Goal: Task Accomplishment & Management: Complete application form

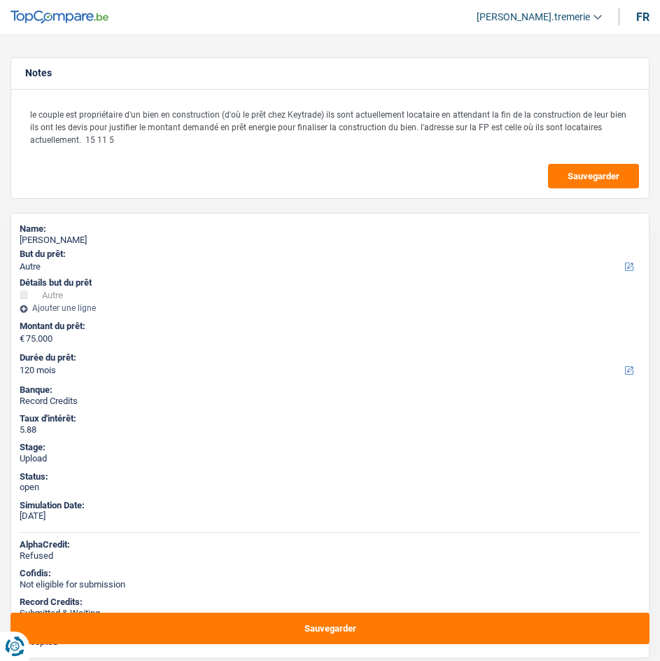
select select "other"
select select "120"
select select "other"
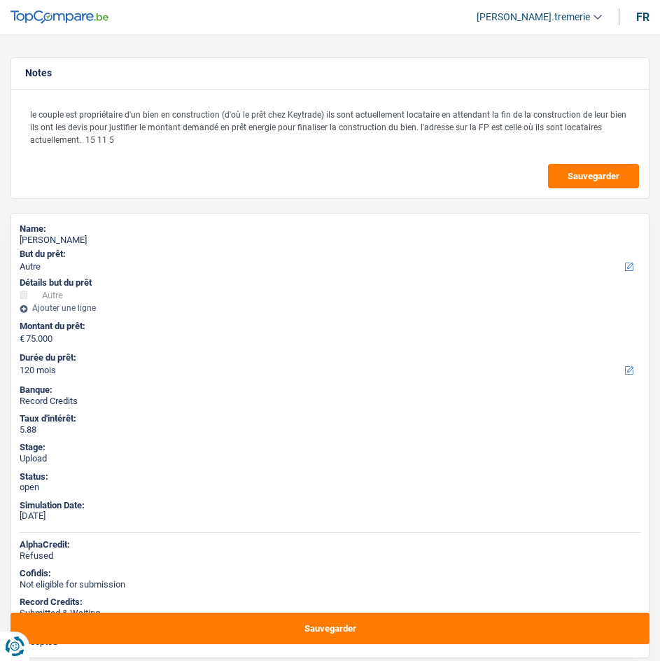
select select "yes"
select select "120"
select select "privateEmployee"
select select "publicEmployee"
select select "familyAllowances"
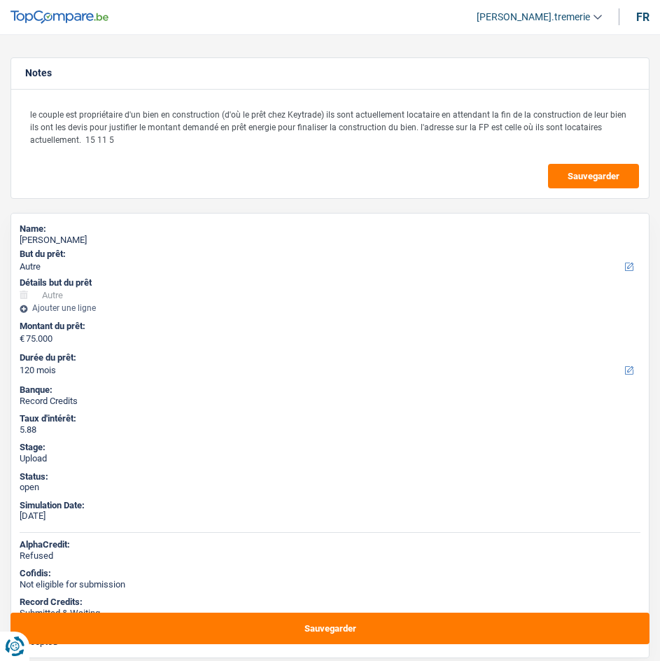
select select "netSalary"
select select "mealVouchers"
select select "netSalary"
select select "mealVouchers"
select select "rents"
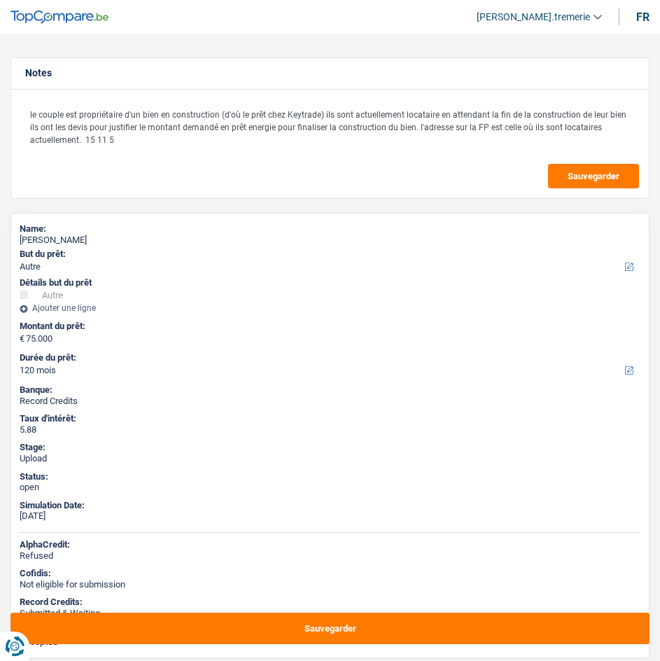
select select "mortgage"
select select "144"
select select "cardOrCredit"
select select "other"
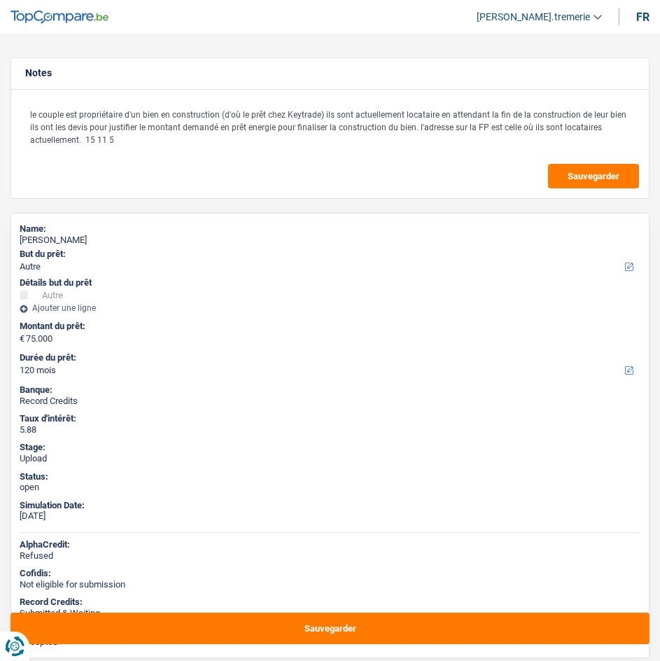
select select "yes"
select select "120"
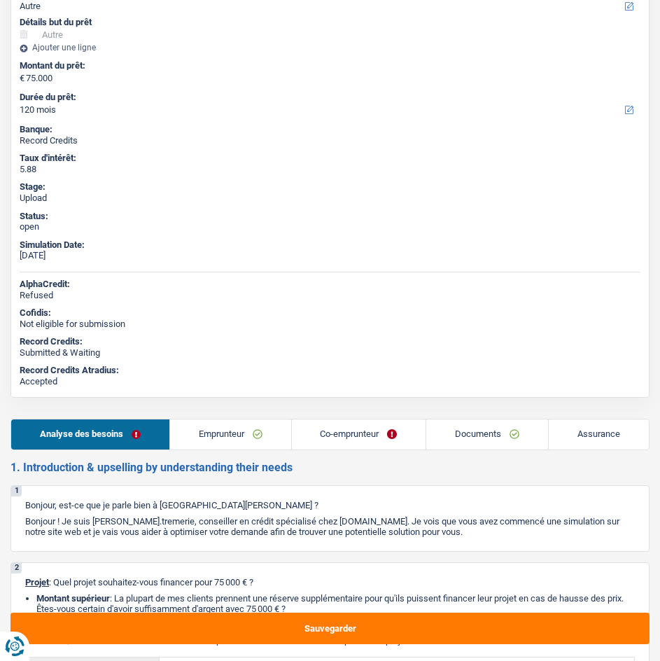
scroll to position [261, 0]
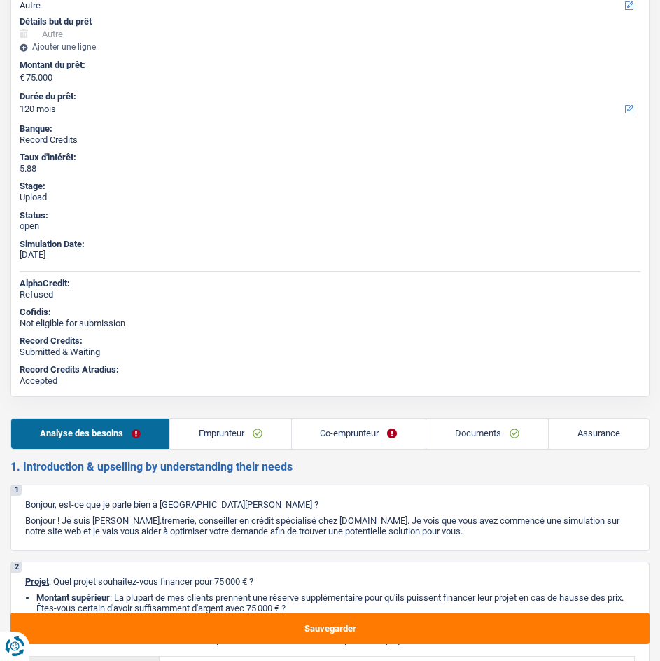
click at [472, 422] on link "Documents" at bounding box center [487, 434] width 122 height 30
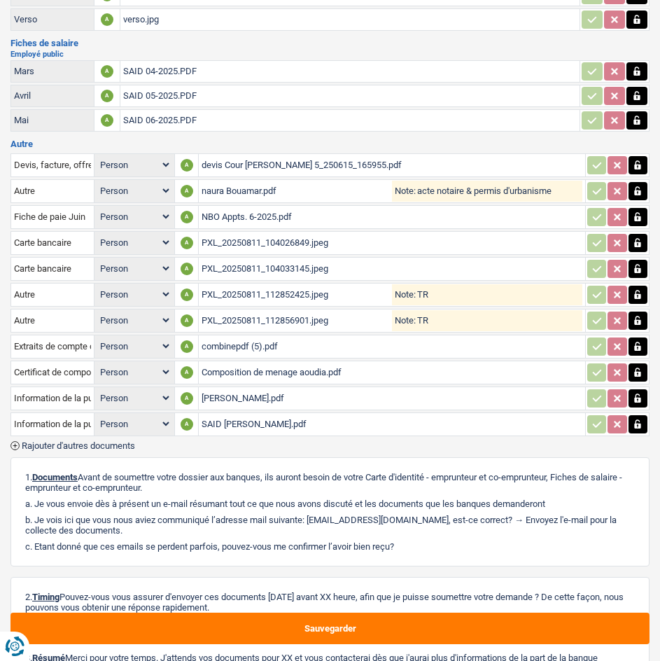
scroll to position [1010, 0]
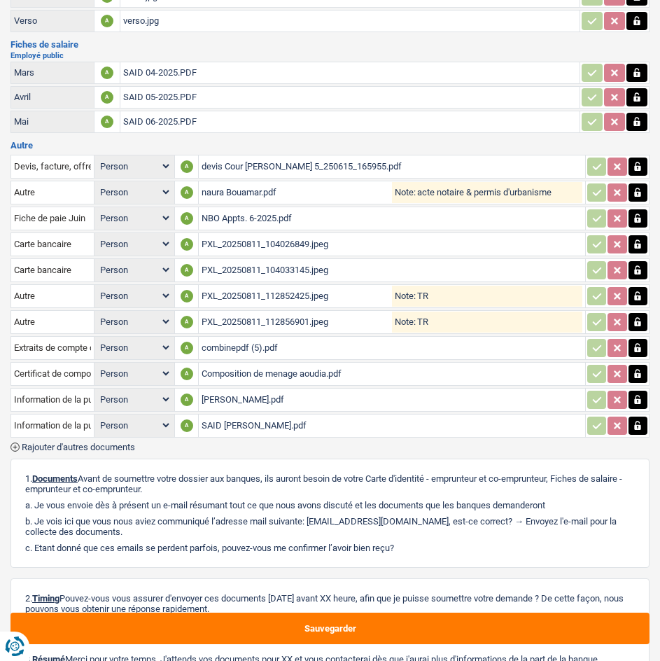
click at [242, 192] on div "naura Bouamar.pdf" at bounding box center [297, 192] width 190 height 21
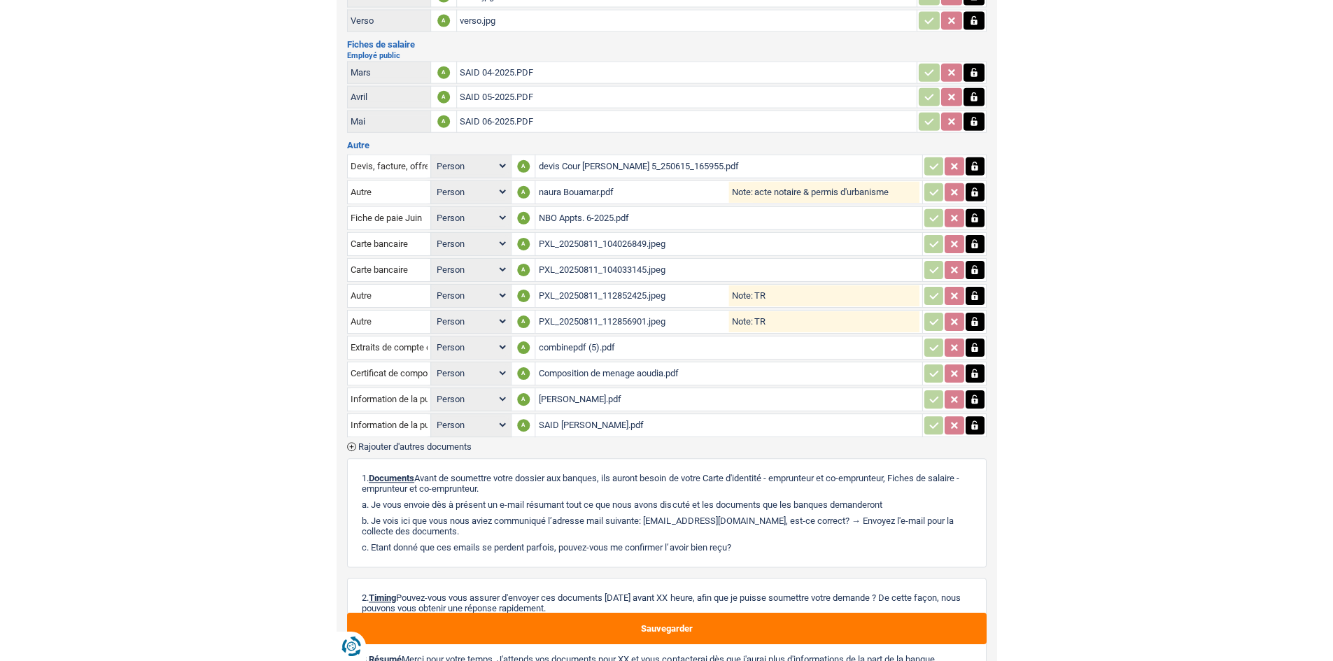
scroll to position [489, 0]
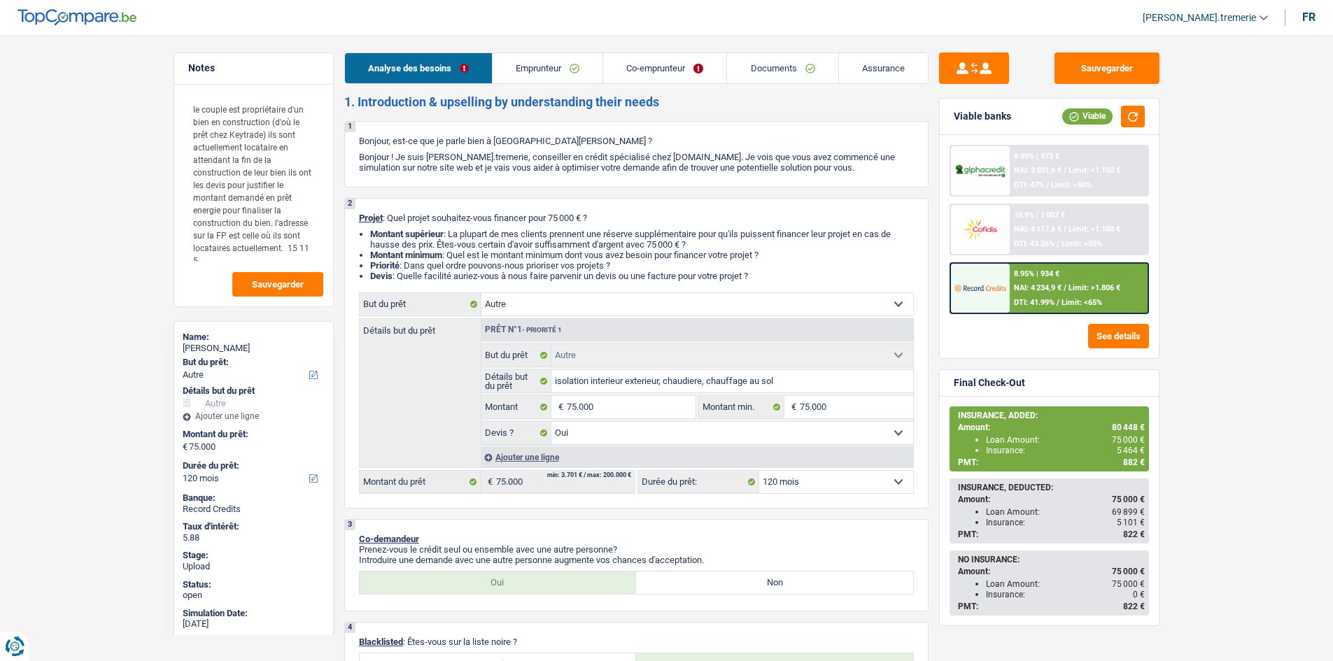
select select "other"
select select "120"
select select "other"
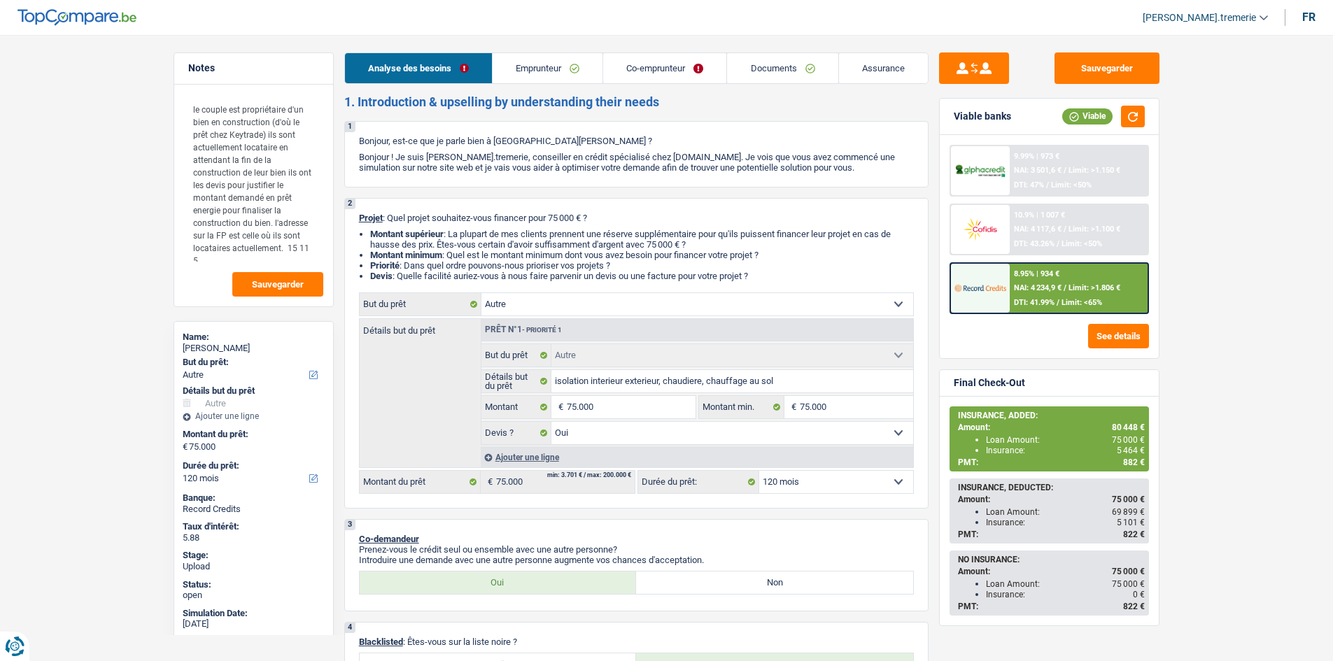
select select "yes"
select select "120"
select select "privateEmployee"
select select "publicEmployee"
select select "familyAllowances"
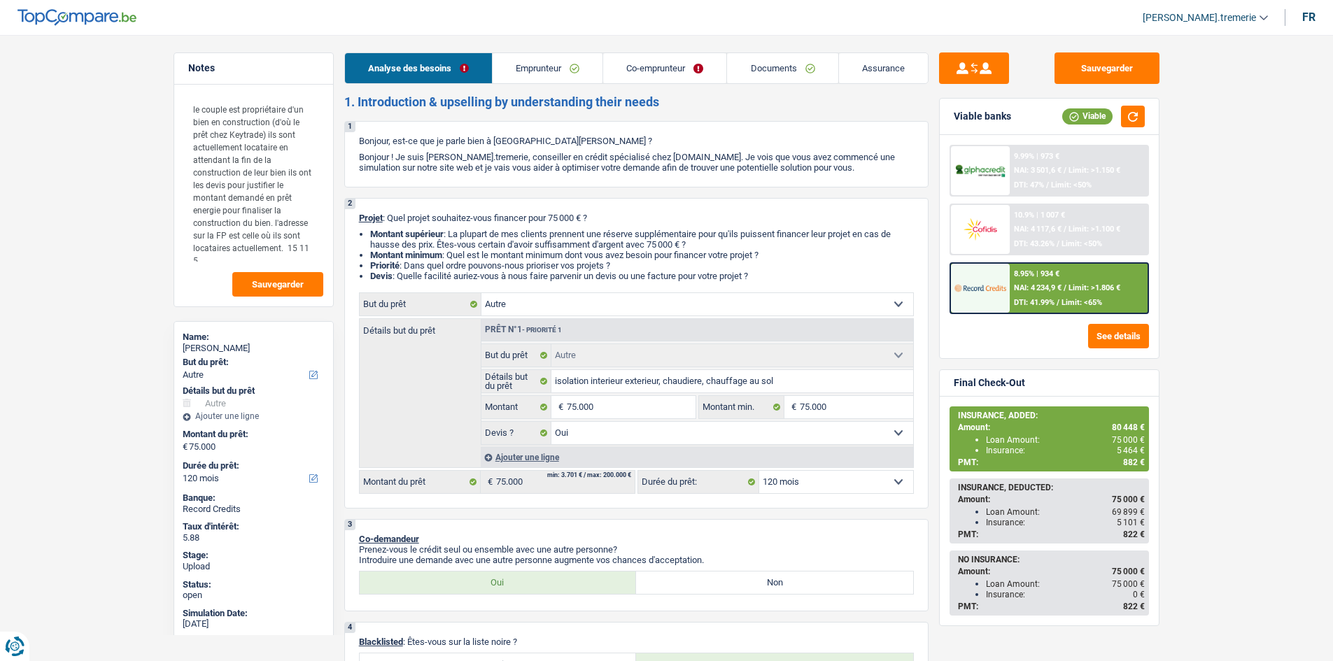
select select "netSalary"
select select "mealVouchers"
select select "netSalary"
select select "mealVouchers"
select select "rents"
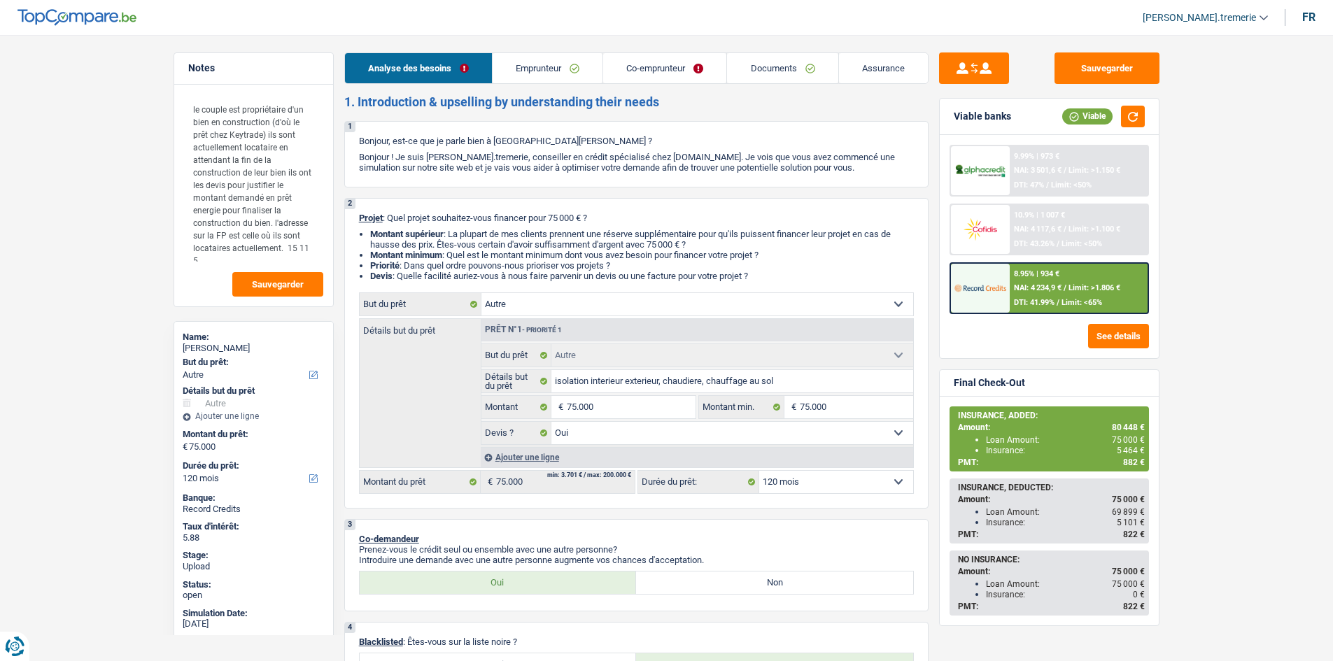
select select "mortgage"
select select "144"
select select "cardOrCredit"
select select "other"
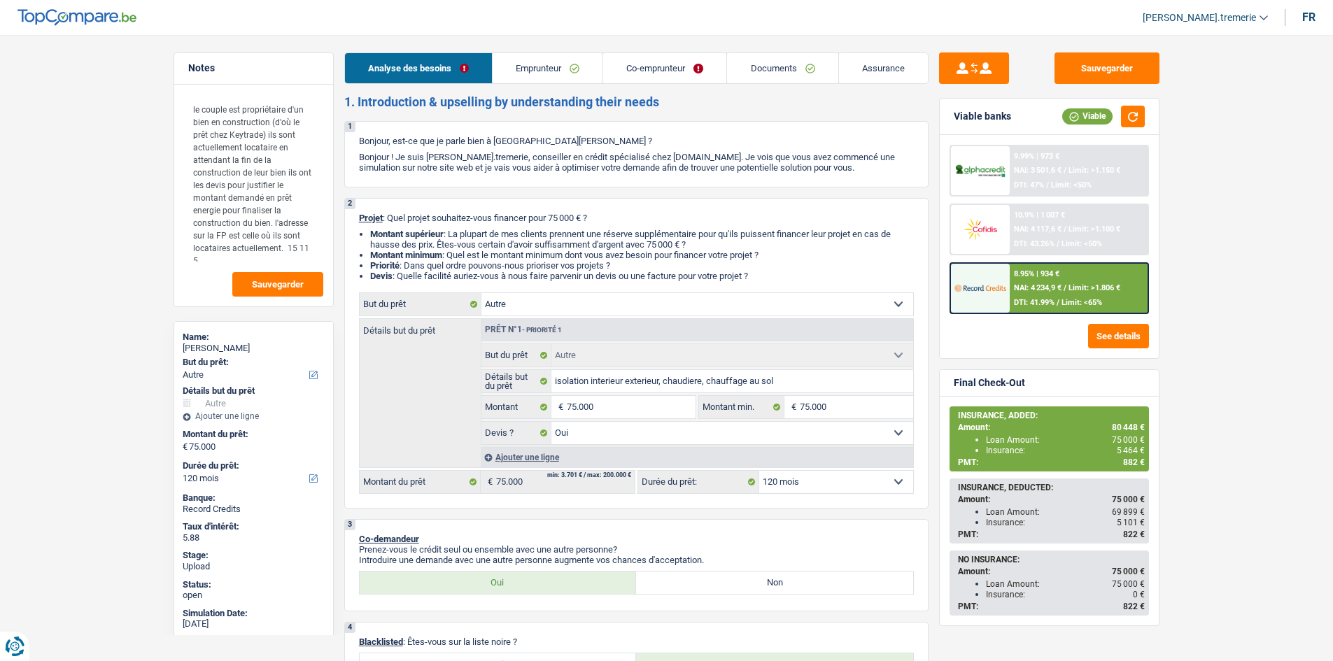
select select "yes"
select select "120"
click at [507, 456] on div "Ajouter une ligne" at bounding box center [697, 457] width 433 height 20
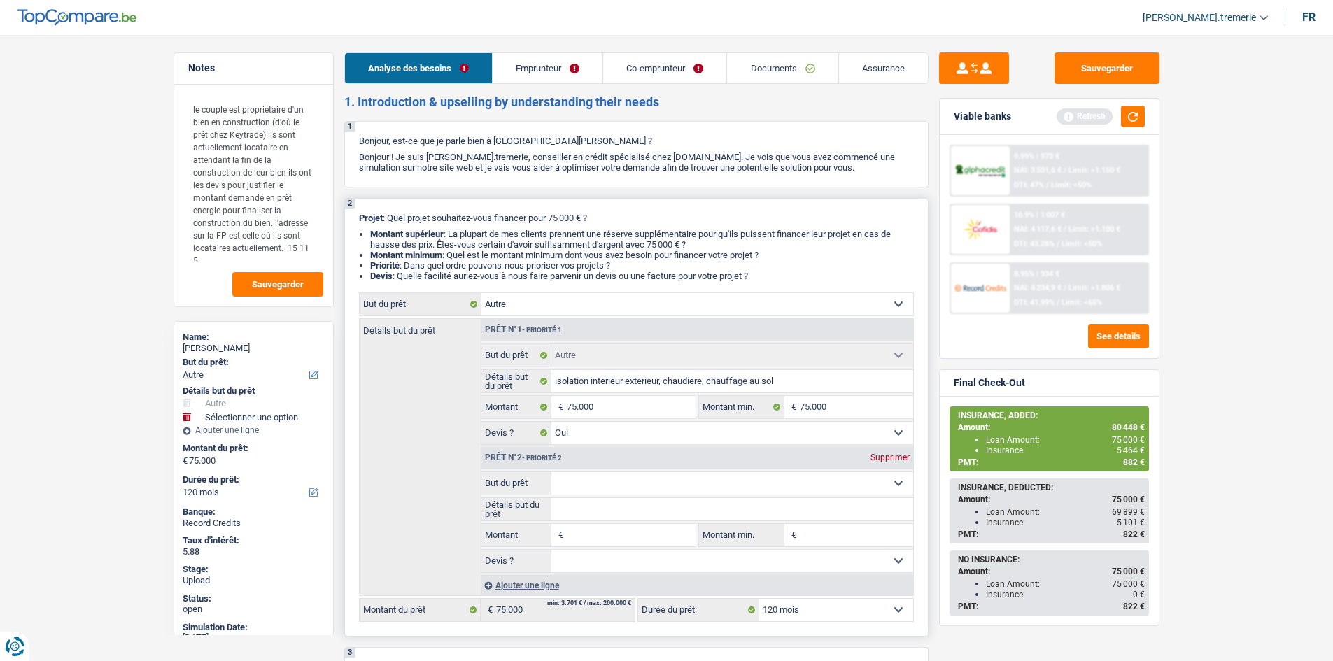
click at [584, 478] on select "Confort maison: meubles, textile, peinture, électroménager, outillage non-profe…" at bounding box center [732, 483] width 362 height 22
select select "insurance"
click at [551, 472] on select "Confort maison: meubles, textile, peinture, électroménager, outillage non-profe…" at bounding box center [732, 483] width 362 height 22
select select "insurance"
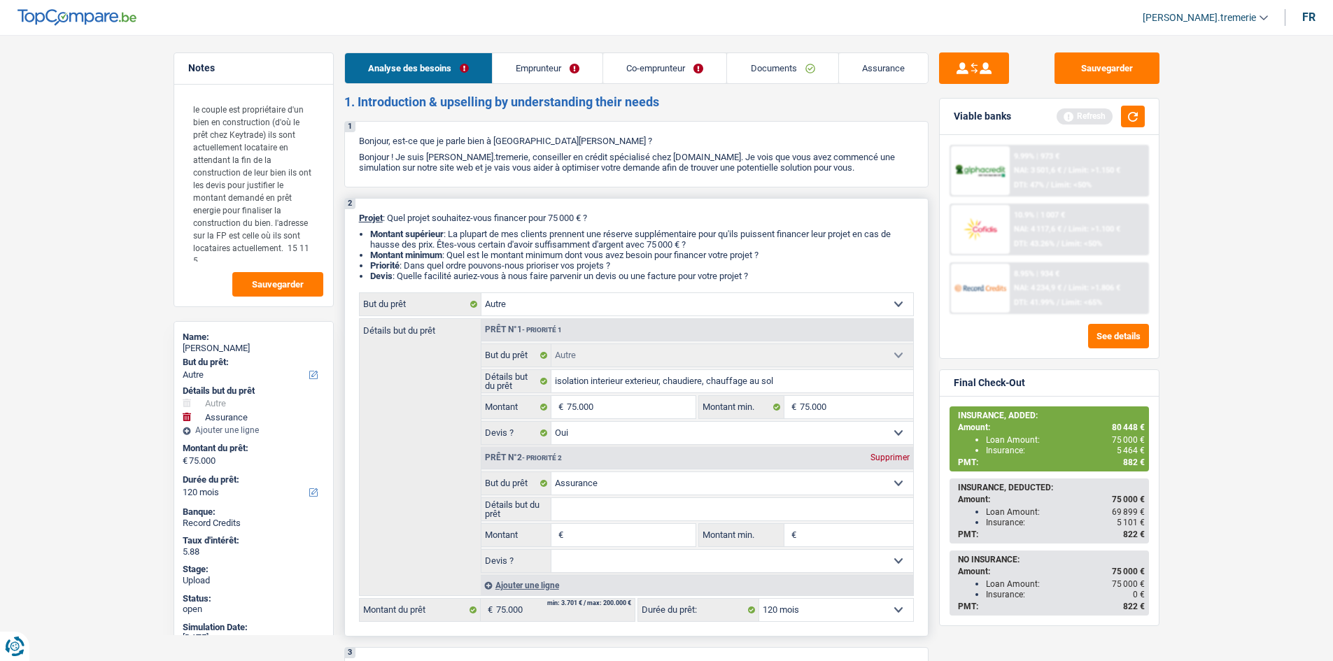
click at [586, 508] on input "Détails but du prêt" at bounding box center [732, 509] width 362 height 22
type input "5"
type input "54"
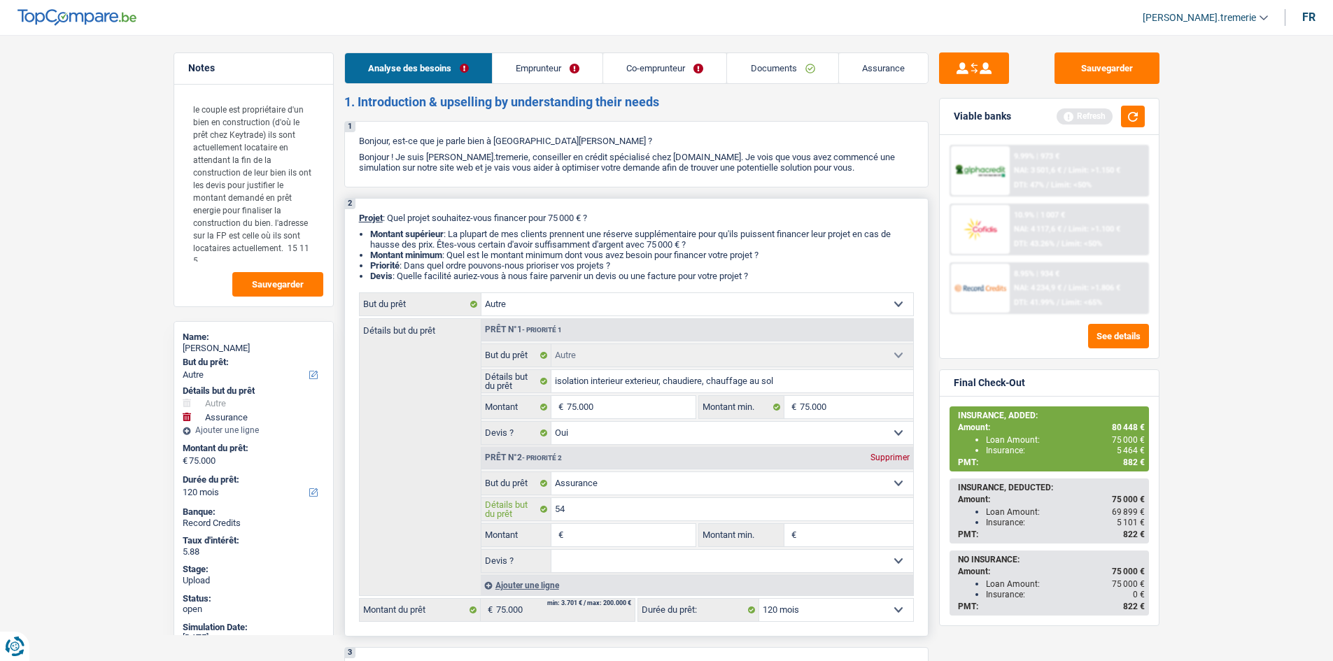
type input "545"
type input "5450"
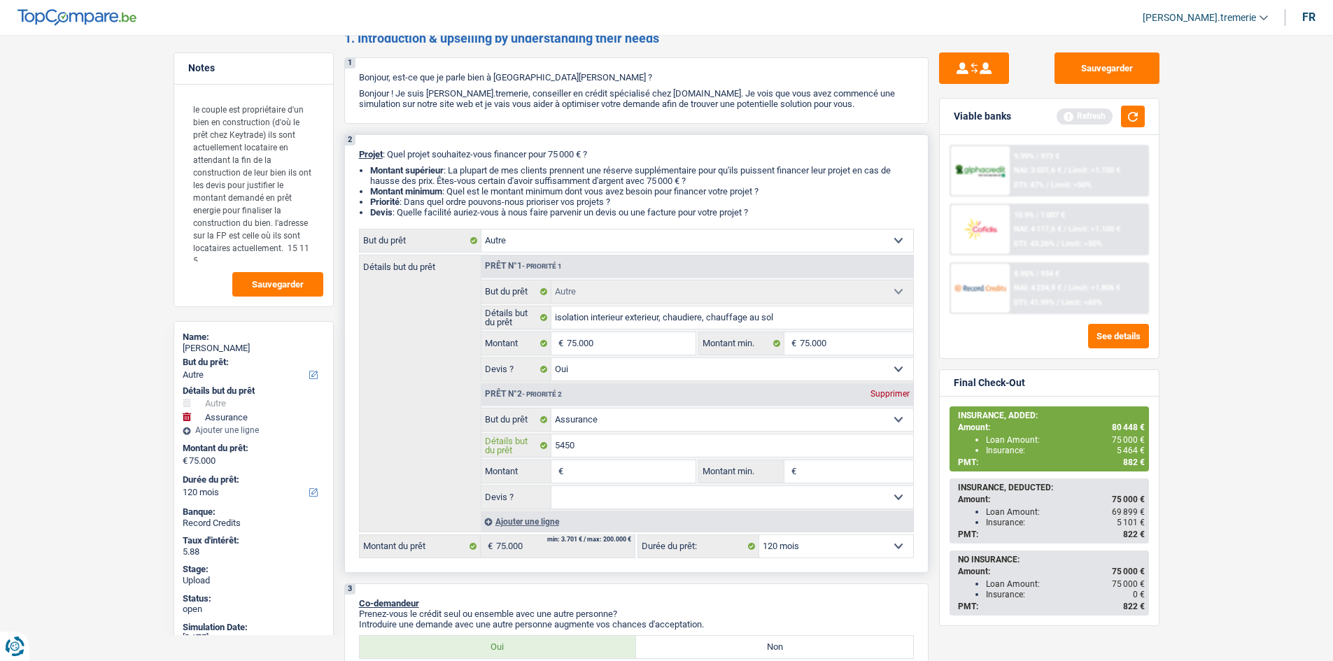
scroll to position [68, 0]
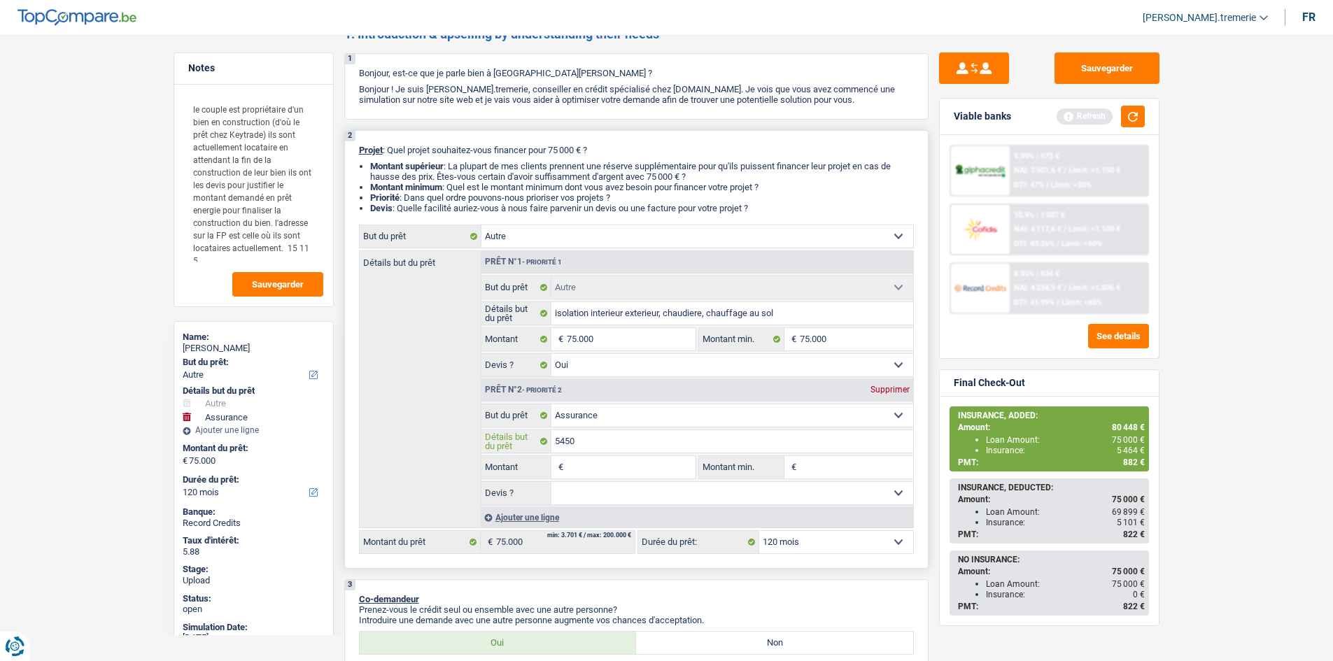
type input "5450"
click at [857, 559] on div "2 Projet : Quel projet souhaitez-vous financer pour 75 000 € ? Montant supérieu…" at bounding box center [636, 349] width 584 height 439
click at [591, 492] on select "Oui Non Non répondu Sélectionner une option" at bounding box center [732, 493] width 362 height 22
click at [454, 524] on div "Détails but du prêt Prêt n°1 - Priorité 1 Confort maison: meubles, textile, pei…" at bounding box center [636, 390] width 555 height 278
click at [557, 436] on input "5450" at bounding box center [732, 441] width 362 height 22
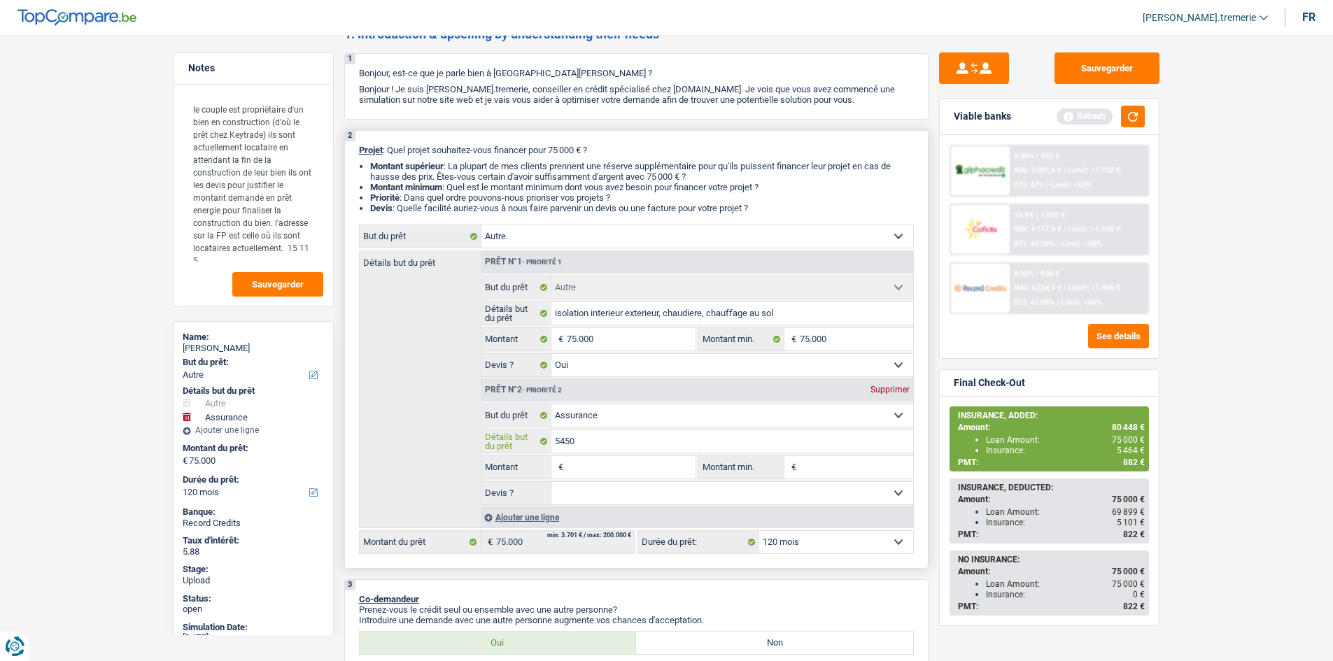
click at [557, 436] on input "5450" at bounding box center [732, 441] width 362 height 22
click at [587, 470] on input "Montant" at bounding box center [631, 467] width 128 height 22
paste input "5.450"
type input "5.450"
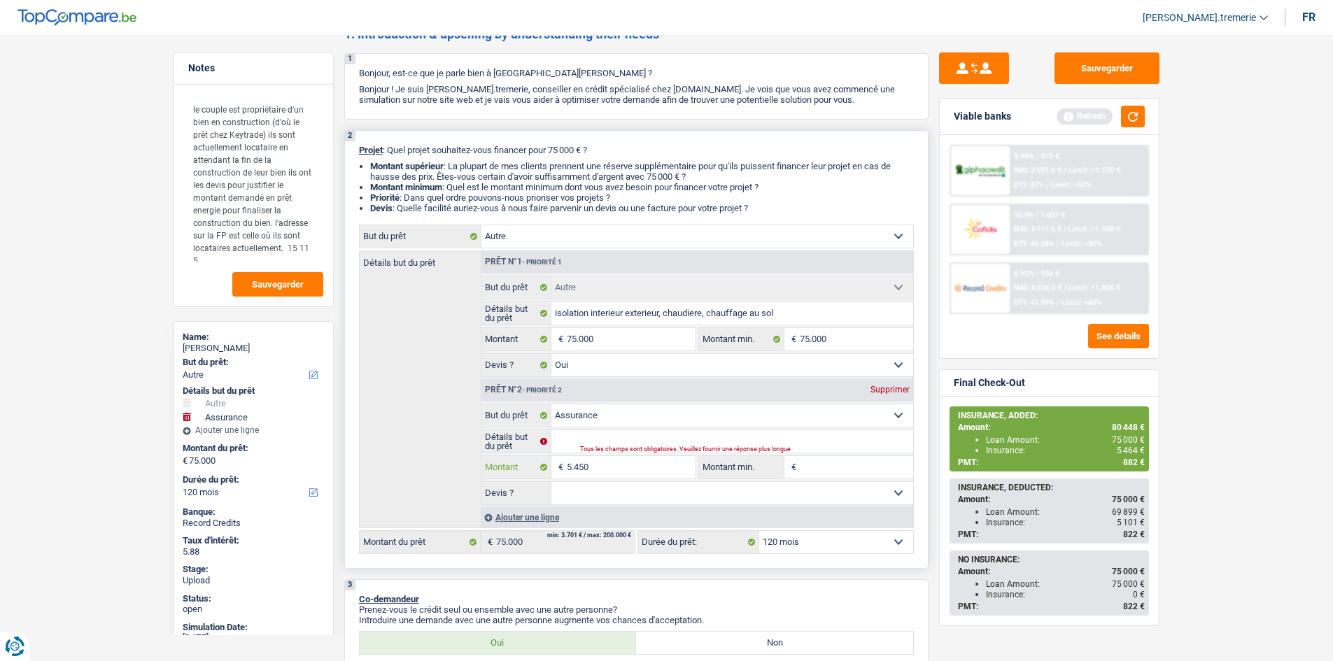
type input "5.450"
type input "80.450"
select select "144"
type input "80.450"
select select "144"
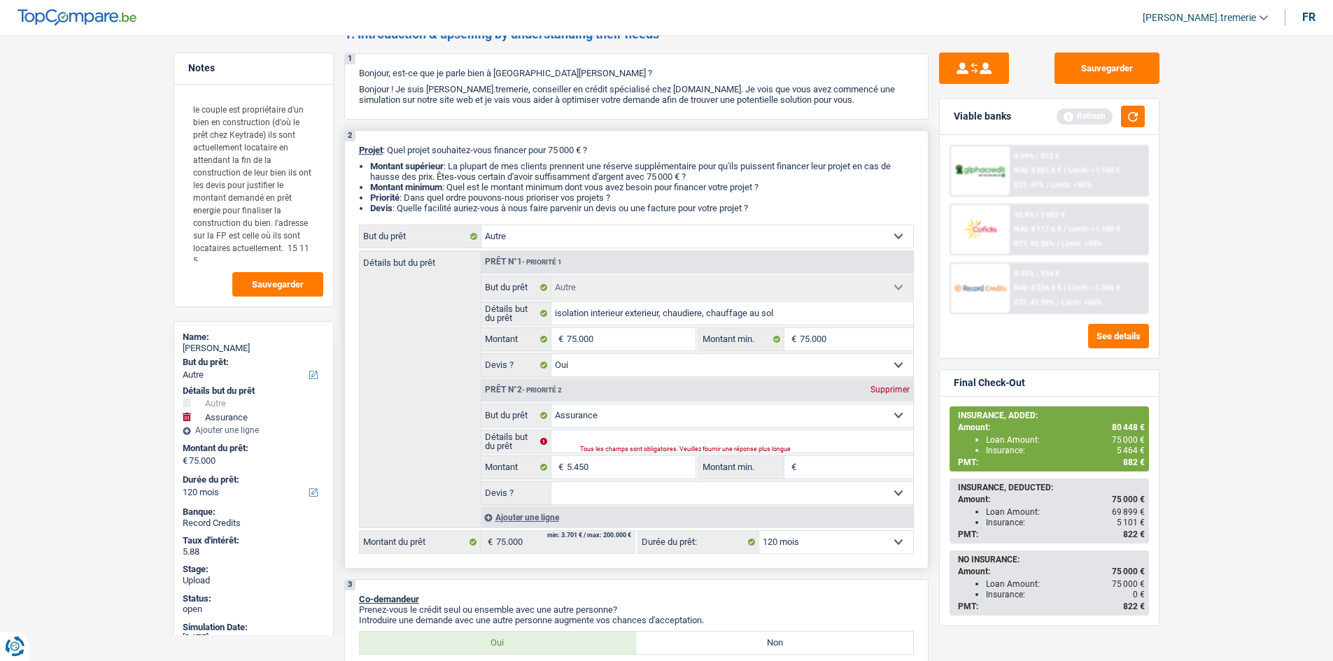
type input "80.450"
select select "144"
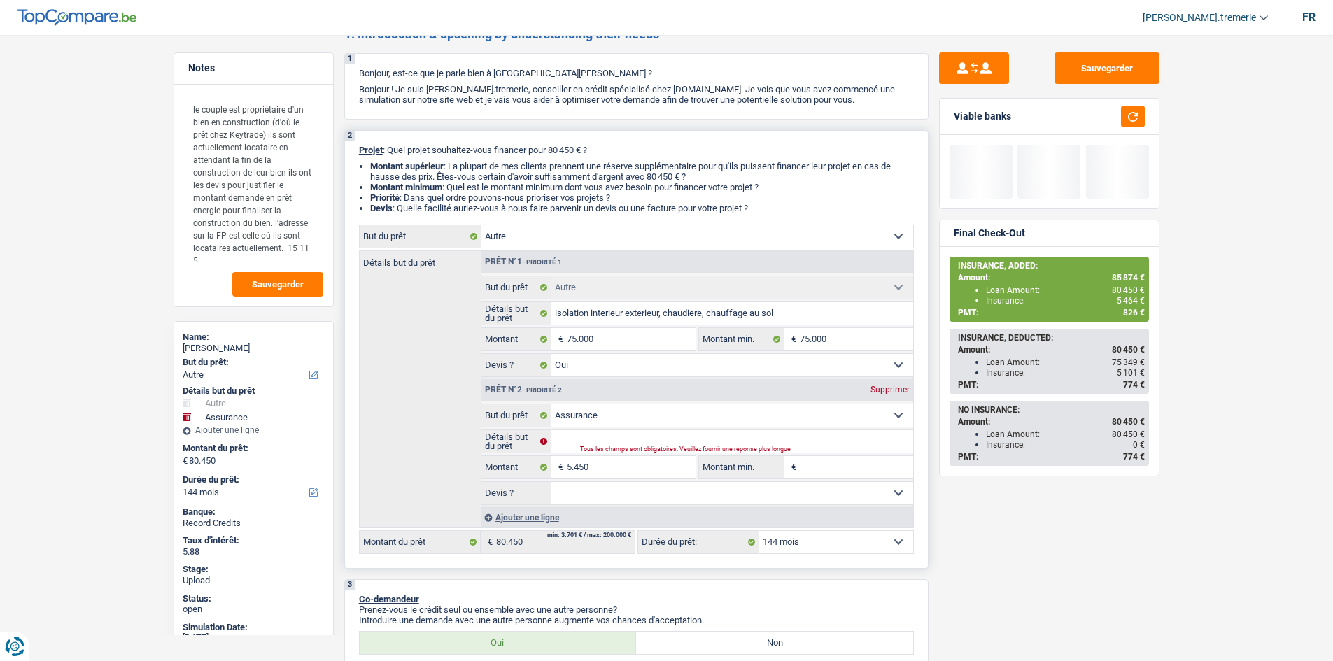
click at [817, 468] on input "Montant min." at bounding box center [856, 467] width 113 height 22
click at [782, 540] on select "12 mois 18 mois 24 mois 30 mois 36 mois 42 mois 48 mois 60 mois 72 mois 84 mois…" at bounding box center [836, 542] width 154 height 22
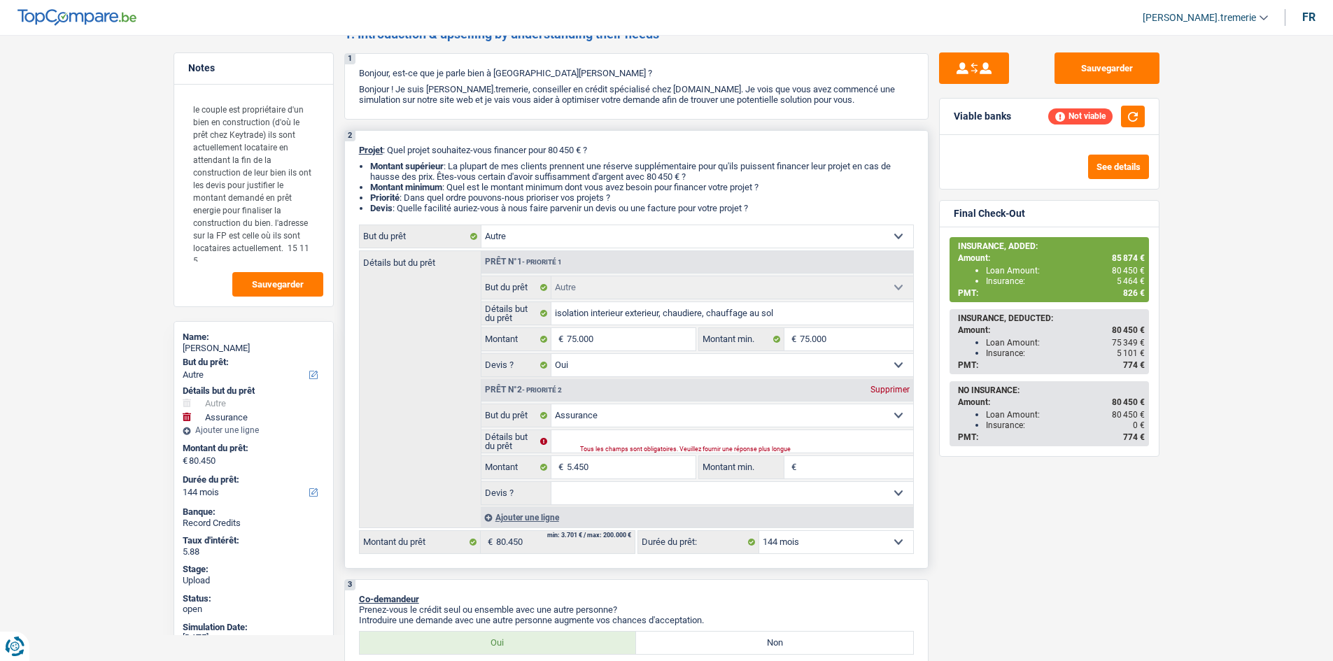
select select "120"
click at [759, 531] on select "12 mois 18 mois 24 mois 30 mois 36 mois 42 mois 48 mois 60 mois 72 mois 84 mois…" at bounding box center [836, 542] width 154 height 22
select select "120"
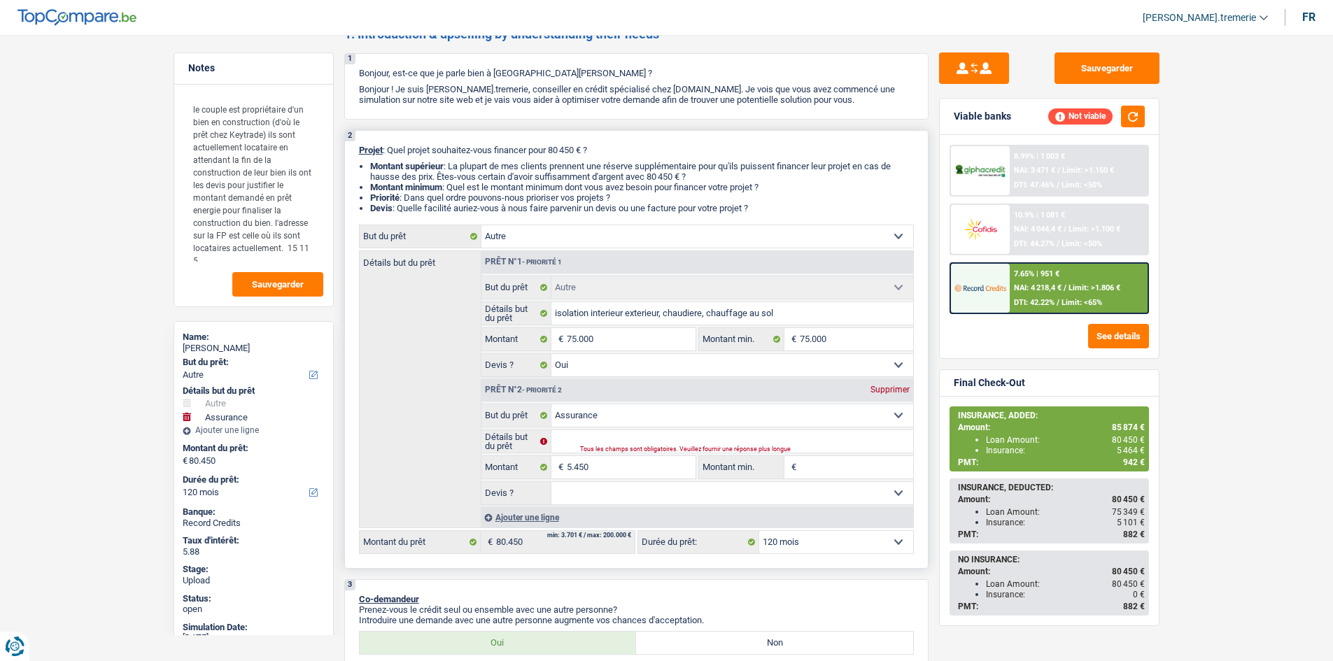
click at [622, 241] on select "Confort maison: meubles, textile, peinture, électroménager, outillage non-profe…" at bounding box center [698, 236] width 432 height 22
click at [398, 375] on div "Détails but du prêt Prêt n°1 - Priorité 1 Confort maison: meubles, textile, pei…" at bounding box center [636, 390] width 555 height 278
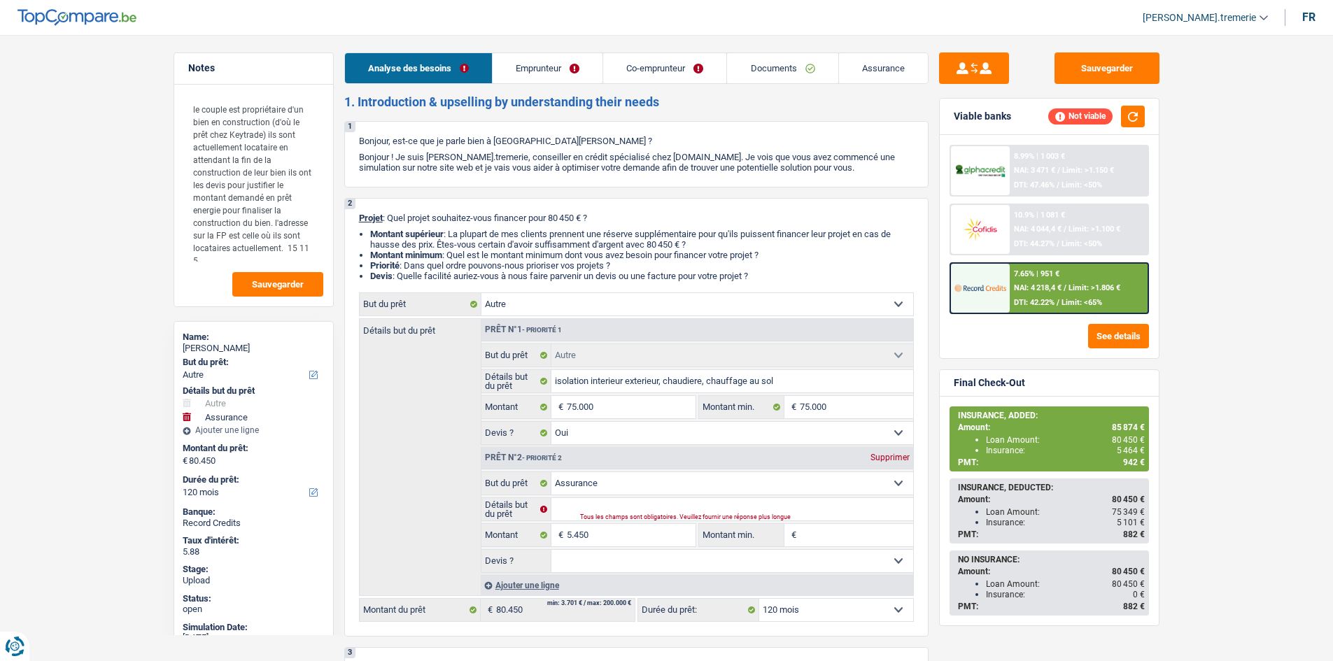
click at [554, 68] on link "Emprunteur" at bounding box center [548, 68] width 110 height 30
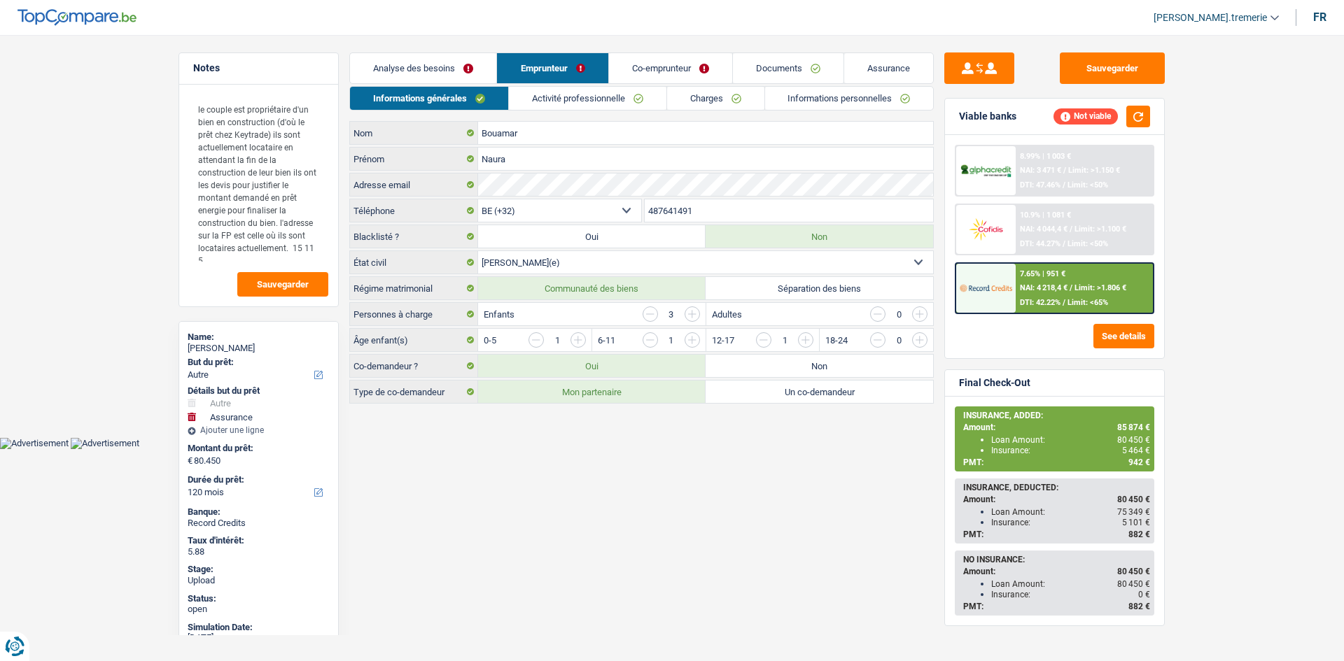
click at [696, 101] on link "Charges" at bounding box center [715, 98] width 97 height 23
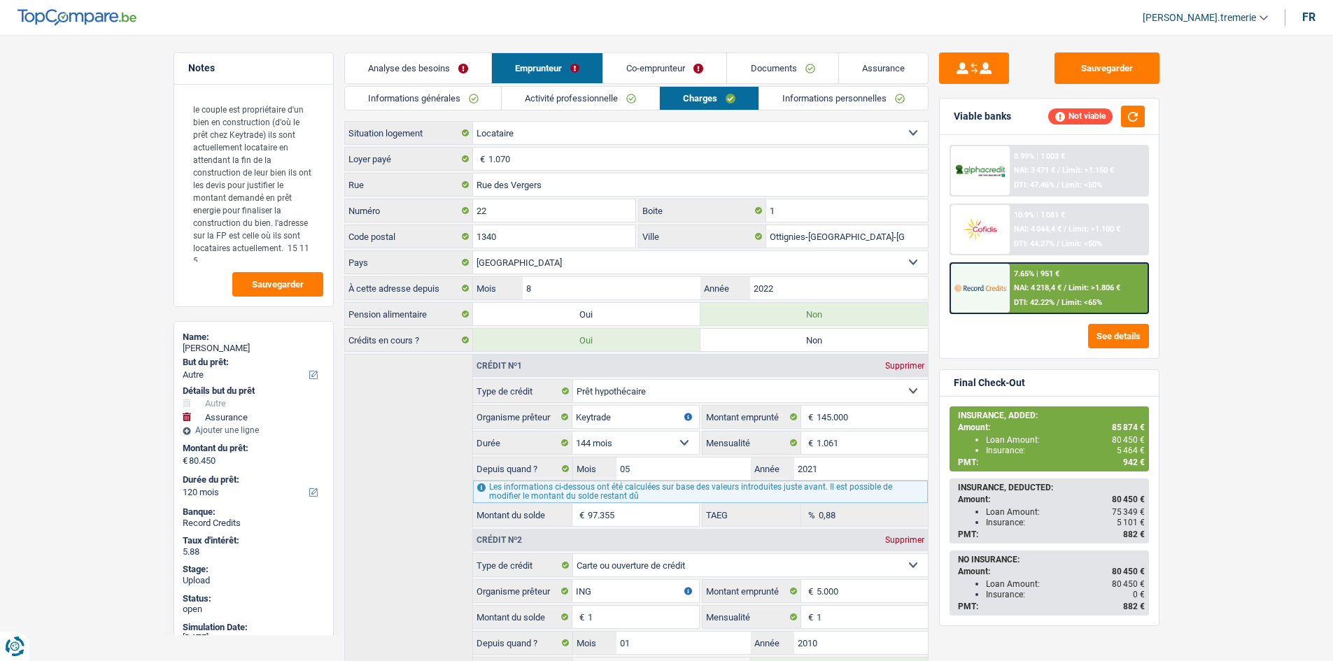
click at [618, 144] on div "Locataire Propriétaire avec prêt hypothécaire Propriétaire sans prêt hypothécai…" at bounding box center [636, 133] width 584 height 24
click at [572, 122] on select "Locataire Propriétaire avec prêt hypothécaire Propriétaire sans prêt hypothécai…" at bounding box center [700, 133] width 455 height 22
select select "ownerWithMortgage"
click at [473, 122] on select "Locataire Propriétaire avec prêt hypothécaire Propriétaire sans prêt hypothécai…" at bounding box center [700, 133] width 455 height 22
select select "ownerWithMortgage"
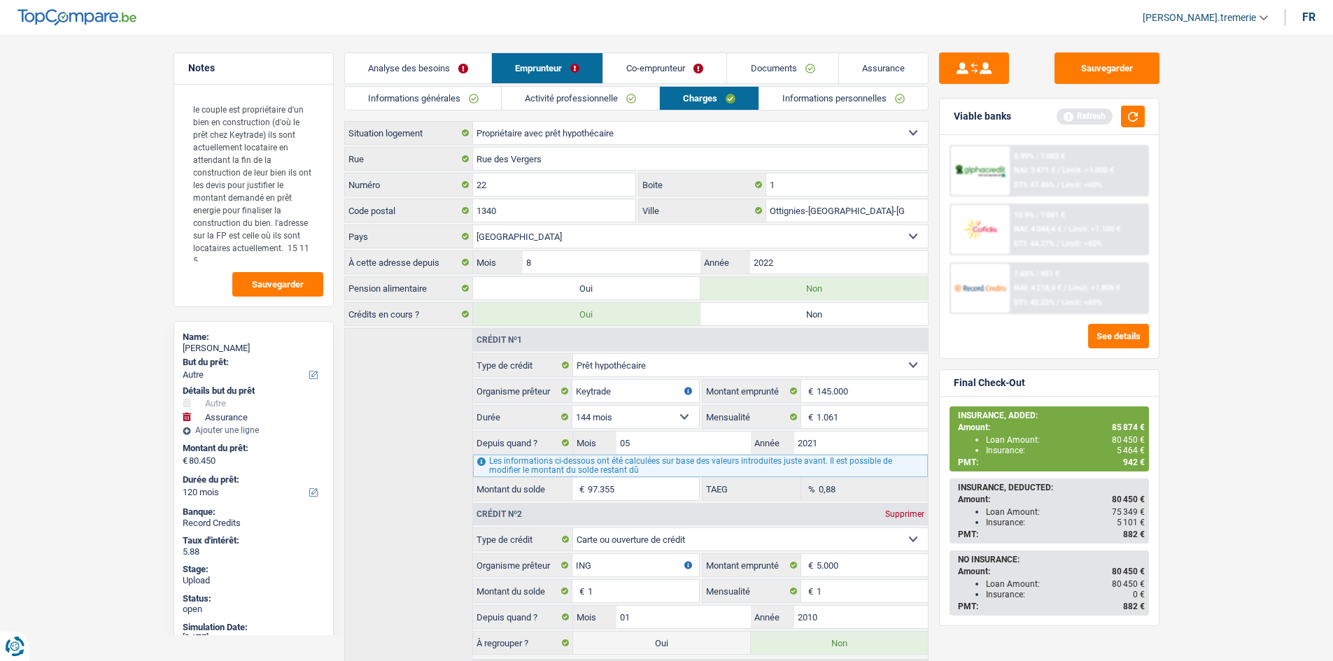
click at [402, 66] on link "Analyse des besoins" at bounding box center [418, 68] width 146 height 30
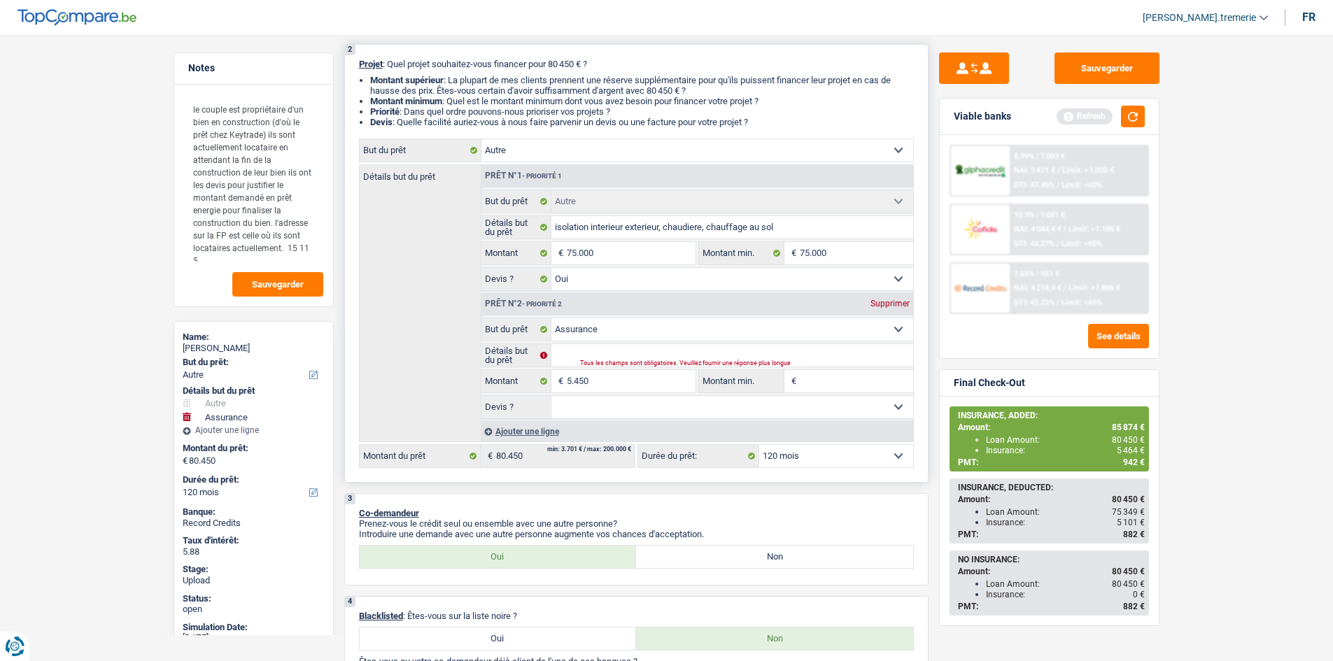
scroll to position [155, 0]
click at [724, 143] on select "Confort maison: meubles, textile, peinture, électroménager, outillage non-profe…" at bounding box center [698, 149] width 432 height 22
select select "renovation"
click at [482, 138] on select "Confort maison: meubles, textile, peinture, électroménager, outillage non-profe…" at bounding box center [698, 149] width 432 height 22
select select "renovation"
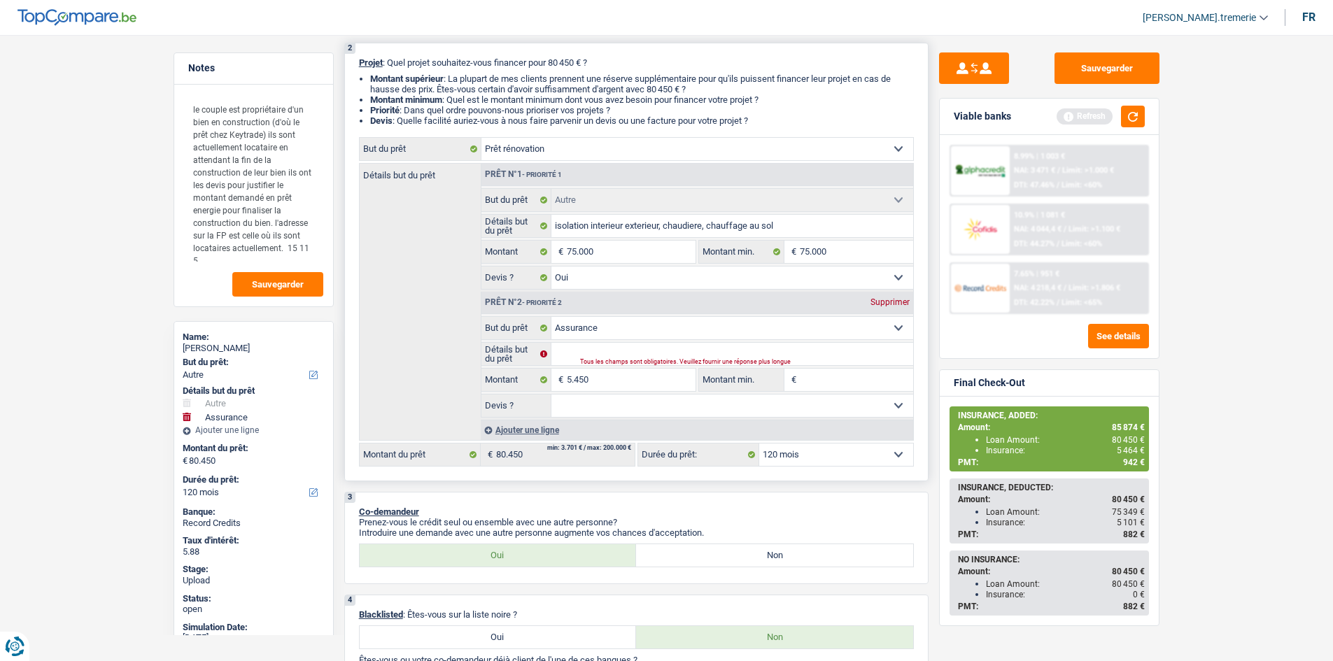
select select "renovation"
select select
select select "renovation"
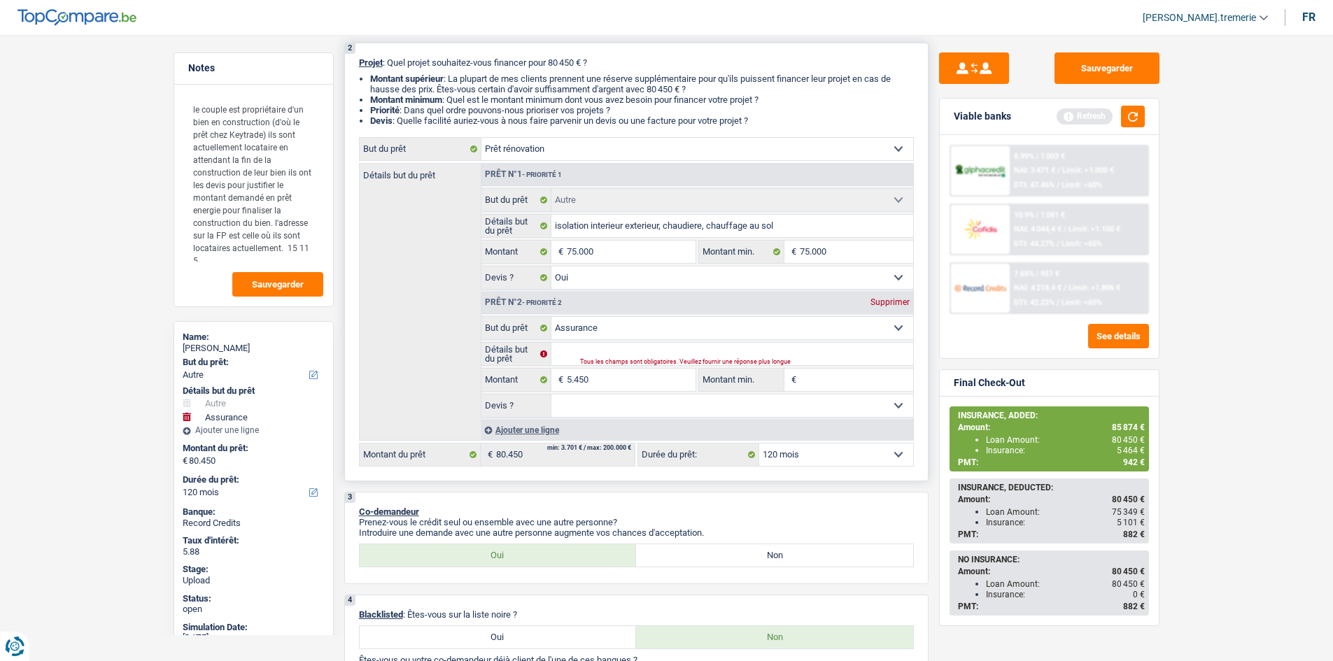
select select
select select "other"
type input "isolation interieur exterieur, chaudiere, chauffage au sol"
type input "75.000"
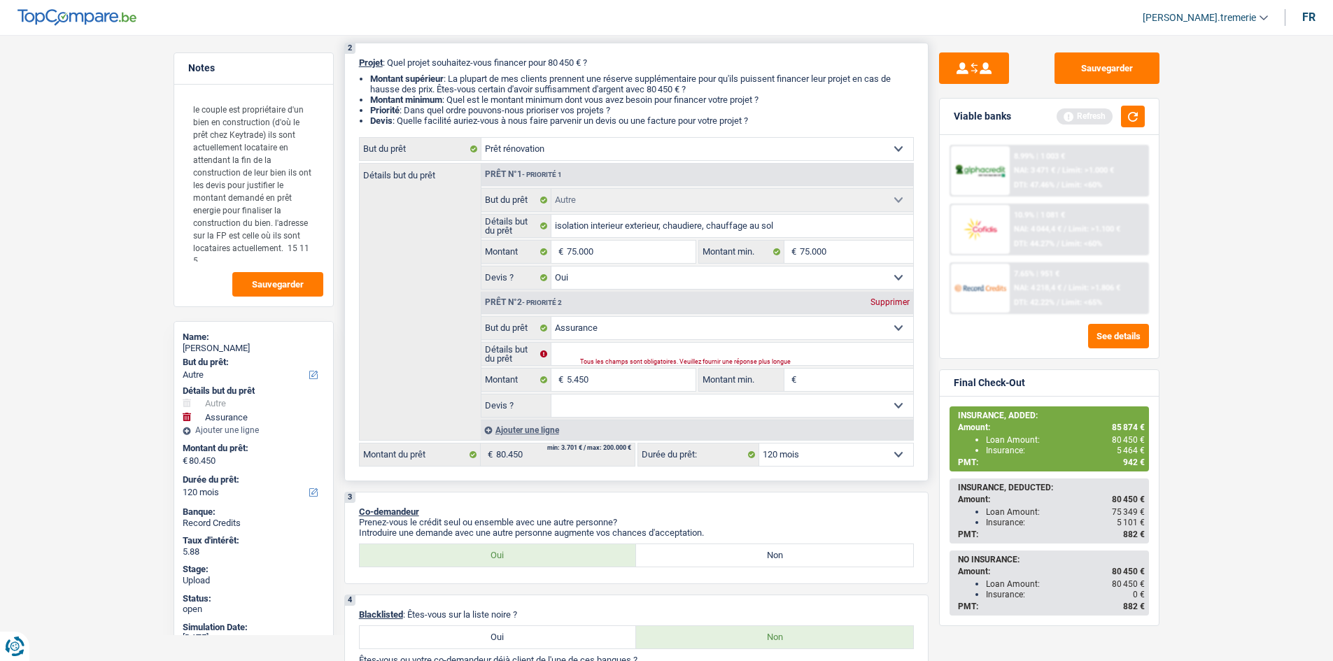
type input "75.000"
select select "yes"
select select "other"
type input "isolation interieur exterieur, chaudiere, chauffage au sol"
type input "75.000"
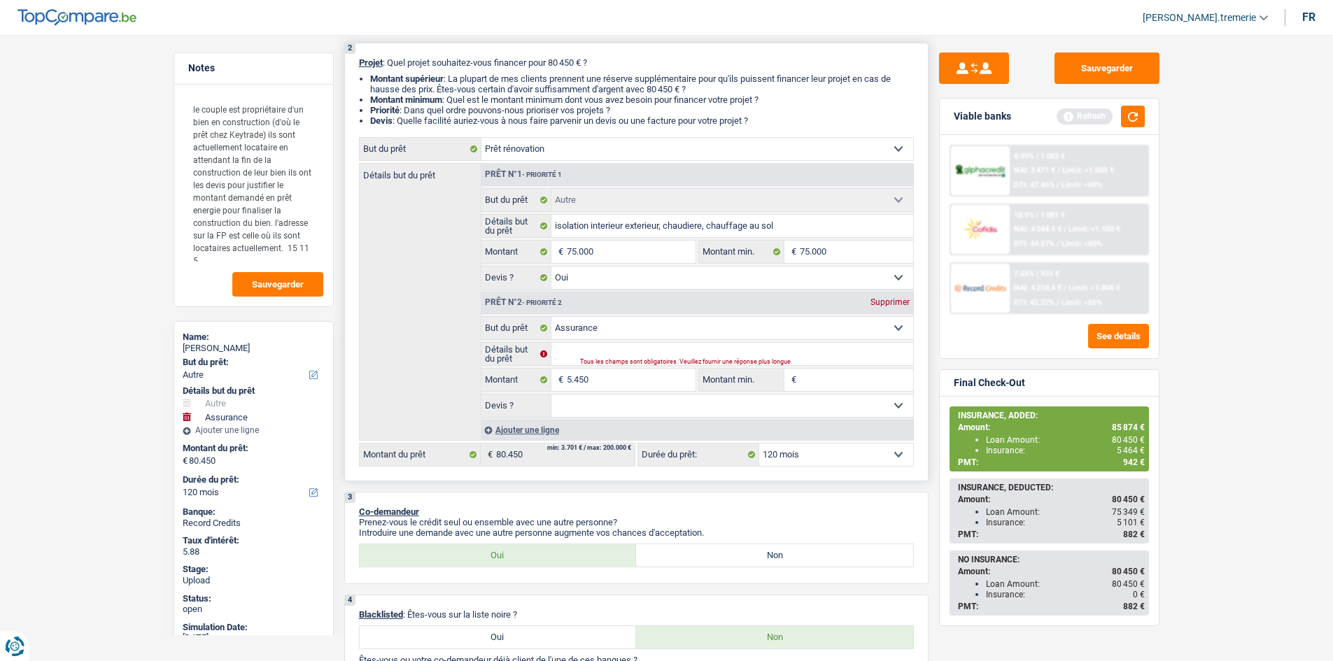
type input "75.000"
select select "yes"
select select "insurance"
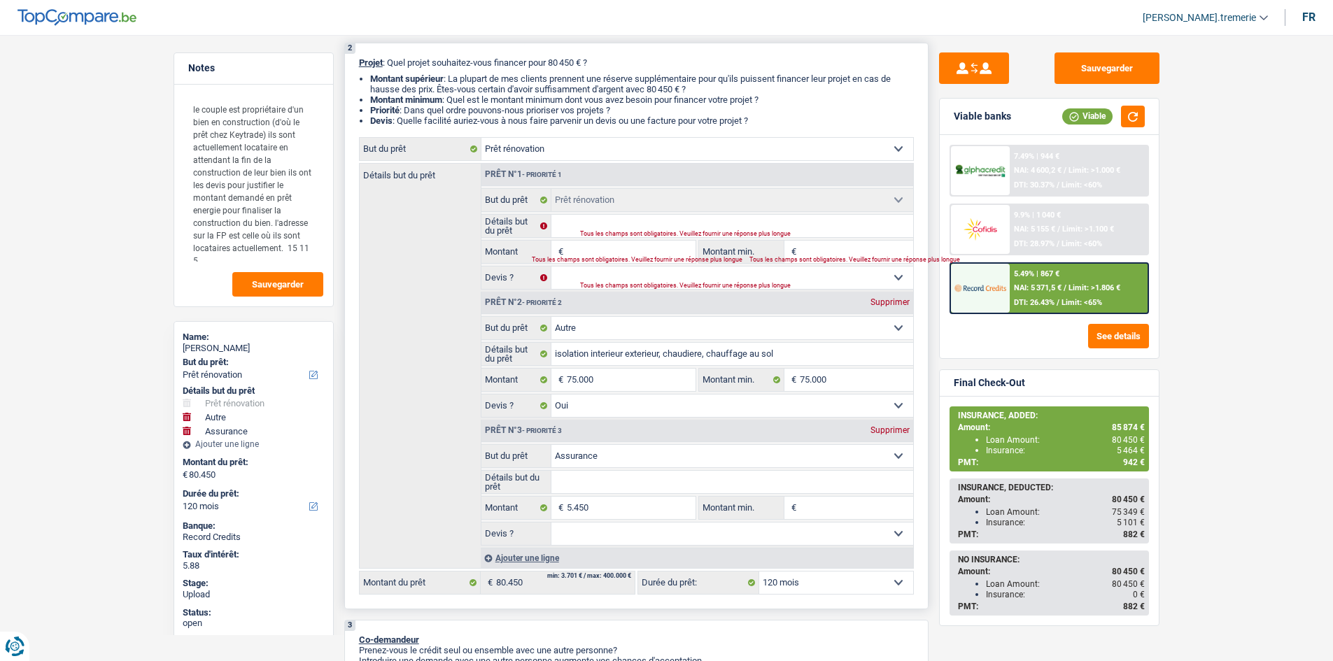
click at [586, 244] on input "Montant" at bounding box center [631, 252] width 128 height 22
type input "7"
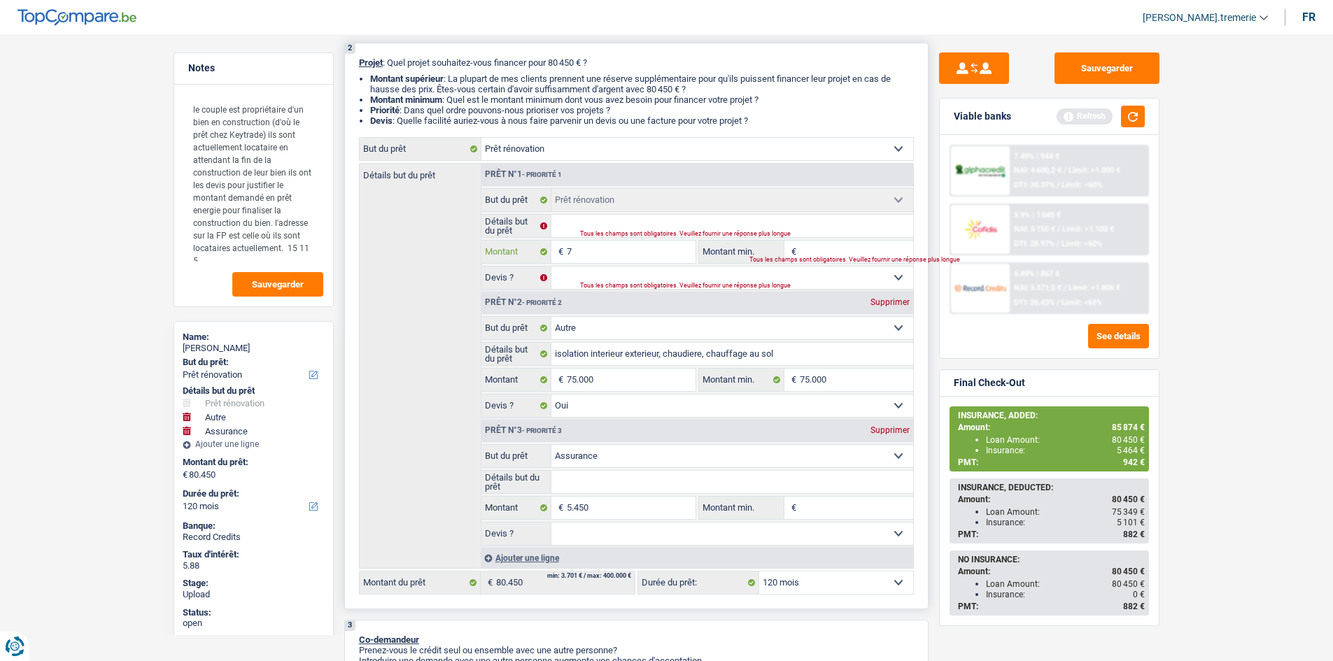
type input "75"
type input "750"
type input "7.500"
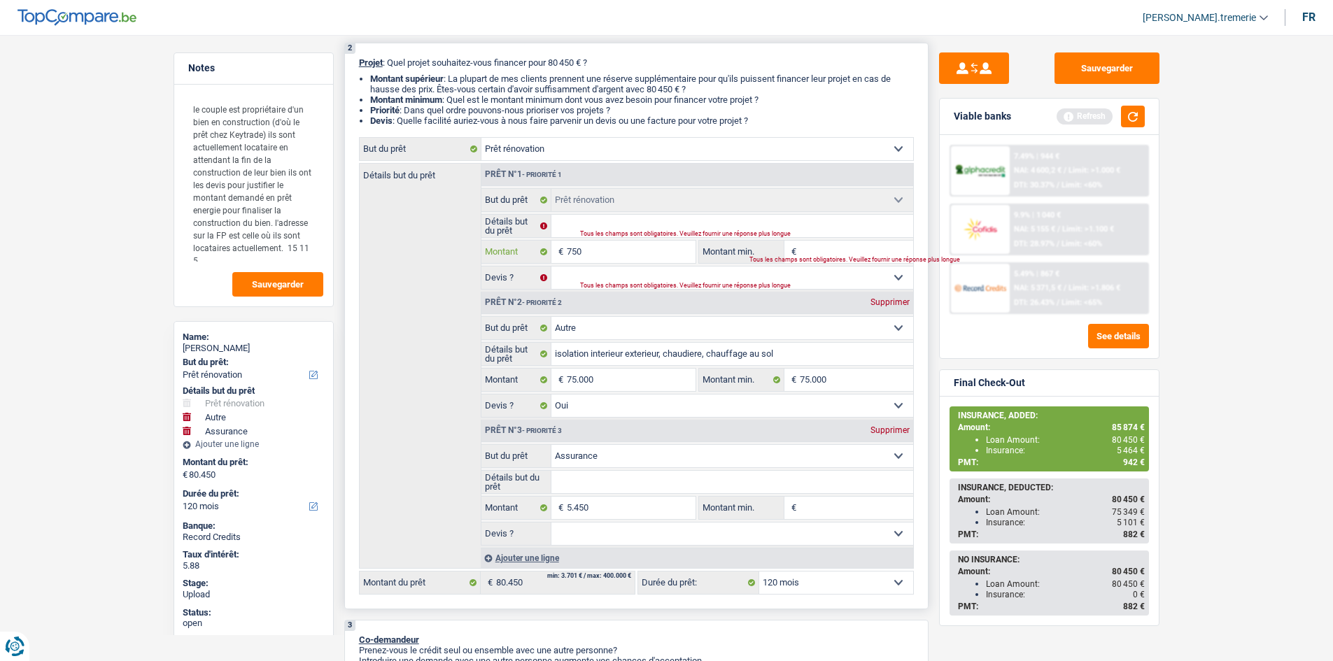
type input "7.500"
type input "75.000"
type input "155.450"
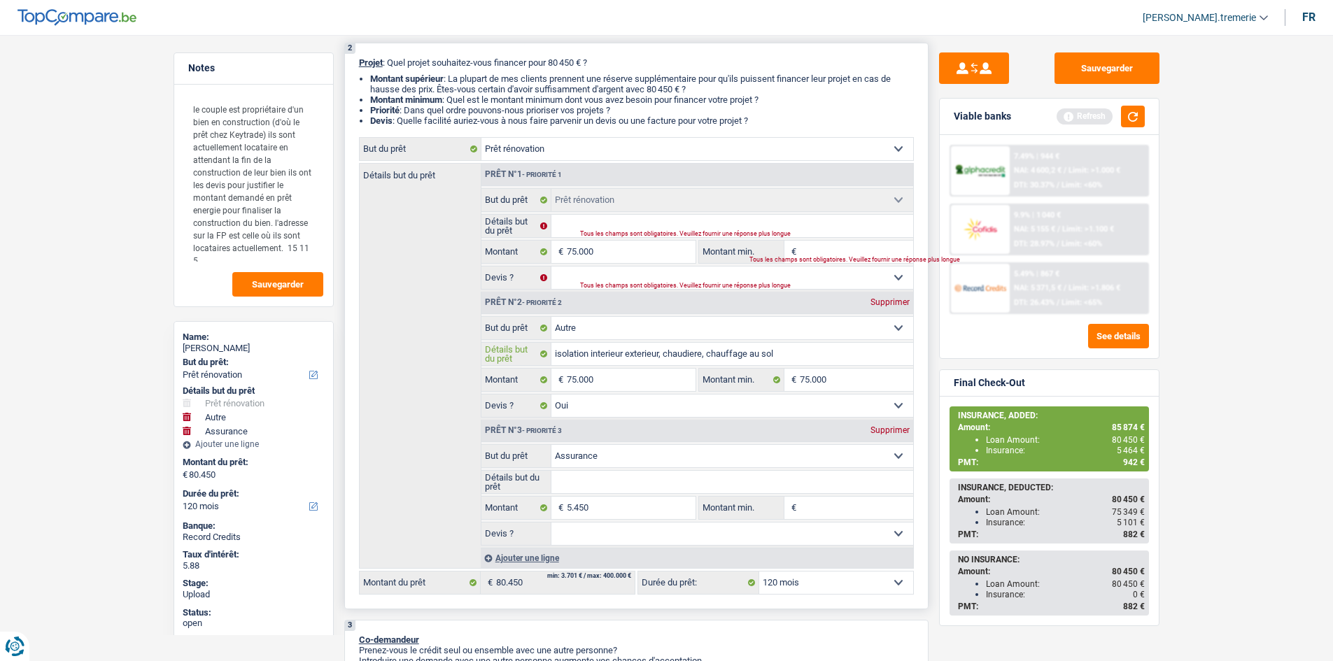
select select "144"
type input "155.450"
select select "144"
type input "155.450"
select select "144"
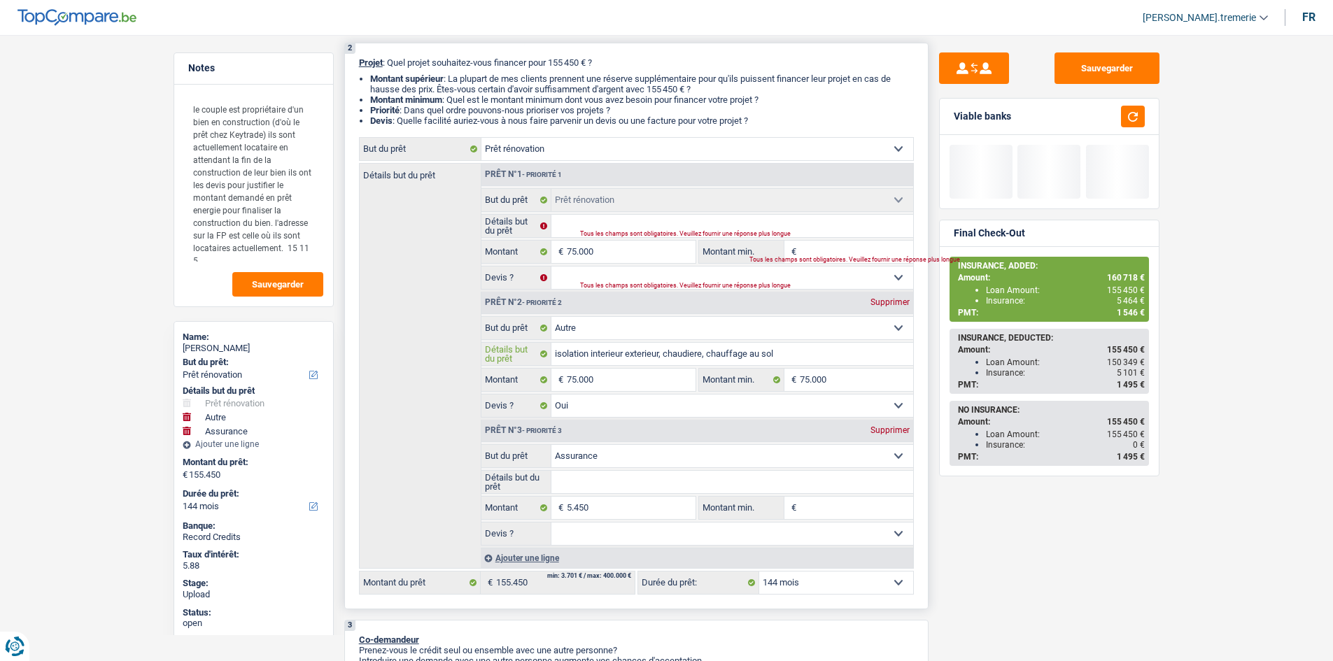
click at [596, 349] on input "isolation interieur exterieur, chaudiere, chauffage au sol" at bounding box center [732, 354] width 362 height 22
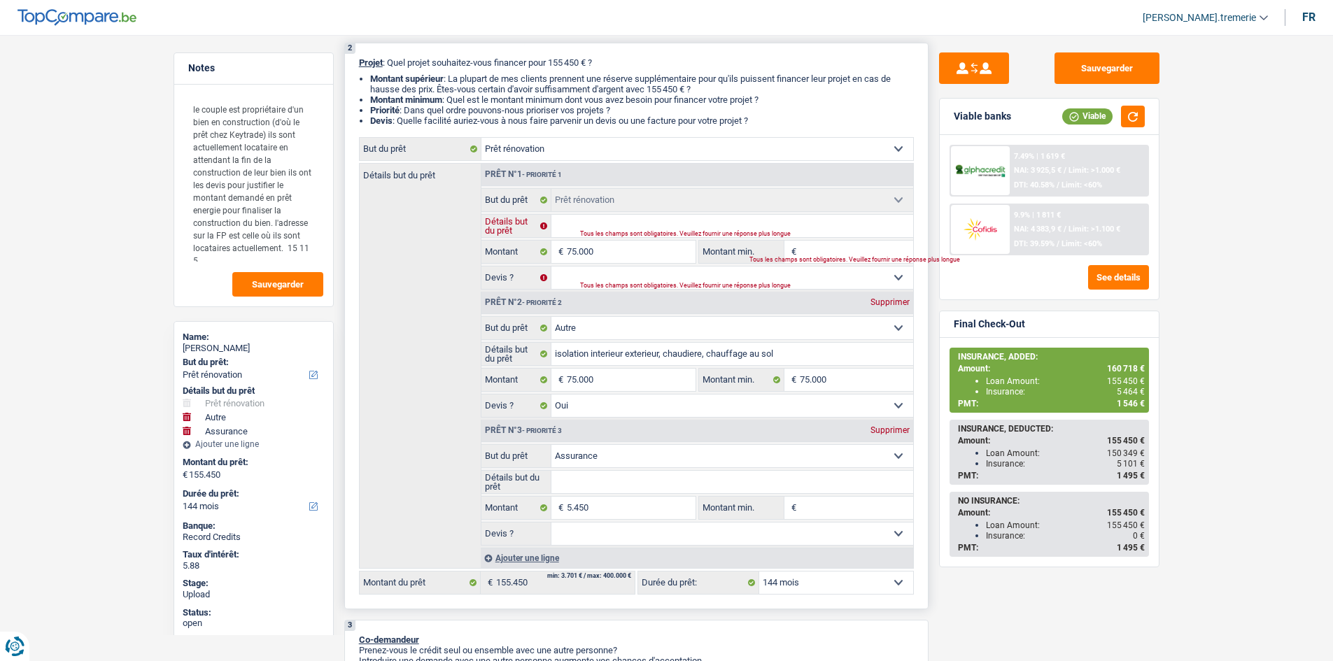
click at [656, 221] on input "Détails but du prêt" at bounding box center [732, 226] width 362 height 22
paste input "isolation interieur exterieur, chaudiere, chauffage au sol"
type input "isolation interieur exterieur, chaudiere, chauffage au sol"
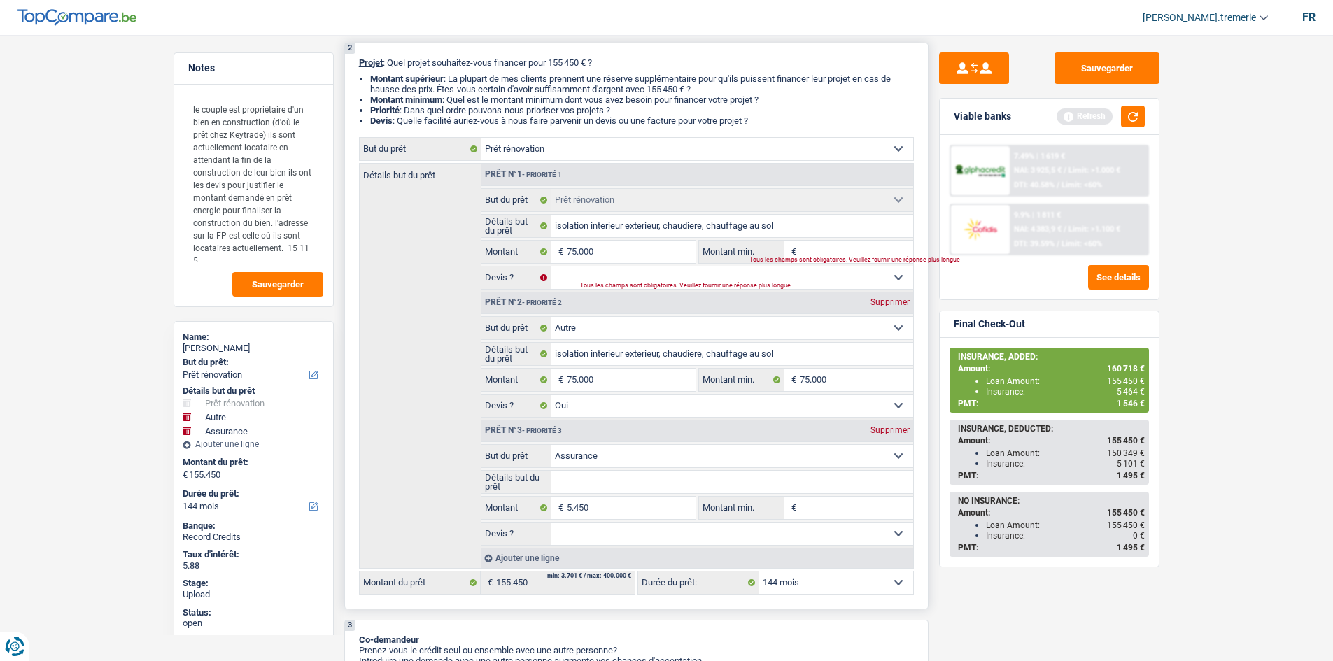
click at [892, 307] on div "Supprimer" at bounding box center [890, 302] width 46 height 8
type input "80.450"
select select "insurance"
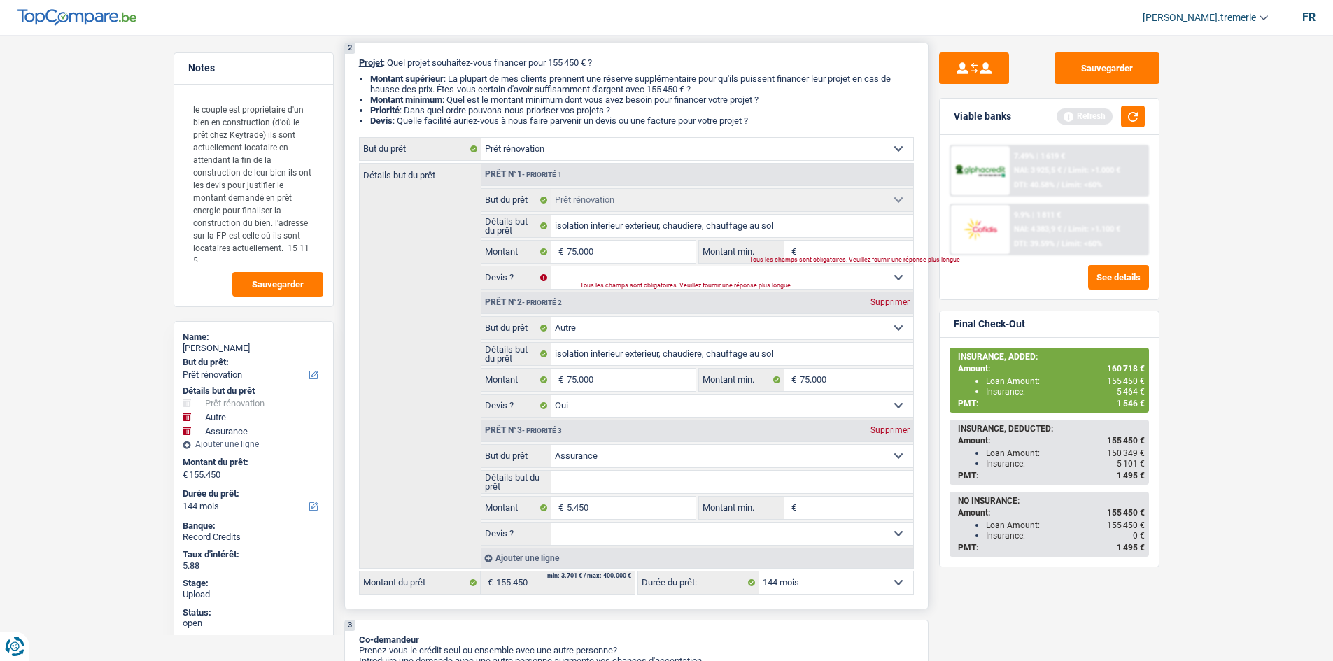
select select "insurance"
type input "5.450"
select select
select select "insurance"
type input "5.450"
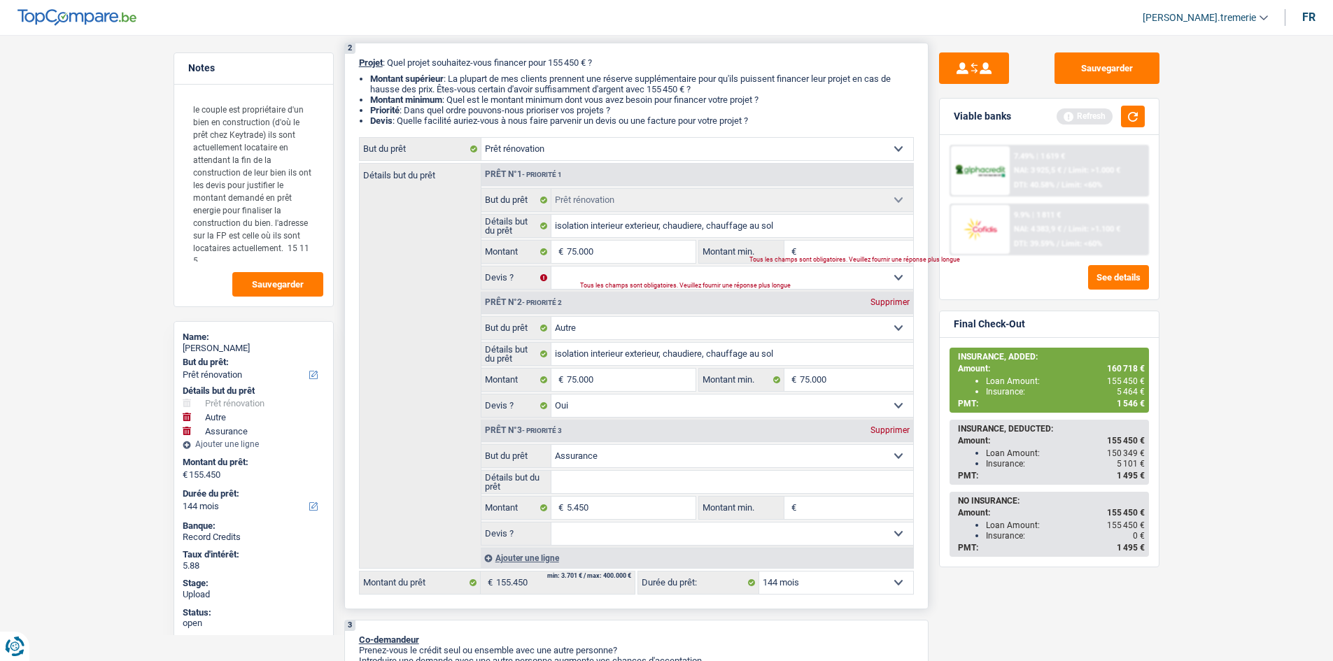
select select
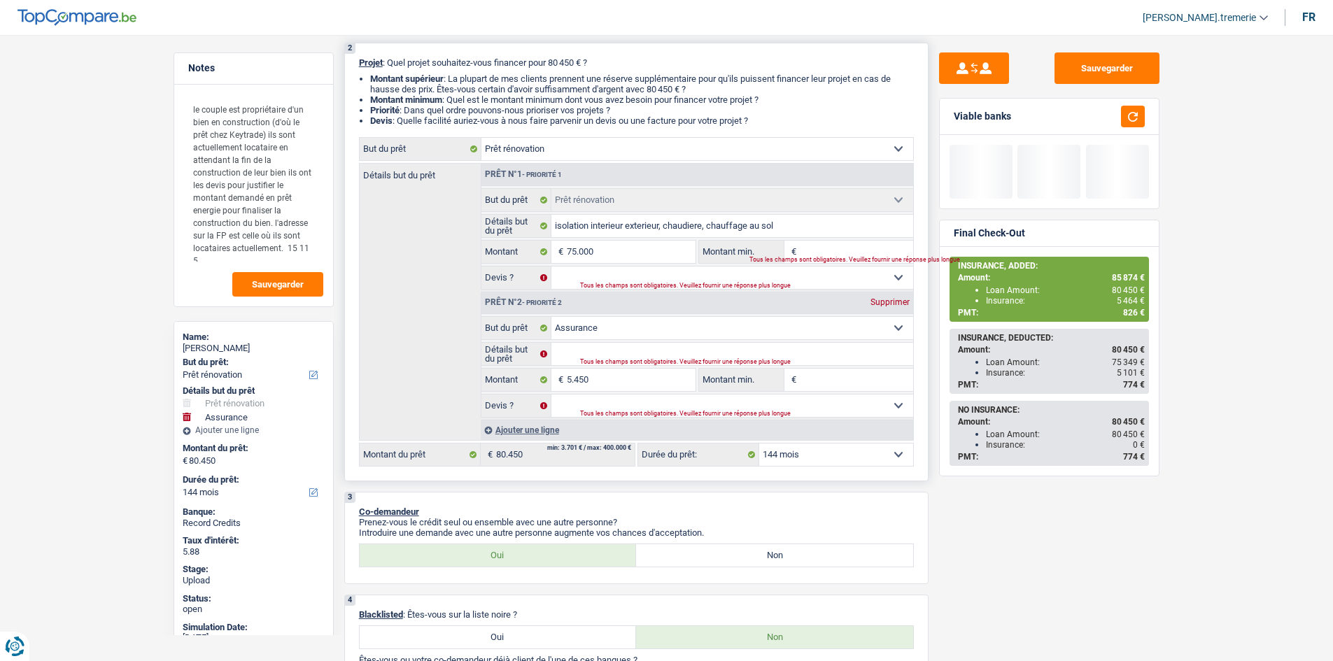
click at [862, 456] on select "12 mois 18 mois 24 mois 30 mois 36 mois 42 mois 48 mois 60 mois 72 mois 84 mois…" at bounding box center [836, 455] width 154 height 22
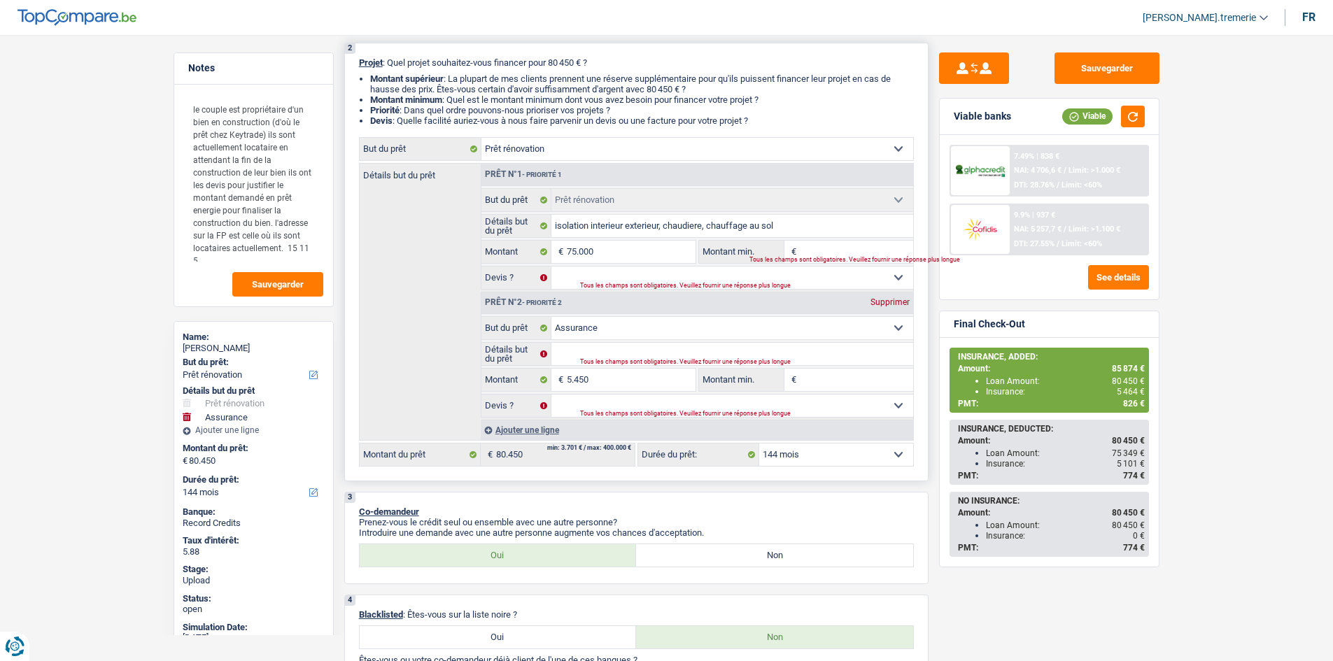
select select "120"
click at [759, 444] on select "12 mois 18 mois 24 mois 30 mois 36 mois 42 mois 48 mois 60 mois 72 mois 84 mois…" at bounding box center [836, 455] width 154 height 22
select select "120"
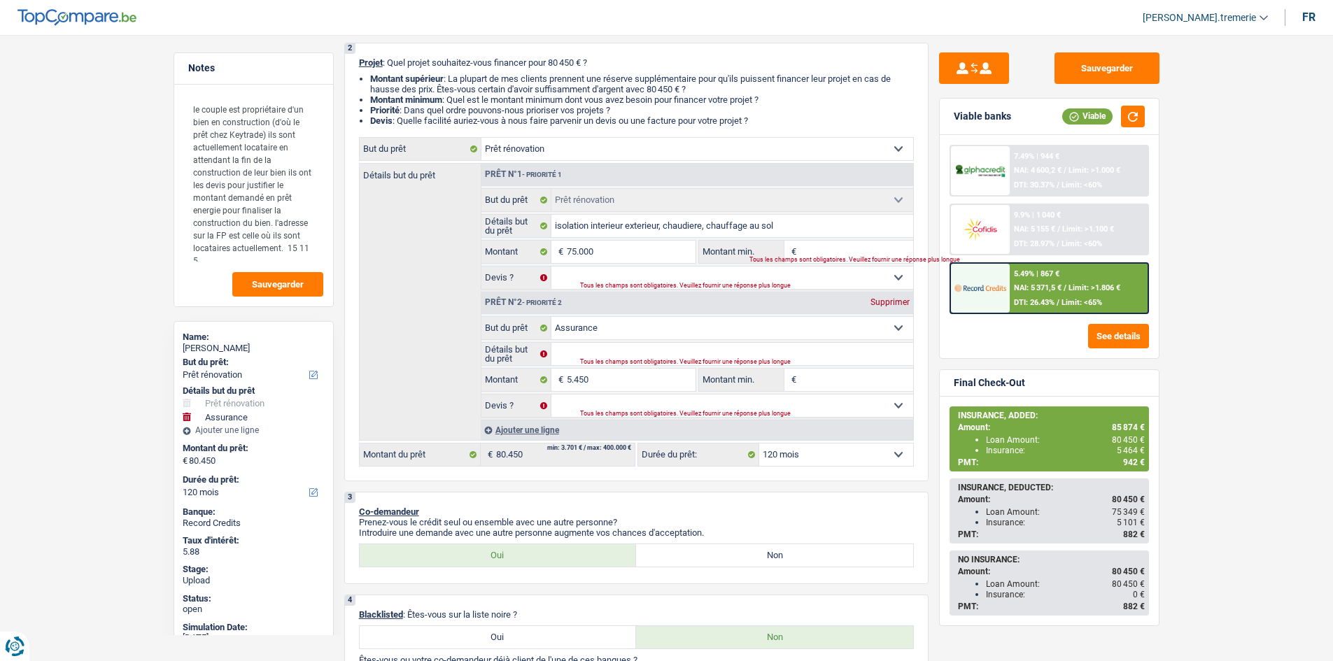
click at [1022, 296] on div "5.49% | 867 € NAI: 5 371,5 € / Limit: >1.806 € DTI: 26.43% / Limit: <65%" at bounding box center [1079, 288] width 138 height 49
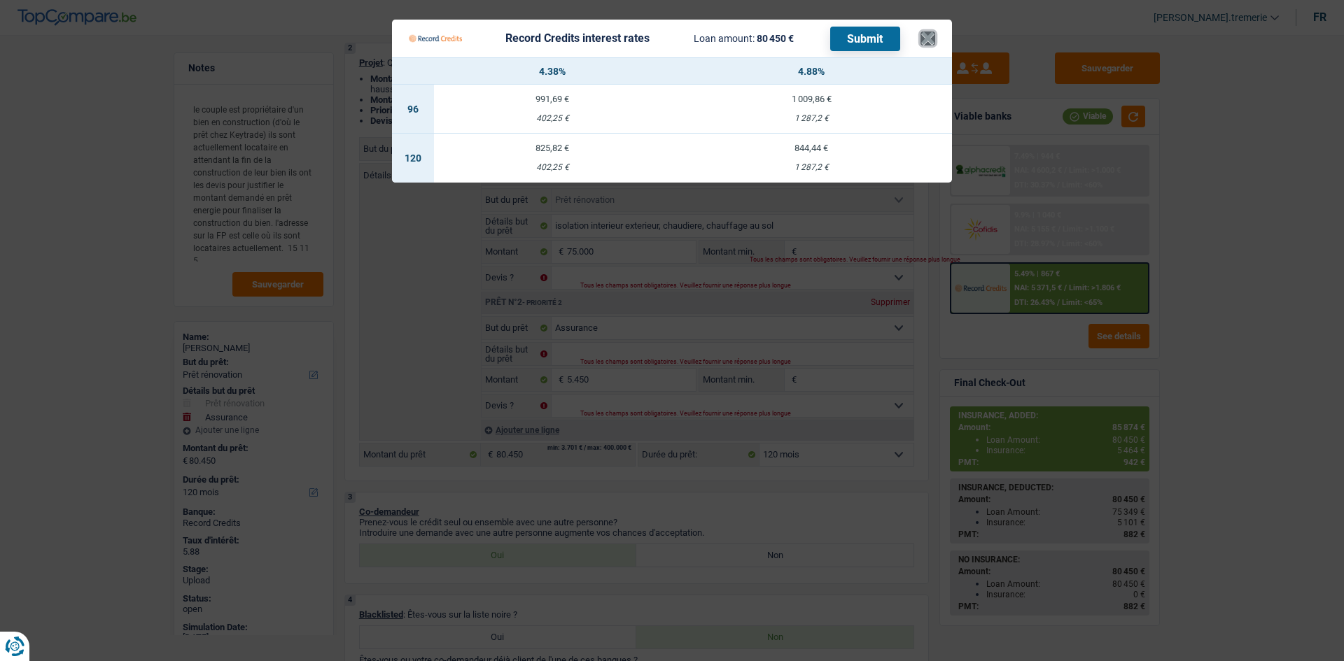
click at [932, 38] on button "×" at bounding box center [927, 38] width 15 height 14
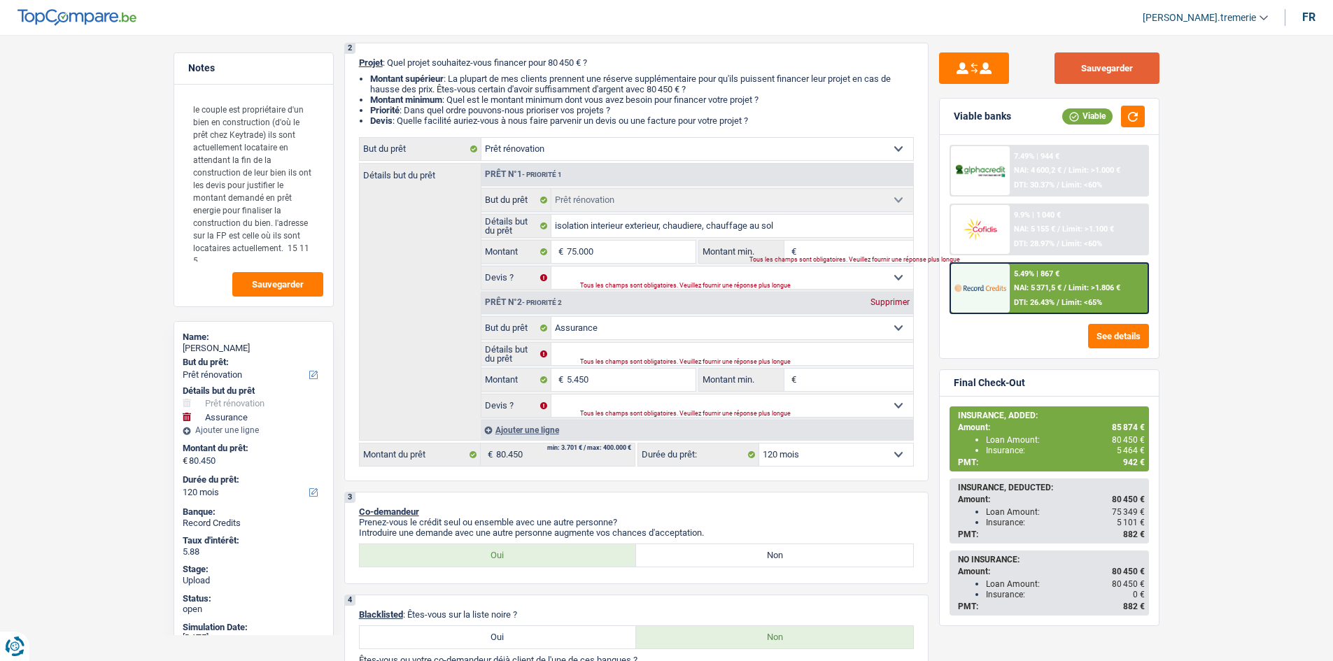
click at [1074, 68] on button "Sauvegarder" at bounding box center [1107, 67] width 105 height 31
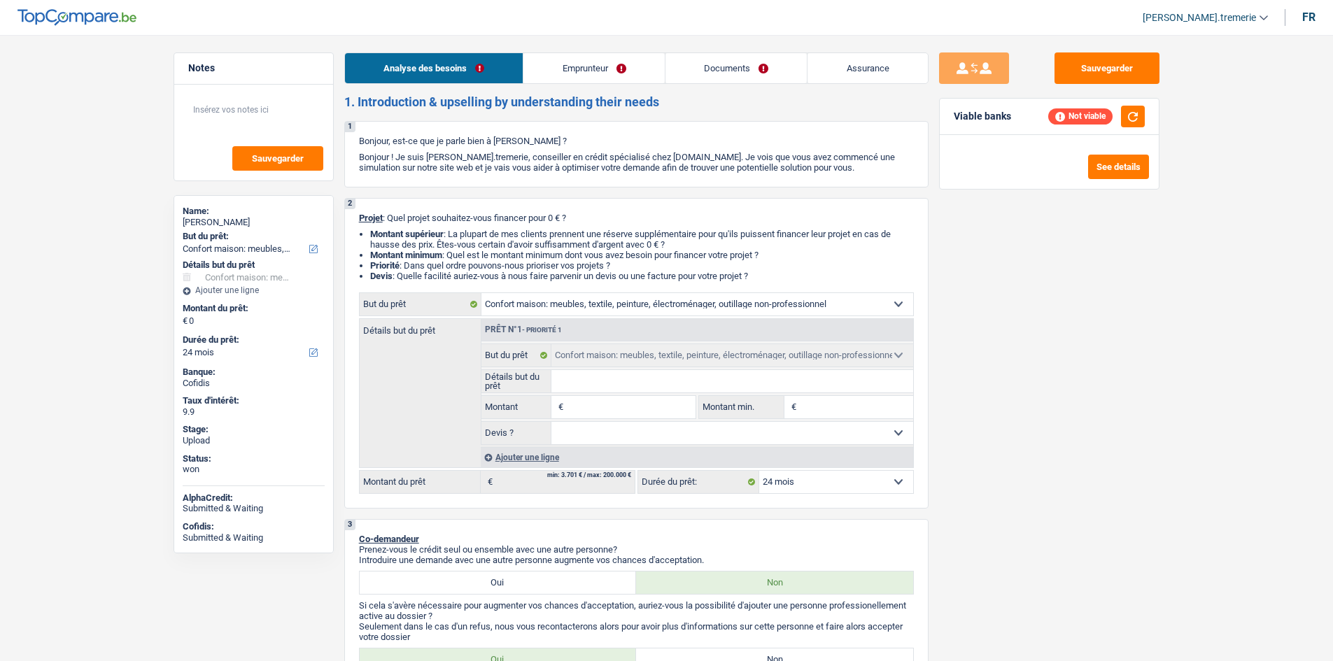
select select "household"
select select "24"
select select "household"
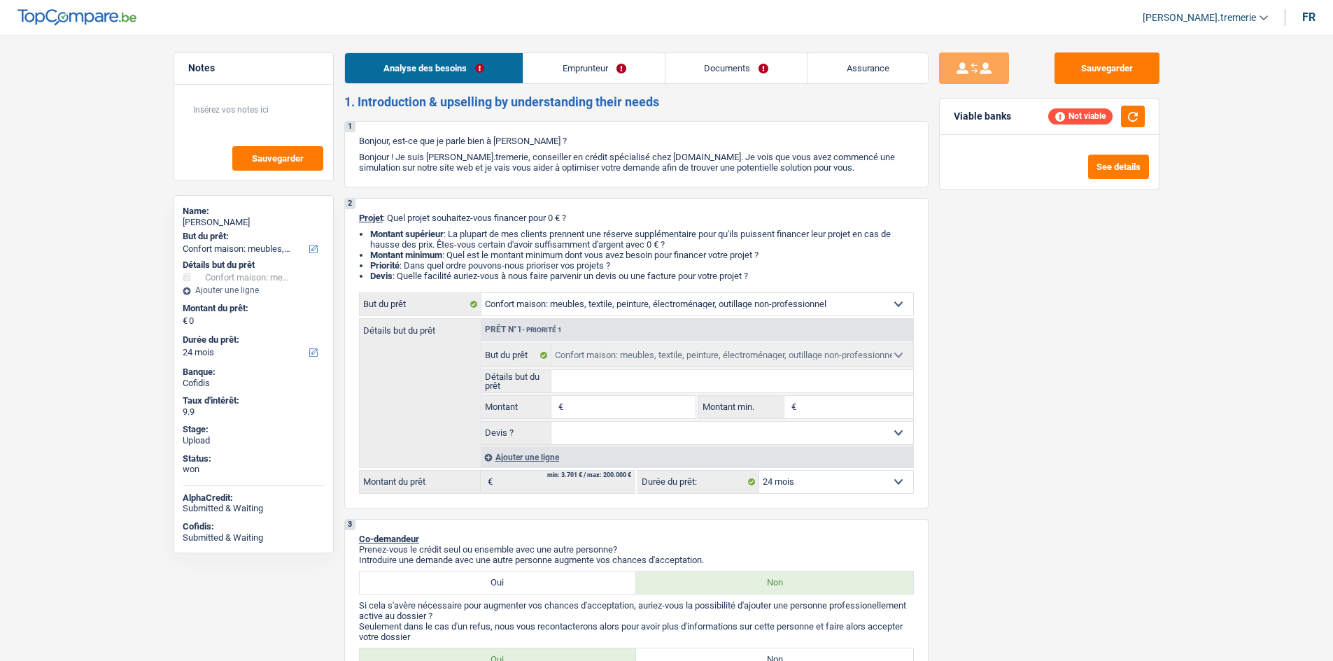
select select "24"
select select "worker"
select select "netSalary"
select select "mealVouchers"
select select "familyAllowances"
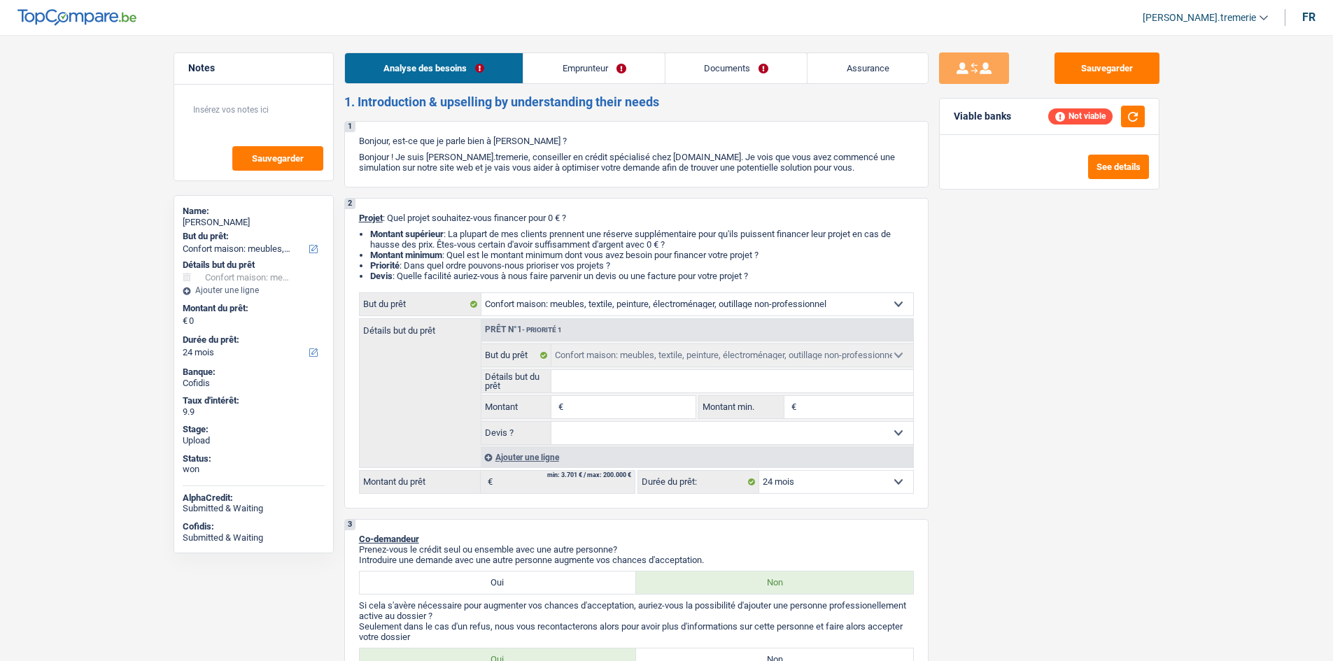
select select "rents"
select select "cardOrCredit"
select select "household"
select select "24"
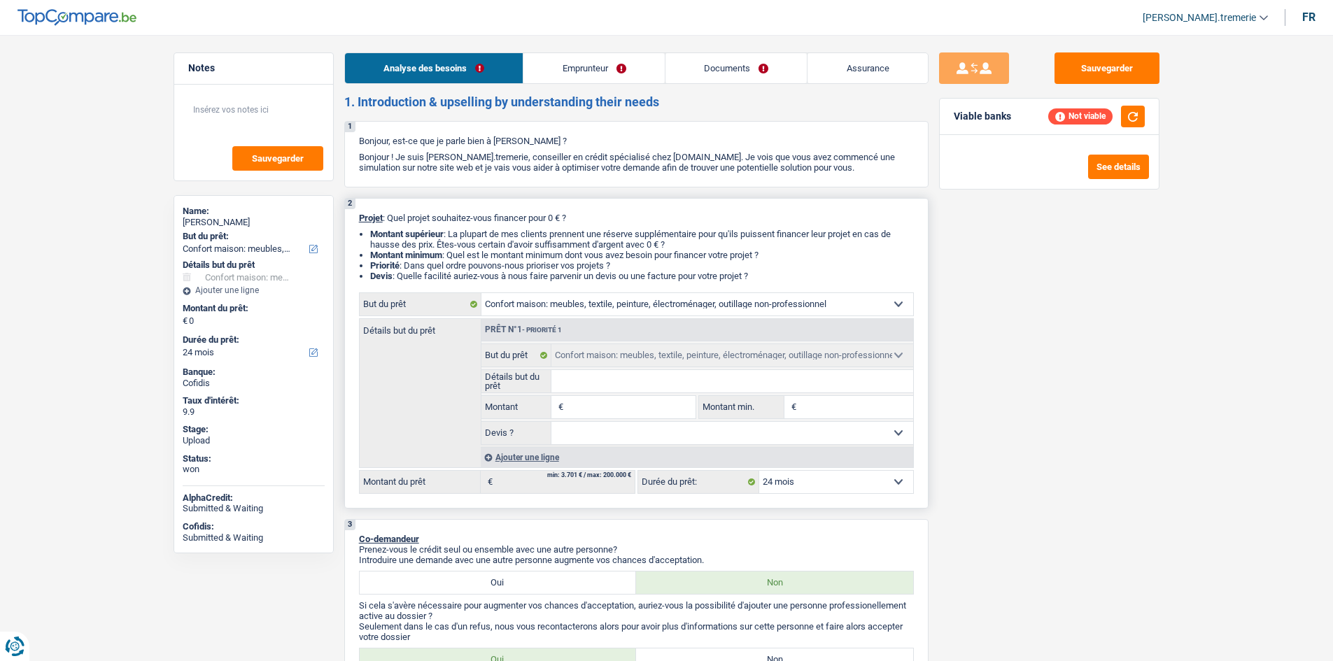
click at [585, 399] on input "Montant" at bounding box center [631, 407] width 128 height 22
type input "5"
type input "50"
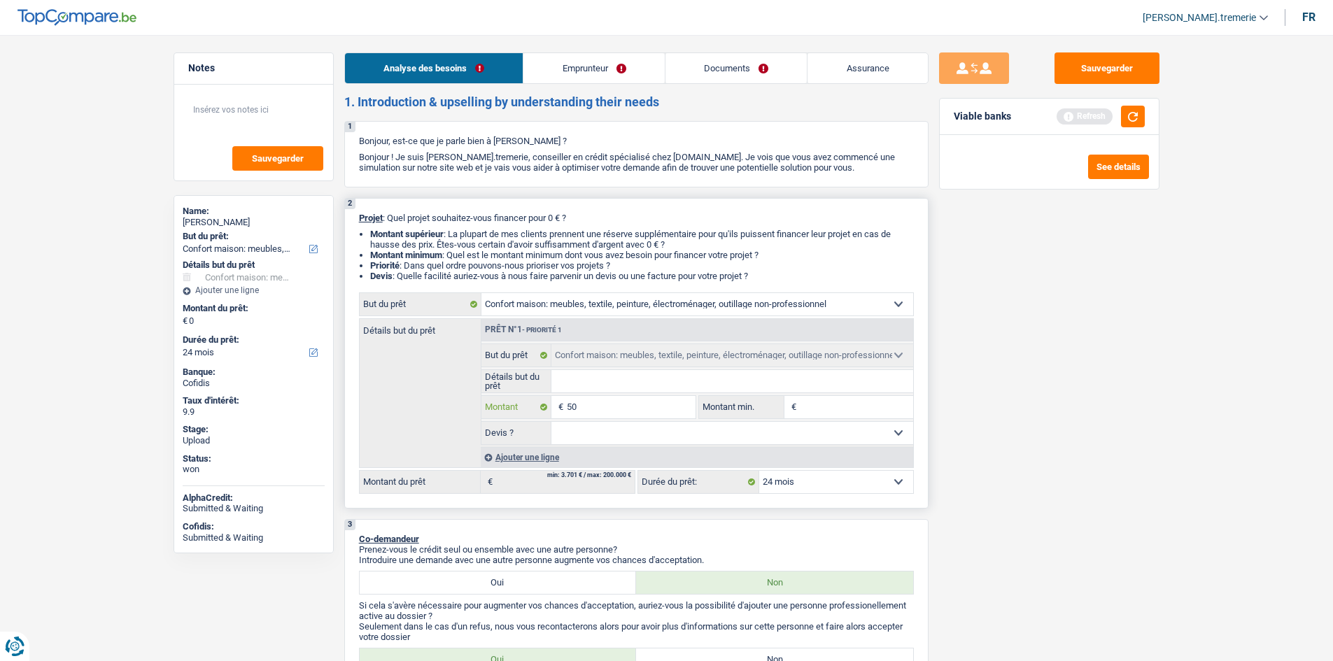
type input "500"
type input "5.001"
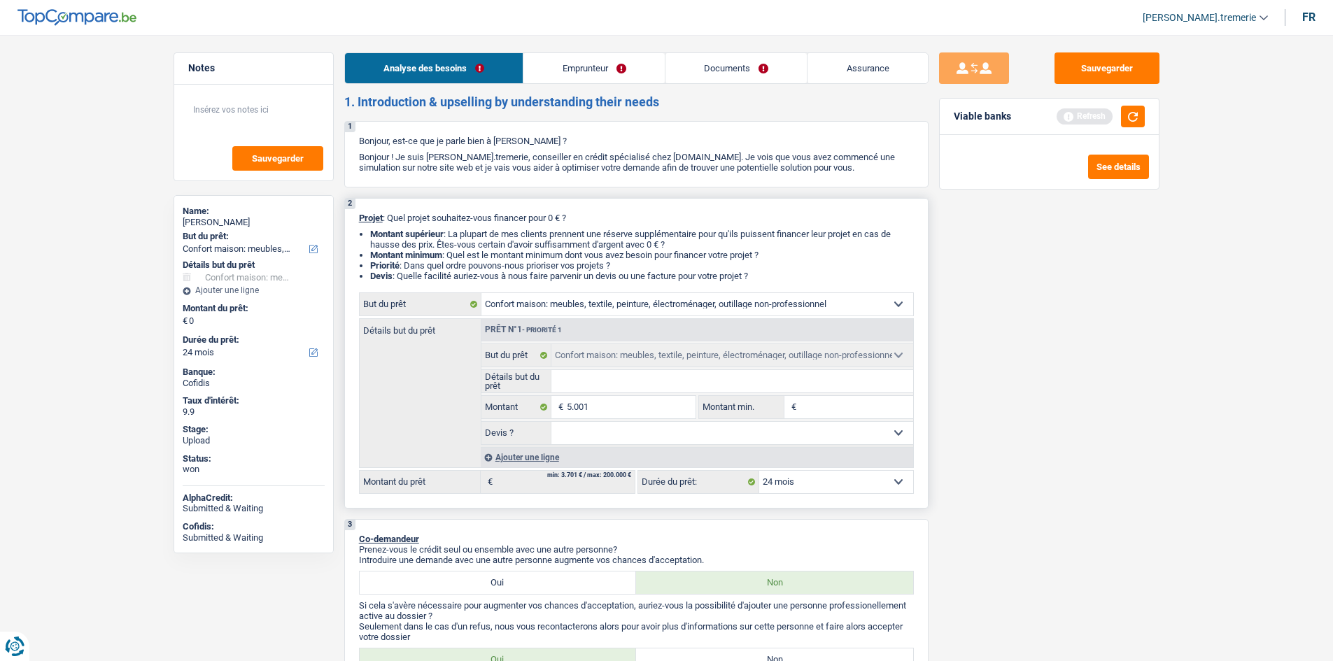
type input "5.001"
select select "36"
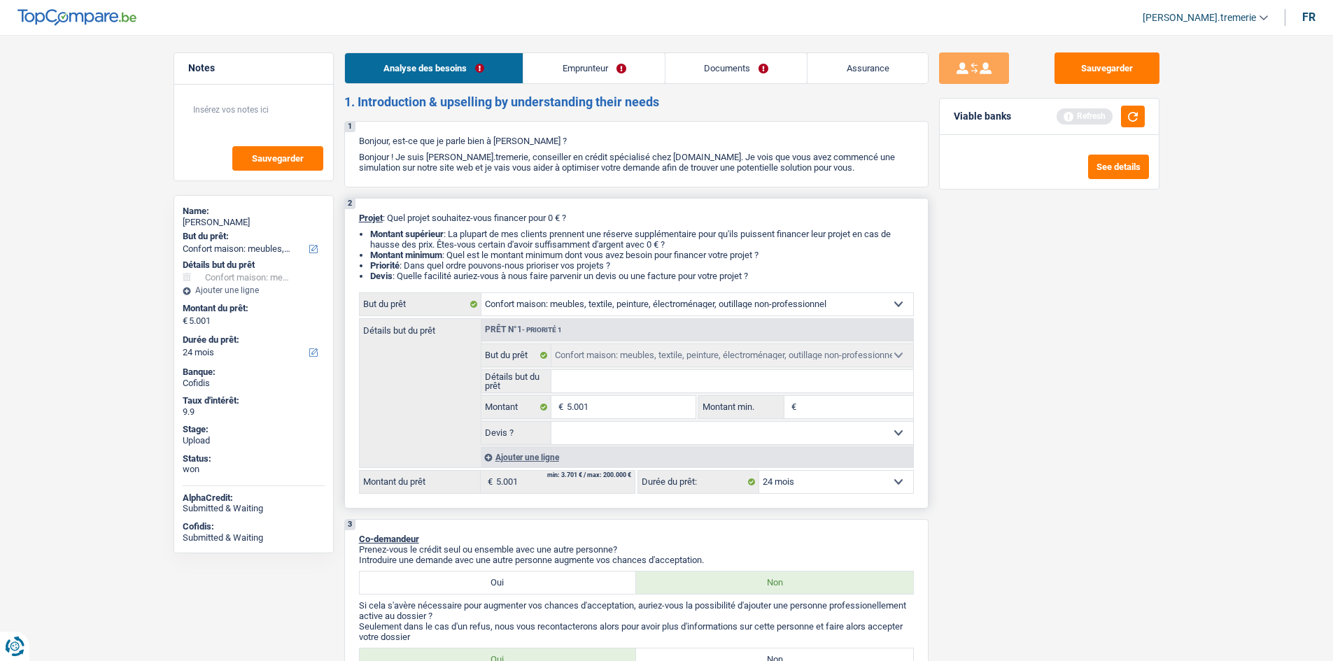
select select "36"
click at [801, 484] on select "12 mois 18 mois 24 mois 30 mois 36 mois Sélectionner une option" at bounding box center [836, 482] width 154 height 22
click at [759, 471] on select "12 mois 18 mois 24 mois 30 mois 36 mois Sélectionner une option" at bounding box center [836, 482] width 154 height 22
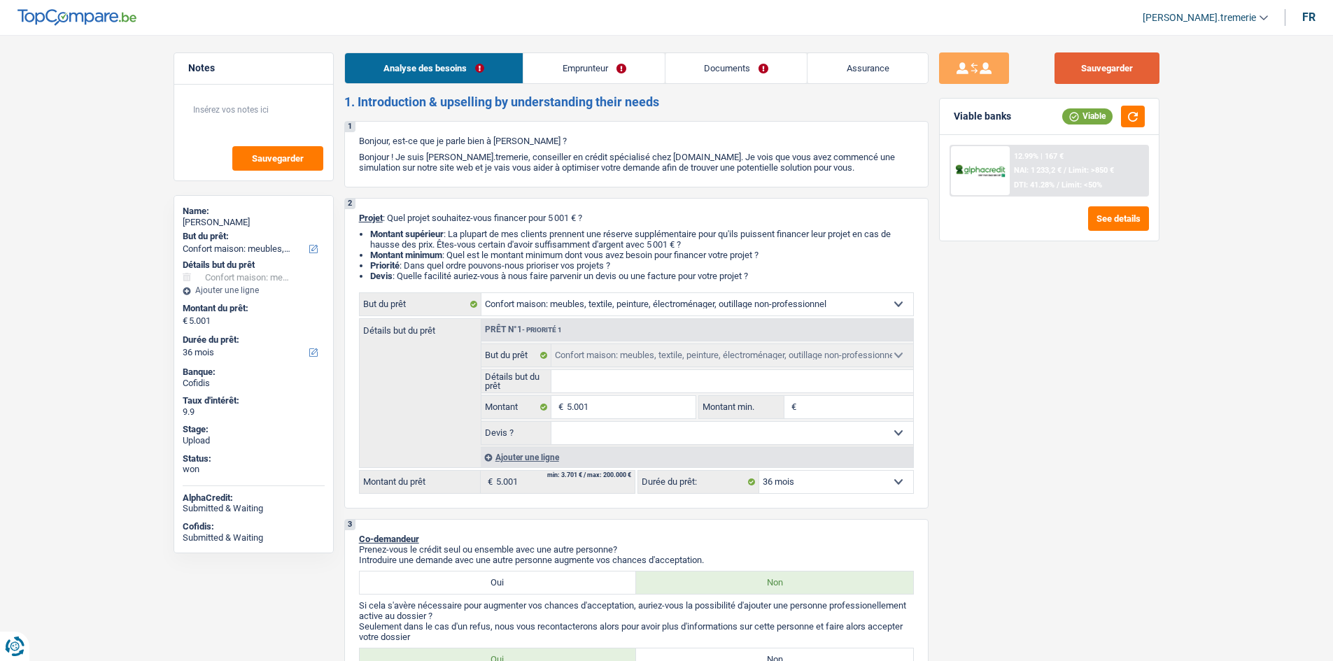
click at [1123, 66] on button "Sauvegarder" at bounding box center [1107, 67] width 105 height 31
select select "household"
select select "36"
select select "household"
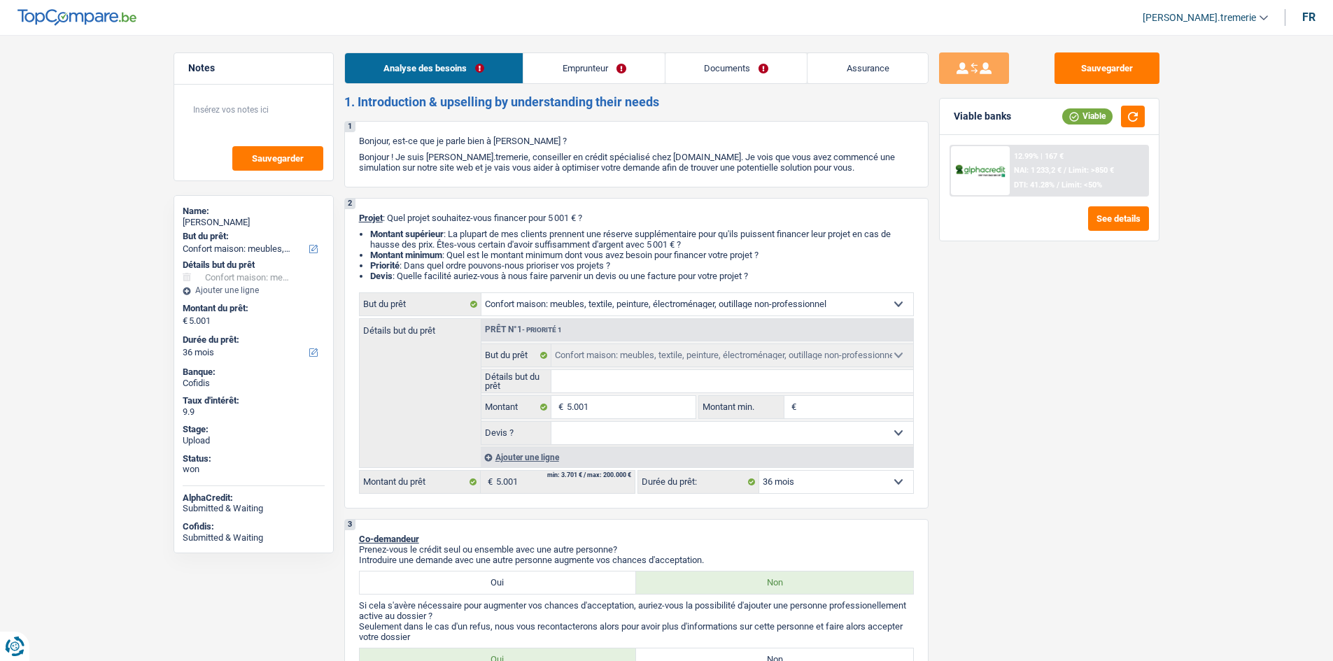
select select "household"
select select "36"
select select "worker"
select select "netSalary"
select select "mealVouchers"
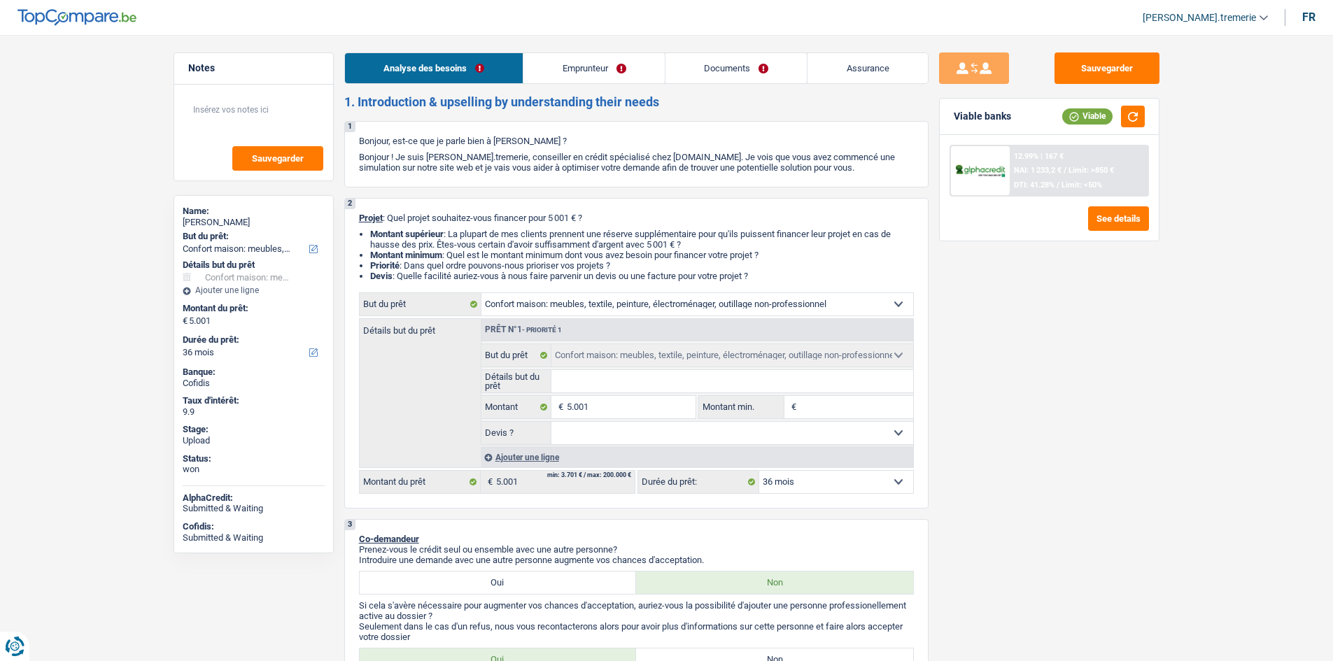
select select "familyAllowances"
select select "rents"
select select "cardOrCredit"
select select "household"
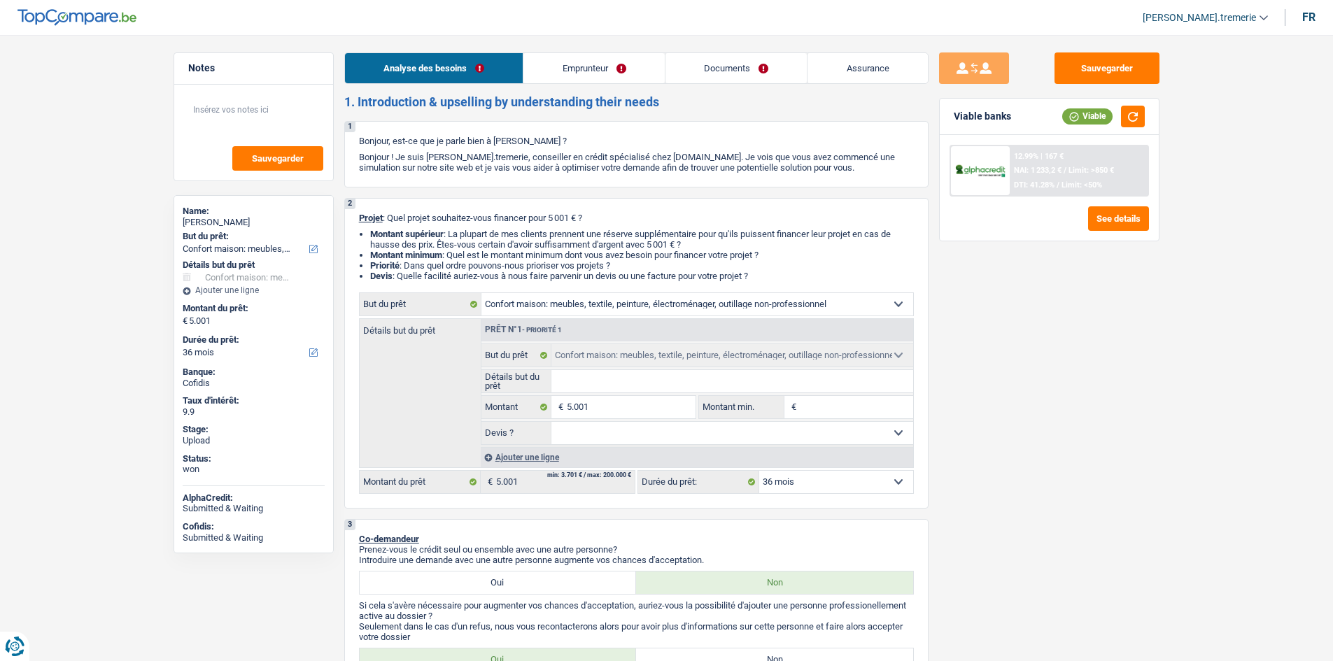
select select "36"
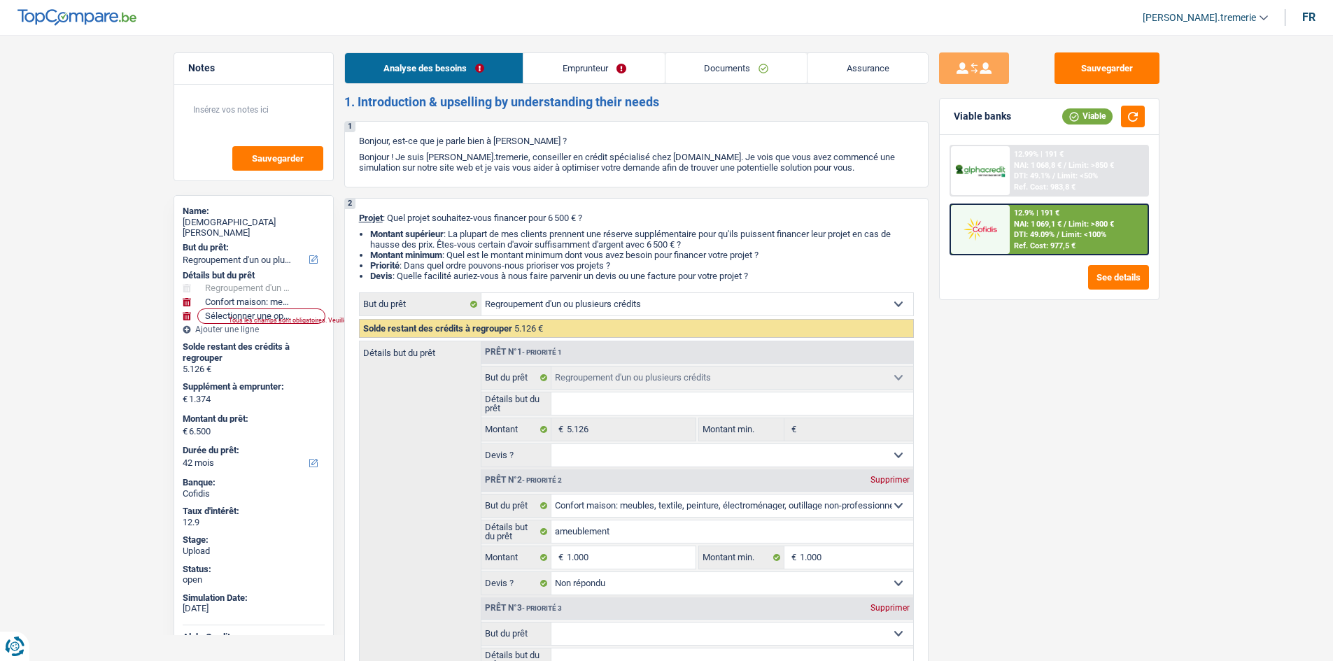
select select "refinancing"
select select "household"
select select "42"
select select "refinancing"
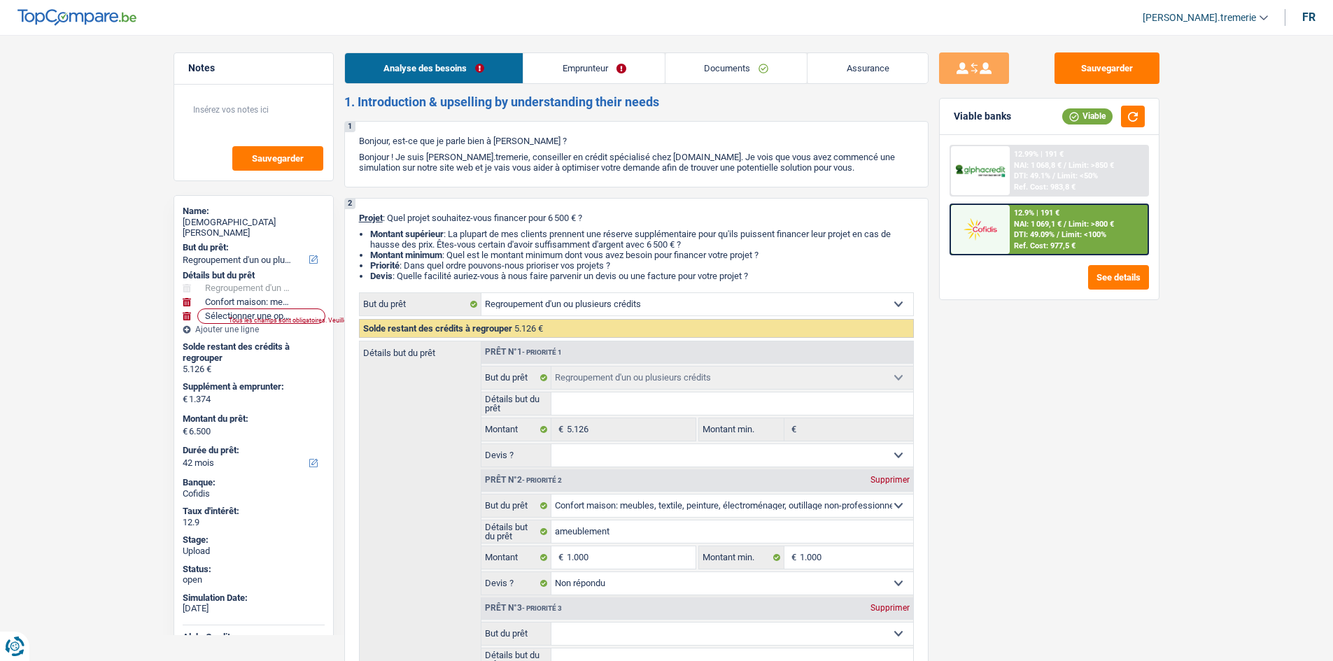
select select "refinancing"
select select "household"
select select "not_answered"
select select "42"
select select "worker"
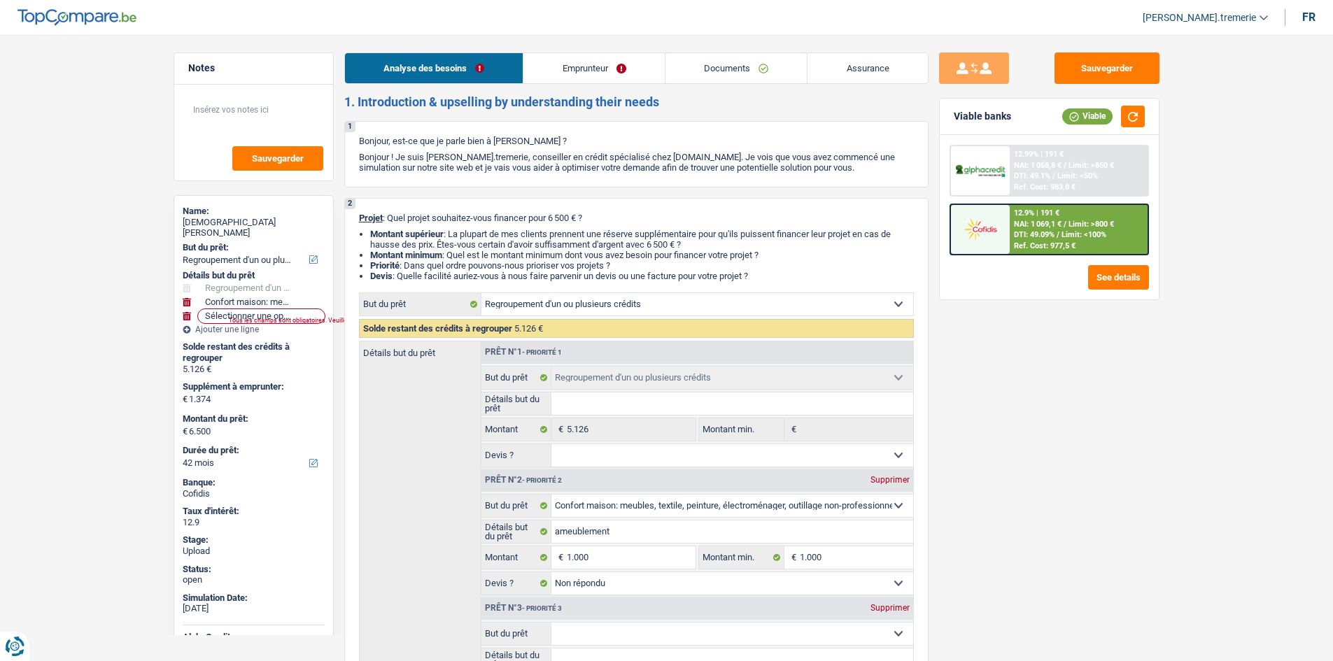
select select "netSalary"
select select "rents"
select select "personalLoan"
select select "familyEvent"
select select "36"
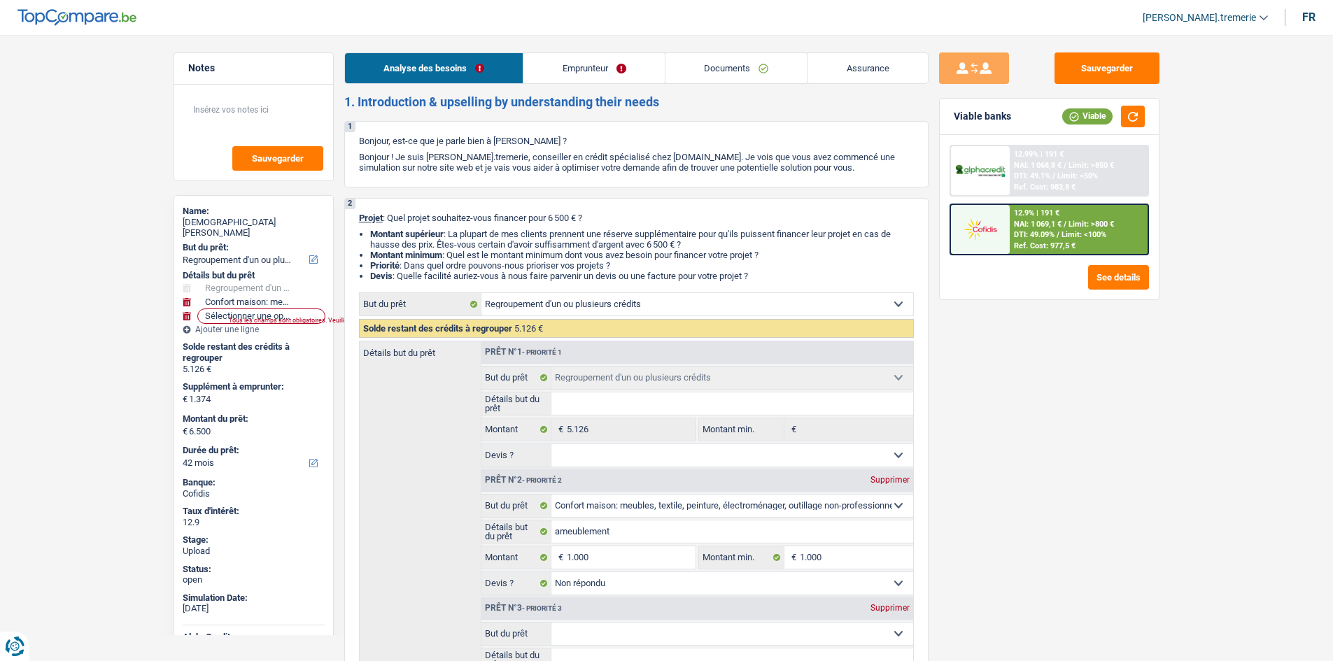
select select "cardOrCredit"
select select "refinancing"
select select "household"
select select "not_answered"
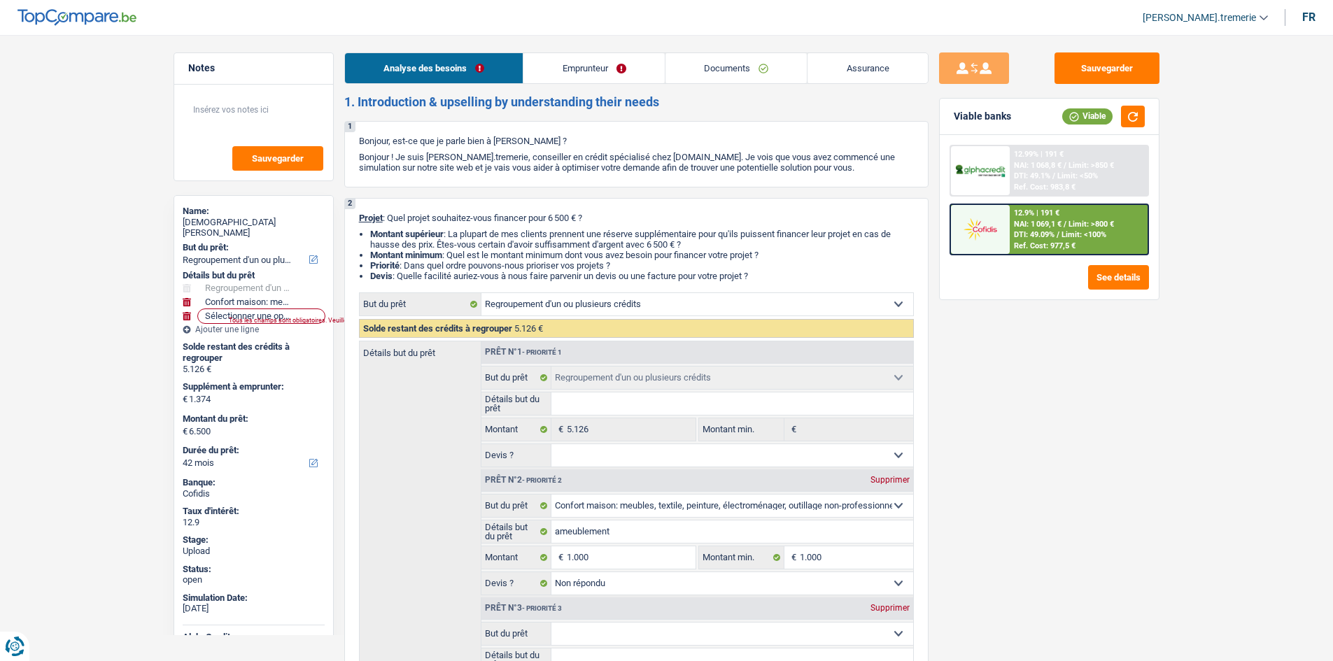
select select "42"
click at [1060, 237] on span "/" at bounding box center [1058, 234] width 3 height 9
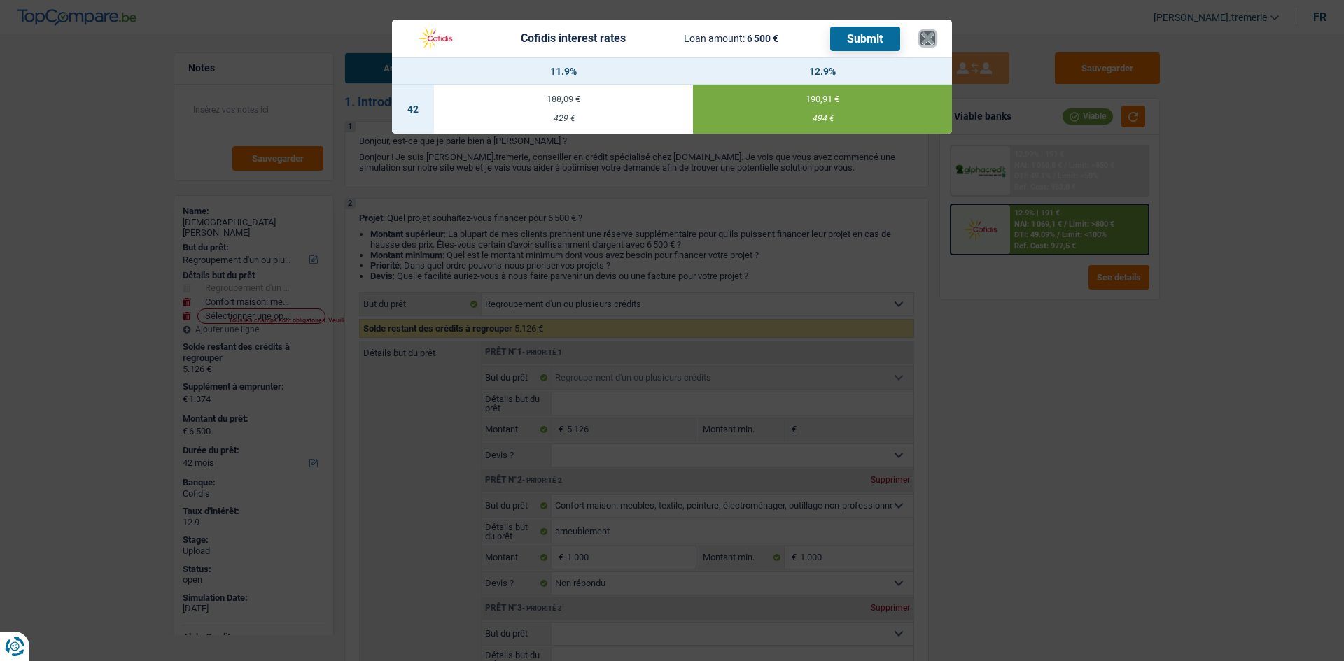
click at [927, 36] on button "×" at bounding box center [927, 38] width 15 height 14
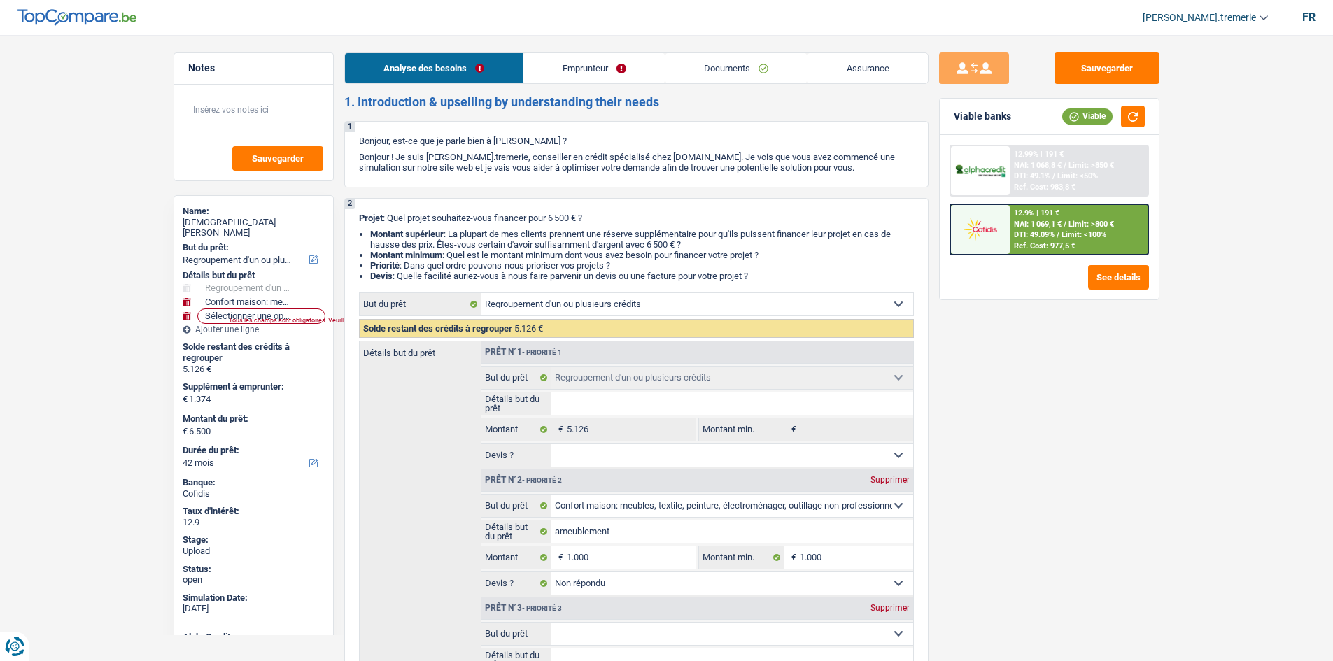
select select "refinancing"
select select "household"
select select "42"
select select "refinancing"
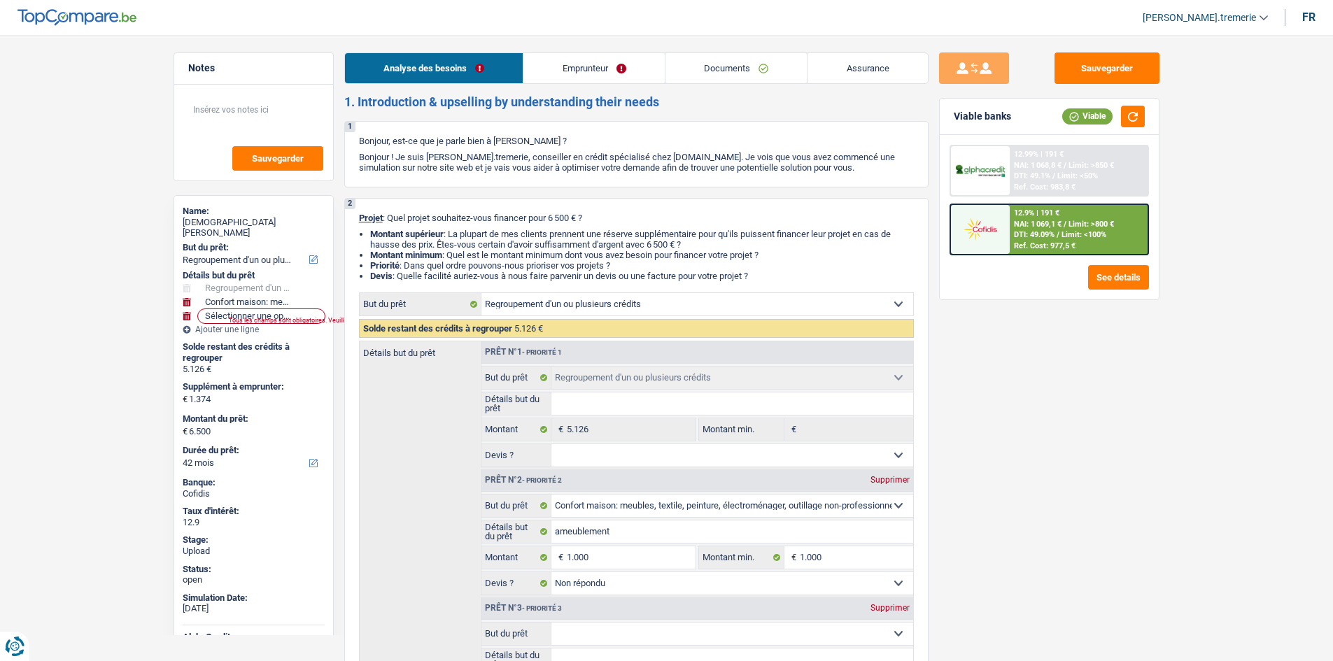
select select "refinancing"
select select "household"
select select "not_answered"
select select "42"
select select "worker"
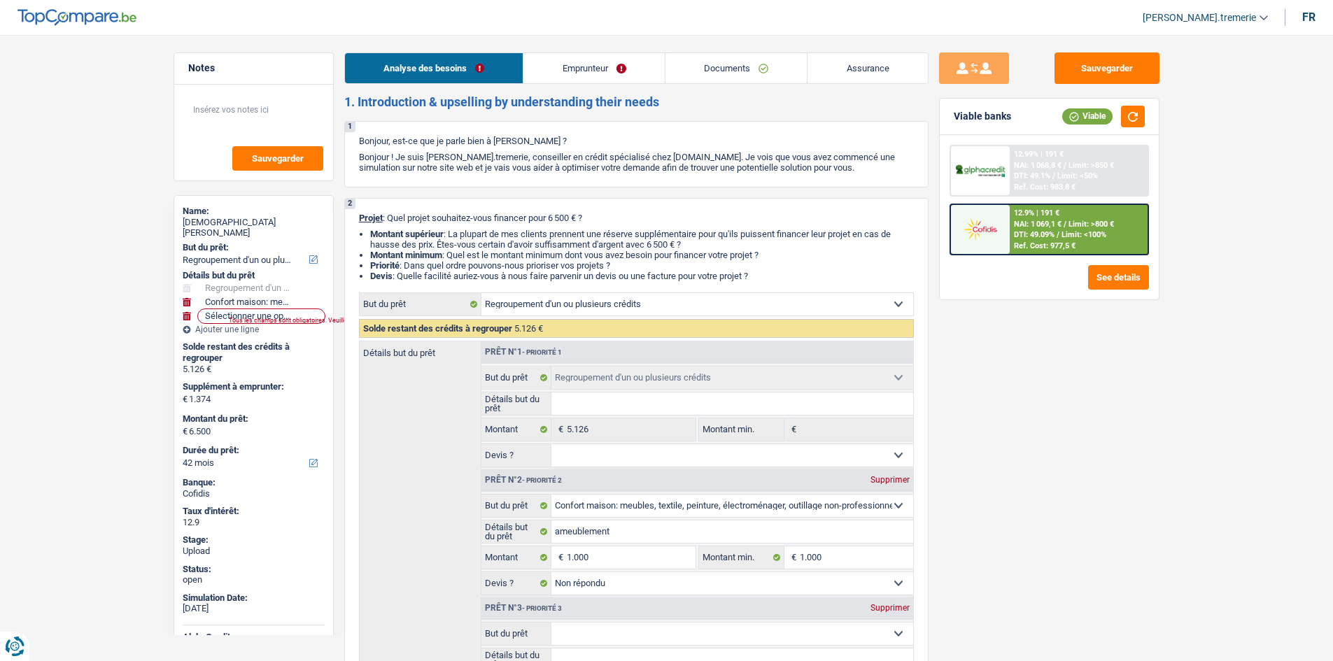
select select "netSalary"
select select "rents"
select select "personalLoan"
select select "familyEvent"
select select "36"
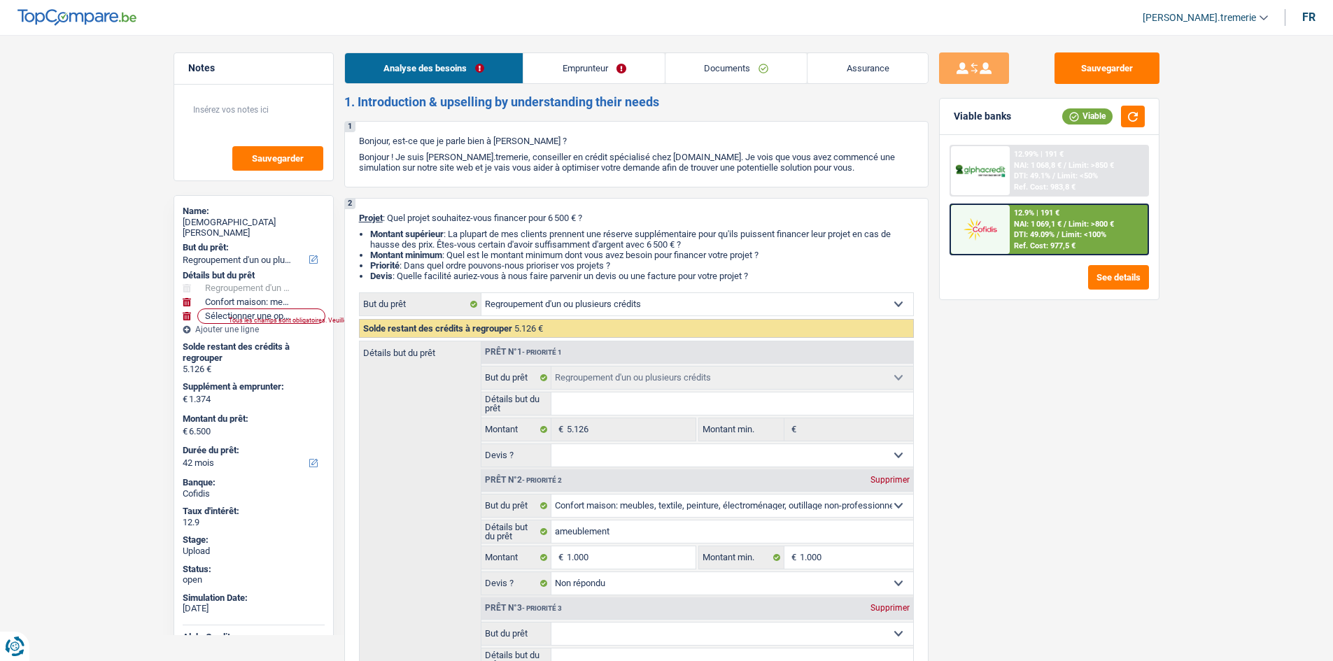
select select "cardOrCredit"
select select "refinancing"
select select "household"
select select "not_answered"
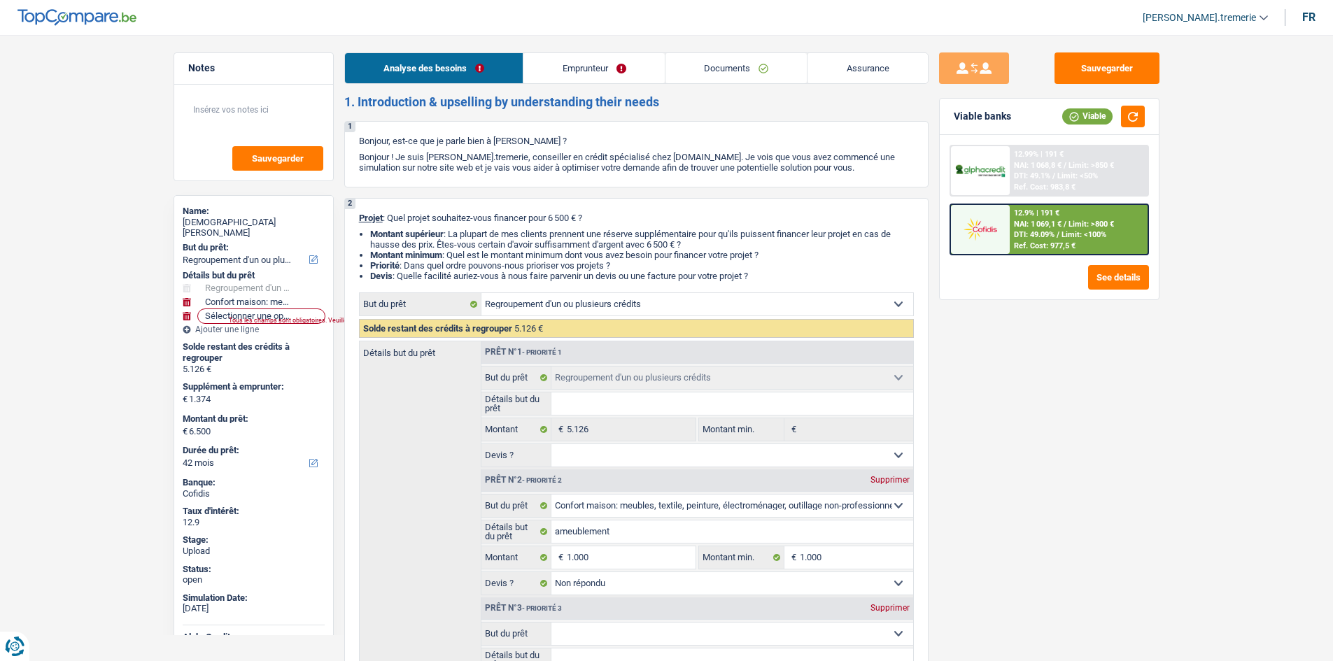
select select "42"
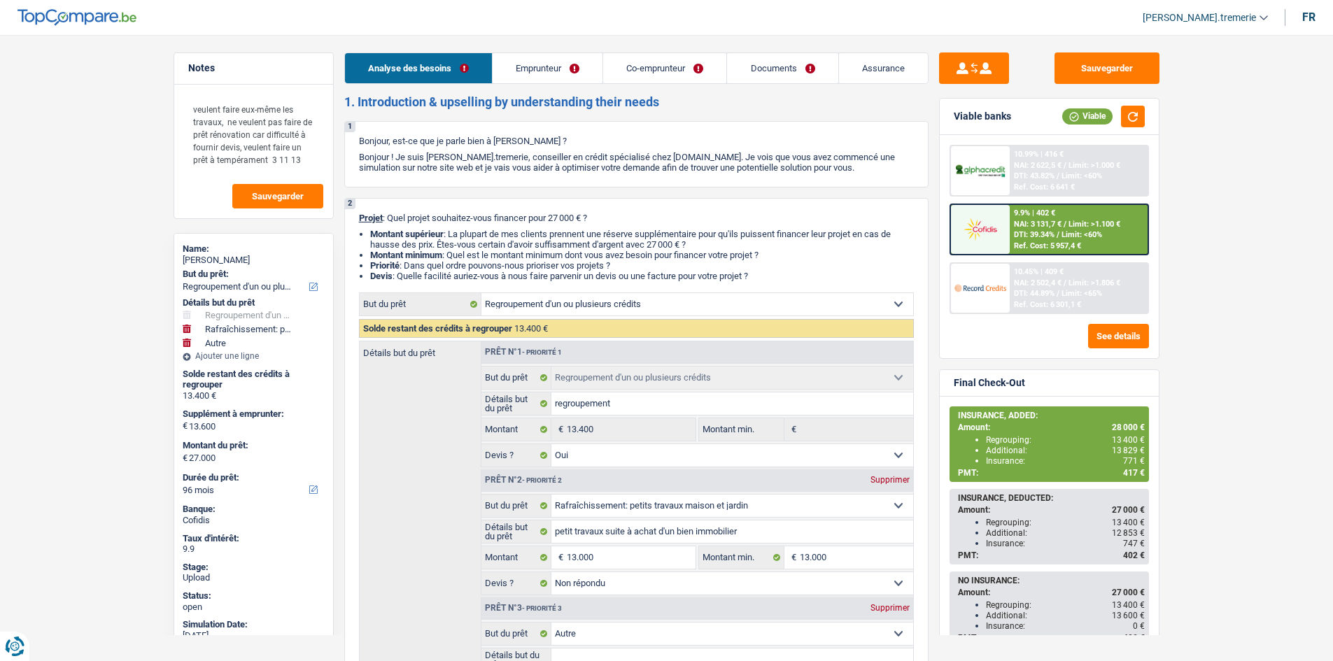
select select "refinancing"
select select "houseOrGarden"
select select "other"
select select "96"
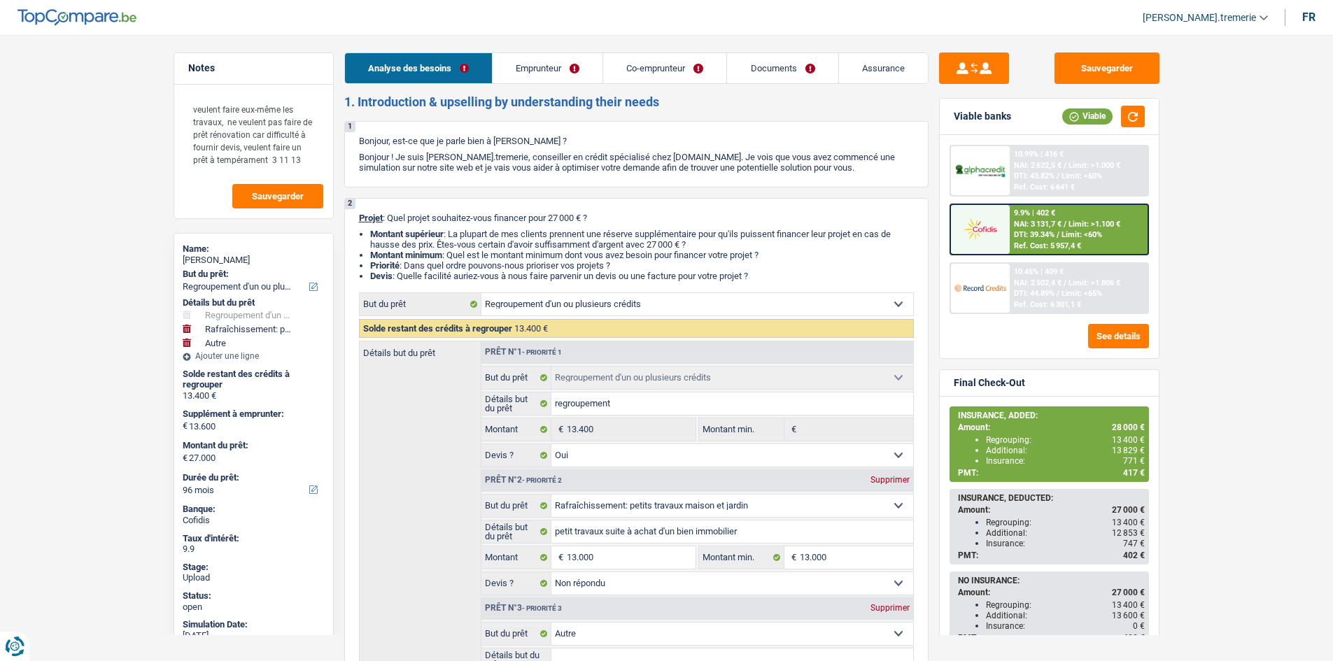
select select "refinancing"
select select "yes"
select select "houseOrGarden"
select select "not_answered"
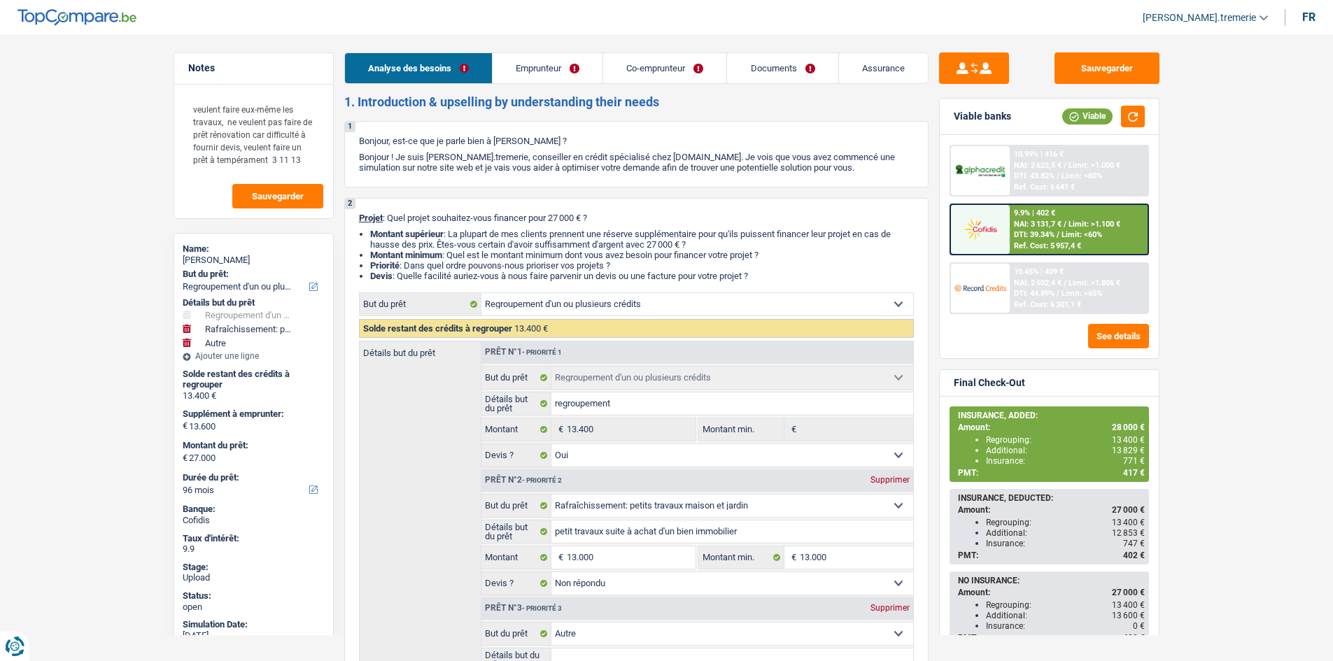
select select "other"
select select "96"
select select "independent"
select select "worker"
select select "familyAllowances"
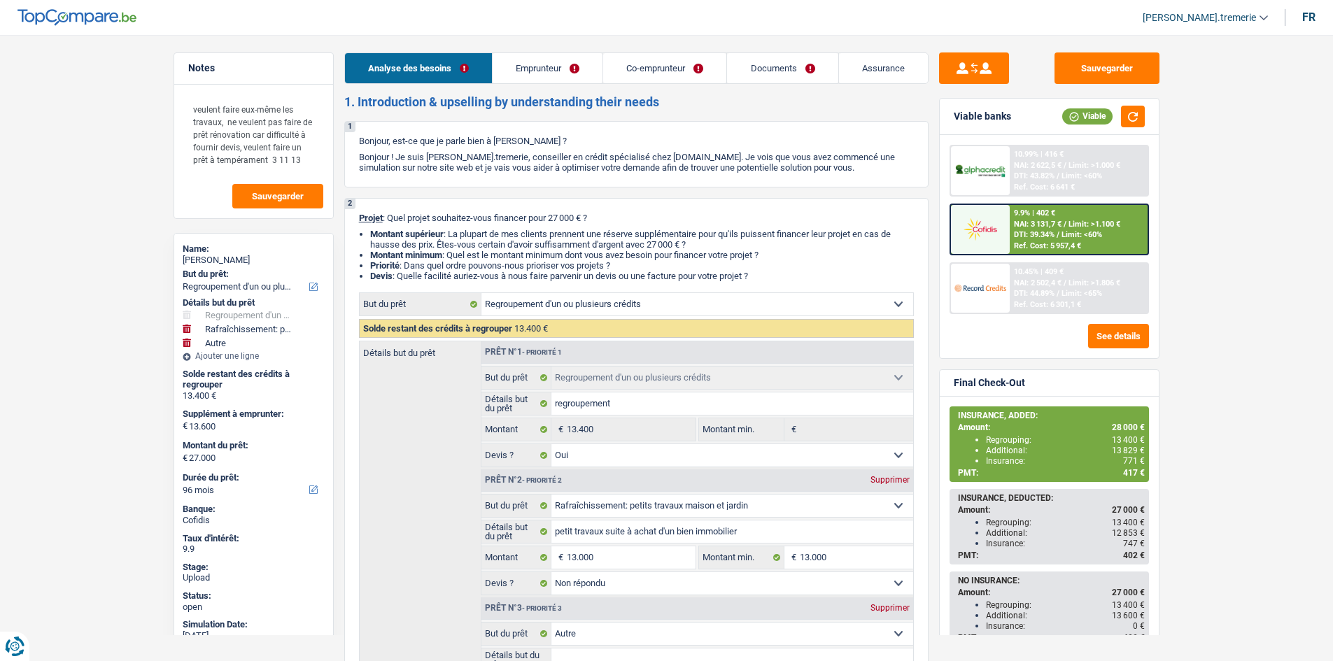
select select "netSalary"
select select "alimony"
select select "netSalary"
select select "mealVouchers"
select select "ownerWithMortgage"
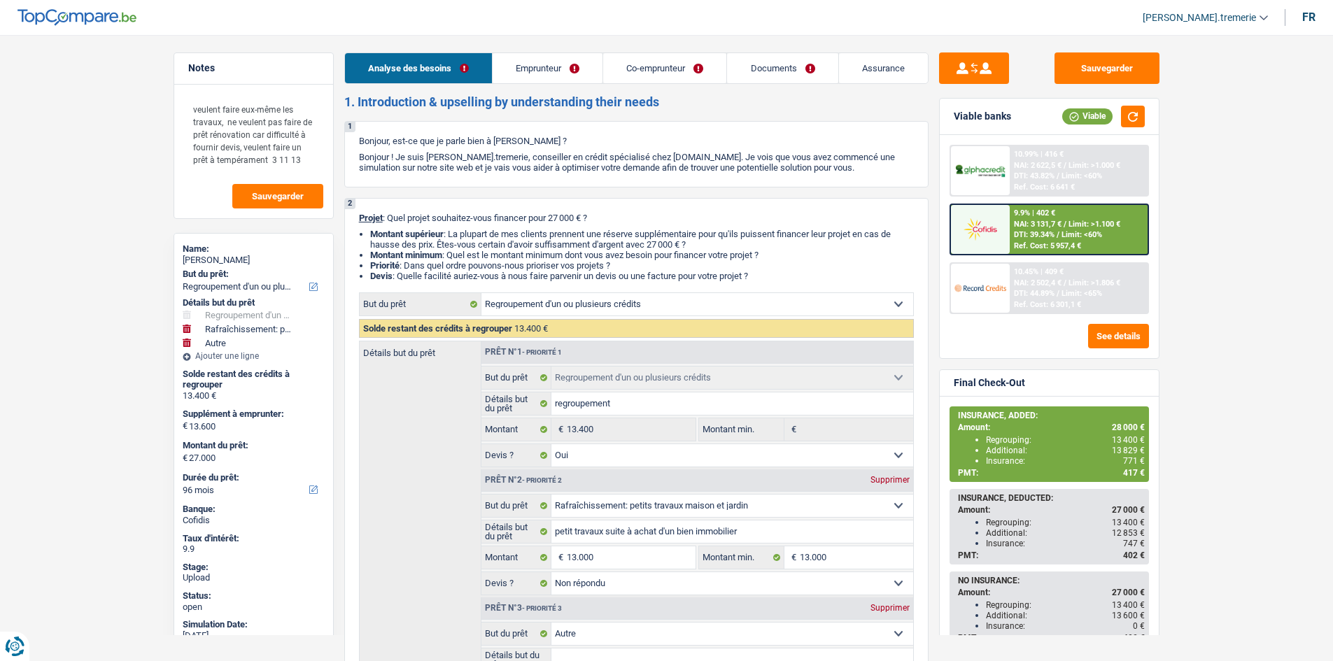
select select "mortgage"
select select "360"
select select "personalLoan"
select select "loanRepayment"
select select "60"
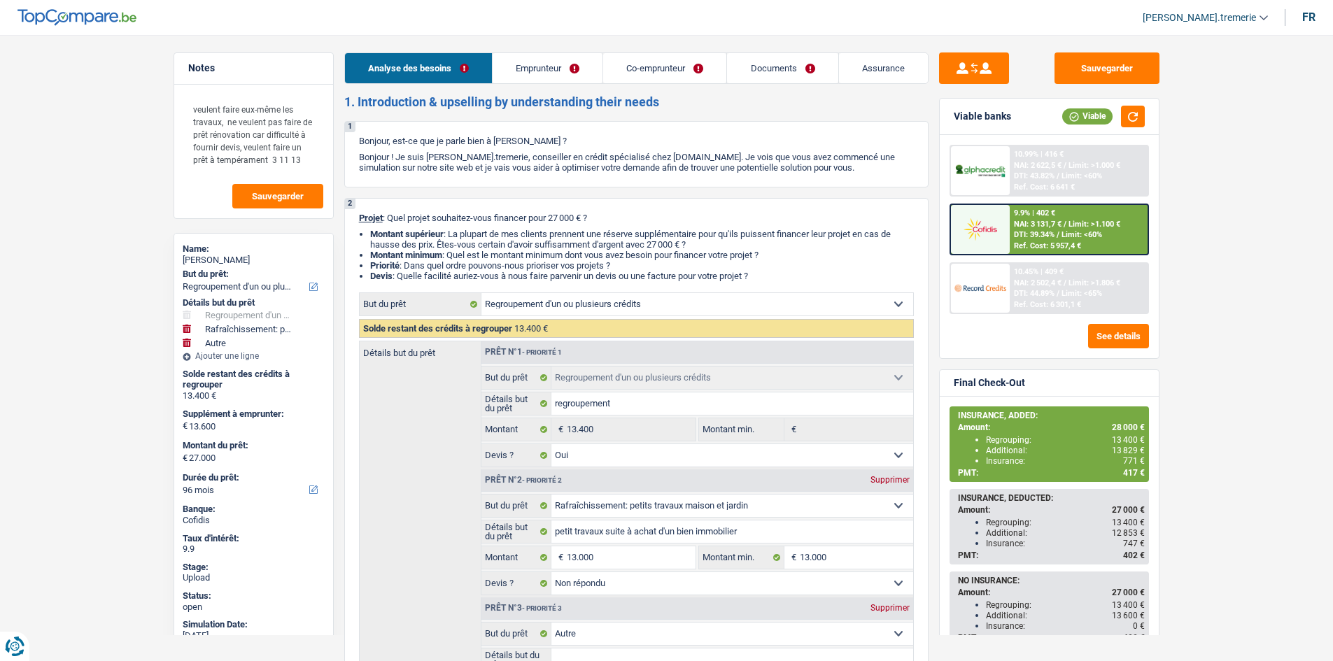
select select "refinancing"
select select "yes"
select select "houseOrGarden"
select select "not_answered"
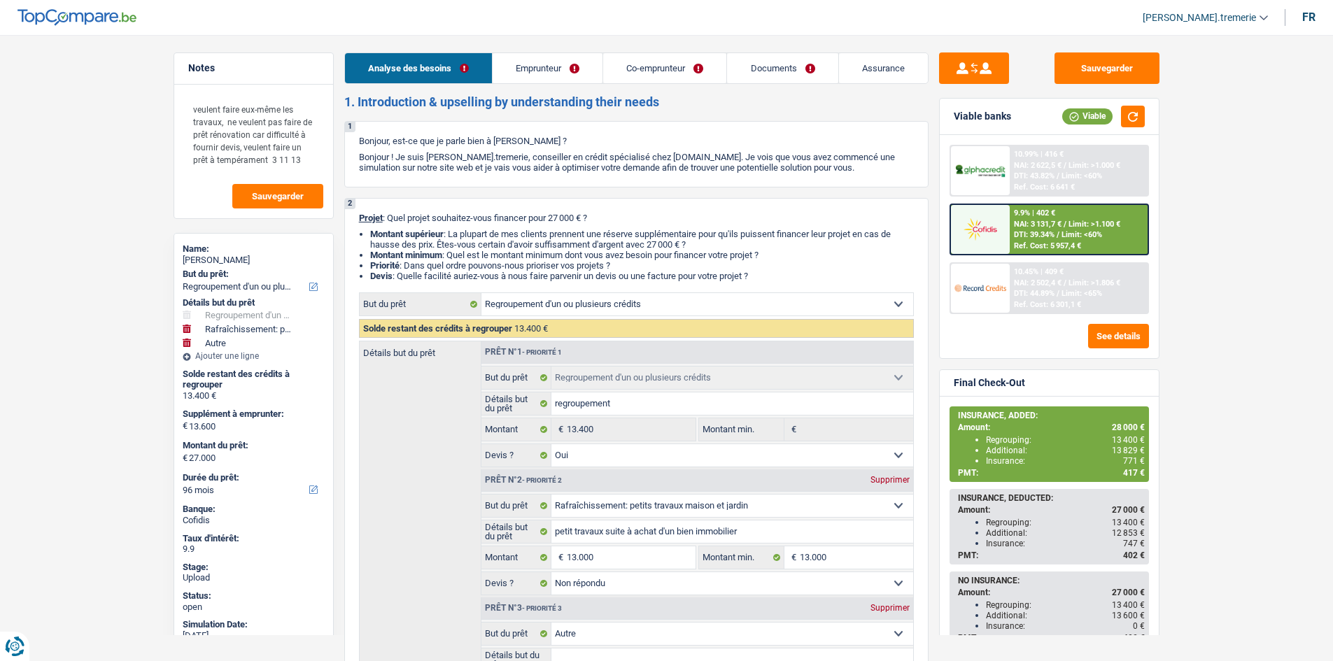
select select "other"
select select "96"
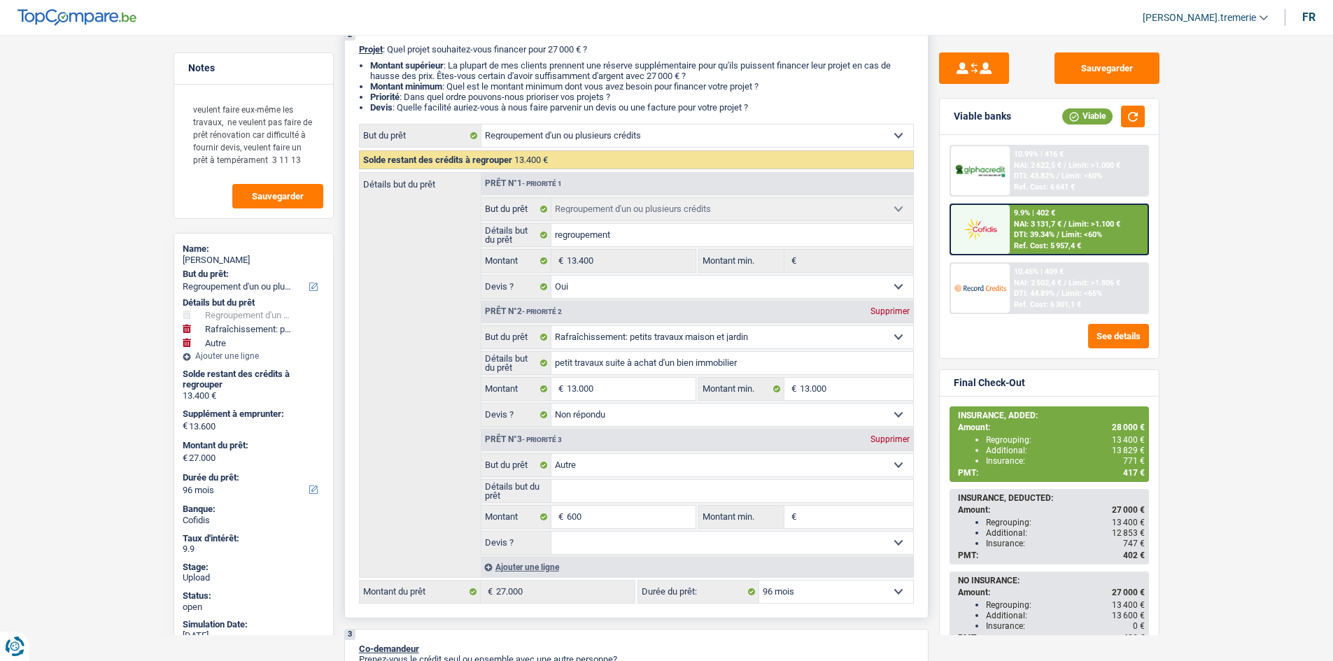
scroll to position [171, 0]
click at [542, 565] on div "Ajouter une ligne" at bounding box center [697, 565] width 433 height 20
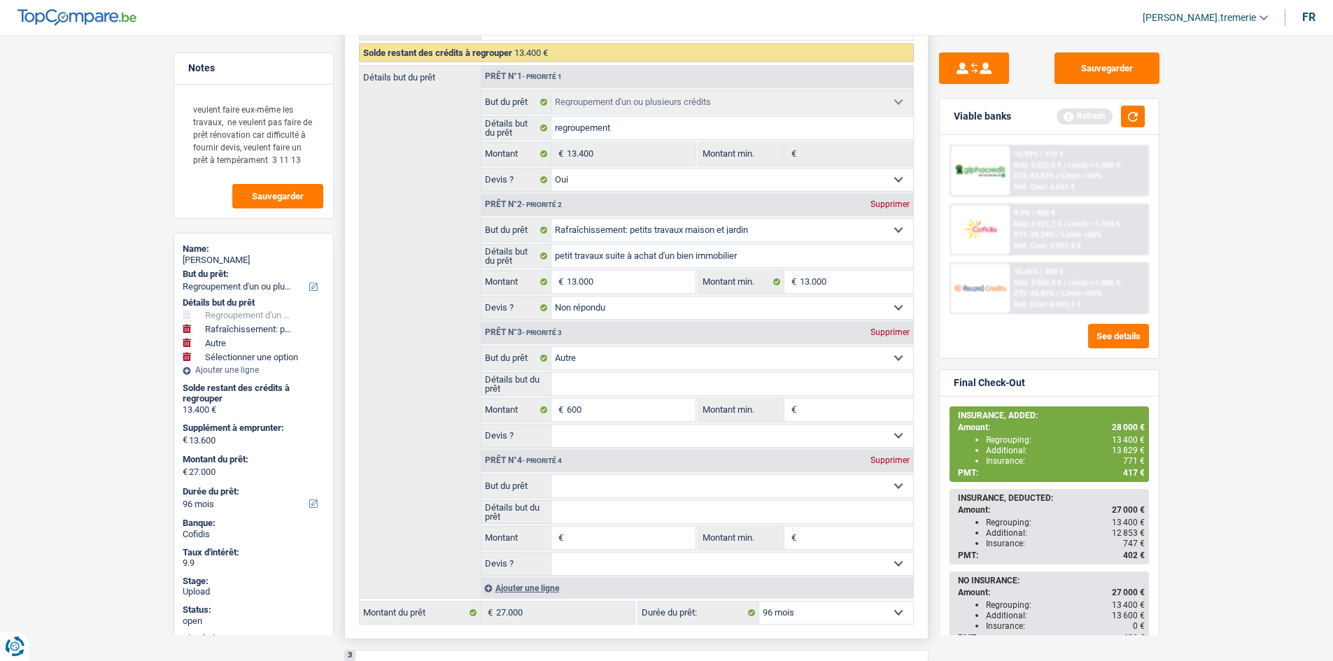
scroll to position [276, 0]
click at [595, 487] on select "Confort maison: meubles, textile, peinture, électroménager, outillage non-profe…" at bounding box center [732, 486] width 362 height 22
select select "insurance"
click at [551, 475] on select "Confort maison: meubles, textile, peinture, électroménager, outillage non-profe…" at bounding box center [732, 486] width 362 height 22
select select "insurance"
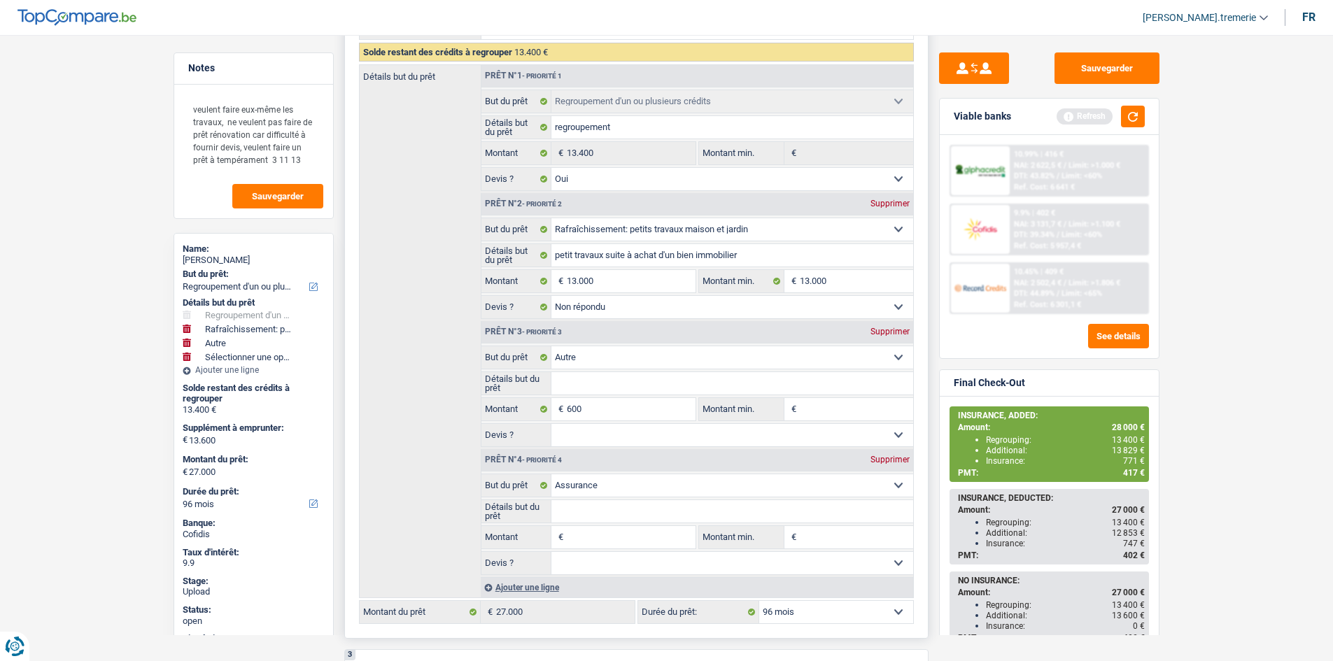
select select "insurance"
click at [592, 536] on input "Montant" at bounding box center [631, 537] width 128 height 22
type input "1"
type input "10"
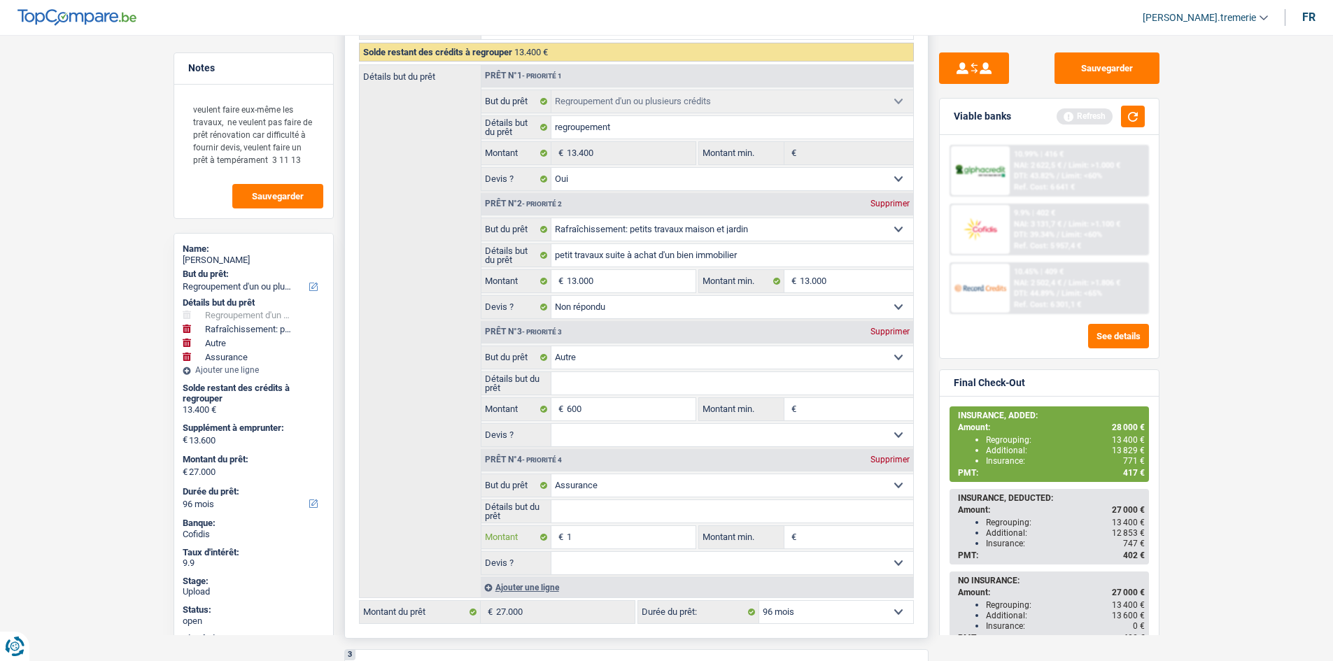
type input "10"
type input "100"
type input "1.000"
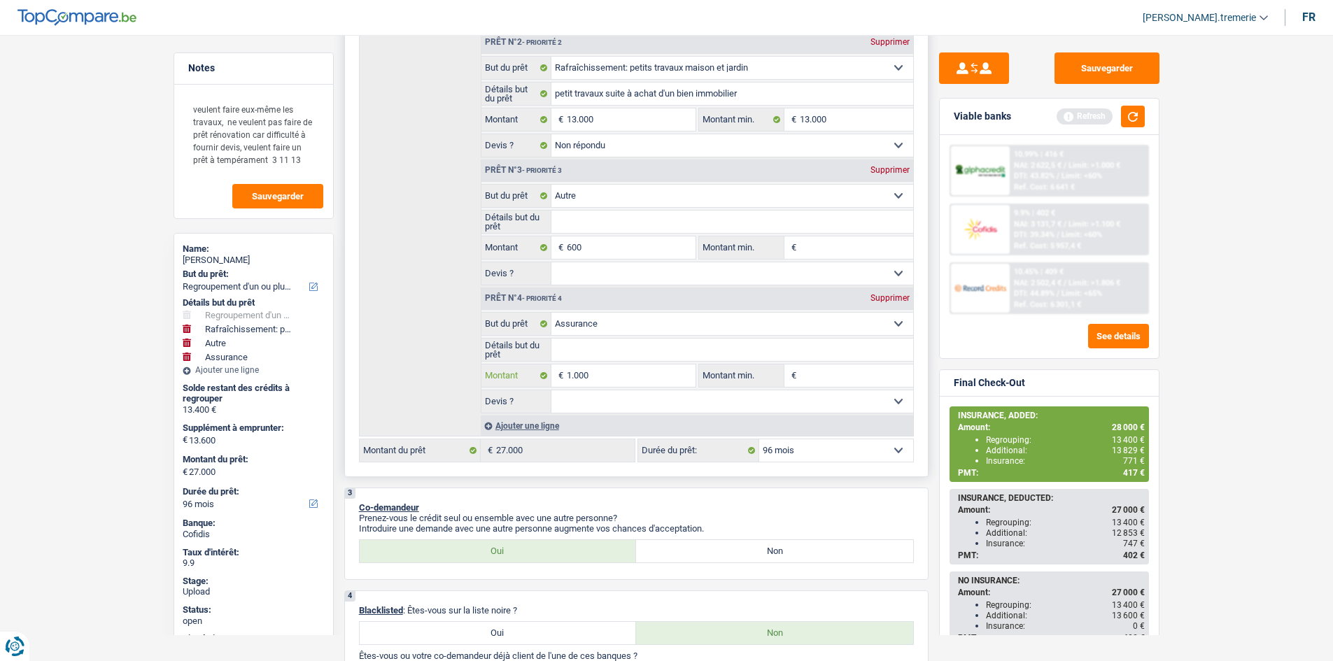
scroll to position [450, 0]
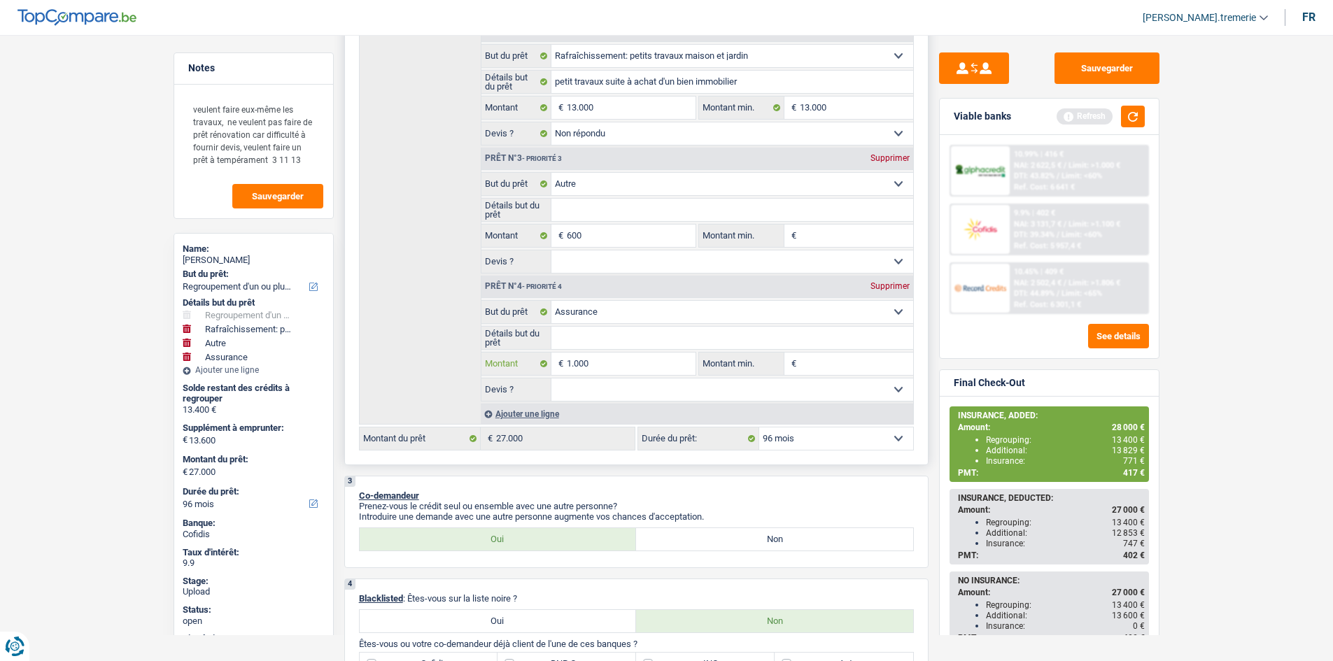
type input "1.000"
type input "14.600"
type input "28.000"
select select "120"
type input "28.000"
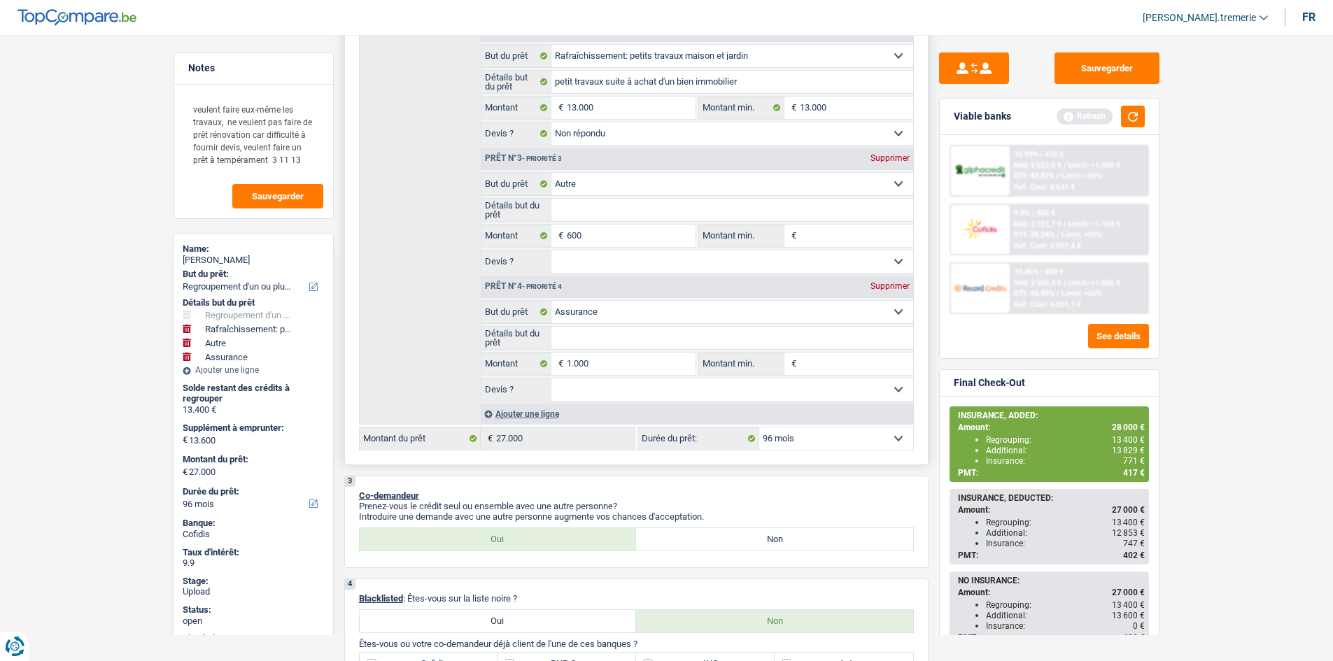
select select "120"
type input "28.000"
select select "120"
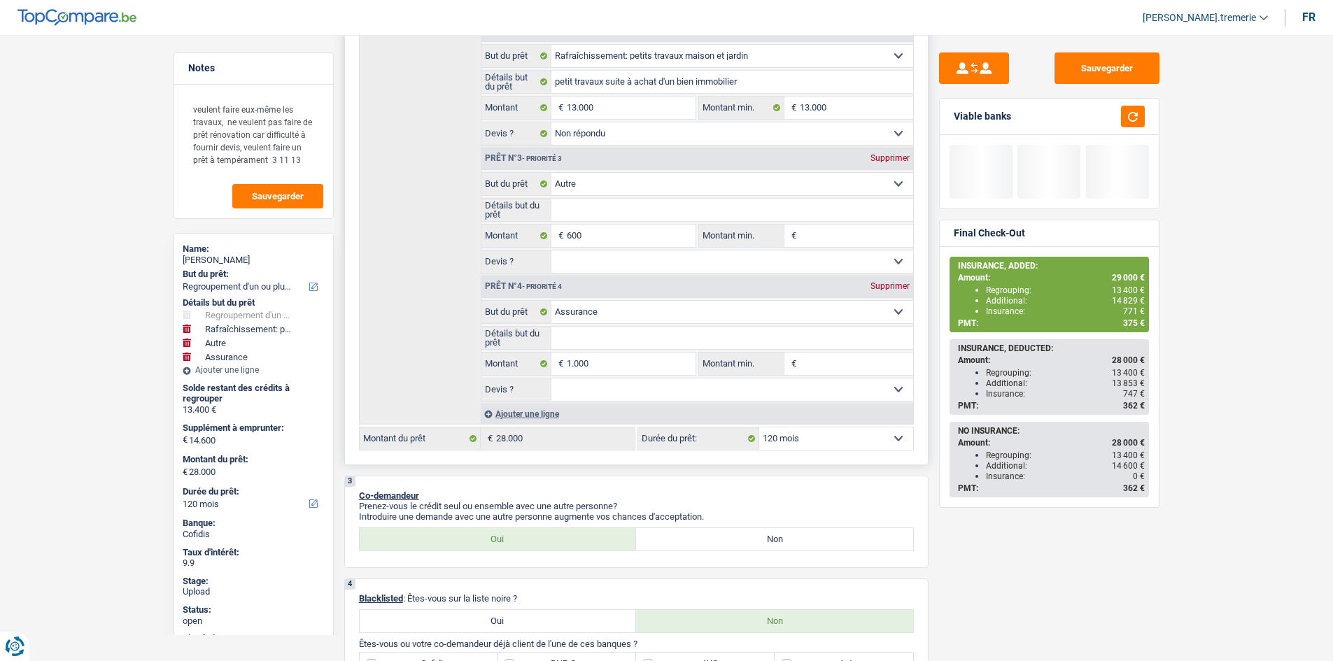
click at [712, 447] on label "Durée du prêt:" at bounding box center [698, 439] width 121 height 22
click at [325, 497] on select "12 mois 18 mois 24 mois 30 mois 36 mois 42 mois 48 mois 60 mois 72 mois 84 mois…" at bounding box center [254, 504] width 142 height 14
click at [810, 449] on select "12 mois 18 mois 24 mois 30 mois 36 mois 42 mois 48 mois 60 mois 72 mois 84 mois…" at bounding box center [836, 439] width 154 height 22
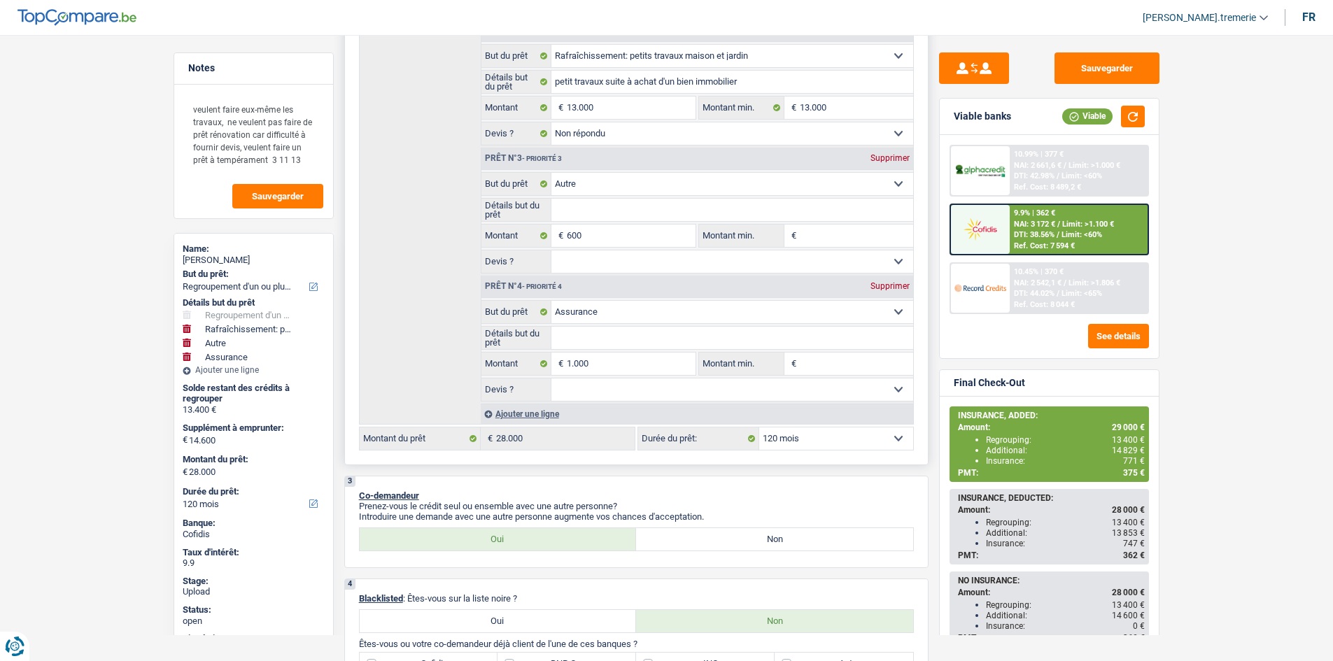
select select "96"
click at [759, 428] on select "12 mois 18 mois 24 mois 30 mois 36 mois 42 mois 48 mois 60 mois 72 mois 84 mois…" at bounding box center [836, 439] width 154 height 22
select select "96"
click at [1023, 232] on span "DTI: 39.63%" at bounding box center [1034, 234] width 41 height 9
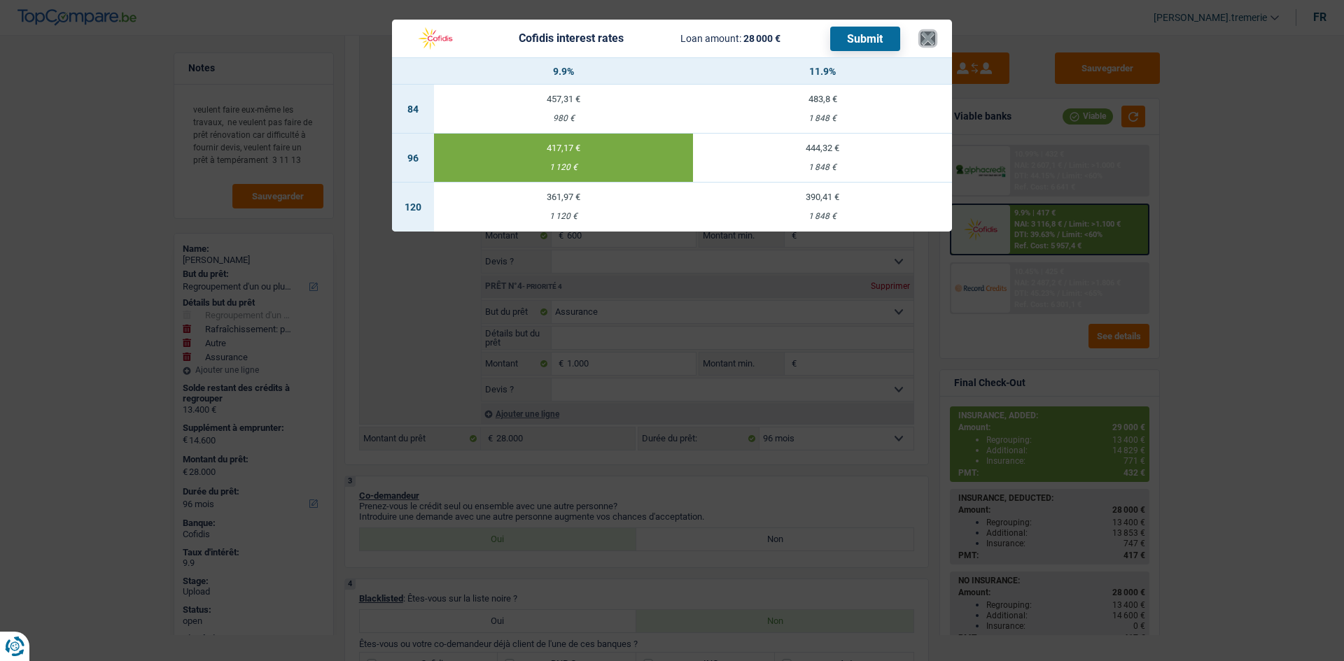
click at [933, 37] on button "×" at bounding box center [927, 38] width 15 height 14
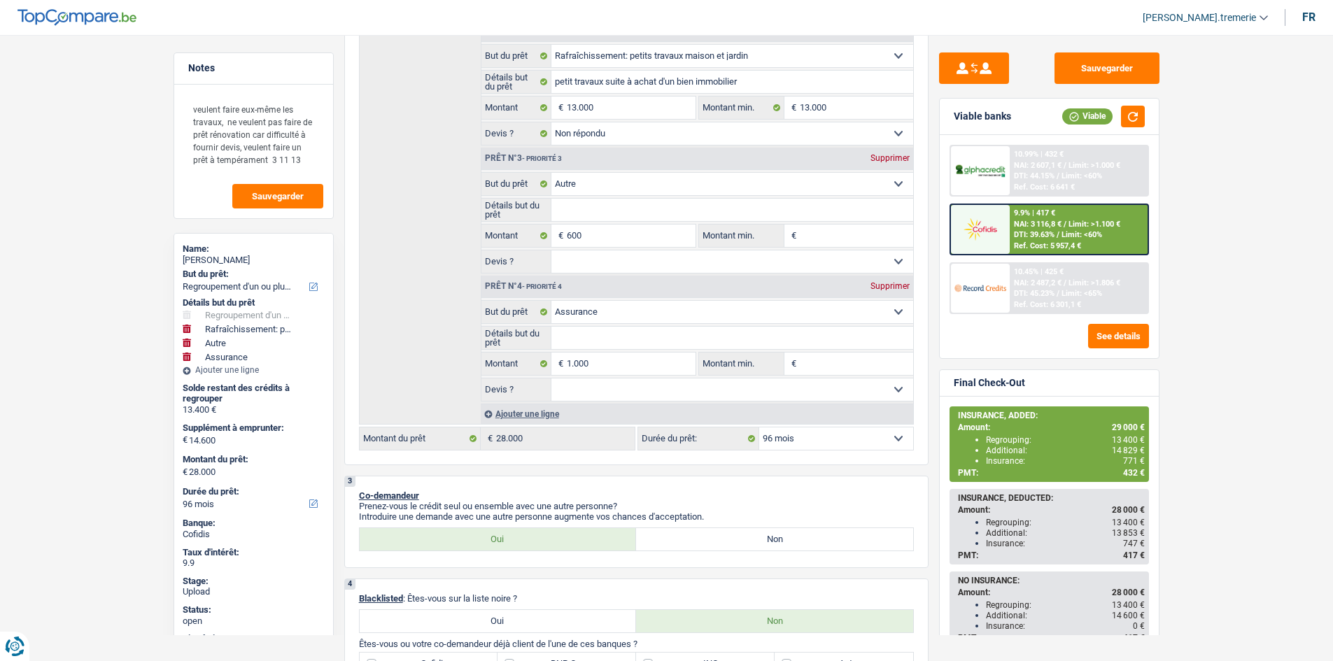
click at [1026, 230] on span "DTI: 39.63%" at bounding box center [1034, 234] width 41 height 9
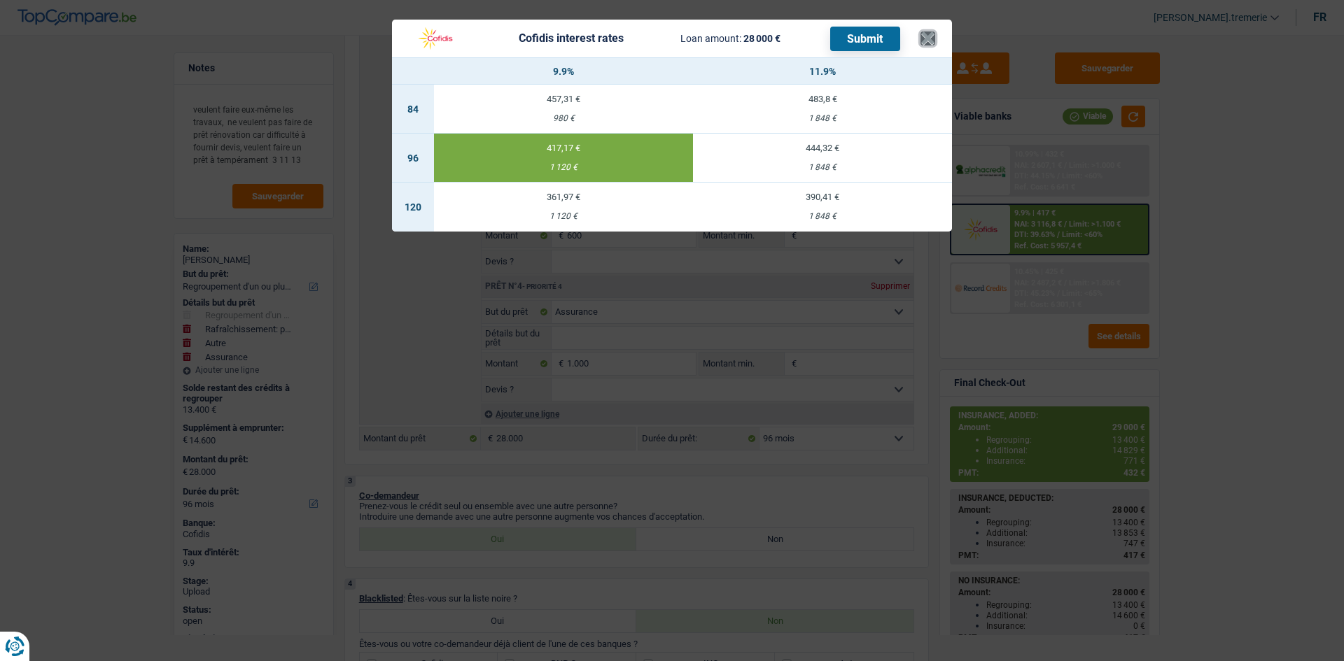
click at [925, 36] on button "×" at bounding box center [927, 38] width 15 height 14
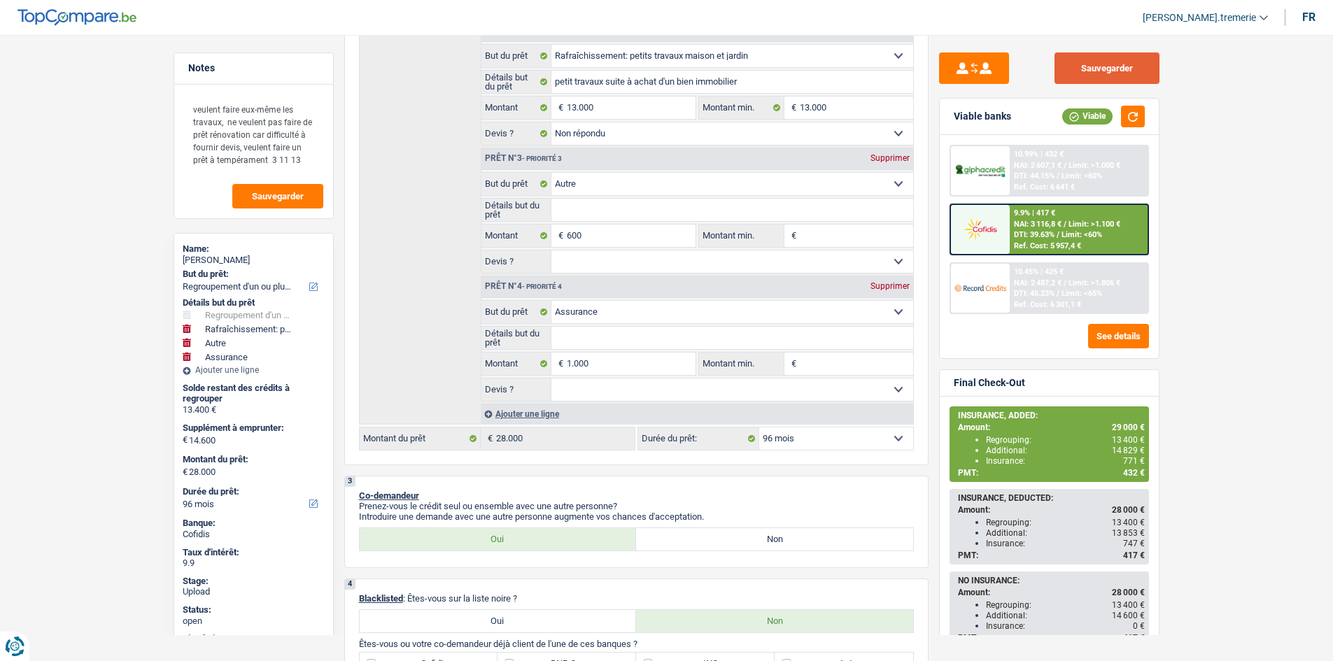
click at [1081, 66] on button "Sauvegarder" at bounding box center [1107, 67] width 105 height 31
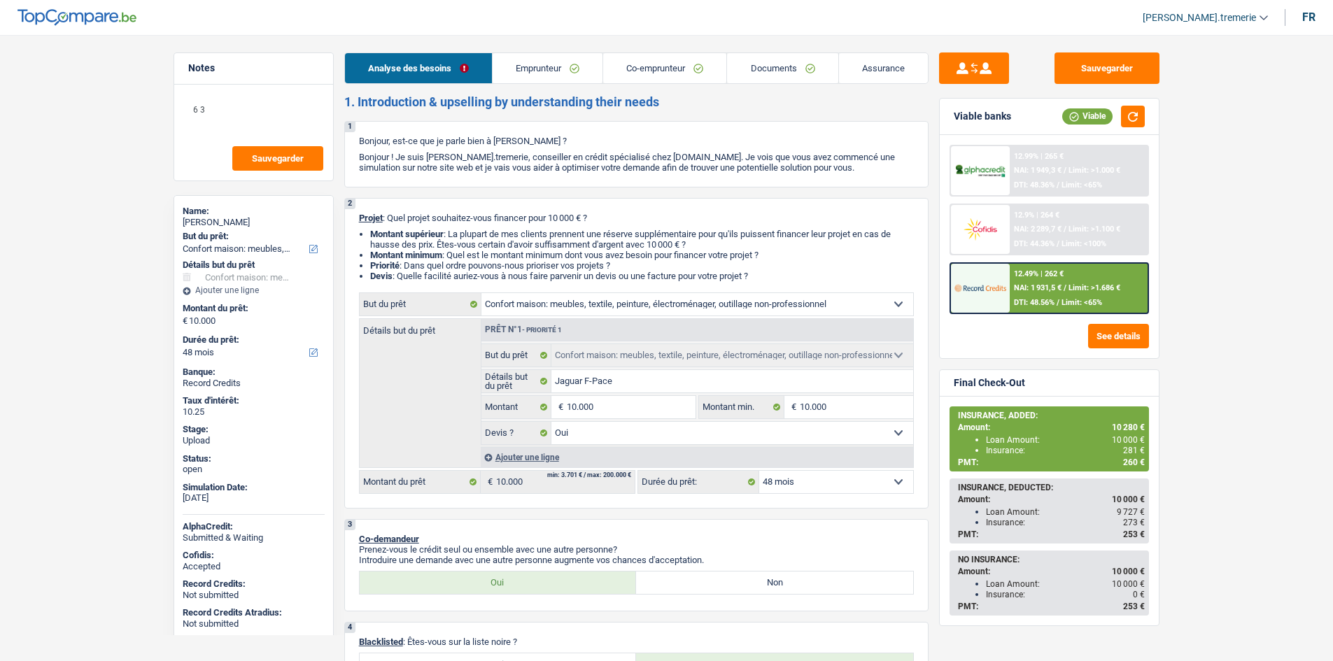
select select "household"
select select "48"
select select "household"
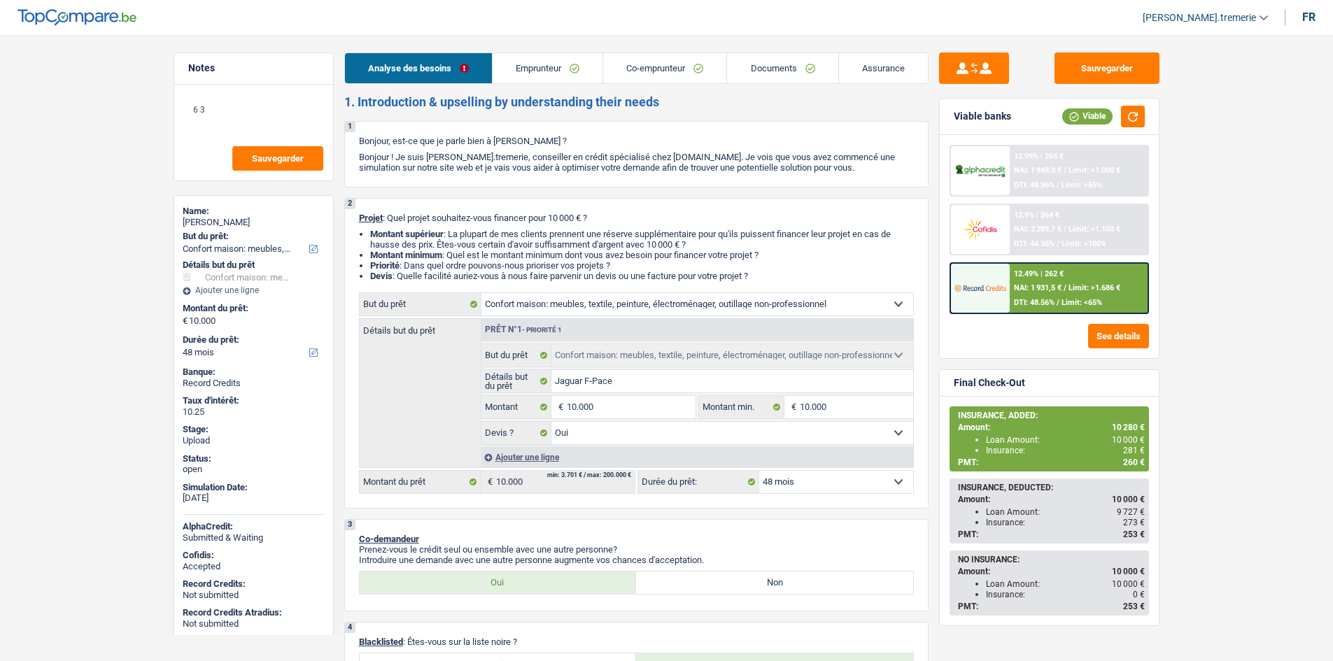
select select "yes"
select select "48"
select select "privateEmployee"
select select "unemployed"
select select "familyAllowances"
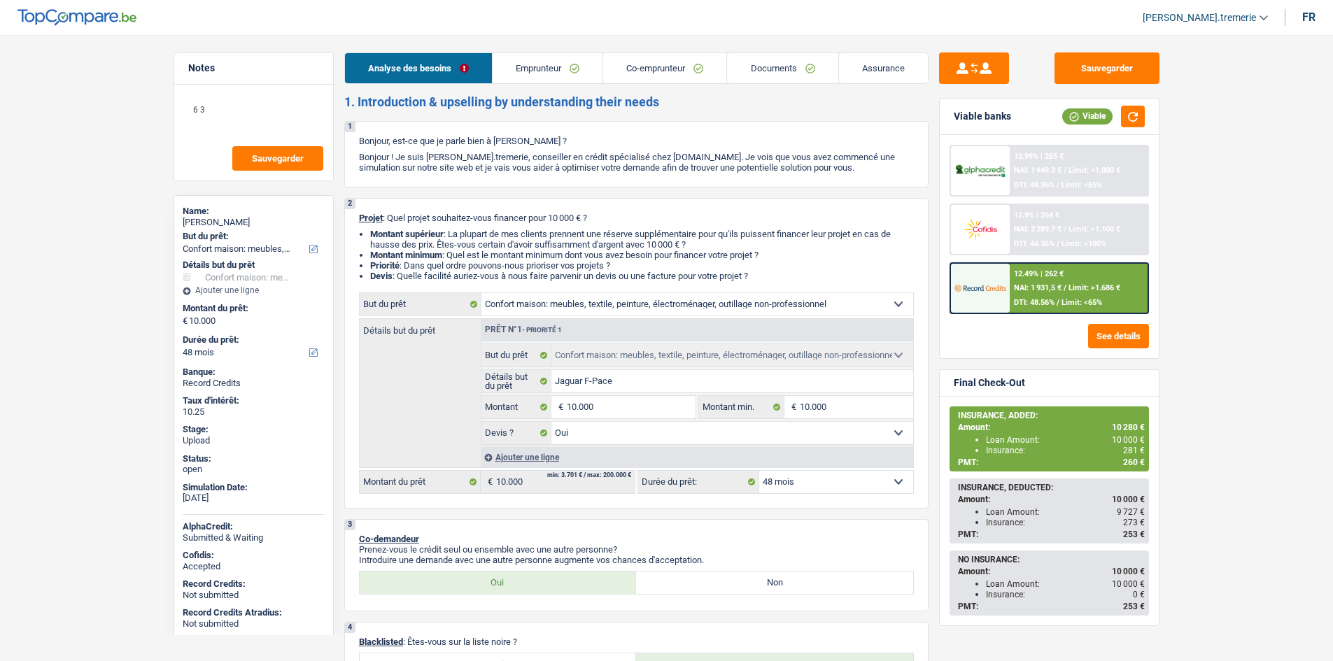
select select "netSalary"
select select "mealVouchers"
select select "unemployment"
select select "ownerWithMortgage"
select select "mortgage"
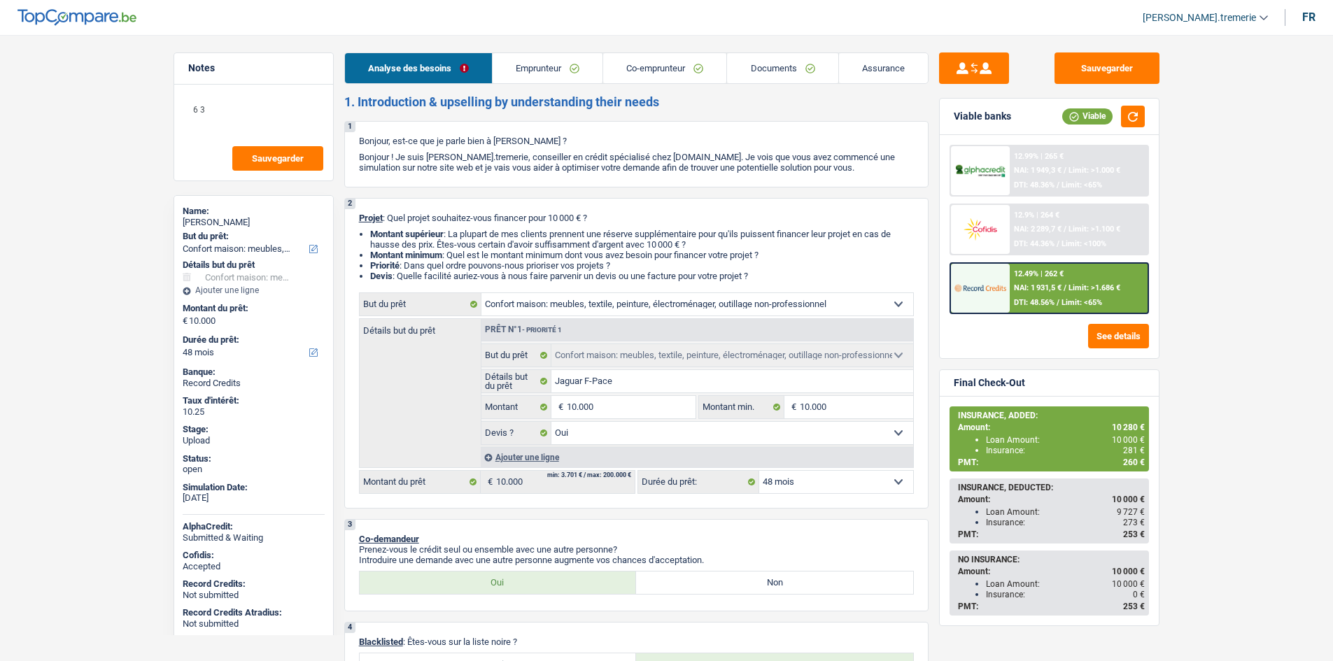
select select "240"
select select "renovationLoan"
select select "36"
select select "household"
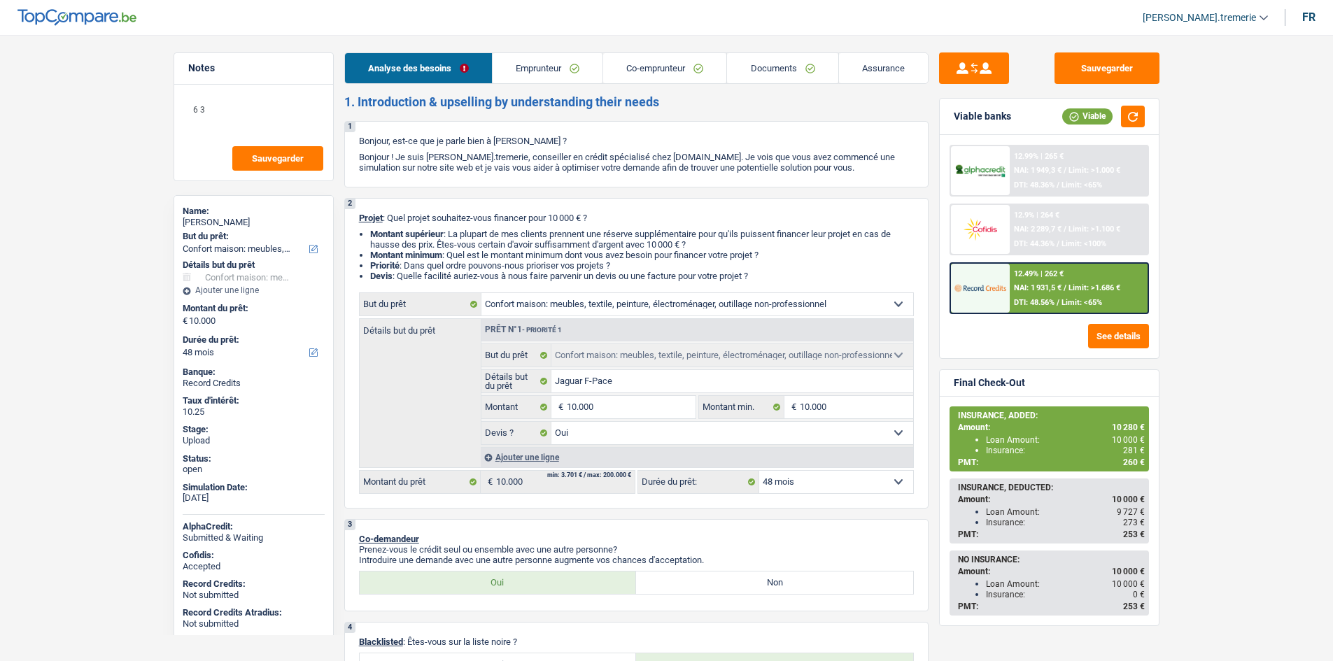
select select "yes"
select select "48"
select select "coApplicant"
select select "applicant"
click at [768, 72] on link "Documents" at bounding box center [782, 68] width 111 height 30
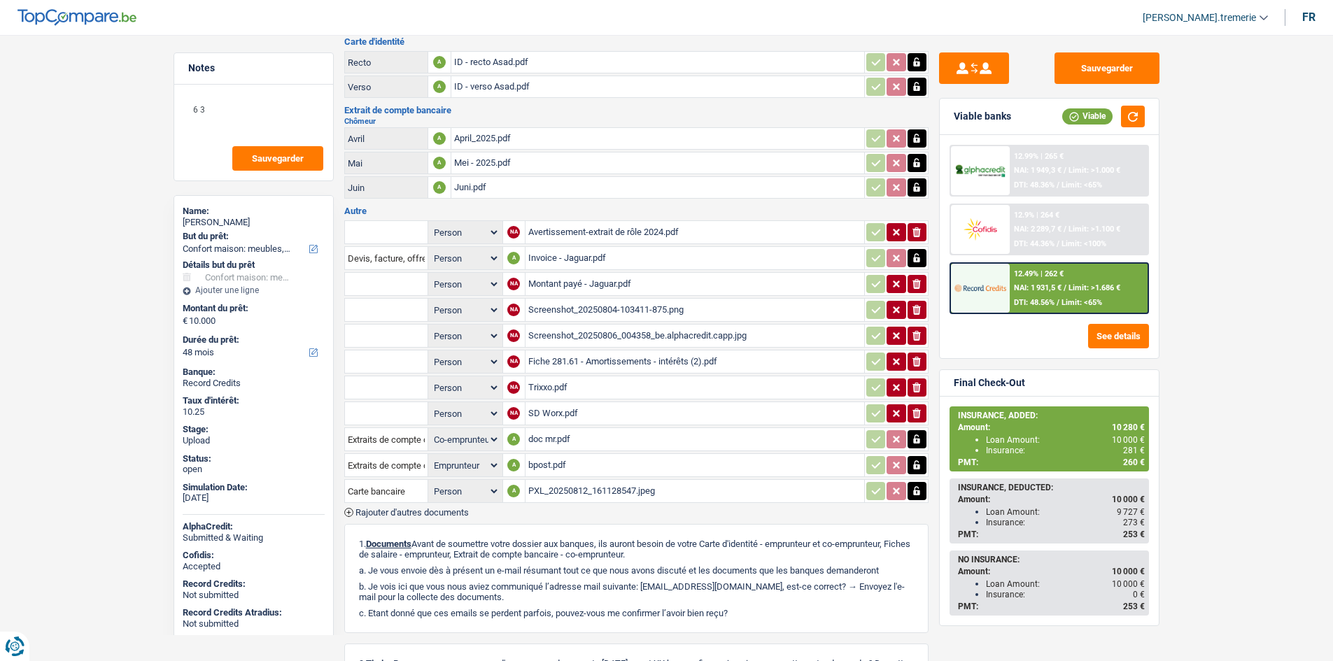
scroll to position [489, 0]
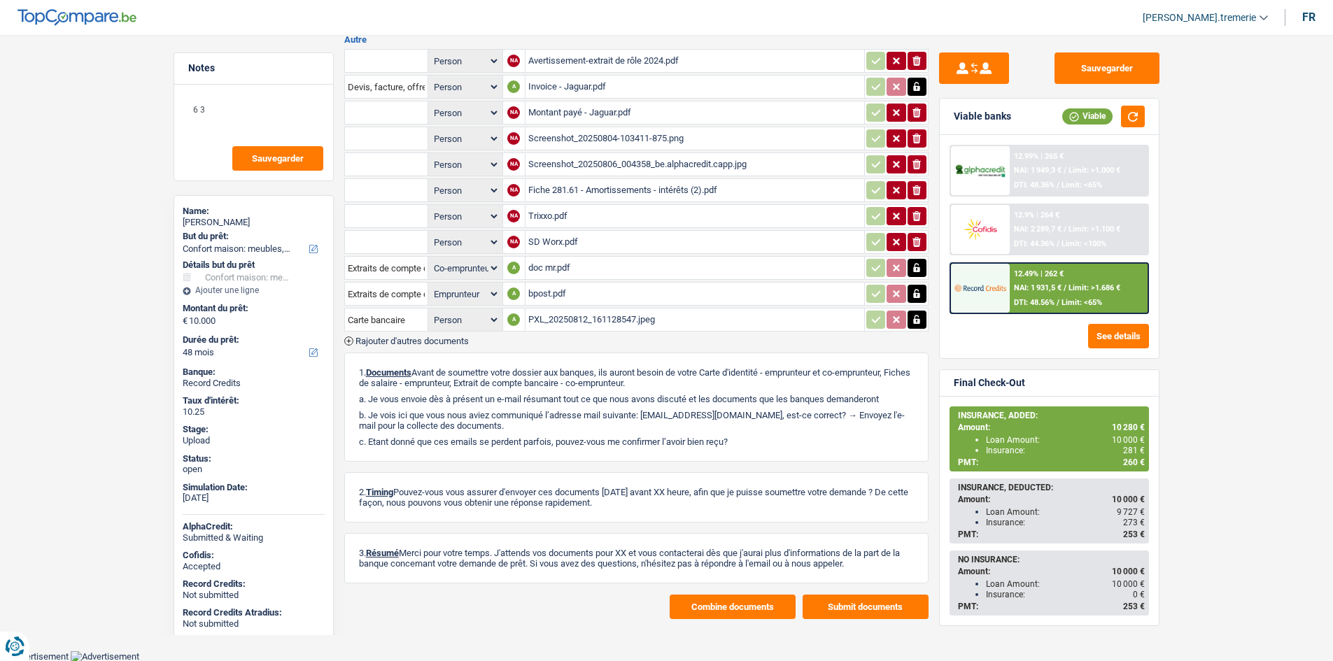
click at [388, 339] on span "Rajouter d'autres documents" at bounding box center [412, 341] width 113 height 9
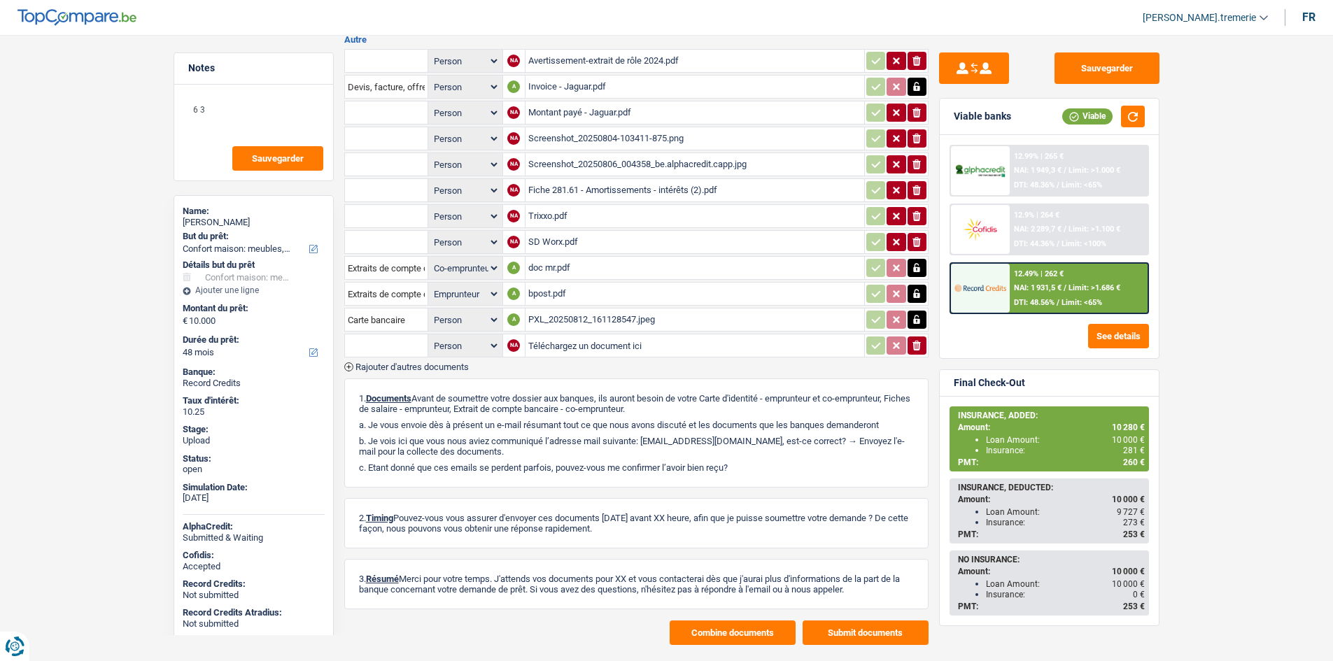
click at [561, 353] on input "Téléchargez un document ici" at bounding box center [694, 345] width 333 height 21
type input "C:\fakepath\trixxo.pdf"
click at [431, 365] on span "Rajouter d'autres documents" at bounding box center [412, 367] width 113 height 9
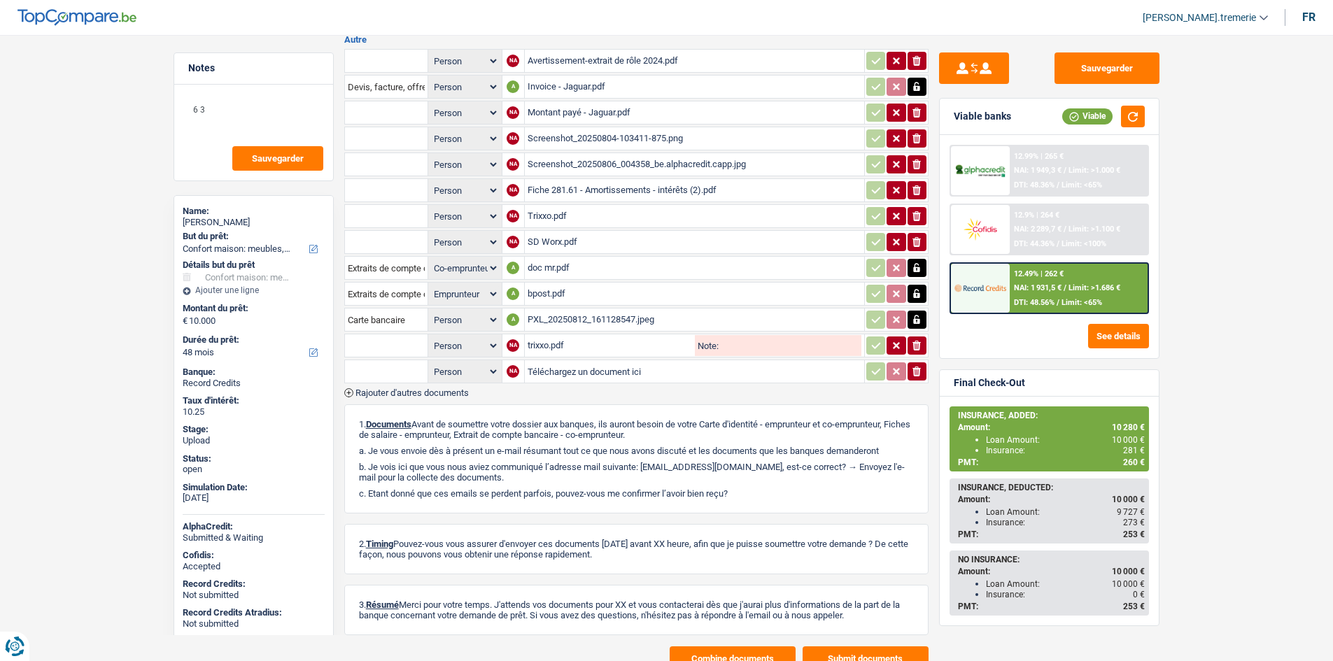
click at [558, 369] on input "Téléchargez un document ici" at bounding box center [695, 371] width 334 height 21
type input "C:\fakepath\sd worx.pdf"
click at [367, 347] on input "text" at bounding box center [386, 346] width 77 height 22
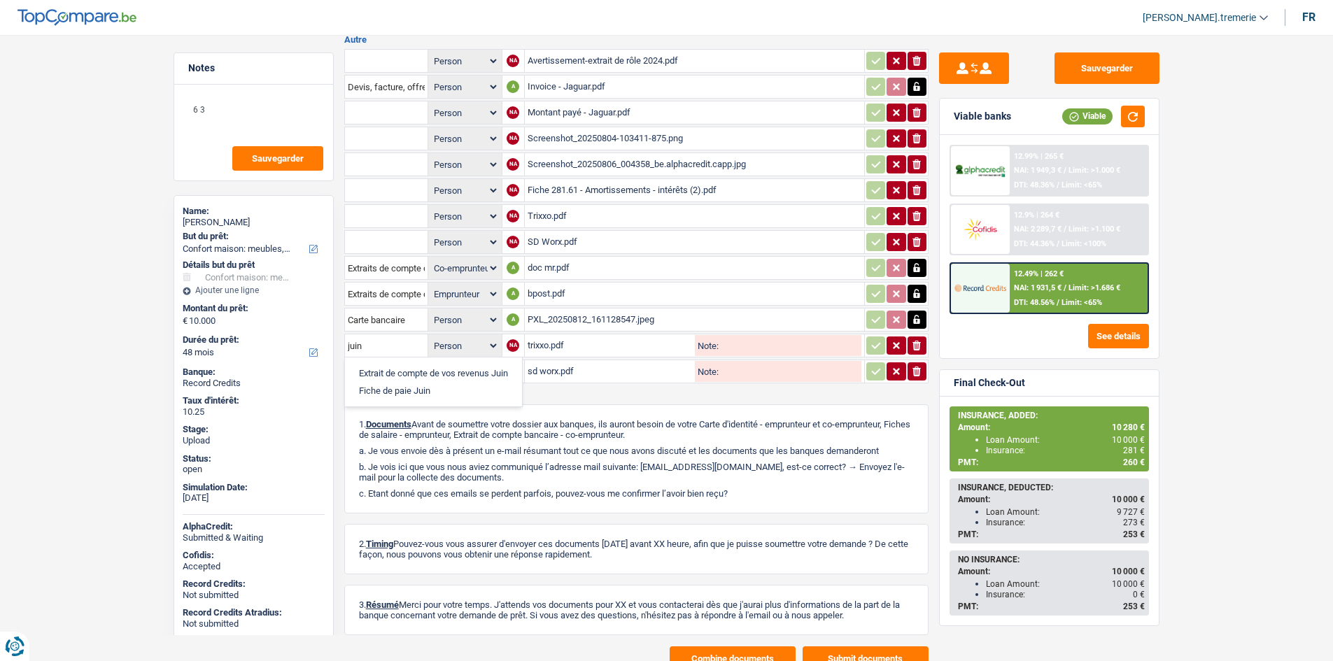
click at [378, 391] on li "Fiche de paie Juin" at bounding box center [433, 390] width 163 height 17
type input "Fiche de paie Juin"
click at [457, 354] on select "Person Emprunteur Co-emprunteur" at bounding box center [465, 345] width 68 height 17
select select "coApplicant"
click at [431, 337] on select "Person Emprunteur Co-emprunteur" at bounding box center [465, 345] width 68 height 17
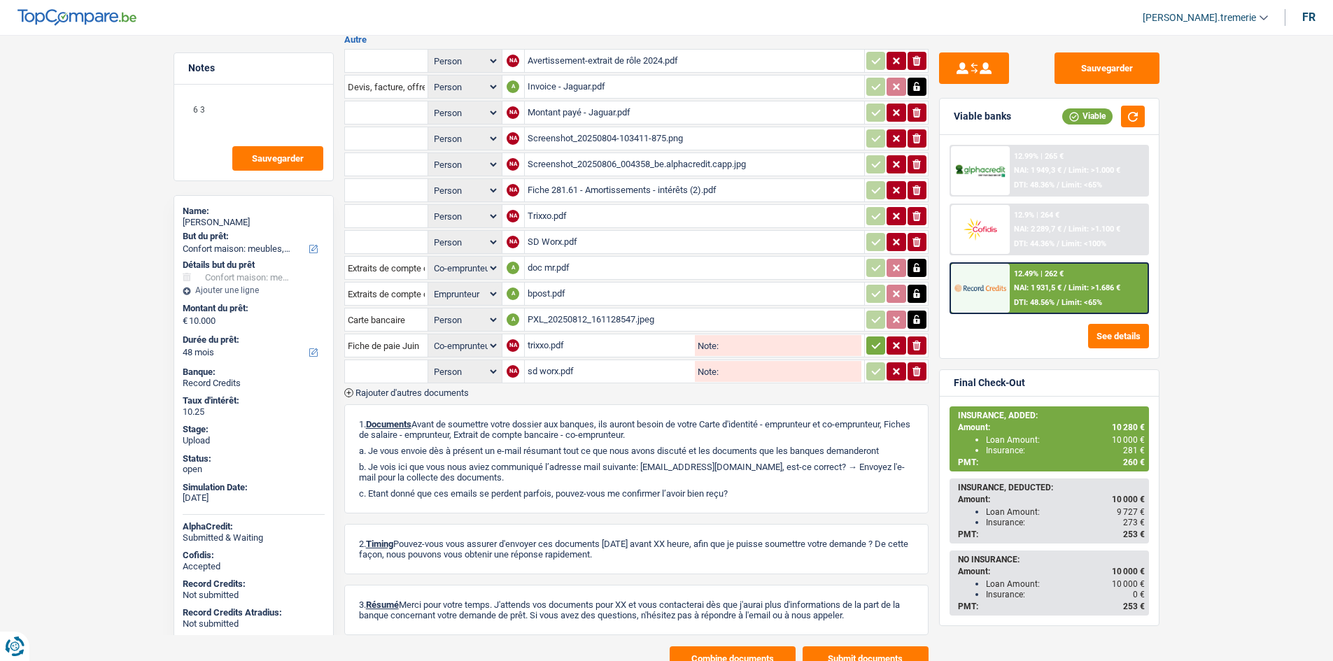
click at [398, 370] on input "text" at bounding box center [386, 371] width 77 height 22
click at [404, 413] on li "Fiche de paie Juin" at bounding box center [433, 416] width 163 height 17
type input "Fiche de paie Juin"
click at [464, 369] on select "Person Emprunteur Co-emprunteur" at bounding box center [465, 371] width 68 height 17
select select "coApplicant"
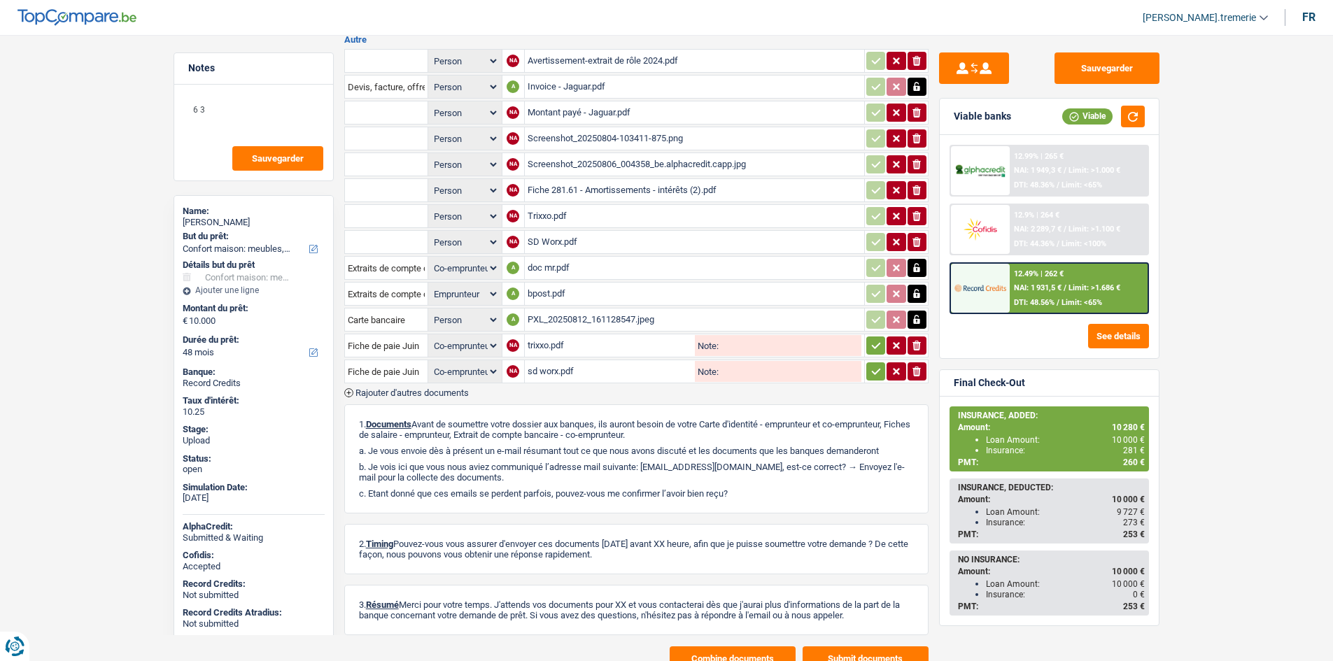
click at [431, 363] on select "Person Emprunteur Co-emprunteur" at bounding box center [465, 371] width 68 height 17
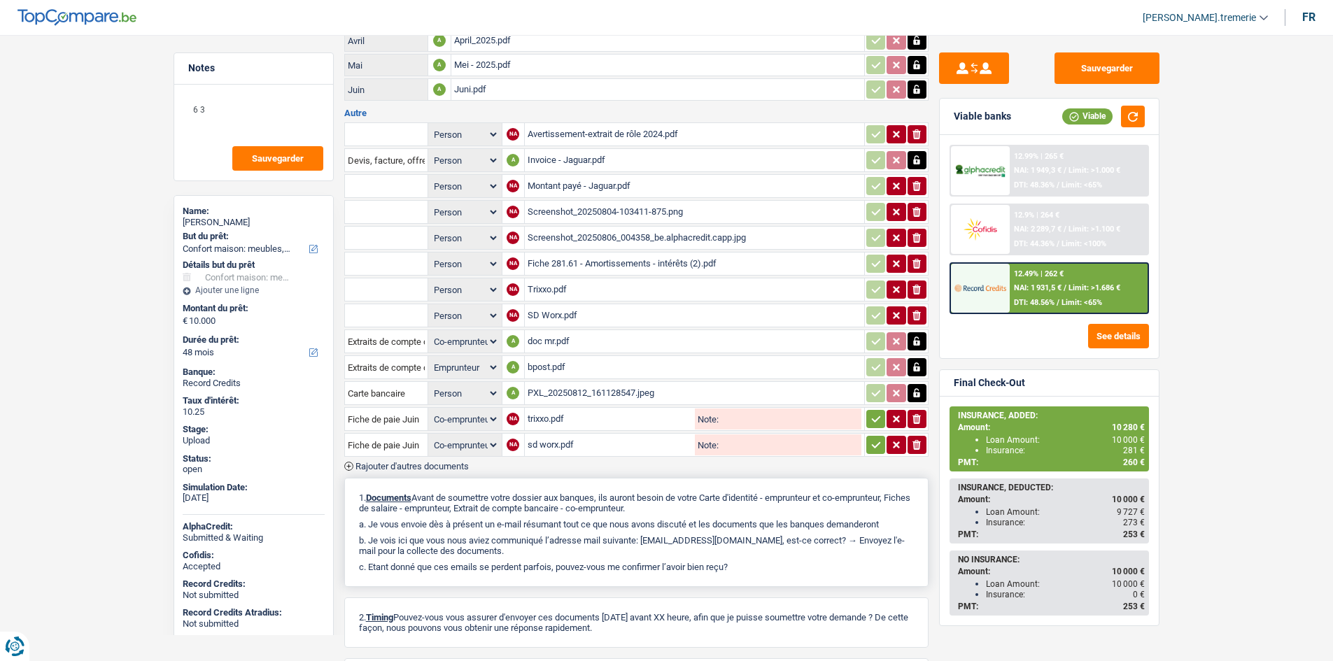
scroll to position [415, 0]
click at [871, 415] on icon "button" at bounding box center [876, 420] width 11 height 14
click at [878, 443] on icon "button" at bounding box center [876, 446] width 11 height 14
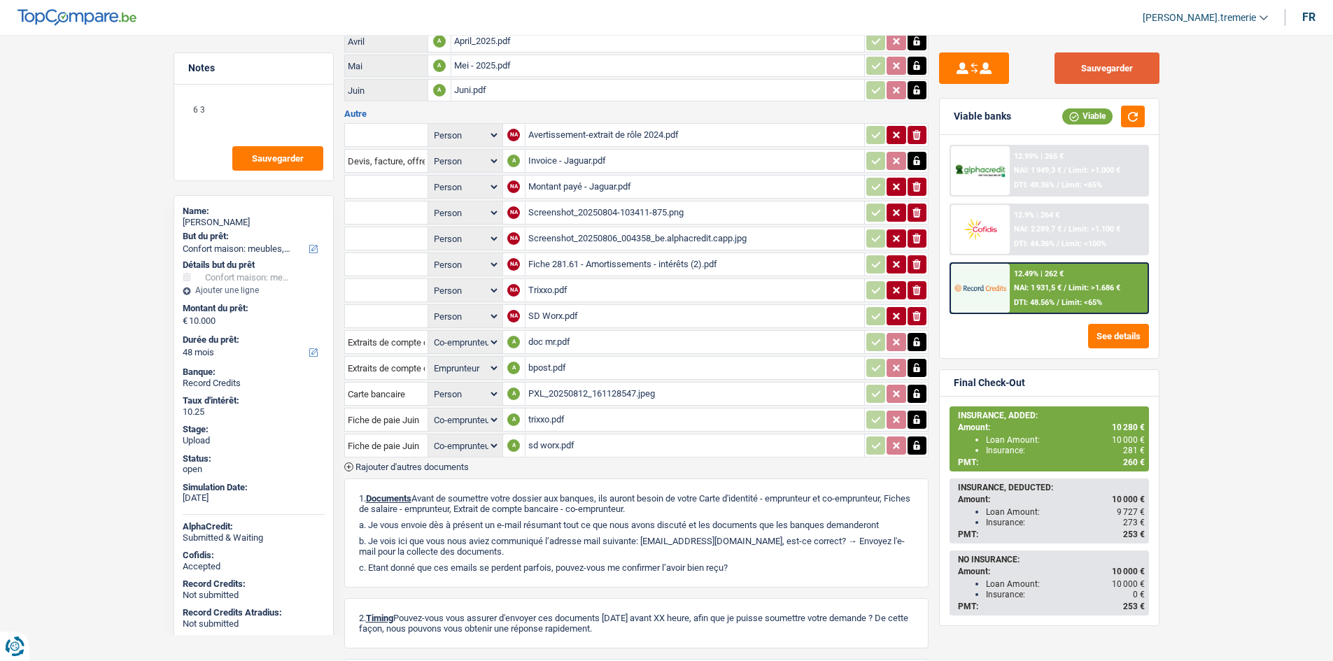
click at [1120, 67] on button "Sauvegarder" at bounding box center [1107, 67] width 105 height 31
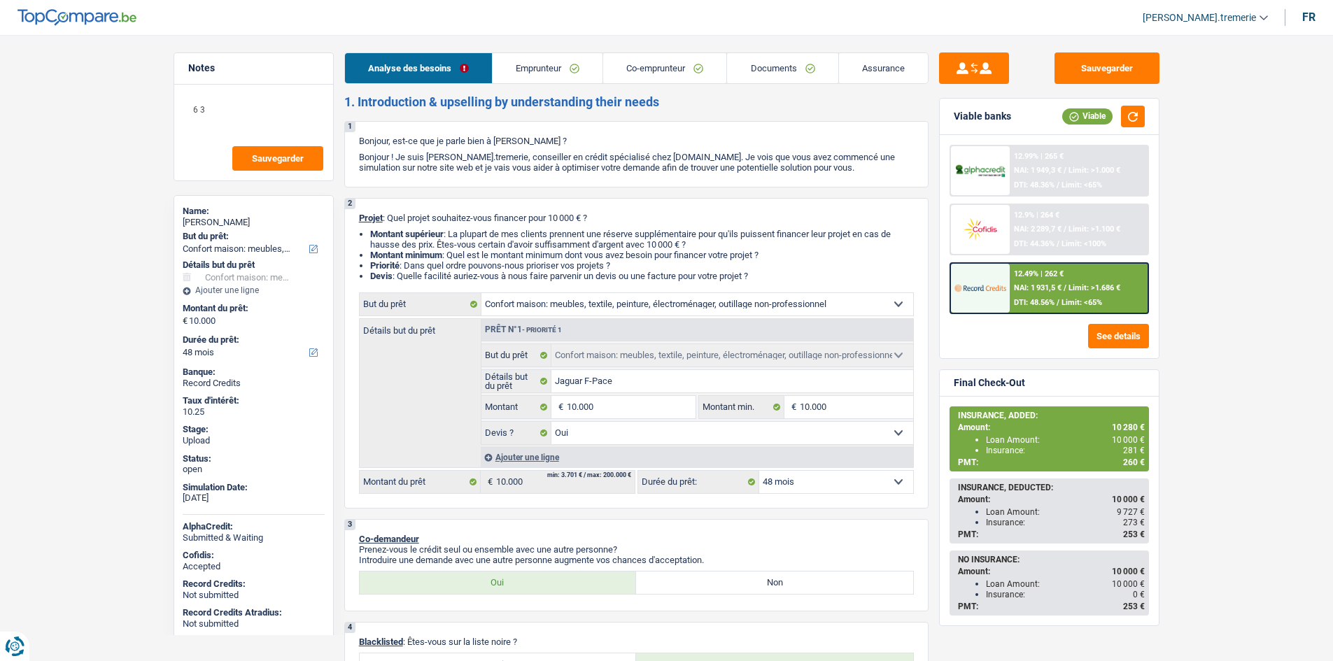
select select "household"
select select "48"
select select "household"
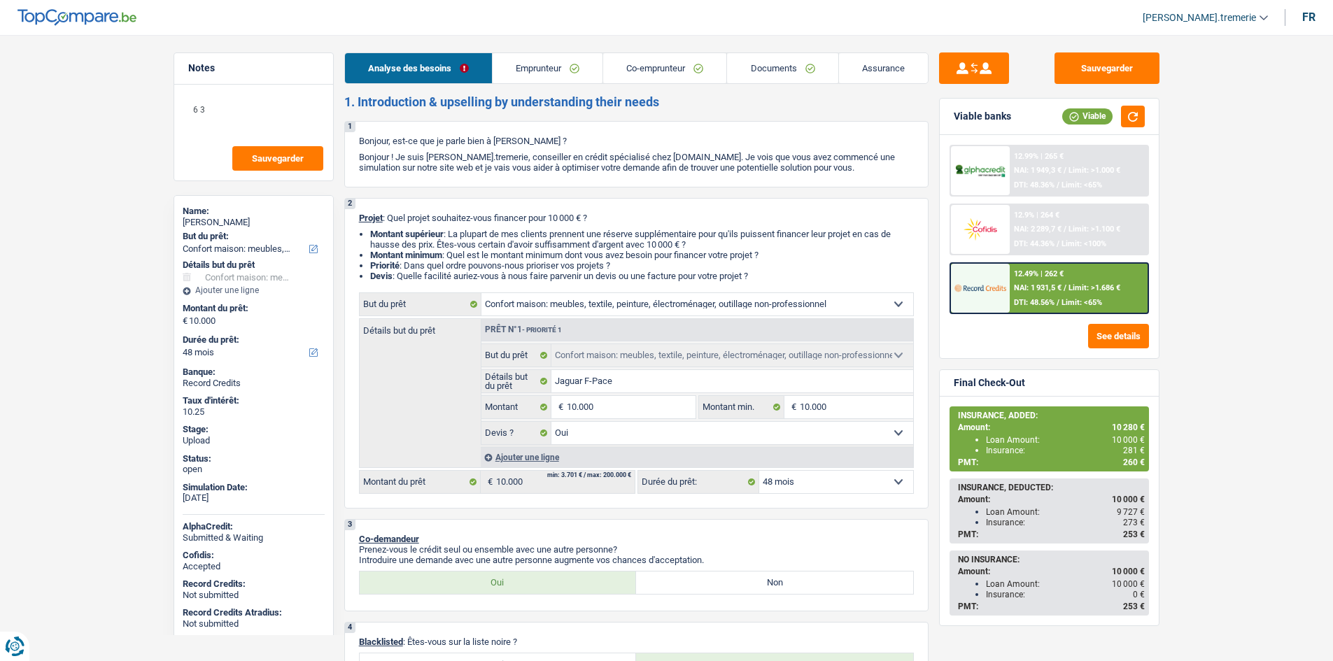
select select "yes"
select select "48"
select select "privateEmployee"
select select "unemployed"
select select "familyAllowances"
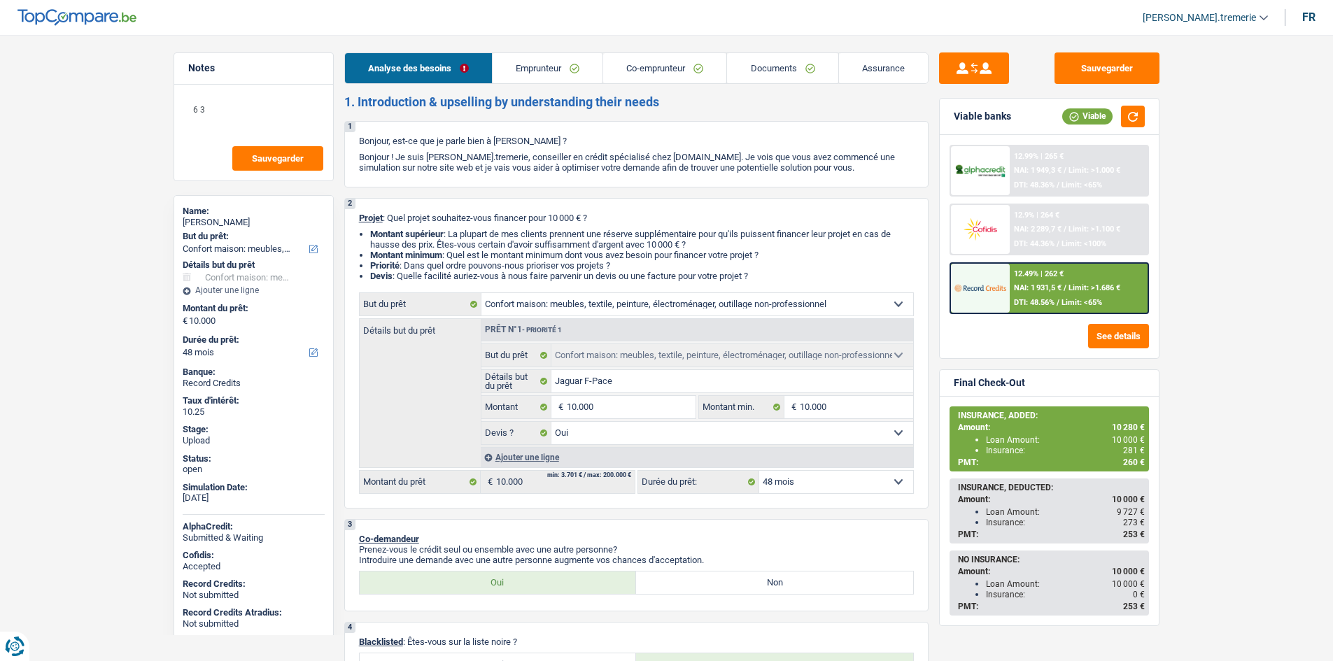
select select "netSalary"
select select "mealVouchers"
select select "unemployment"
select select "ownerWithMortgage"
select select "mortgage"
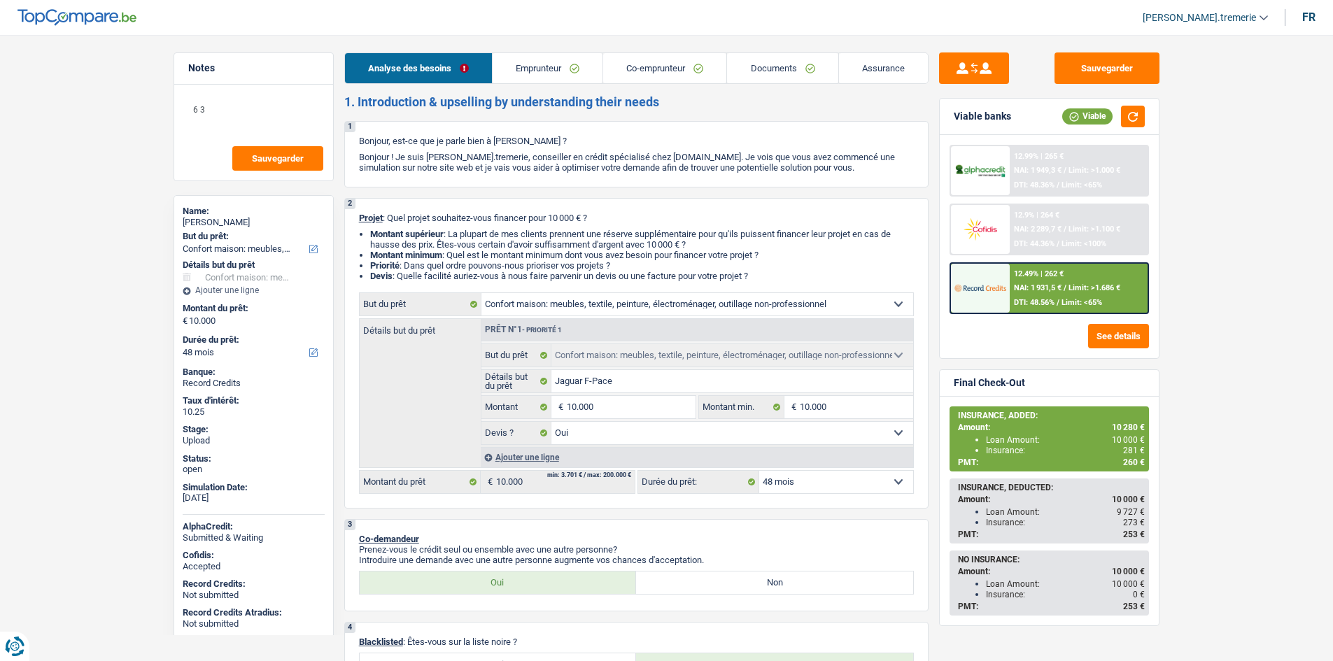
select select "240"
select select "renovationLoan"
select select "36"
select select "household"
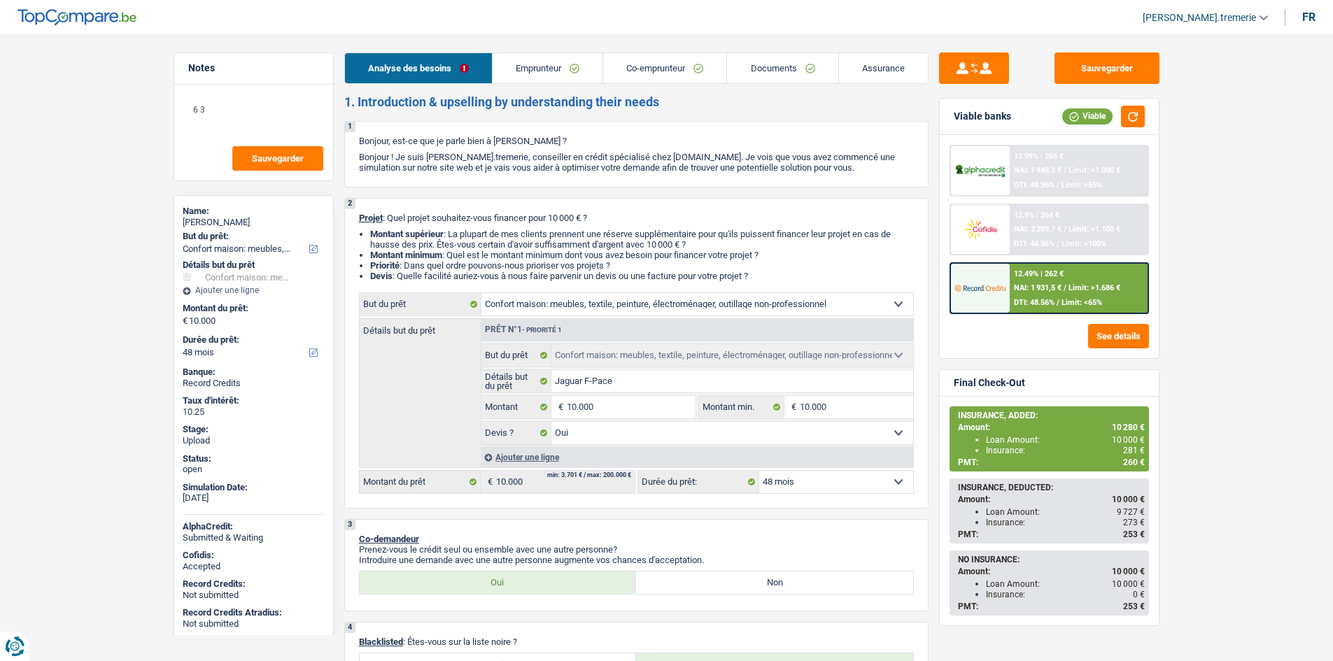
select select "yes"
select select "48"
click at [771, 74] on link "Documents" at bounding box center [782, 68] width 111 height 30
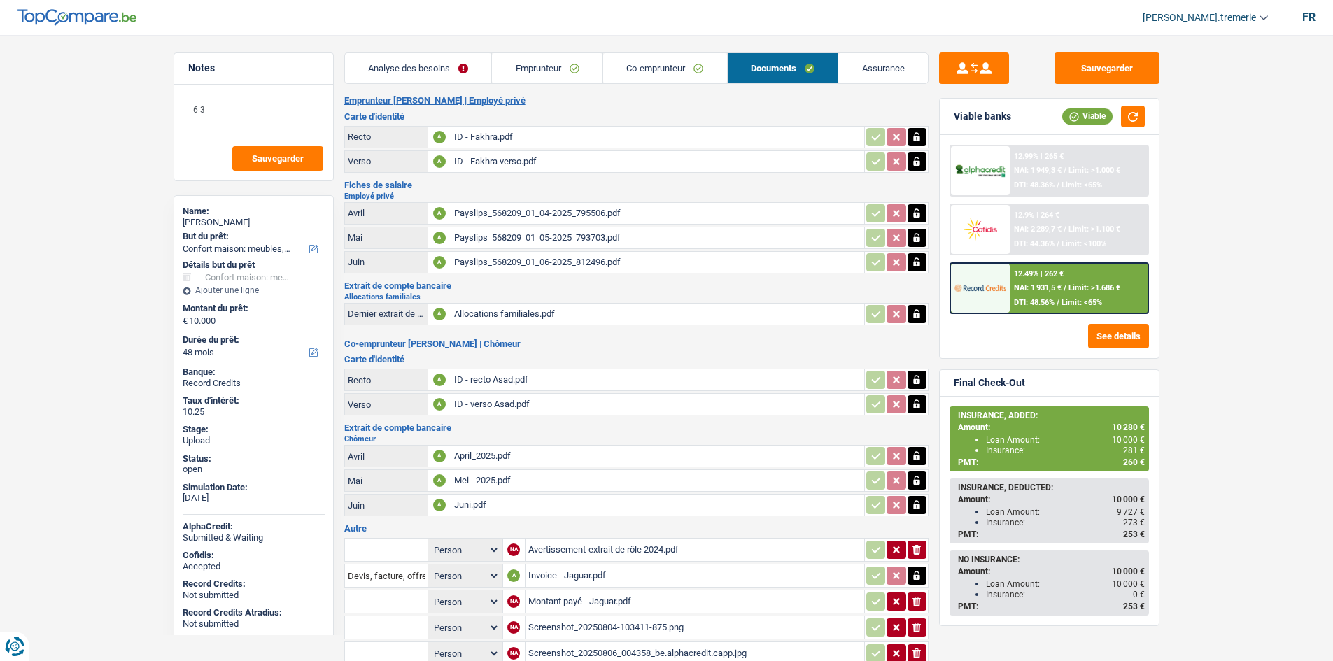
click at [493, 211] on div "Payslips_568209_01_04-2025_795506.pdf" at bounding box center [657, 213] width 407 height 21
click at [486, 266] on div "Payslips_568209_01_06-2025_812496.pdf" at bounding box center [657, 262] width 407 height 21
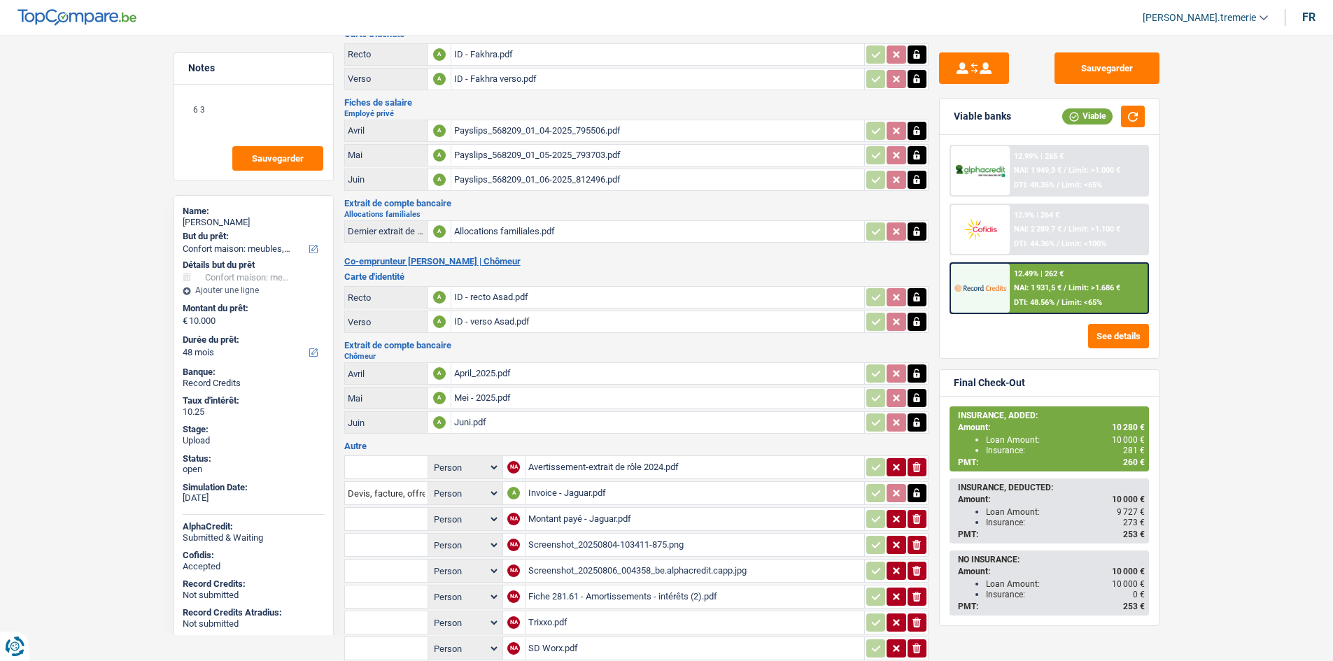
click at [497, 374] on div "April_2025.pdf" at bounding box center [657, 373] width 407 height 21
click at [493, 400] on div "Mei - 2025.pdf" at bounding box center [657, 398] width 407 height 21
click at [495, 430] on div "Juni.pdf" at bounding box center [657, 422] width 407 height 21
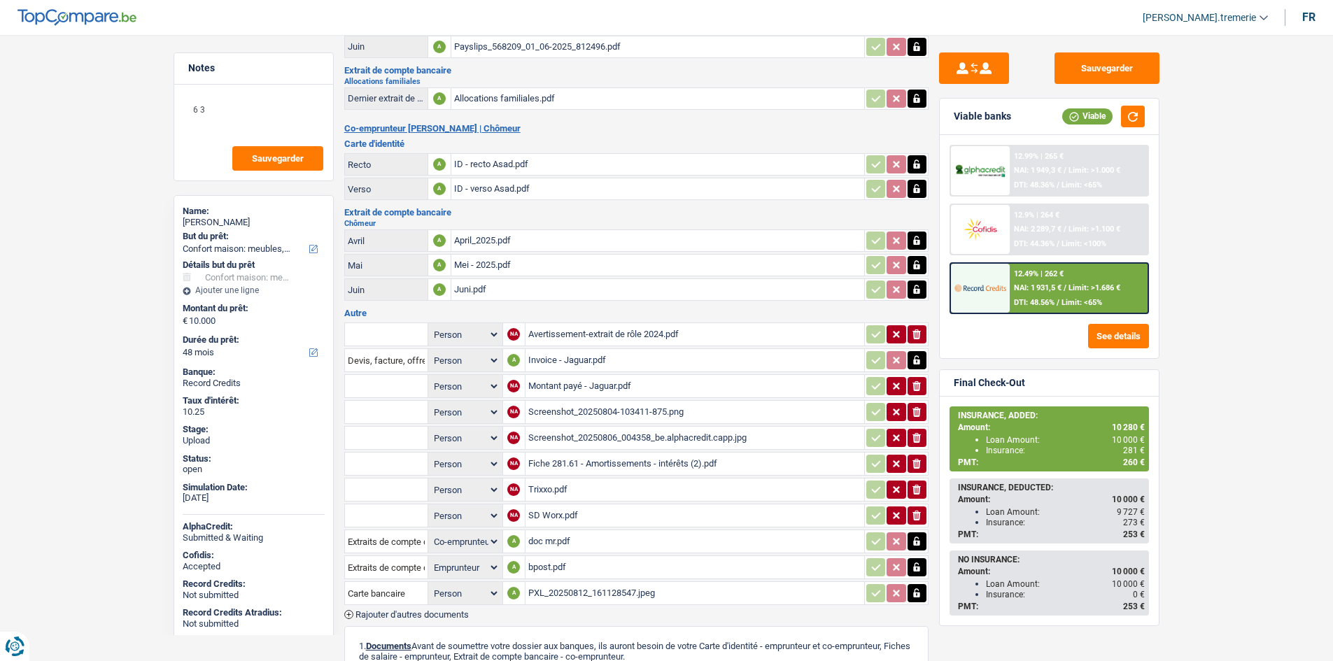
scroll to position [216, 0]
click at [638, 416] on div "Screenshot_20250804-103411-875.png" at bounding box center [694, 411] width 333 height 21
click at [632, 438] on div "Screenshot_20250806_004358_be.alphacredit.capp.jpg" at bounding box center [694, 437] width 333 height 21
click at [579, 491] on div "Trixxo.pdf" at bounding box center [694, 489] width 333 height 21
click at [579, 514] on div "SD Worx.pdf" at bounding box center [694, 515] width 333 height 21
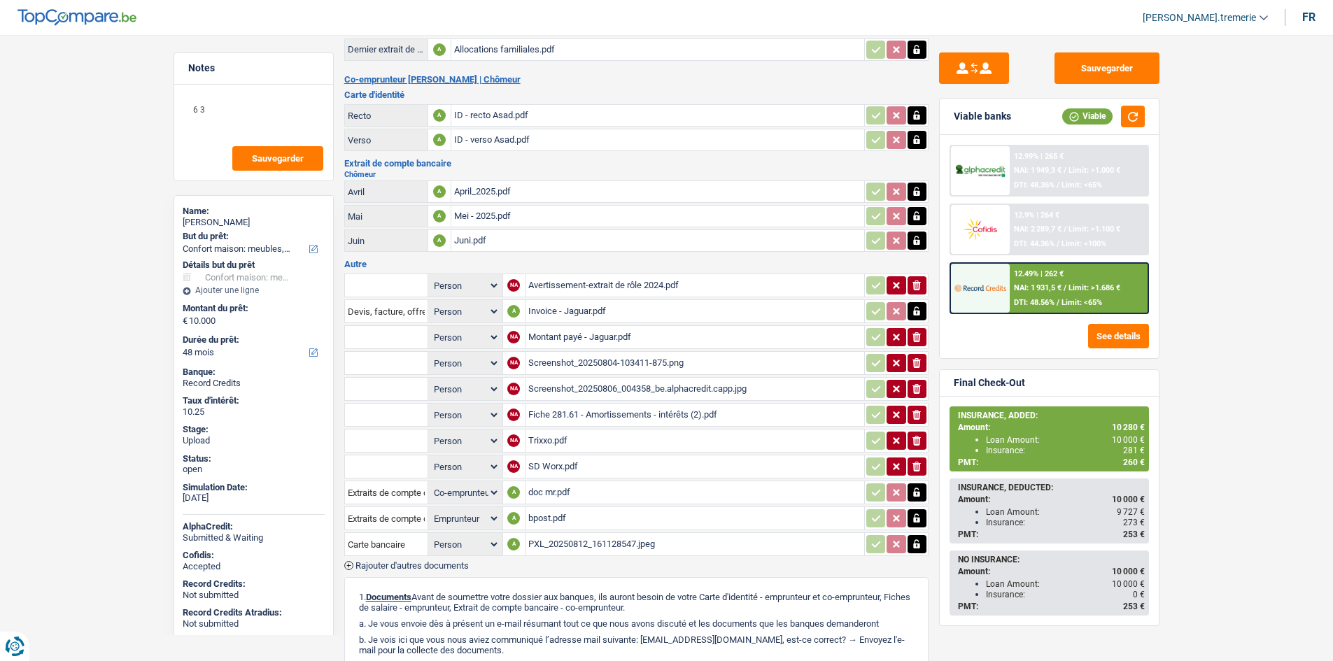
scroll to position [265, 0]
click at [414, 558] on table "Person Emprunteur Co-emprunteur NA Avertissement-extrait de rôle 2024.pdf ionic…" at bounding box center [636, 414] width 584 height 287
click at [414, 567] on span "Rajouter d'autres documents" at bounding box center [412, 565] width 113 height 9
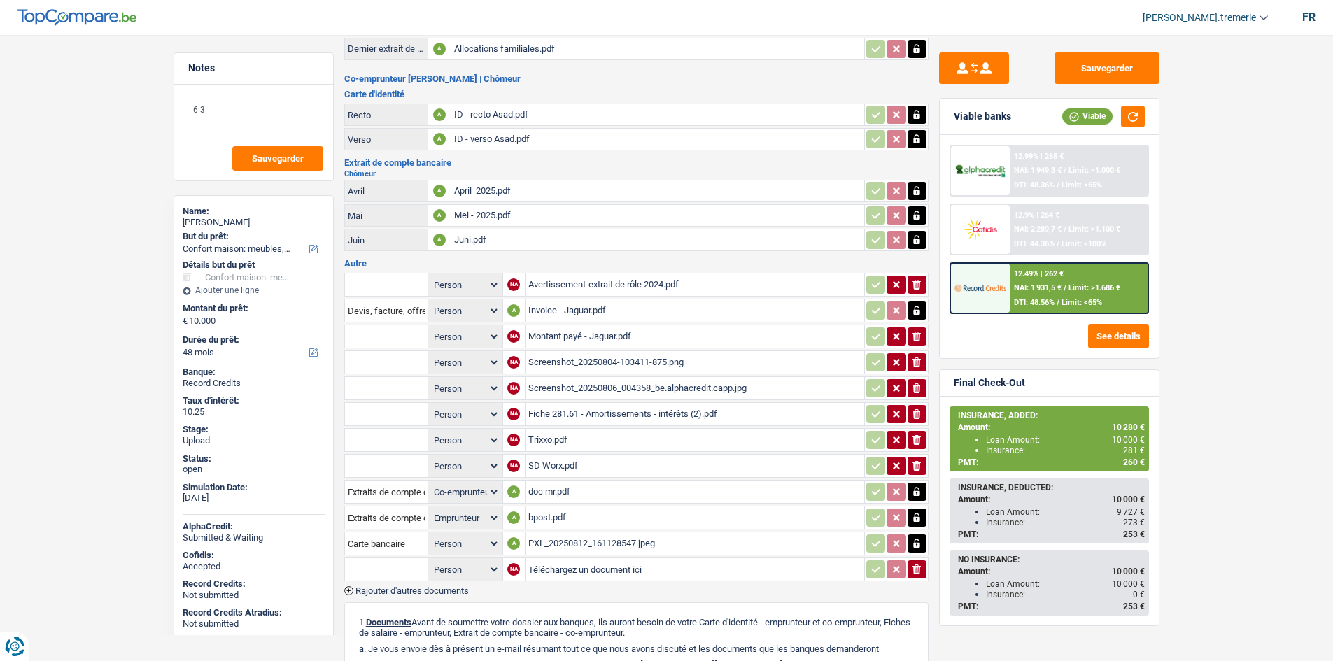
scroll to position [321, 0]
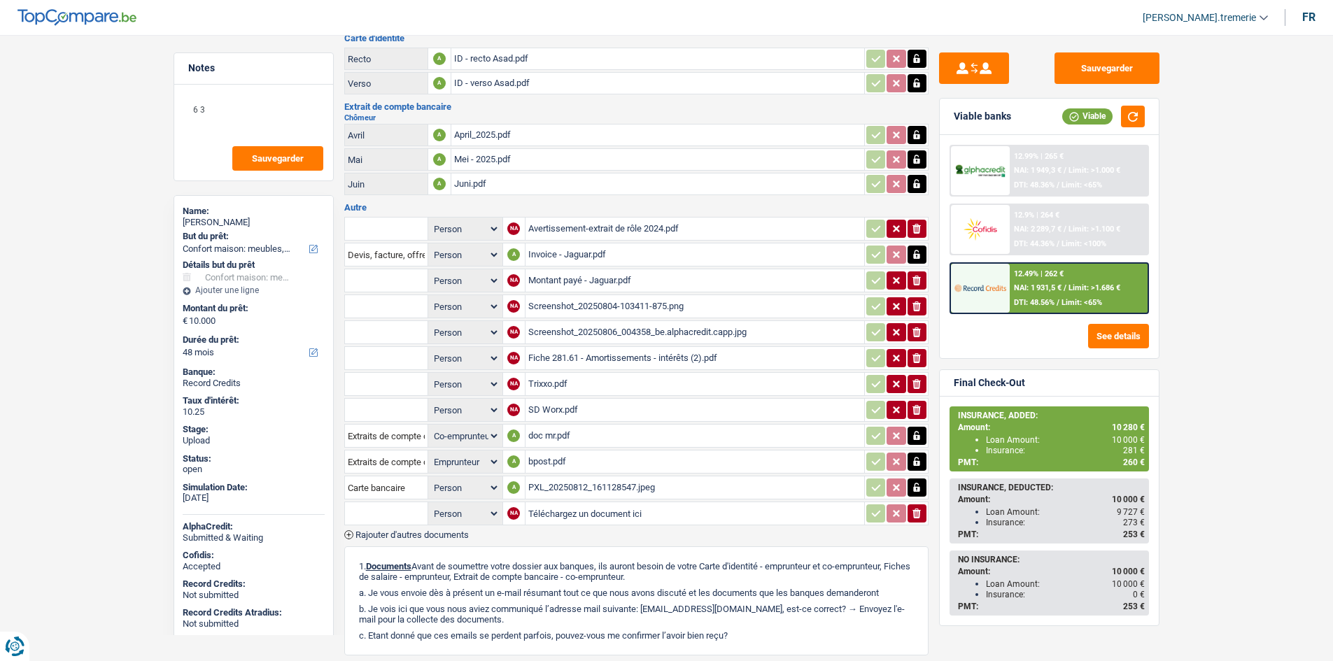
click at [461, 514] on select "Person Emprunteur Co-emprunteur" at bounding box center [465, 513] width 69 height 17
select select "applicant"
click at [431, 505] on select "Person Emprunteur Co-emprunteur" at bounding box center [465, 513] width 69 height 17
click at [565, 509] on input "Téléchargez un document ici" at bounding box center [694, 513] width 333 height 21
type input "C:\fakepath\trixxo.pdf"
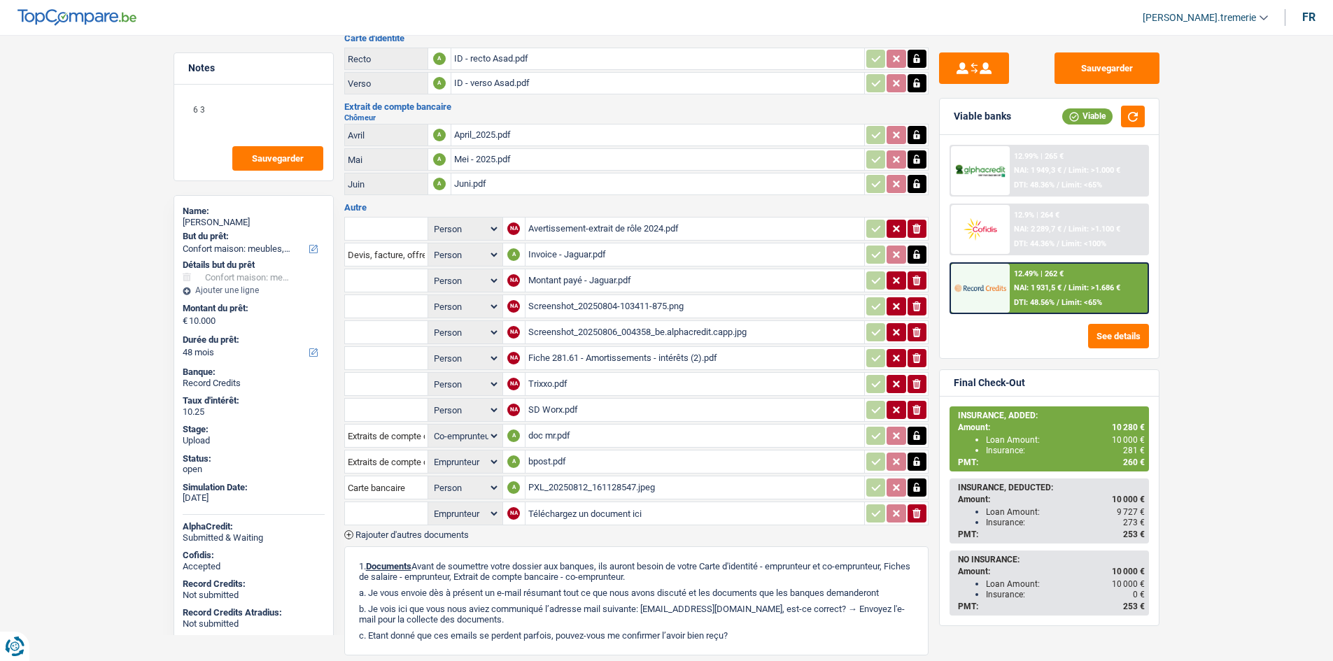
select select
click at [385, 518] on input "text" at bounding box center [386, 514] width 77 height 22
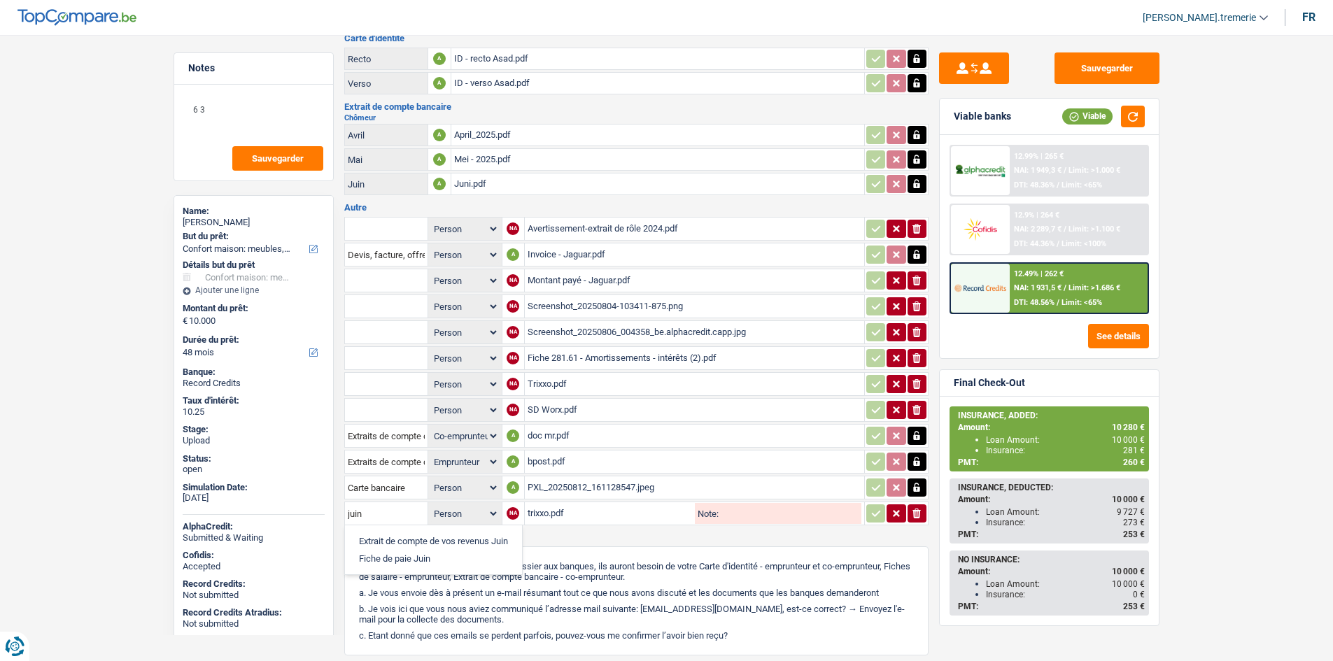
click at [395, 561] on li "Fiche de paie Juin" at bounding box center [433, 558] width 163 height 17
type input "Fiche de paie Juin"
click at [483, 519] on select "Person Emprunteur Co-emprunteur" at bounding box center [465, 513] width 68 height 17
select select "coApplicant"
click at [431, 505] on select "Person Emprunteur Co-emprunteur" at bounding box center [465, 513] width 68 height 17
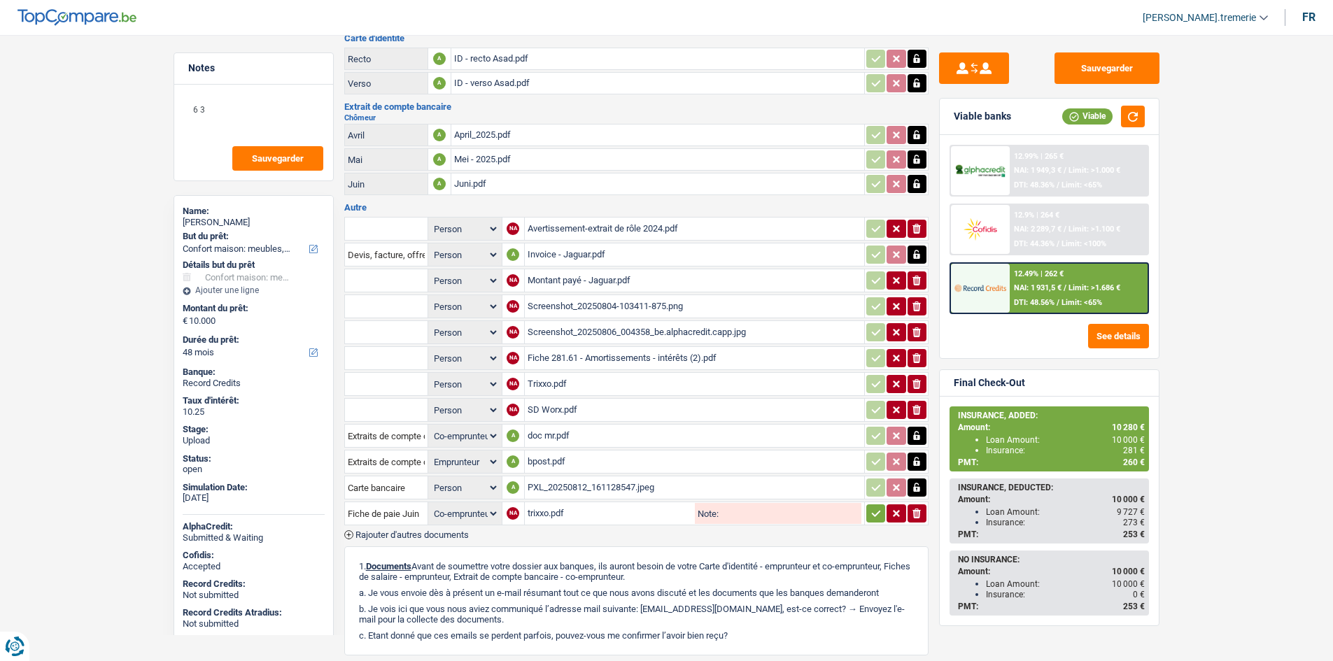
click at [873, 513] on icon "button" at bounding box center [876, 514] width 11 height 14
click at [397, 388] on input "text" at bounding box center [386, 384] width 77 height 22
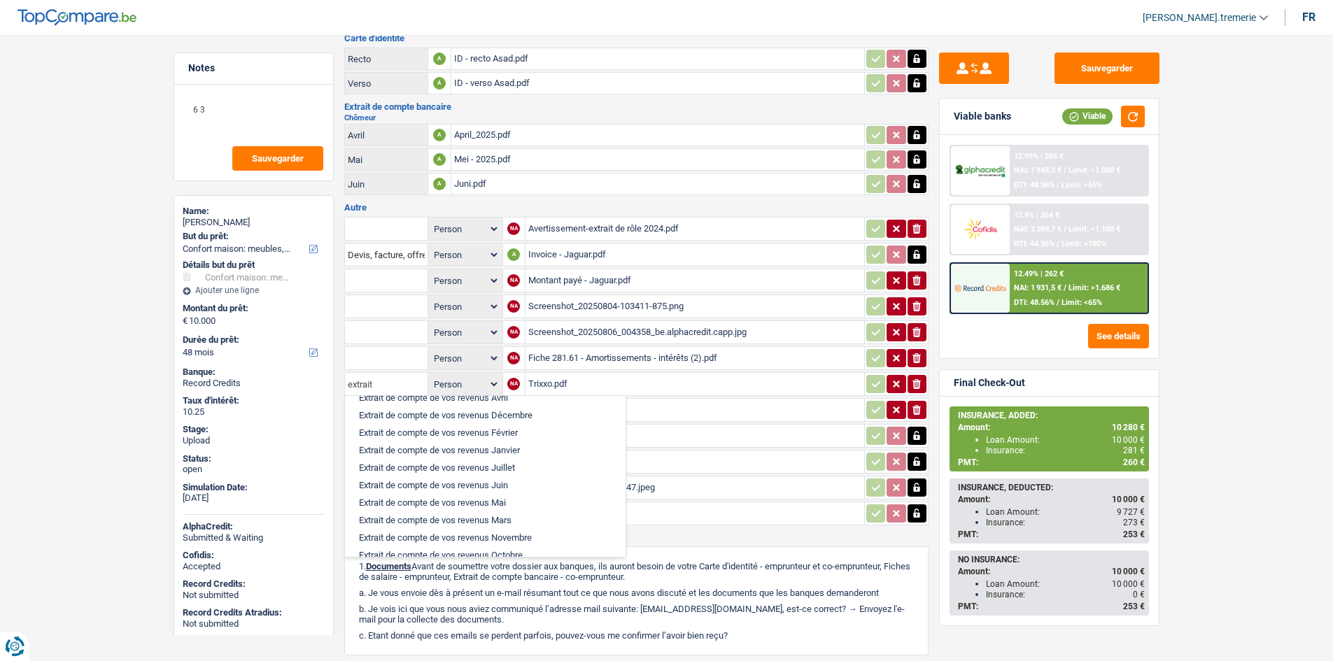
scroll to position [104, 0]
click at [414, 479] on li "Extrait de compte de vos revenus Juin" at bounding box center [485, 483] width 267 height 17
type input "Extrait de compte de vos revenus Juin"
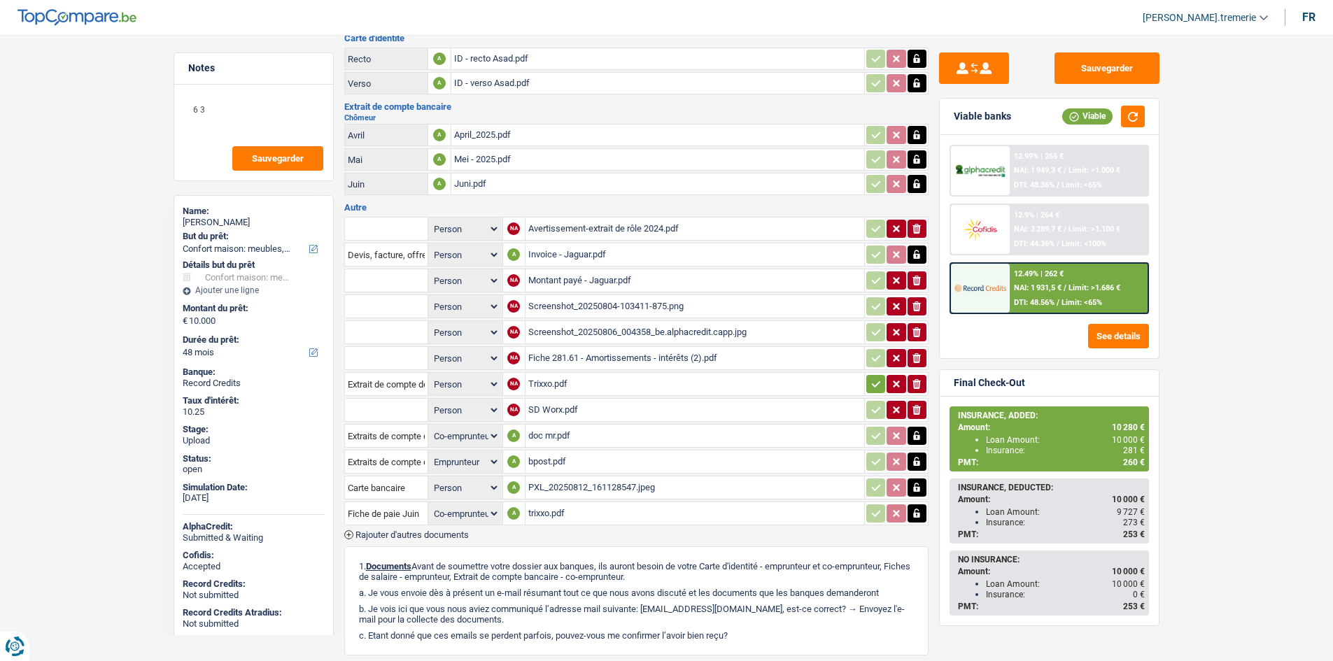
click at [871, 384] on icon "button" at bounding box center [876, 384] width 11 height 14
click at [477, 379] on select "Person Emprunteur Co-emprunteur" at bounding box center [465, 384] width 69 height 17
select select "coApplicant"
click at [431, 376] on select "Person Emprunteur Co-emprunteur" at bounding box center [465, 384] width 69 height 17
click at [398, 305] on input "text" at bounding box center [386, 306] width 77 height 22
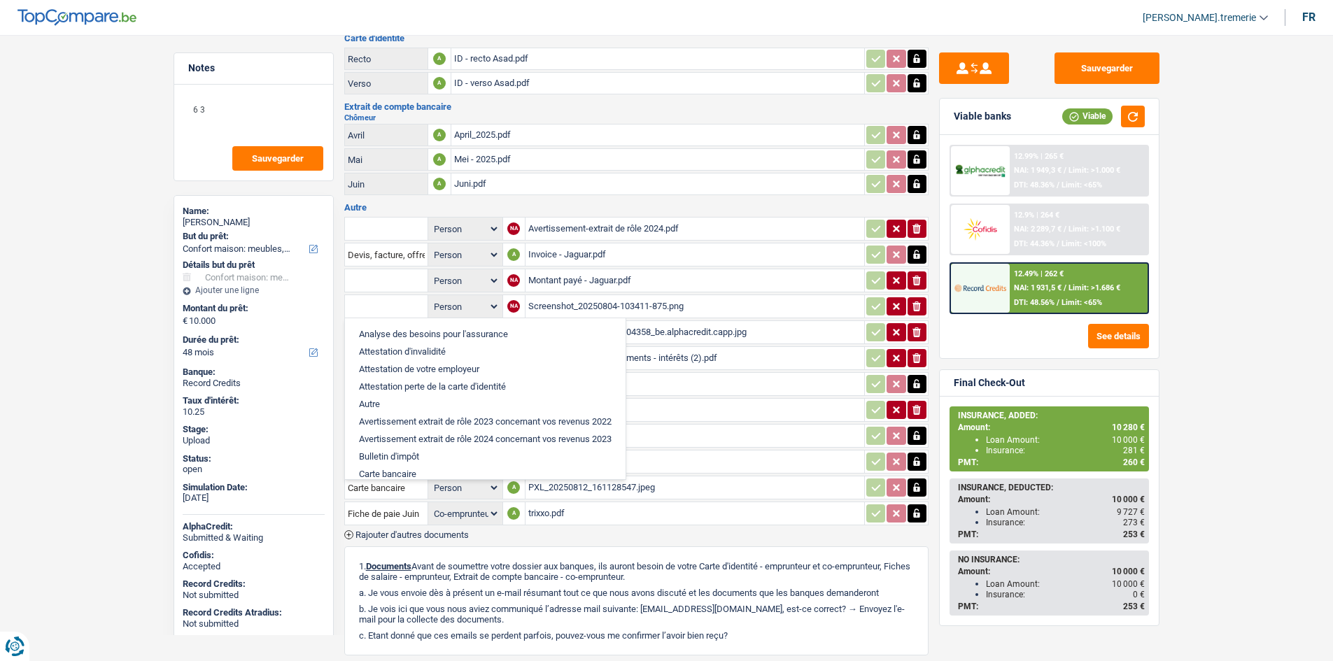
type input "m"
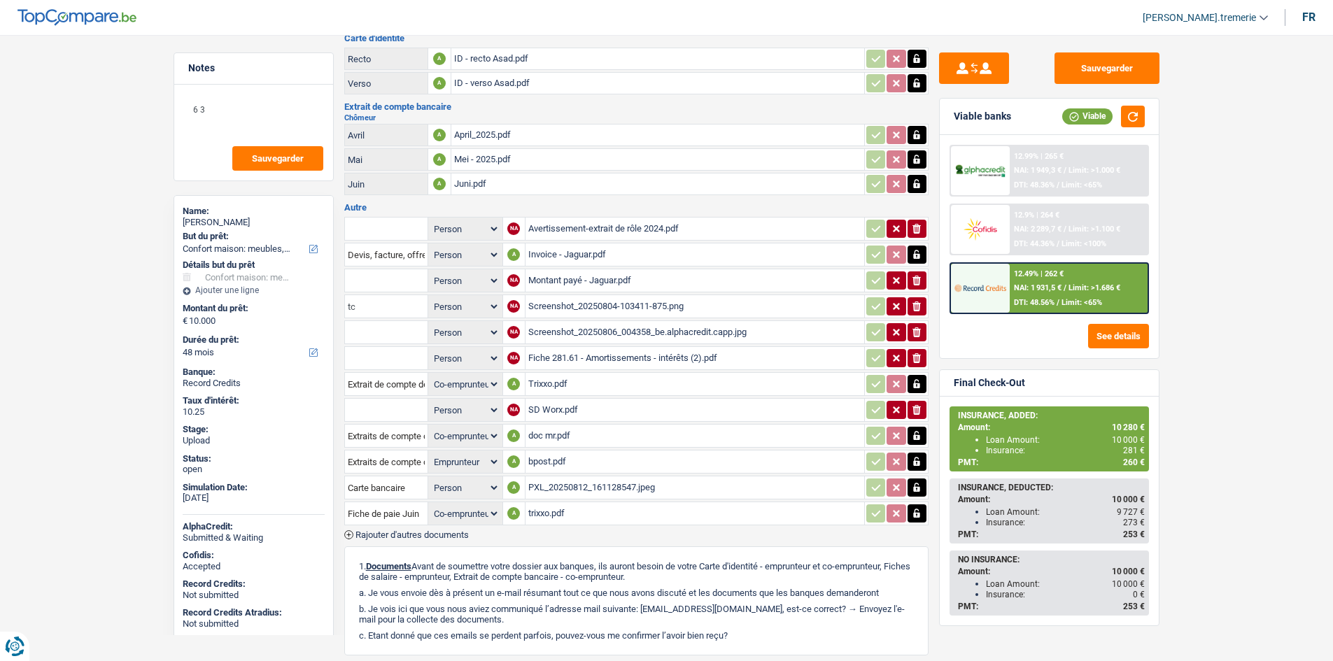
type input "t"
click at [398, 333] on li "Autre" at bounding box center [423, 333] width 143 height 17
type input "Autre"
click at [449, 313] on select "Person Emprunteur Co-emprunteur" at bounding box center [465, 306] width 68 height 17
select select "applicant"
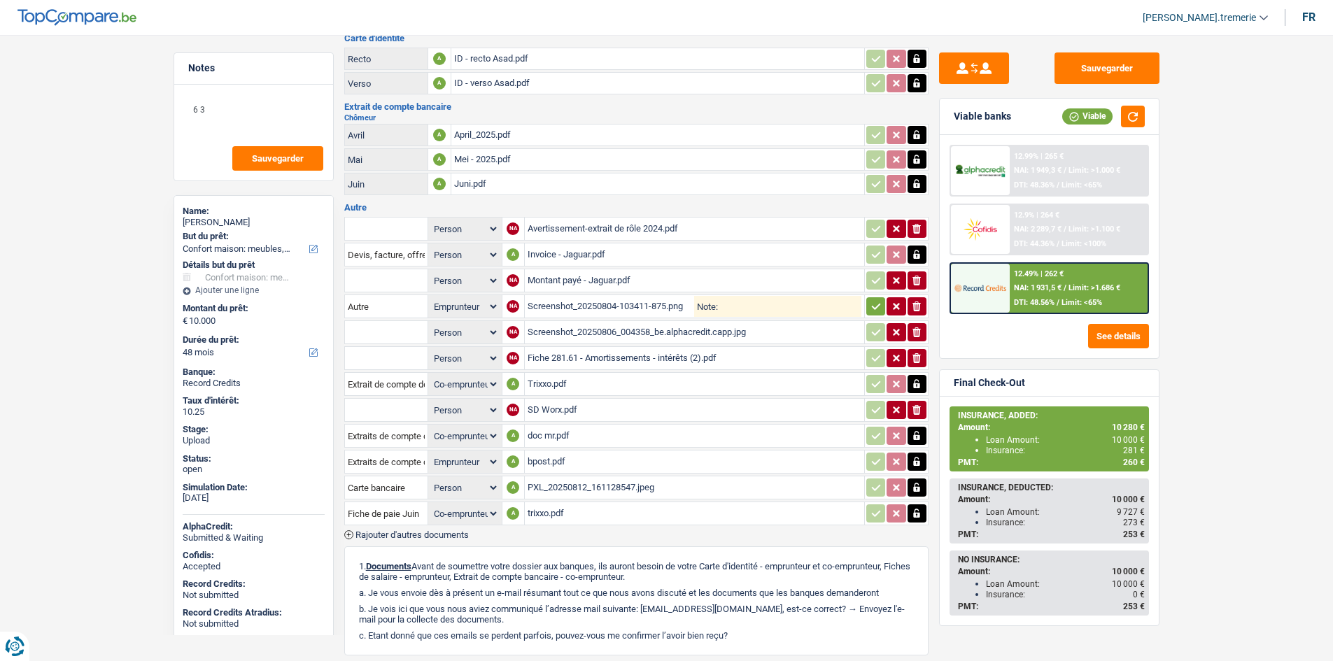
click at [431, 298] on select "Person Emprunteur Co-emprunteur" at bounding box center [465, 306] width 68 height 17
click at [877, 313] on icon "button" at bounding box center [876, 307] width 11 height 14
click at [775, 316] on input "Note:" at bounding box center [789, 306] width 143 height 21
type input "TR"
click at [941, 318] on div "12.99% | 265 € NAI: 1 949,3 € / Limit: >1.000 € DTI: 48.36% / Limit: <65% 12.9%…" at bounding box center [1049, 246] width 219 height 223
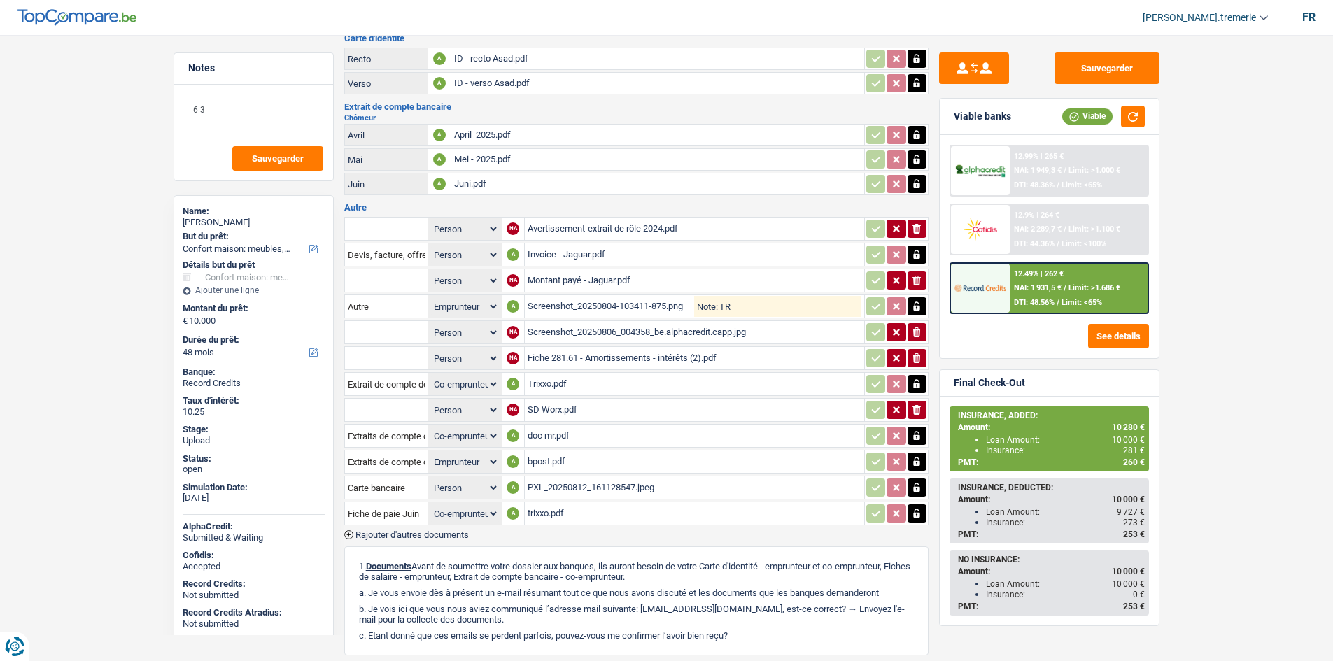
click at [391, 532] on span "Rajouter d'autres documents" at bounding box center [412, 535] width 113 height 9
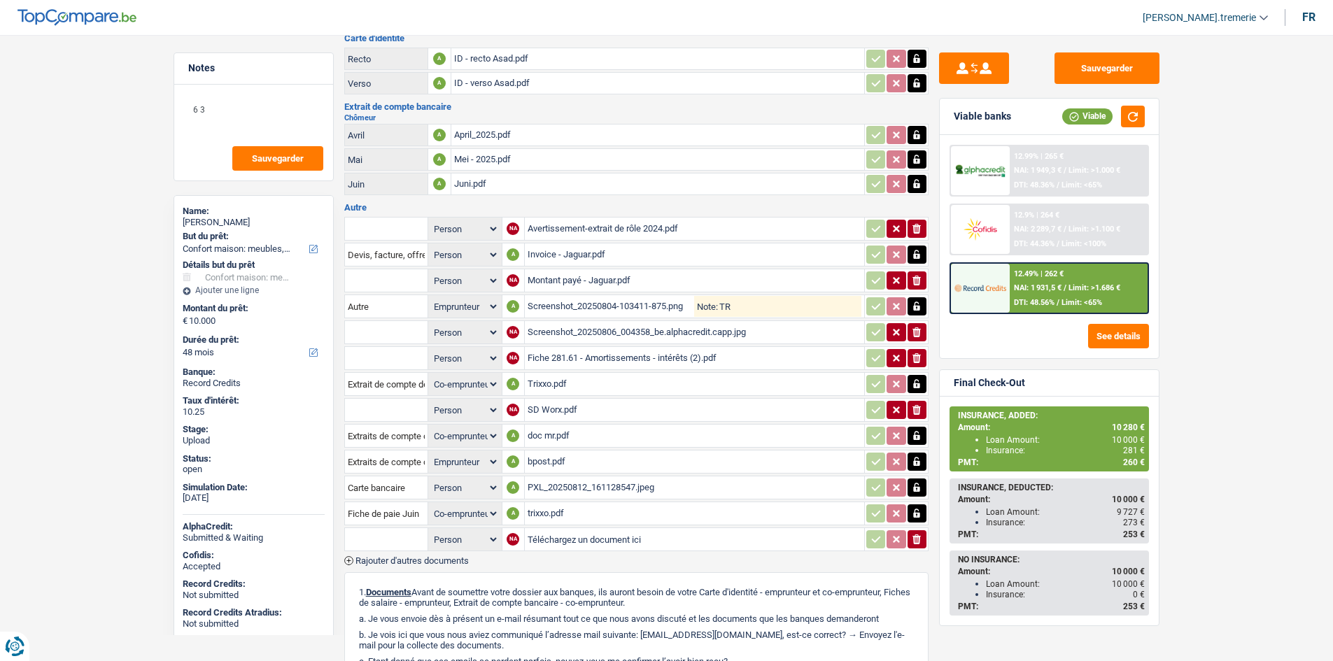
click at [391, 532] on input "text" at bounding box center [386, 539] width 77 height 22
click at [392, 585] on li "Fiche de paie Juin" at bounding box center [433, 584] width 163 height 17
type input "Fiche de paie Juin"
click at [478, 535] on select "Person Emprunteur Co-emprunteur" at bounding box center [465, 539] width 68 height 17
select select "coApplicant"
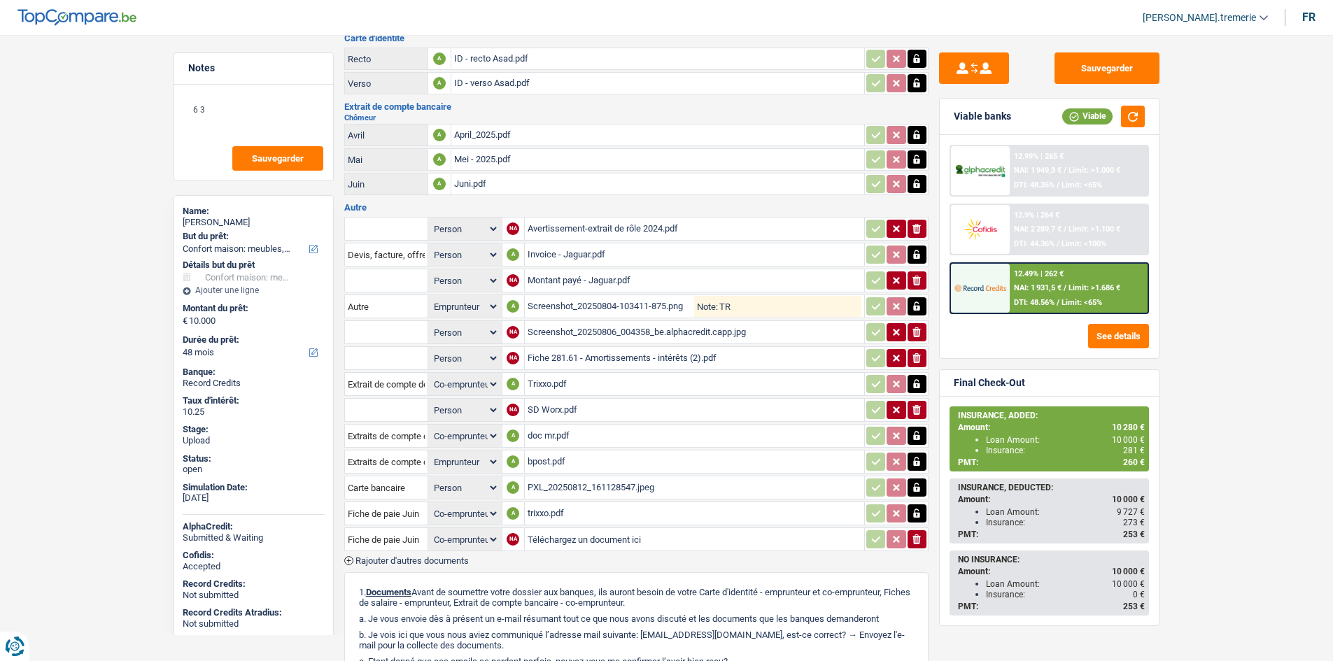
click at [431, 531] on select "Person Emprunteur Co-emprunteur" at bounding box center [465, 539] width 68 height 17
click at [568, 533] on input "Téléchargez un document ici" at bounding box center [695, 539] width 334 height 21
type input "C:\fakepath\sd worx.pdf"
select select
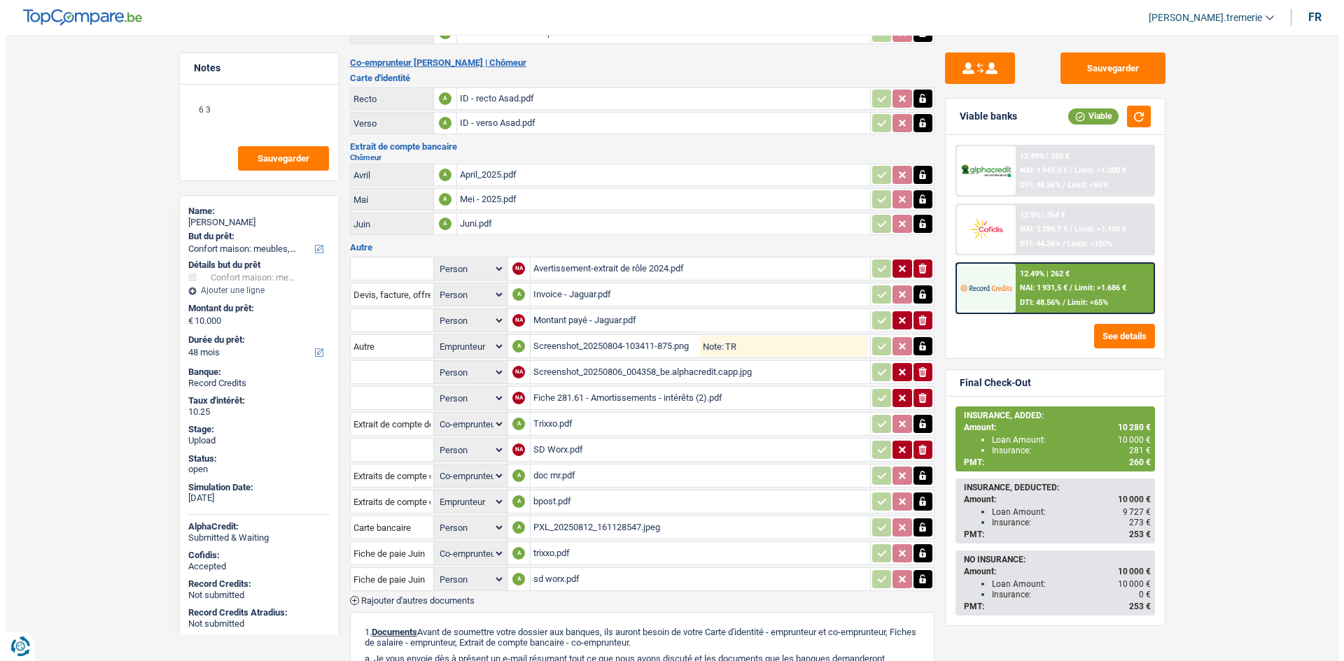
scroll to position [541, 0]
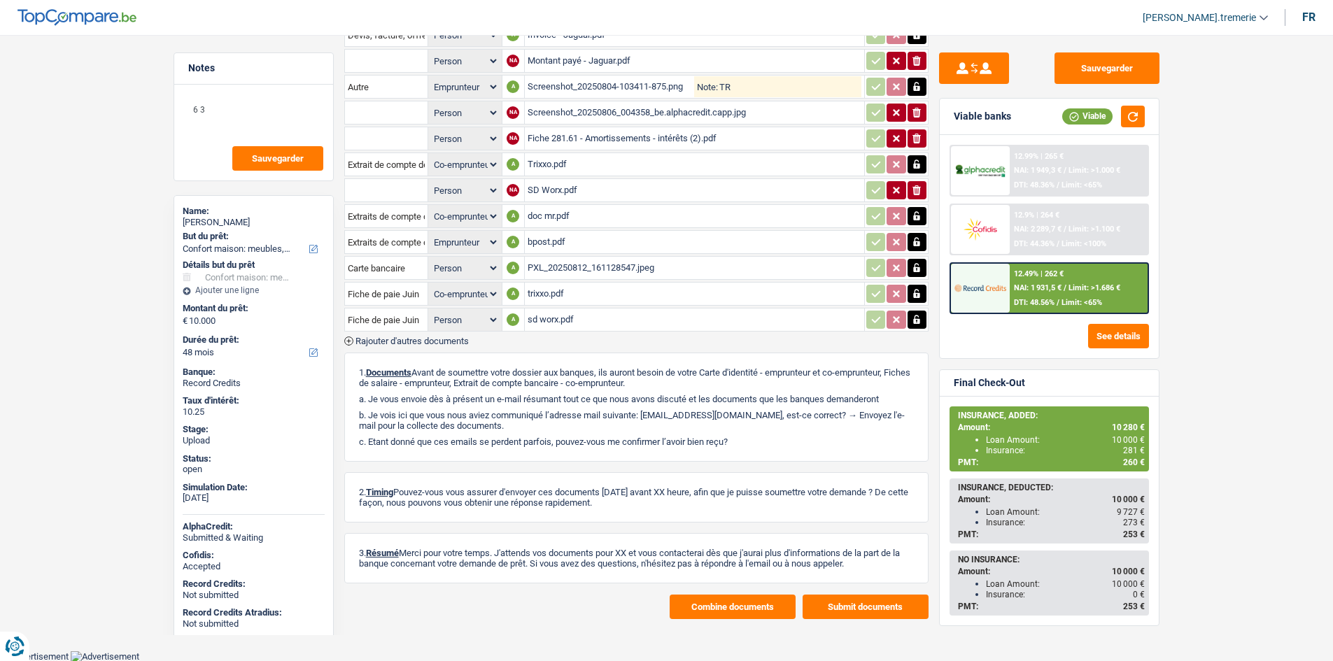
click at [717, 617] on button "Combine documents" at bounding box center [733, 607] width 126 height 24
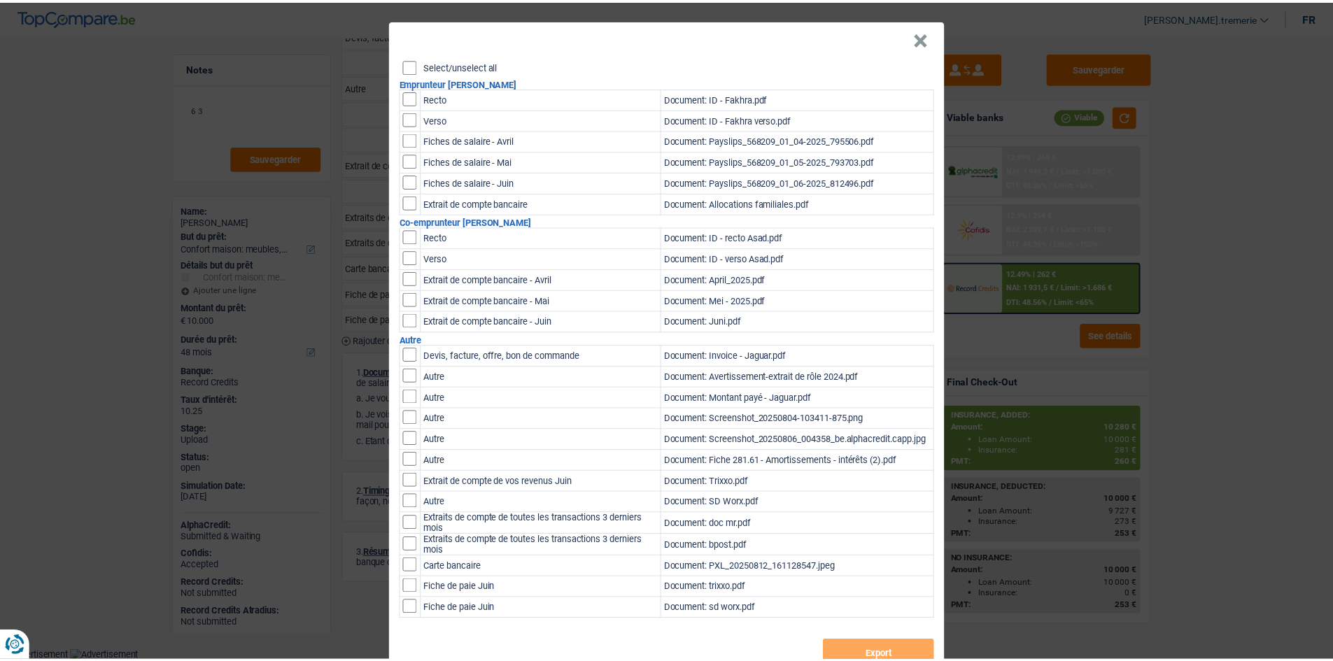
scroll to position [0, 0]
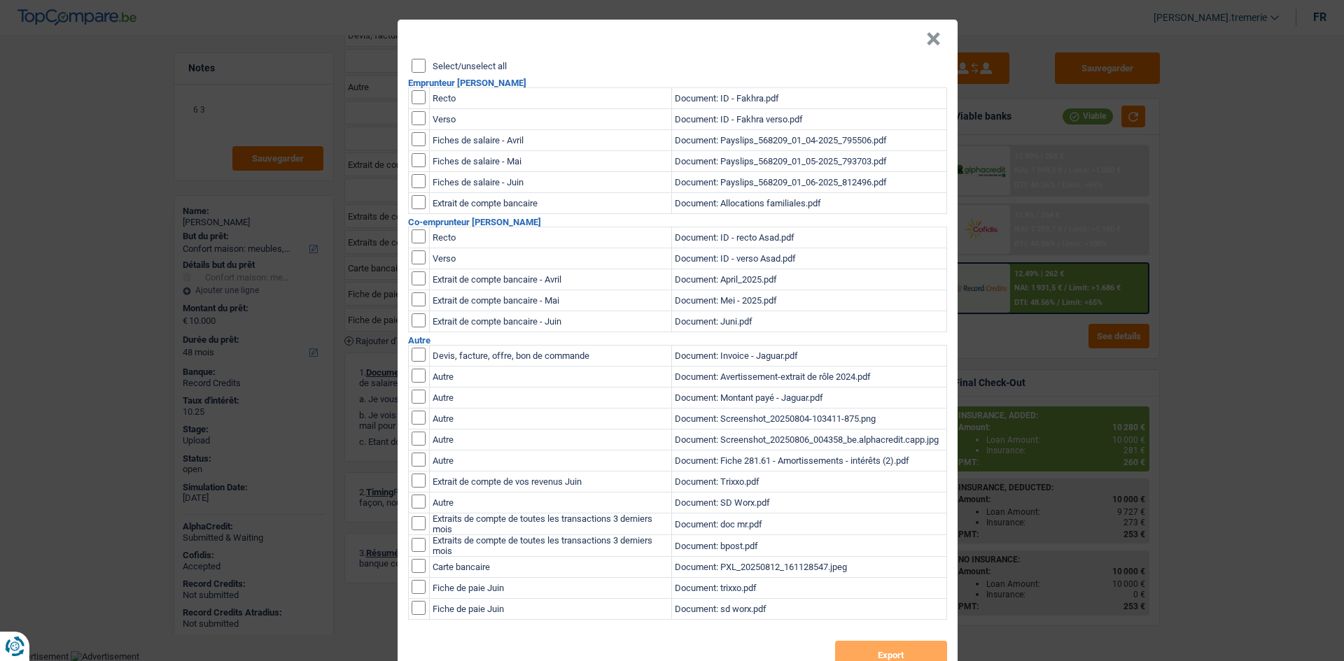
click at [412, 100] on input "checkbox" at bounding box center [419, 97] width 14 height 14
checkbox input "true"
click at [415, 104] on input "checkbox" at bounding box center [419, 97] width 14 height 14
checkbox input "true"
click at [415, 139] on input "checkbox" at bounding box center [419, 139] width 14 height 14
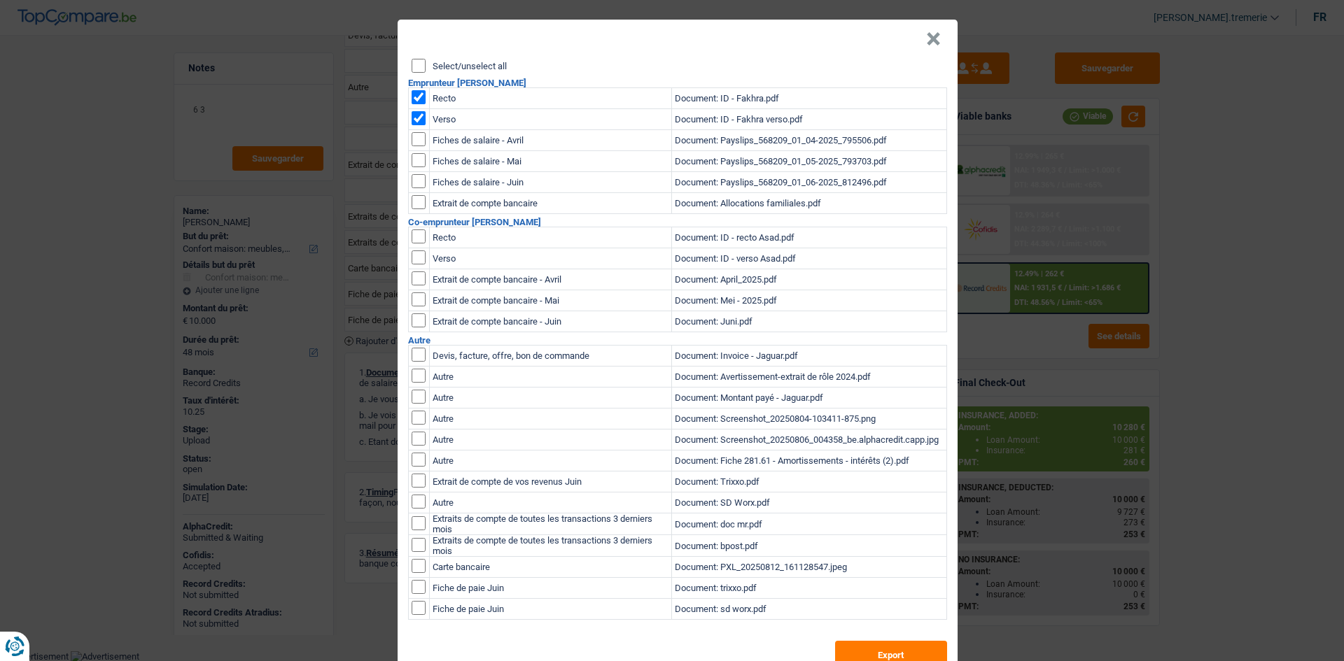
checkbox input "true"
click at [415, 146] on input "checkbox" at bounding box center [419, 139] width 14 height 14
checkbox input "true"
click at [416, 146] on input "checkbox" at bounding box center [419, 139] width 14 height 14
checkbox input "true"
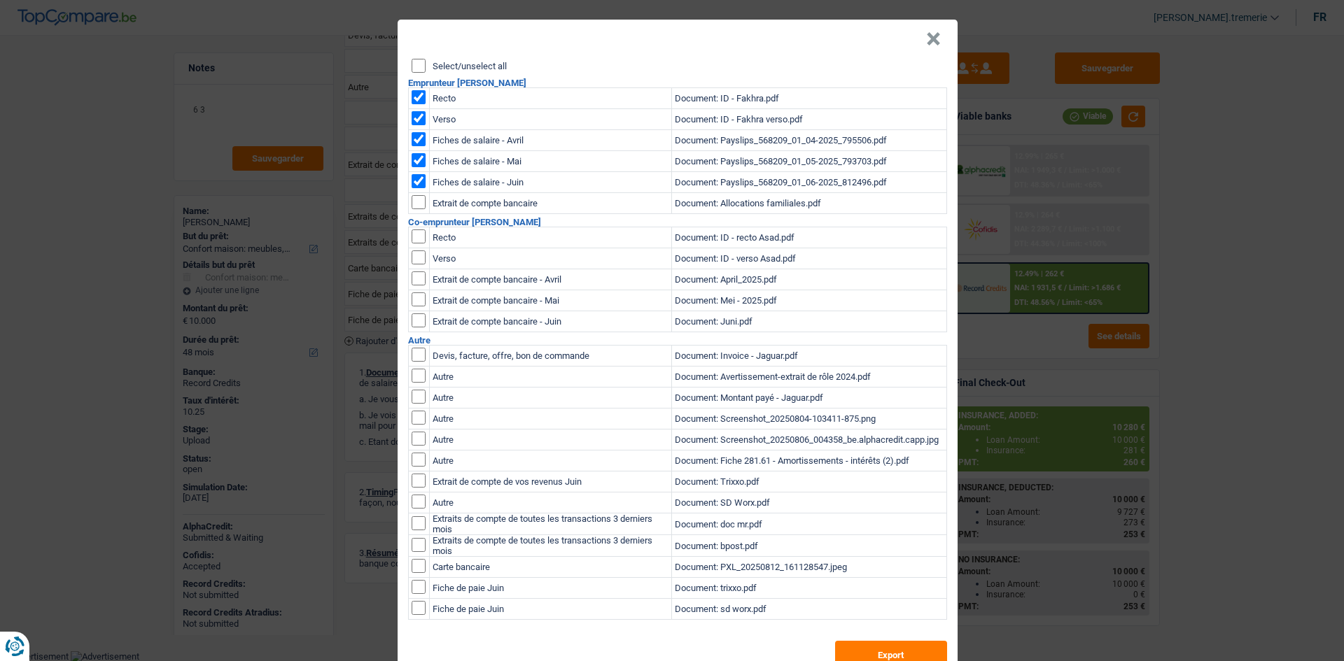
click at [412, 204] on input "checkbox" at bounding box center [419, 202] width 14 height 14
checkbox input "true"
click at [412, 239] on input "checkbox" at bounding box center [419, 237] width 14 height 14
checkbox input "true"
click at [412, 244] on input "checkbox" at bounding box center [419, 237] width 14 height 14
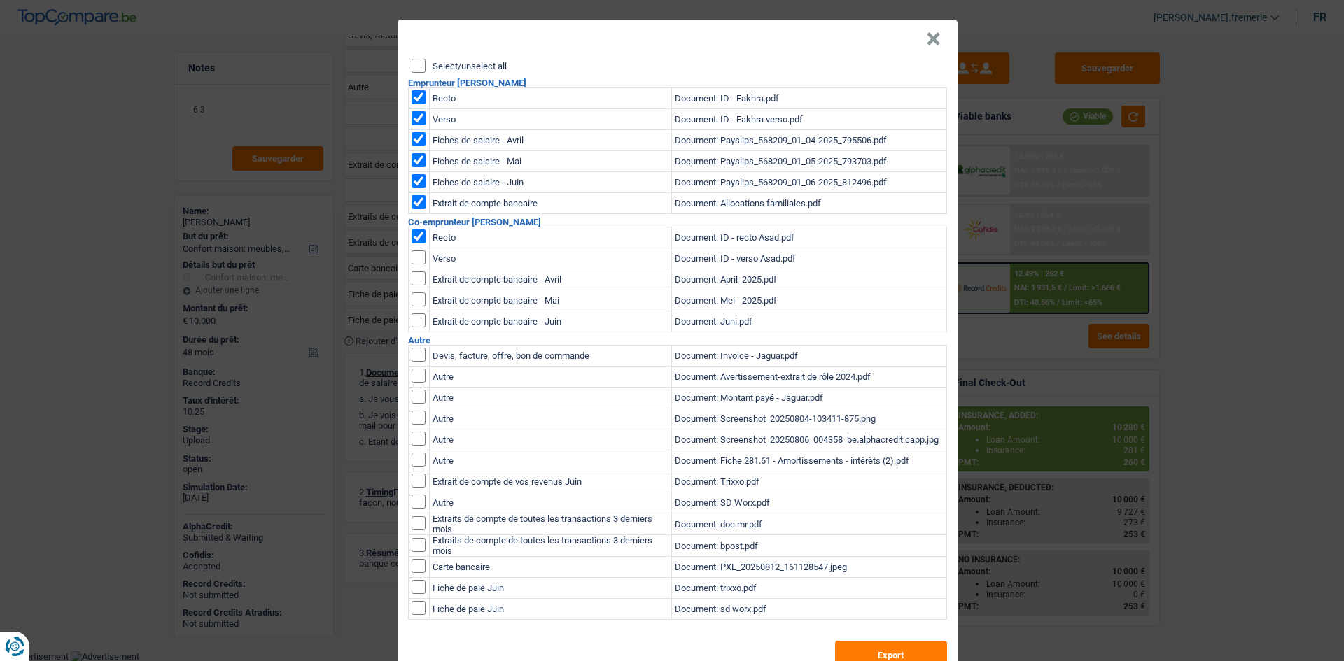
checkbox input "true"
click at [412, 281] on input "checkbox" at bounding box center [419, 279] width 14 height 14
checkbox input "true"
click at [412, 286] on input "checkbox" at bounding box center [419, 279] width 14 height 14
checkbox input "true"
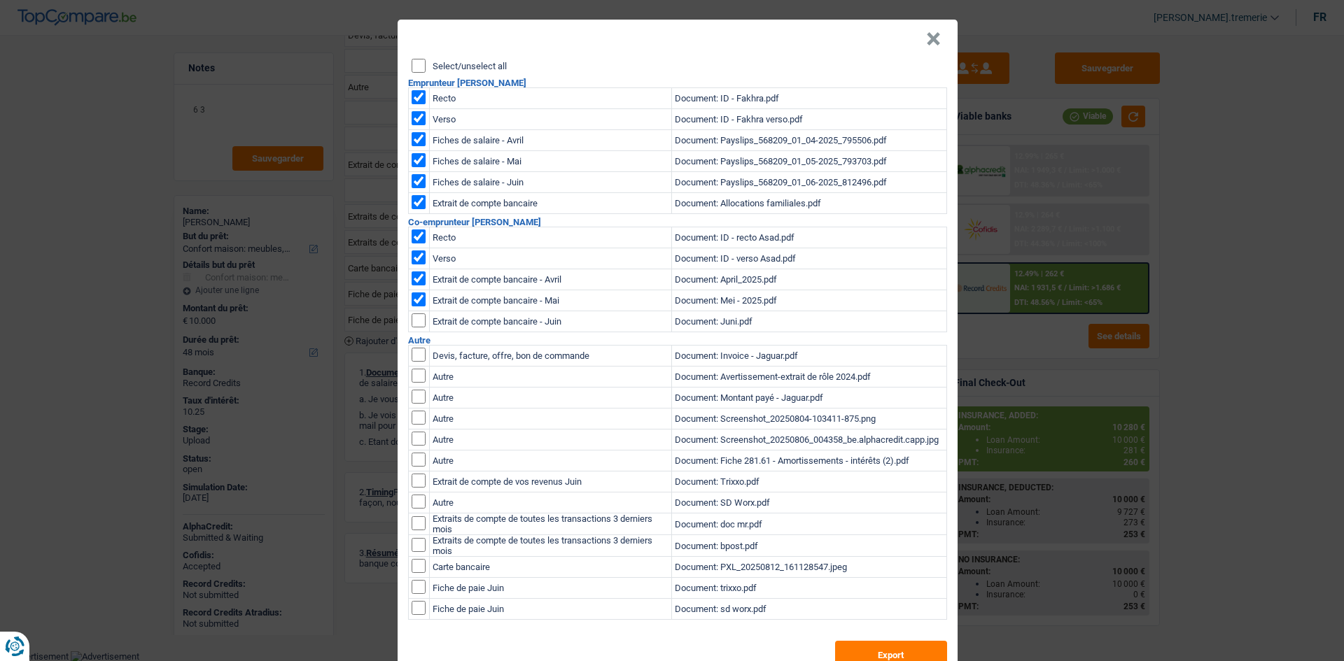
click at [412, 286] on input "checkbox" at bounding box center [419, 279] width 14 height 14
checkbox input "true"
click at [416, 362] on input "checkbox" at bounding box center [419, 355] width 14 height 14
checkbox input "true"
click at [414, 362] on input "checkbox" at bounding box center [419, 355] width 14 height 14
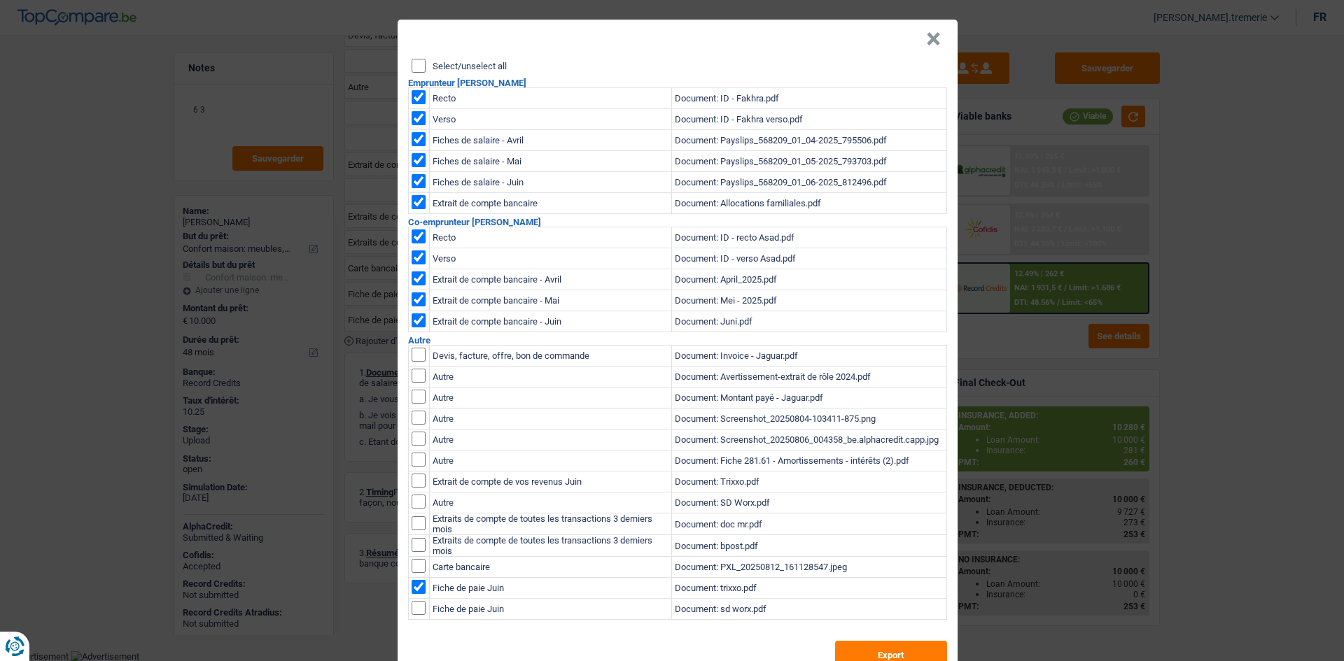
checkbox input "true"
click at [413, 362] on input "checkbox" at bounding box center [419, 355] width 14 height 14
checkbox input "true"
click at [412, 362] on input "checkbox" at bounding box center [419, 355] width 14 height 14
checkbox input "true"
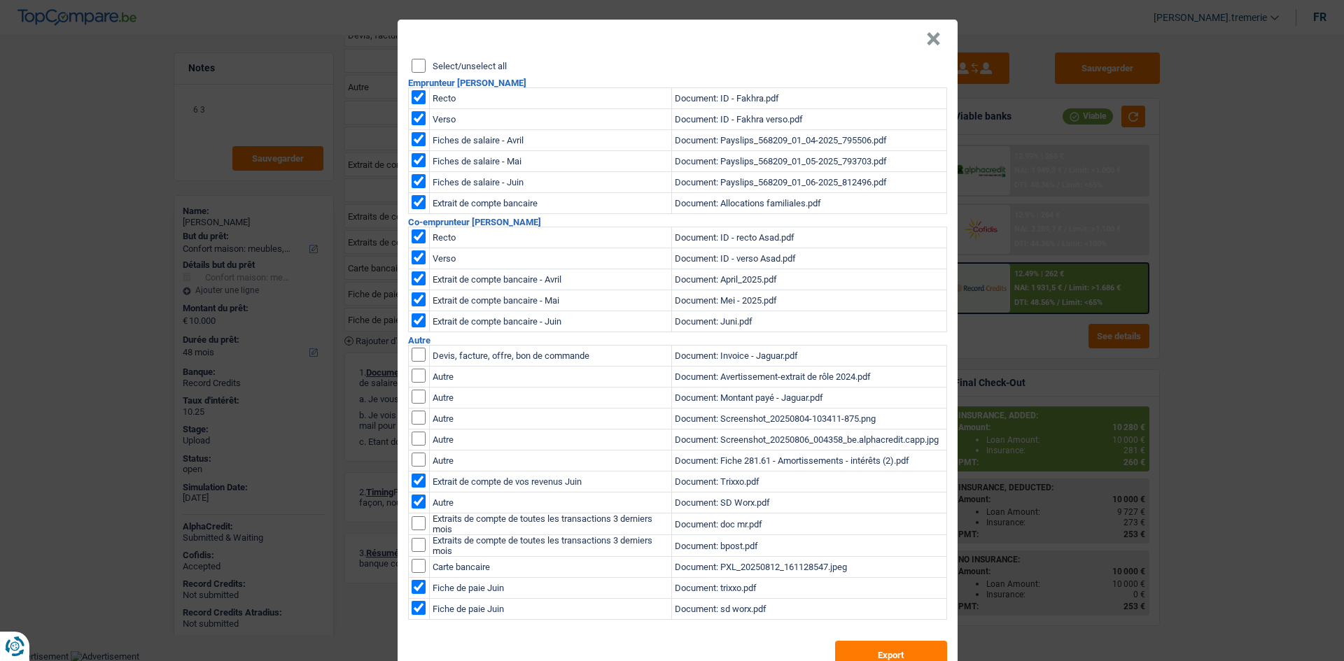
click at [412, 409] on td at bounding box center [418, 419] width 21 height 21
click at [415, 362] on input "checkbox" at bounding box center [419, 355] width 14 height 14
checkbox input "true"
click at [412, 362] on input "checkbox" at bounding box center [419, 355] width 14 height 14
checkbox input "true"
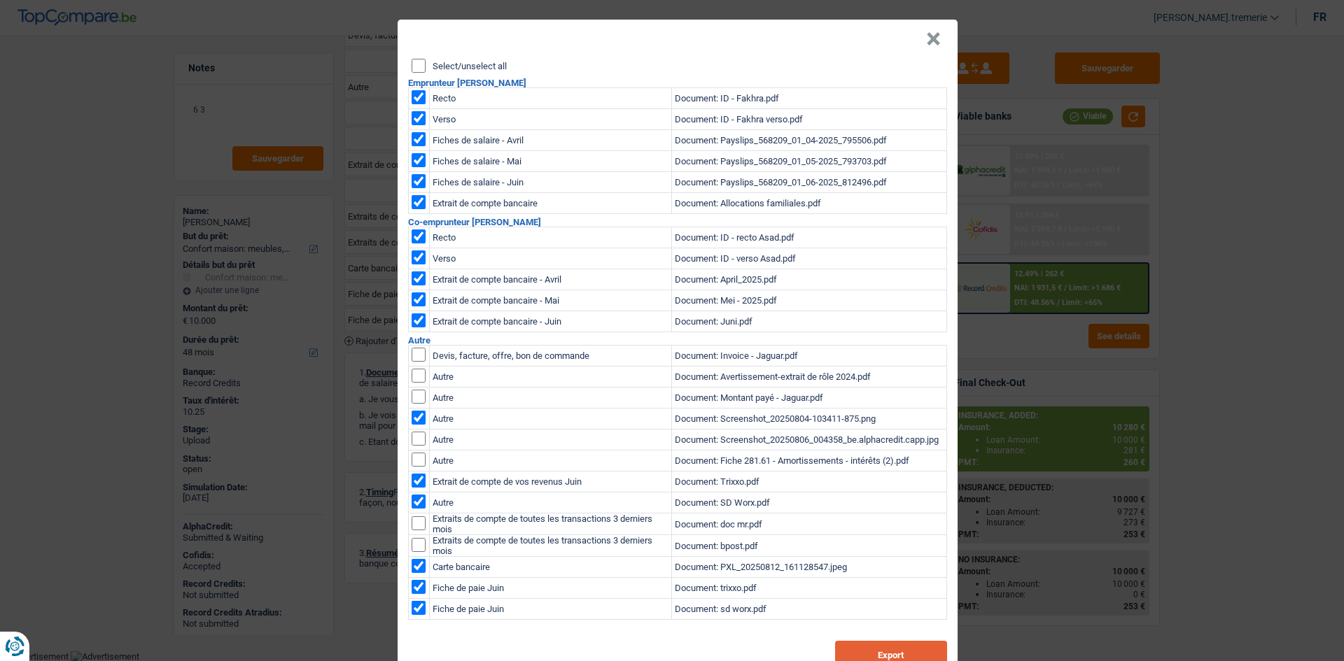
click at [888, 651] on button "Export" at bounding box center [891, 655] width 112 height 28
click at [926, 40] on button "×" at bounding box center [933, 39] width 15 height 14
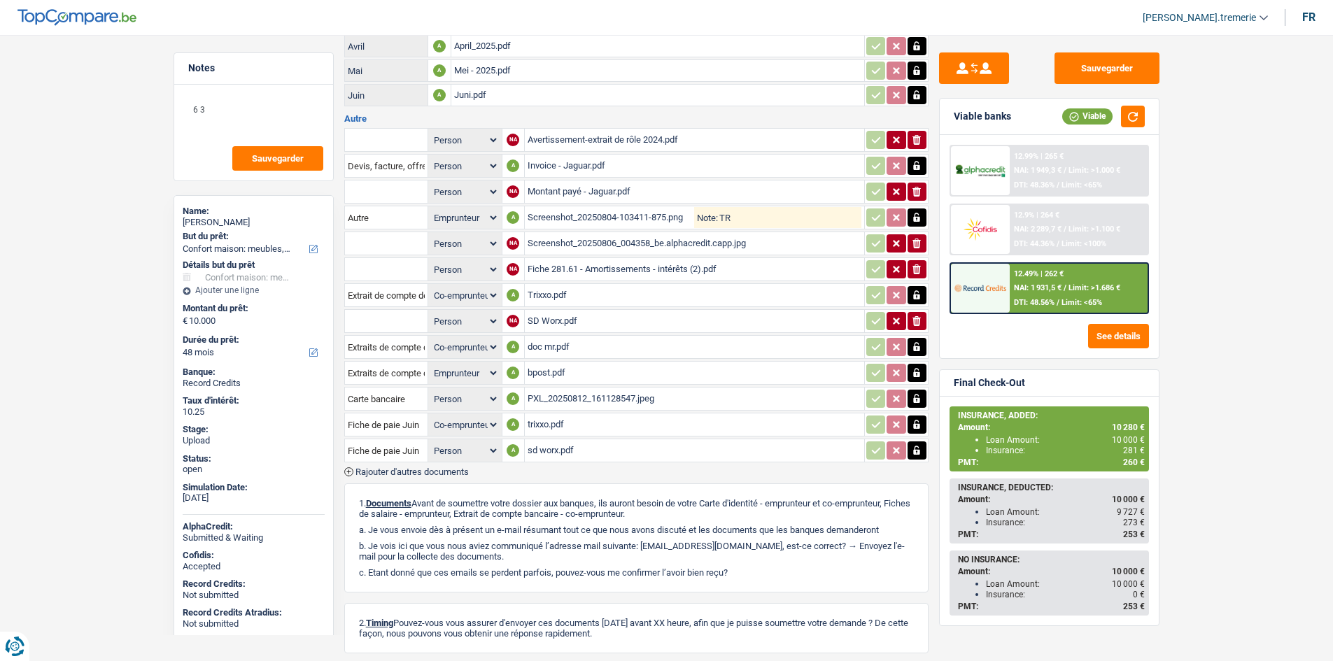
scroll to position [409, 0]
click at [542, 378] on div "bpost.pdf" at bounding box center [695, 373] width 334 height 21
click at [550, 349] on div "doc mr.pdf" at bounding box center [695, 347] width 334 height 21
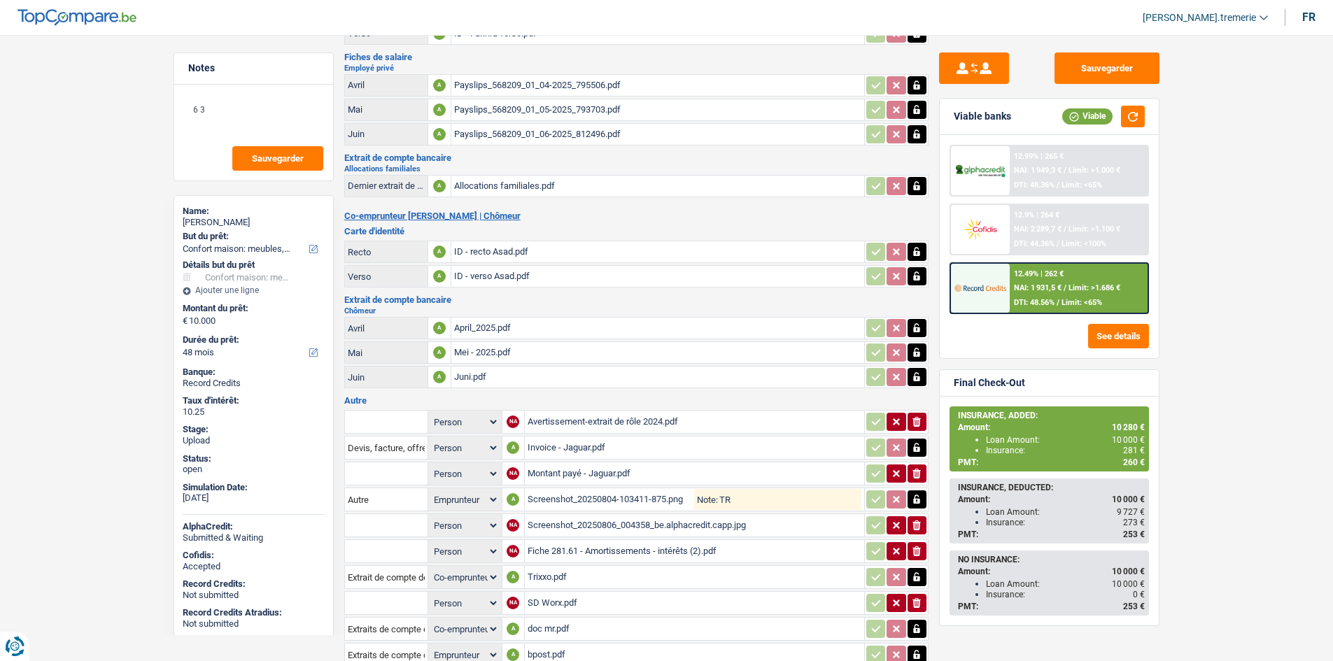
scroll to position [127, 0]
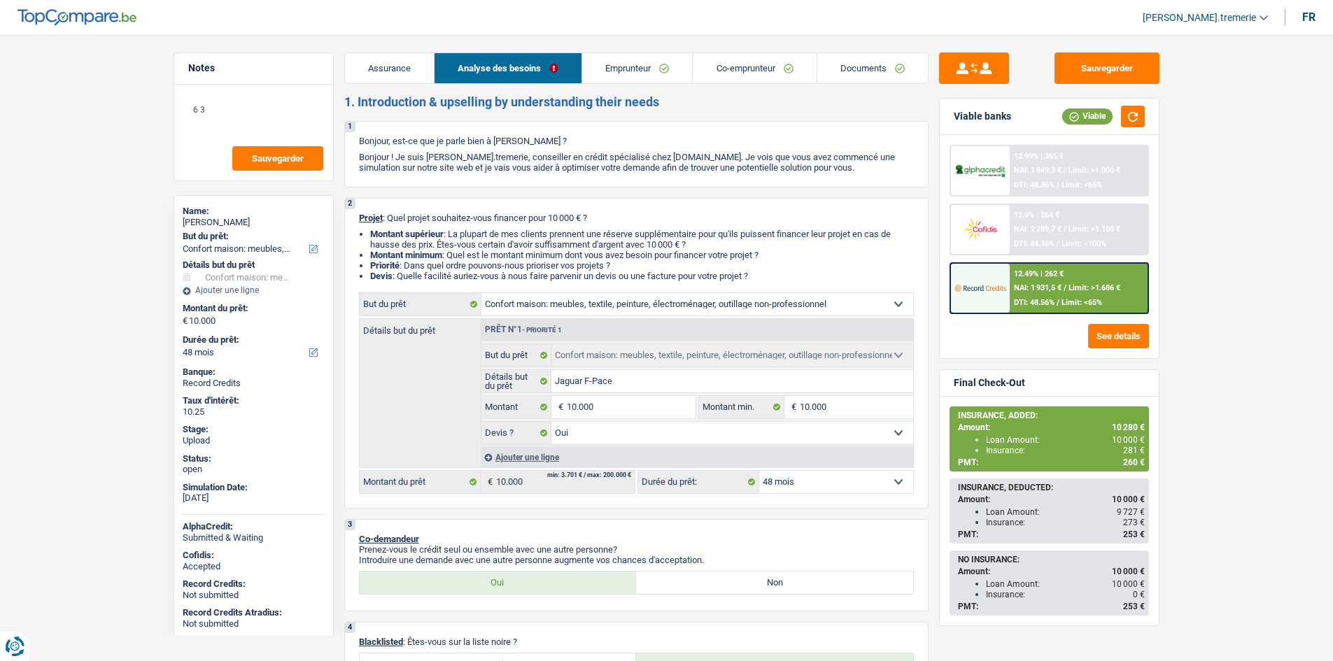
select select "household"
select select "48"
select select "household"
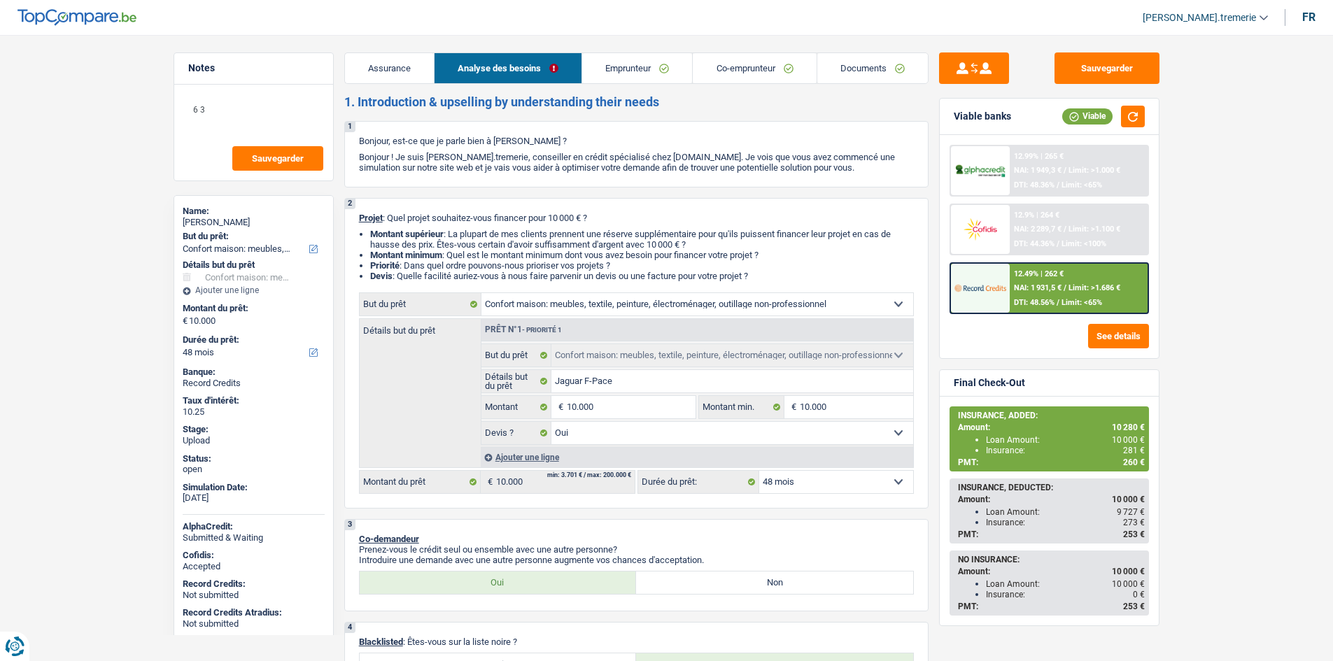
select select "yes"
select select "48"
select select "privateEmployee"
select select "unemployed"
select select "familyAllowances"
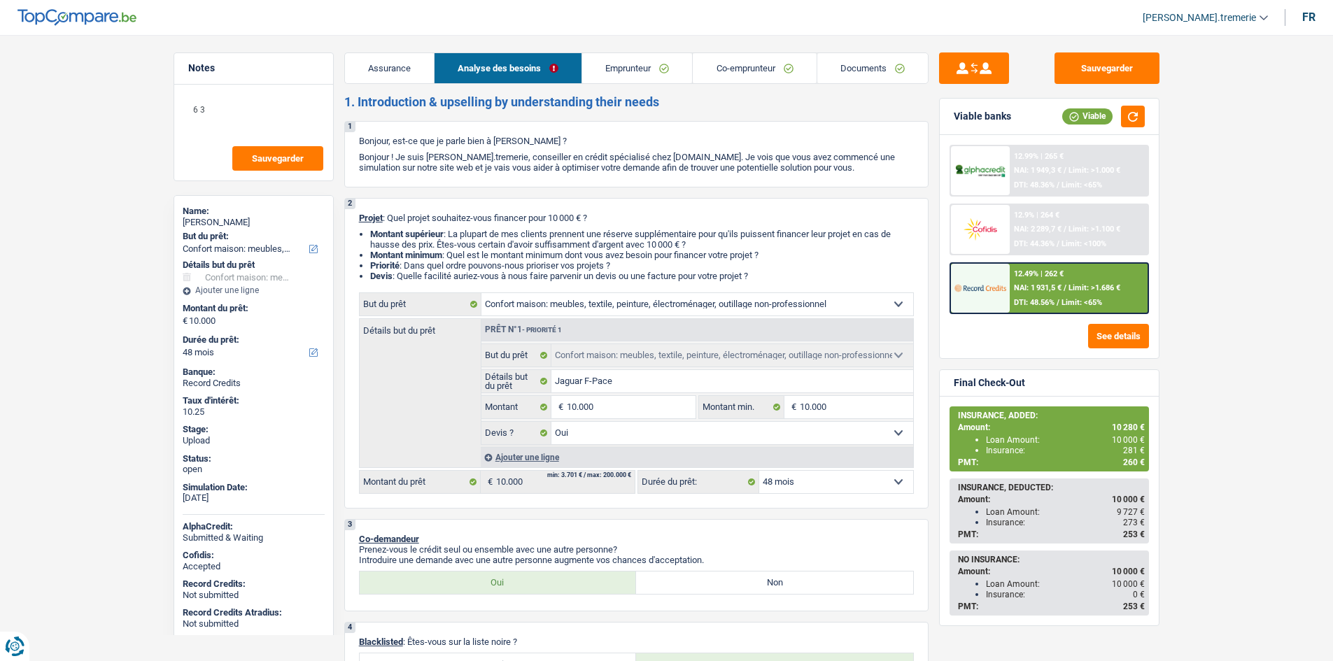
select select "netSalary"
select select "mealVouchers"
select select "unemployment"
select select "ownerWithMortgage"
select select "mortgage"
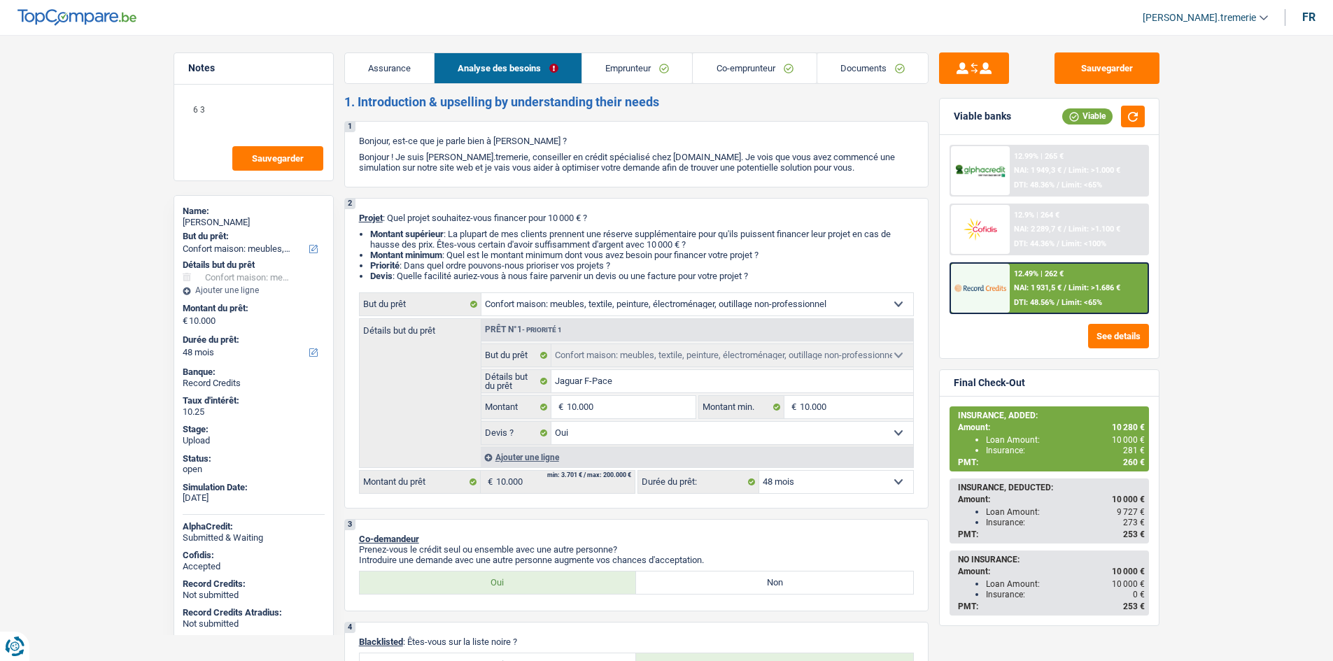
select select "240"
select select "renovationLoan"
select select "36"
select select "household"
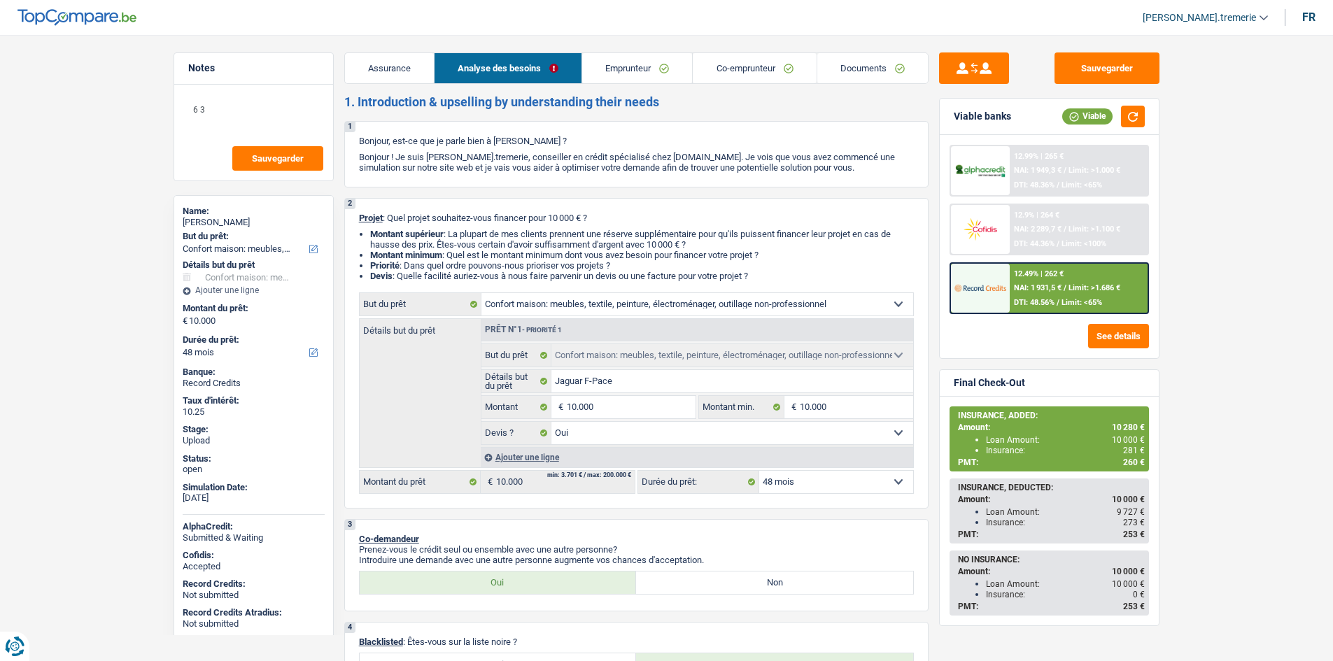
select select "yes"
select select "48"
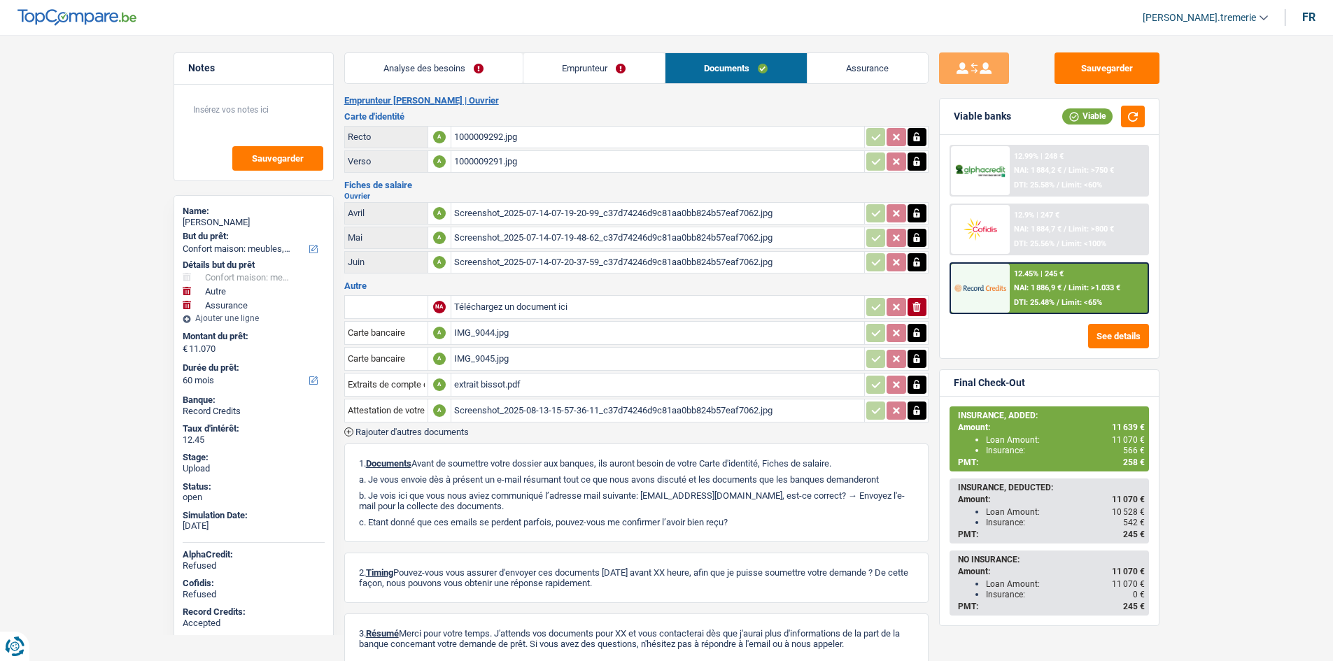
select select "household"
select select "other"
select select "insurance"
select select "60"
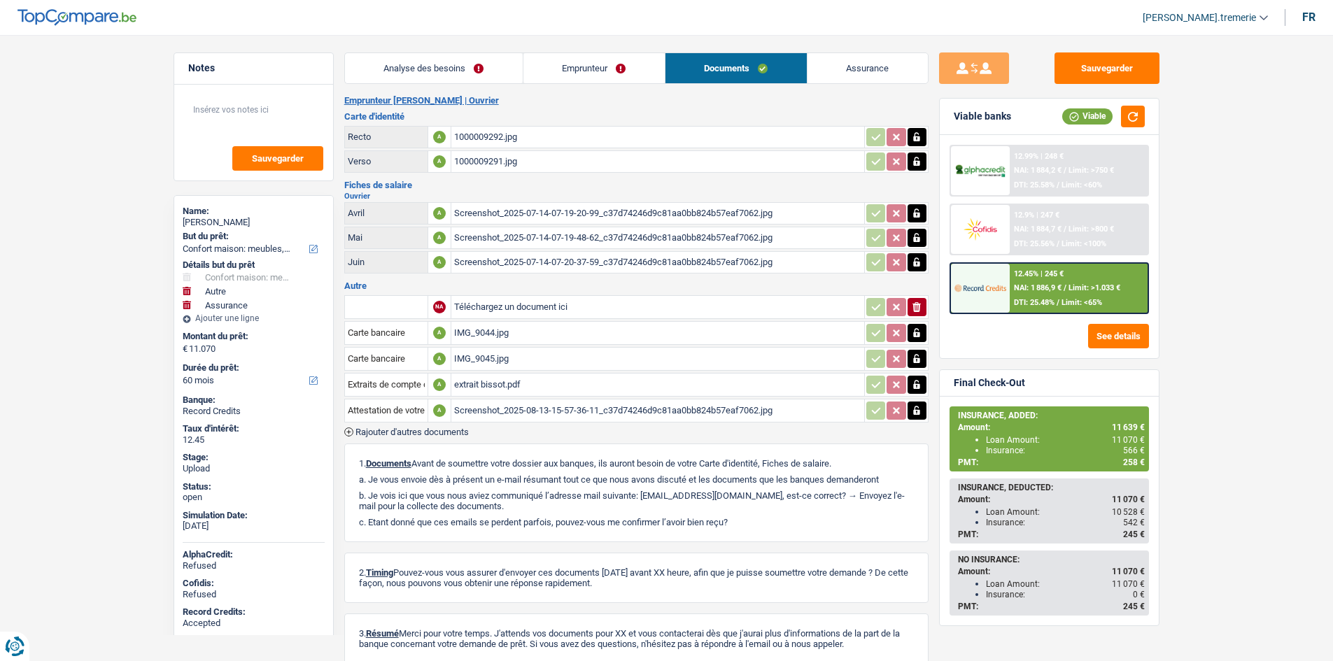
click at [529, 411] on div "Screenshot_2025-08-13-15-57-36-11_c37d74246d9c81aa0bb824b57eaf7062.jpg" at bounding box center [657, 410] width 407 height 21
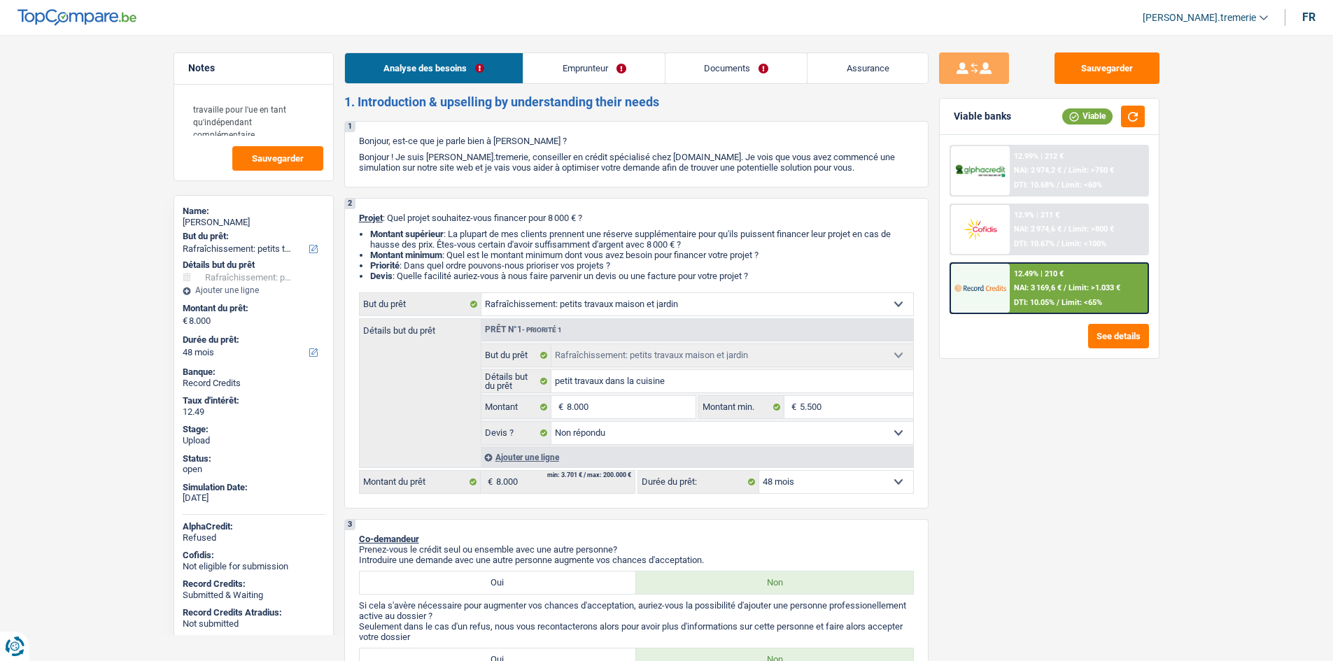
select select "houseOrGarden"
select select "48"
select select "houseOrGarden"
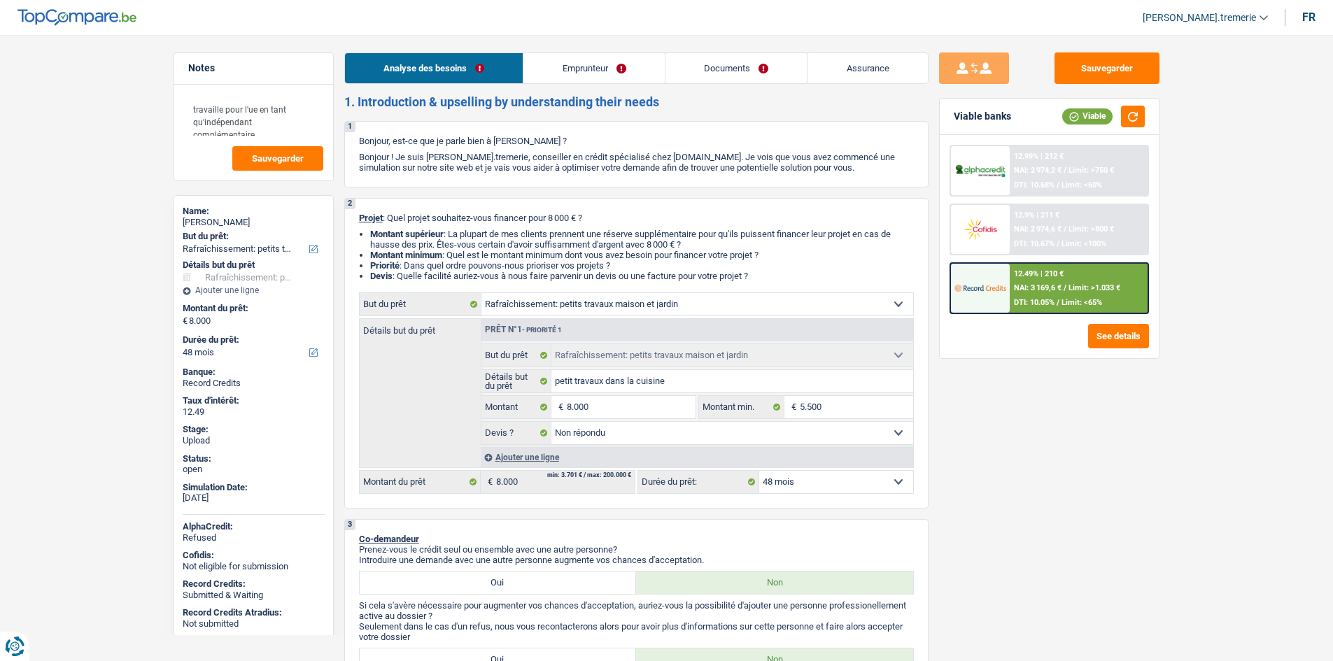
select select "not_answered"
select select "48"
select select "independent"
select select "pension"
select select "netSalary"
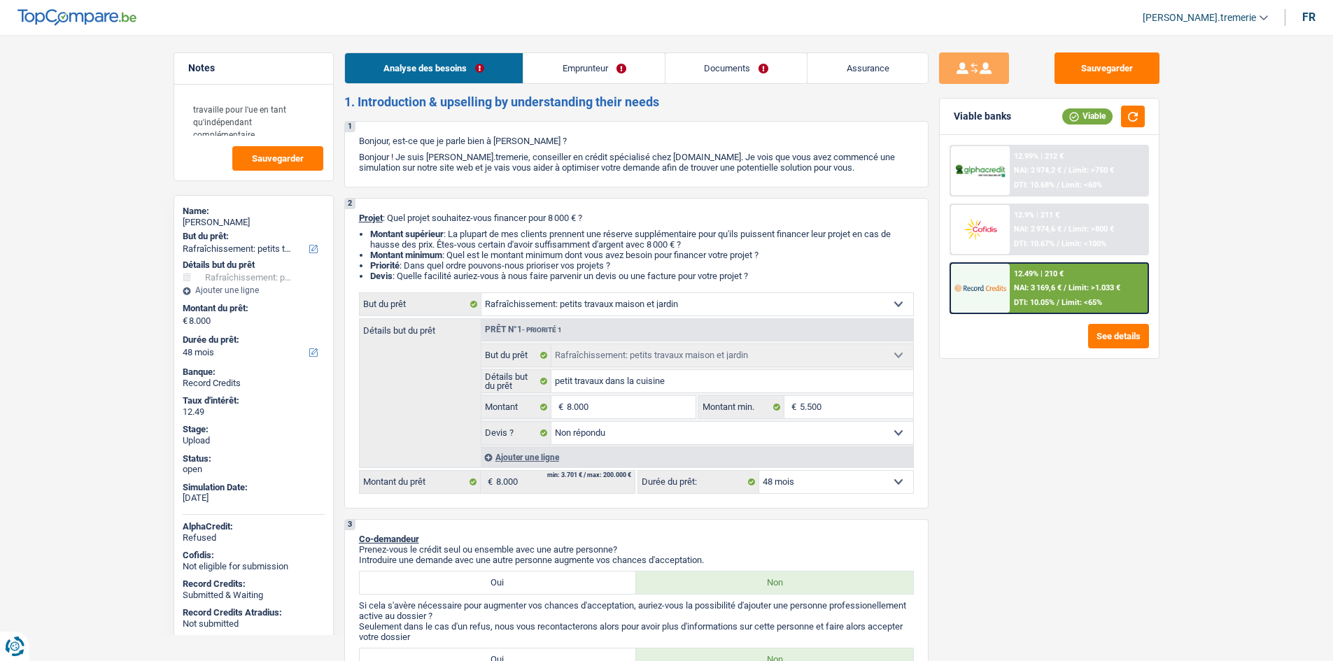
select select "ownerWithoutMortgage"
select select "cardOrCredit"
select select "houseOrGarden"
select select "not_answered"
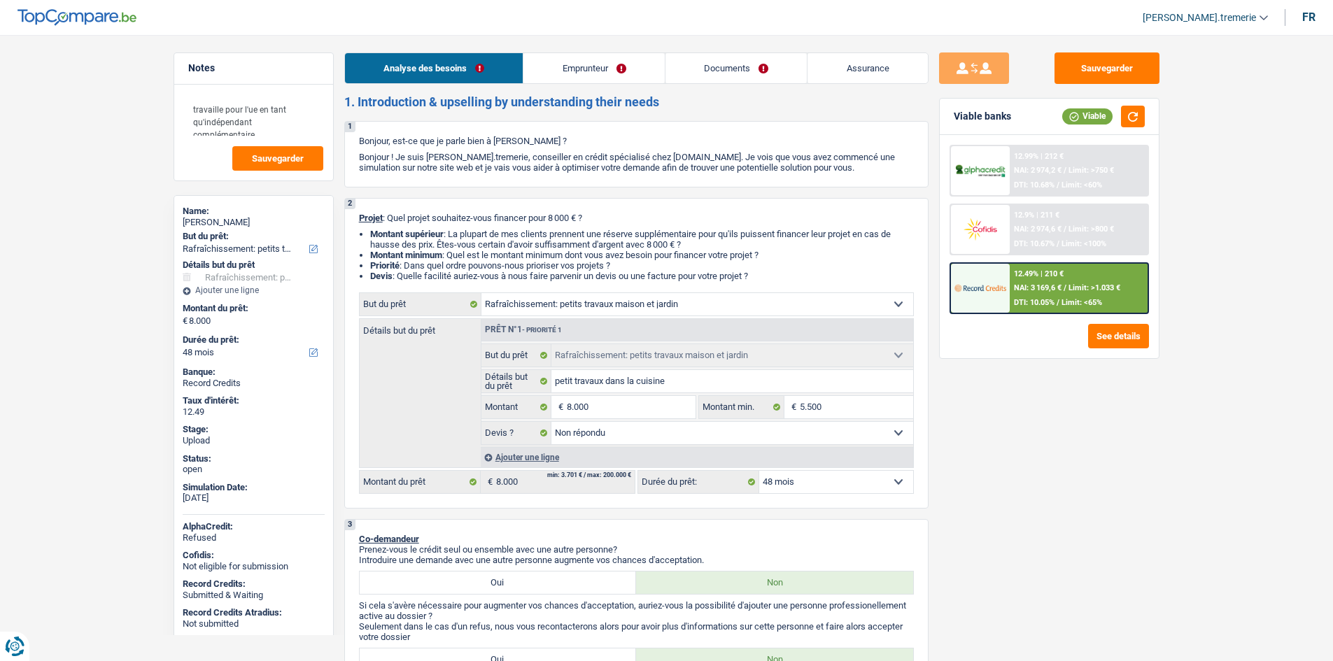
select select "48"
click at [766, 70] on link "Documents" at bounding box center [737, 68] width 142 height 30
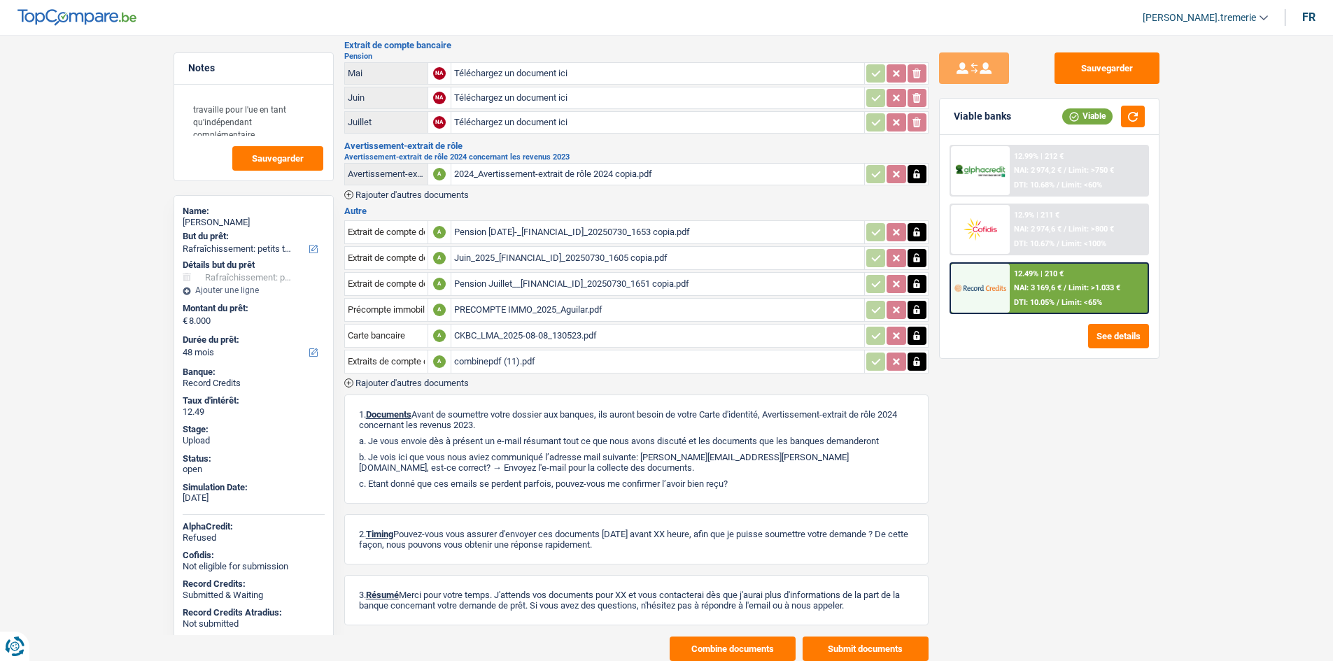
scroll to position [182, 0]
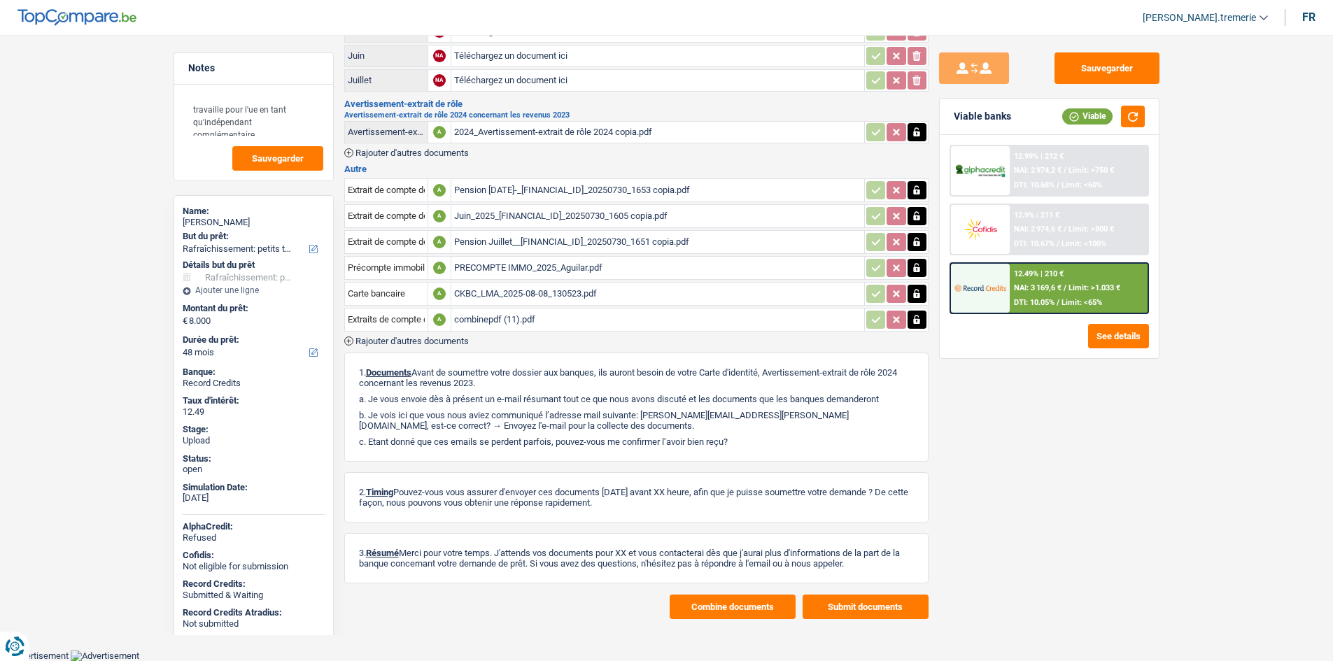
click at [707, 595] on button "Combine documents" at bounding box center [733, 607] width 126 height 24
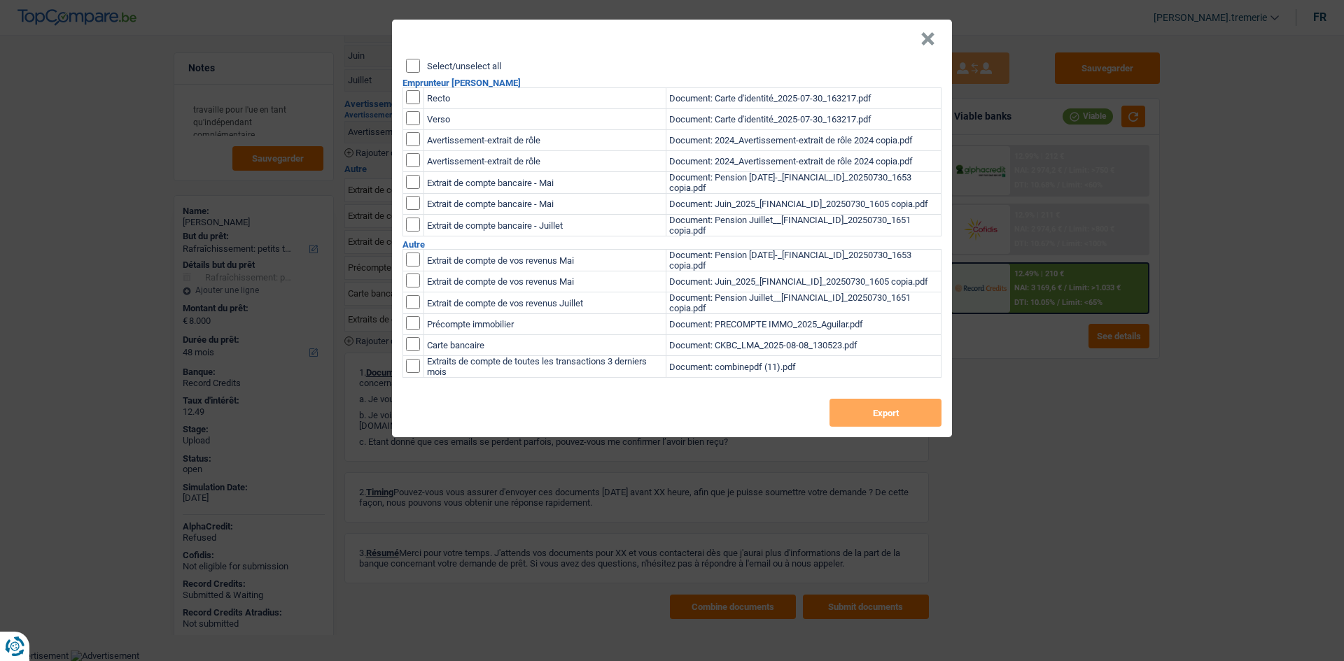
click at [416, 65] on input "Select/unselect all" at bounding box center [413, 66] width 14 height 14
checkbox input "true"
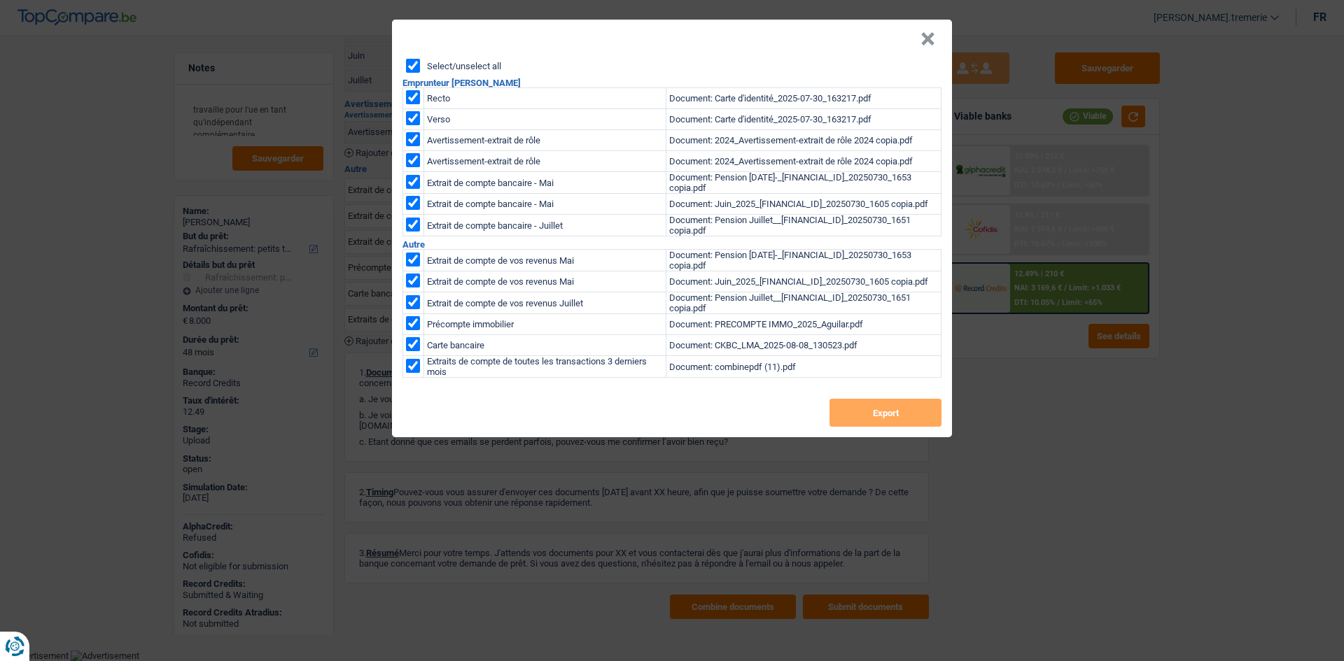
checkbox input "true"
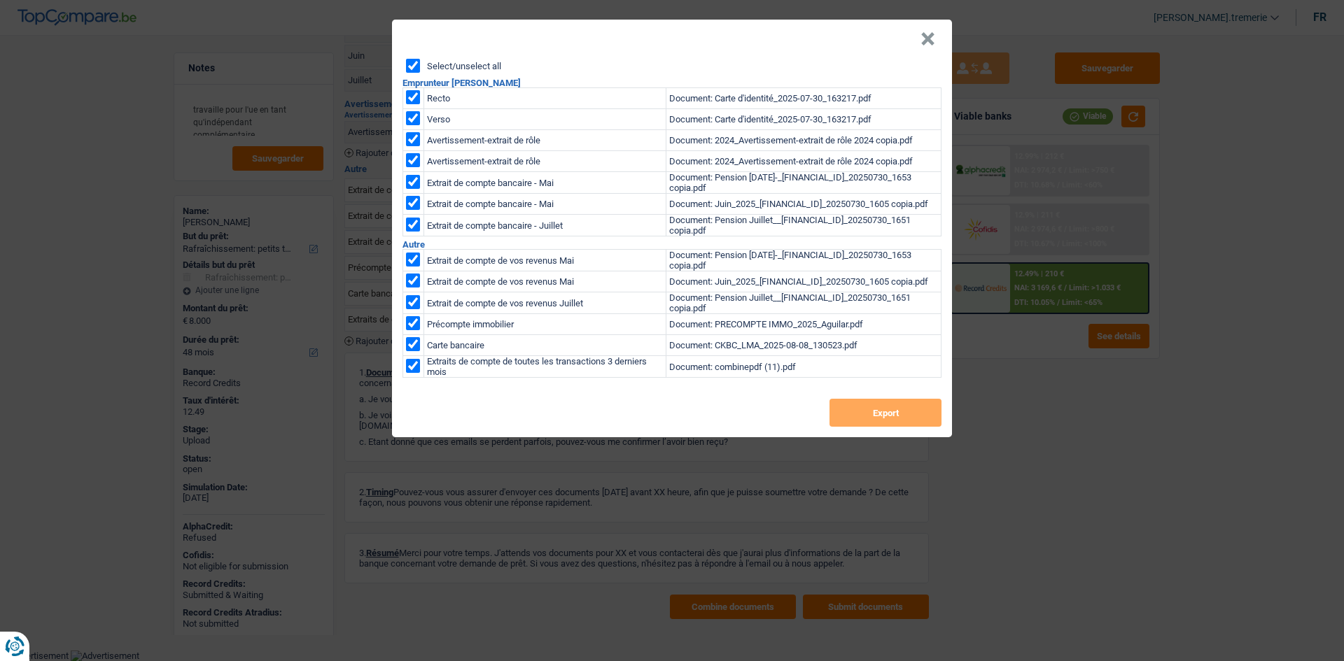
checkbox input "true"
click at [411, 267] on input "checkbox" at bounding box center [413, 260] width 14 height 14
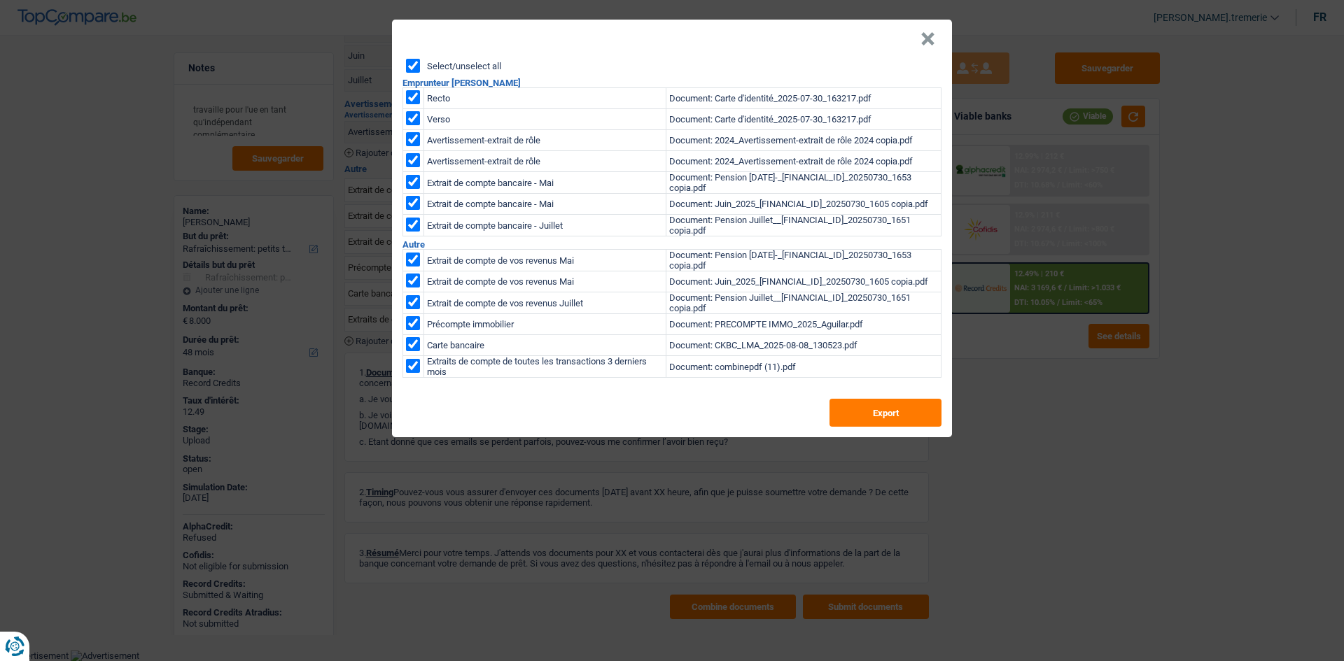
checkbox input "false"
click at [414, 259] on input "checkbox" at bounding box center [413, 260] width 14 height 14
checkbox input "false"
click at [416, 267] on input "checkbox" at bounding box center [413, 260] width 14 height 14
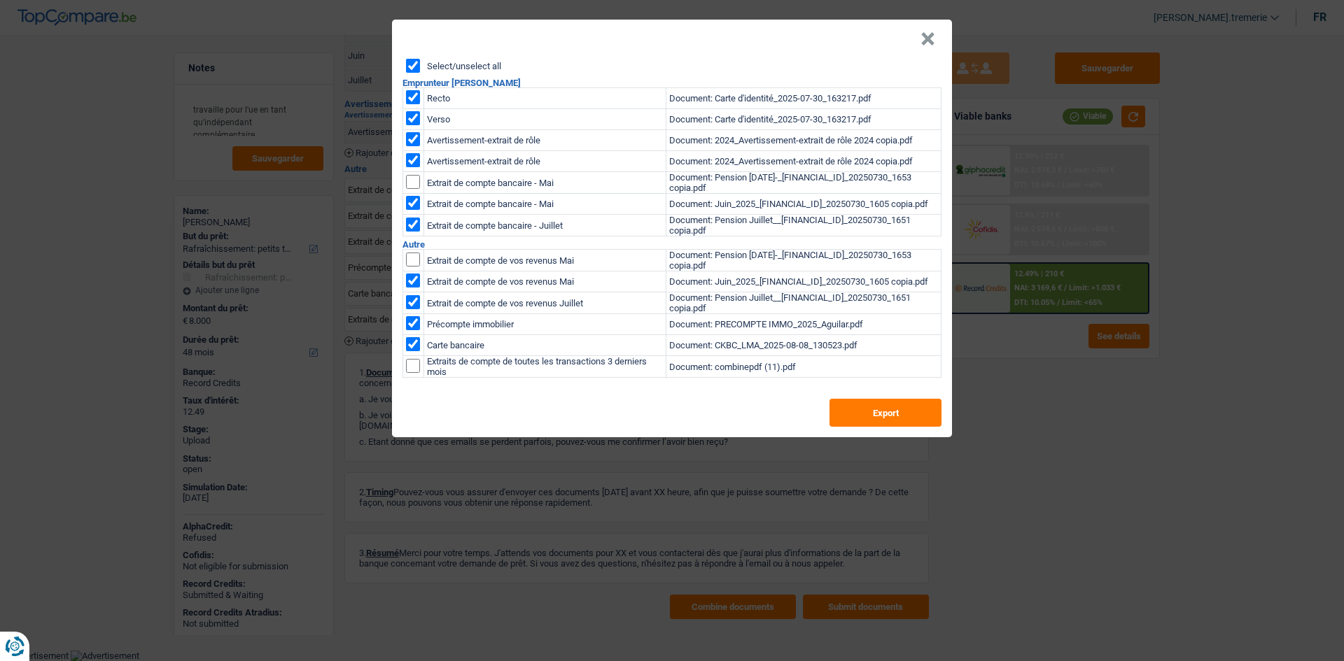
checkbox input "false"
click at [410, 261] on input "checkbox" at bounding box center [413, 260] width 14 height 14
checkbox input "true"
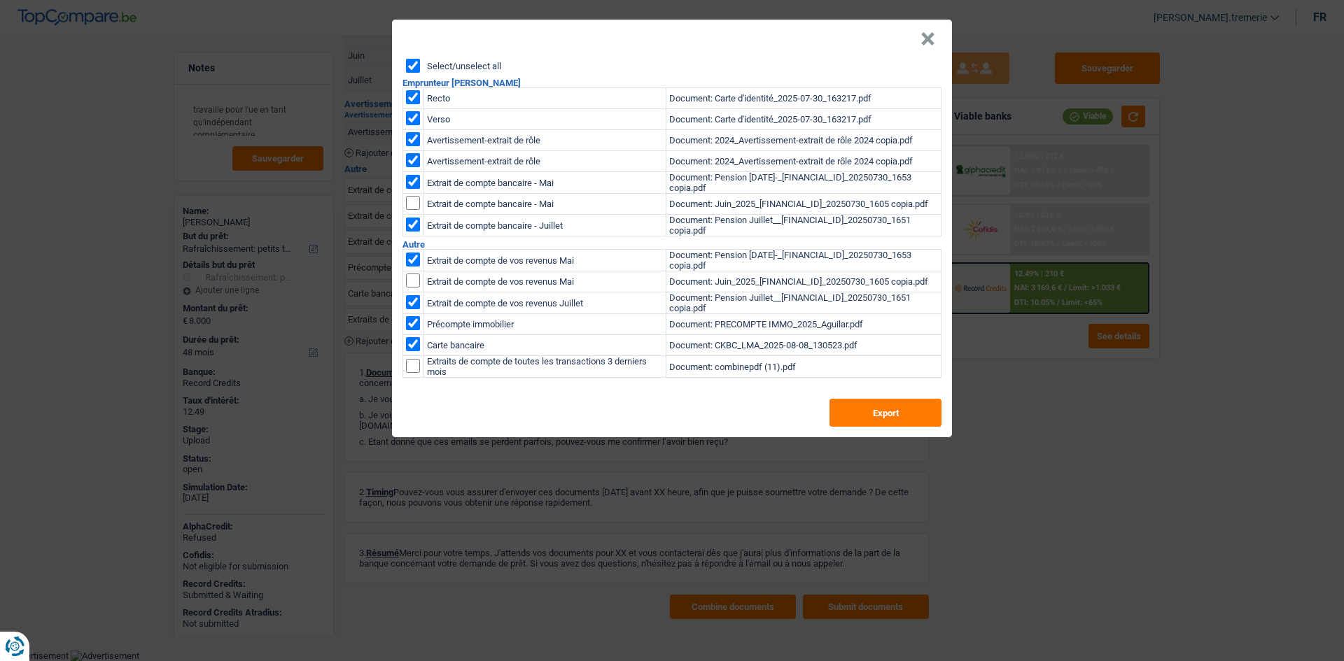
click at [412, 267] on input "checkbox" at bounding box center [413, 260] width 14 height 14
checkbox input "true"
click at [887, 407] on button "Export" at bounding box center [885, 413] width 112 height 28
click at [922, 38] on button "×" at bounding box center [927, 39] width 15 height 14
